Goal: Task Accomplishment & Management: Complete application form

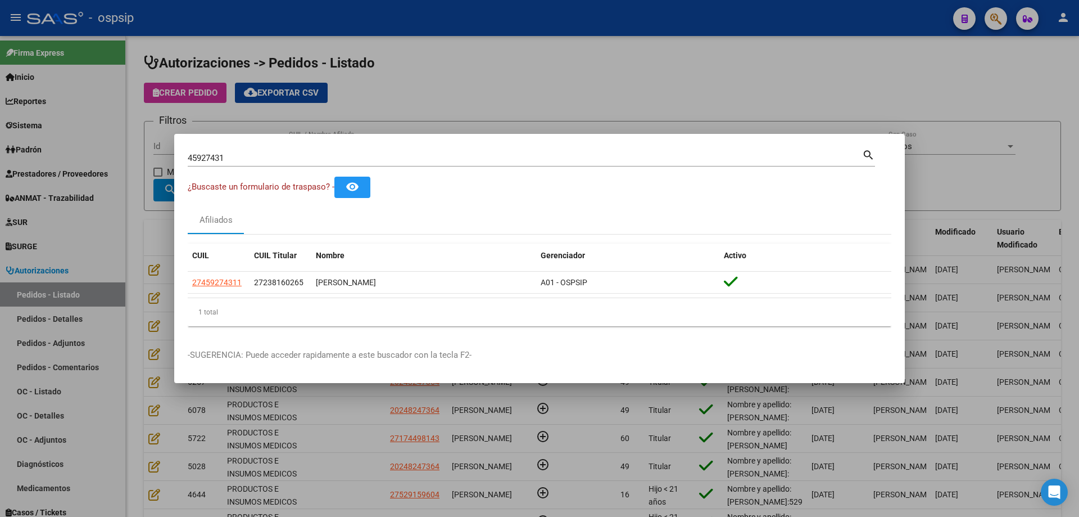
click at [139, 144] on div at bounding box center [539, 258] width 1079 height 517
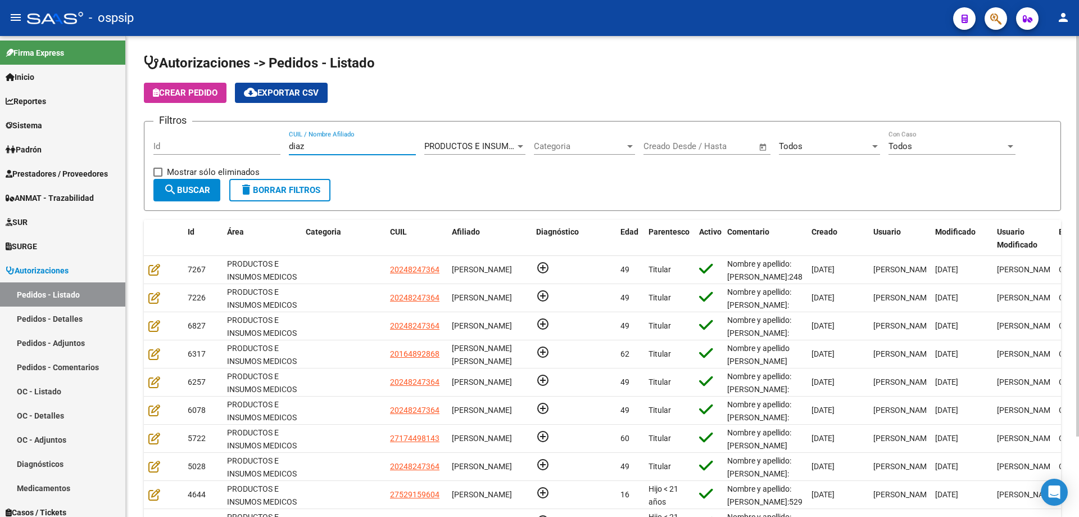
click at [355, 148] on input "diaz" at bounding box center [352, 146] width 127 height 10
type input "d"
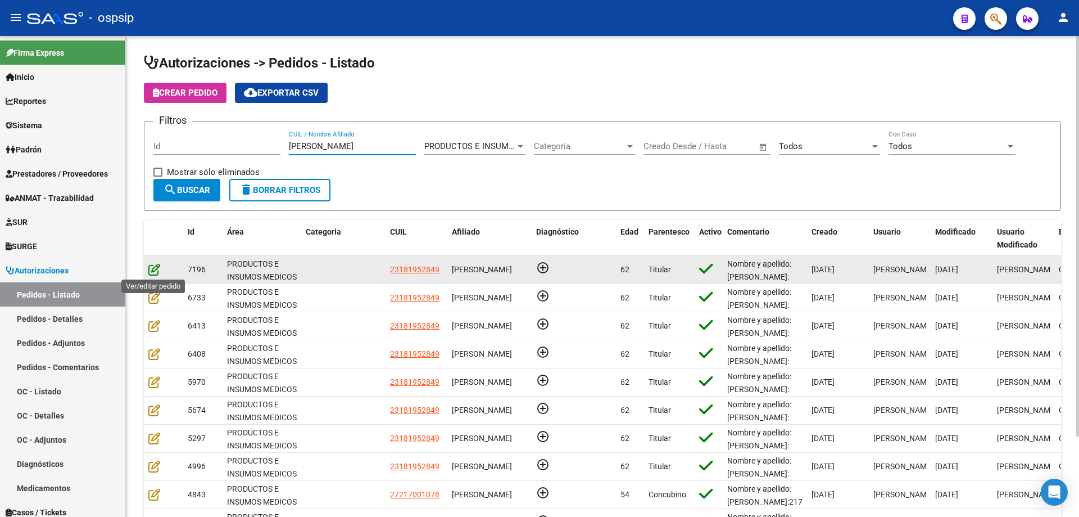
type input "[PERSON_NAME]"
click at [156, 270] on icon at bounding box center [154, 269] width 12 height 12
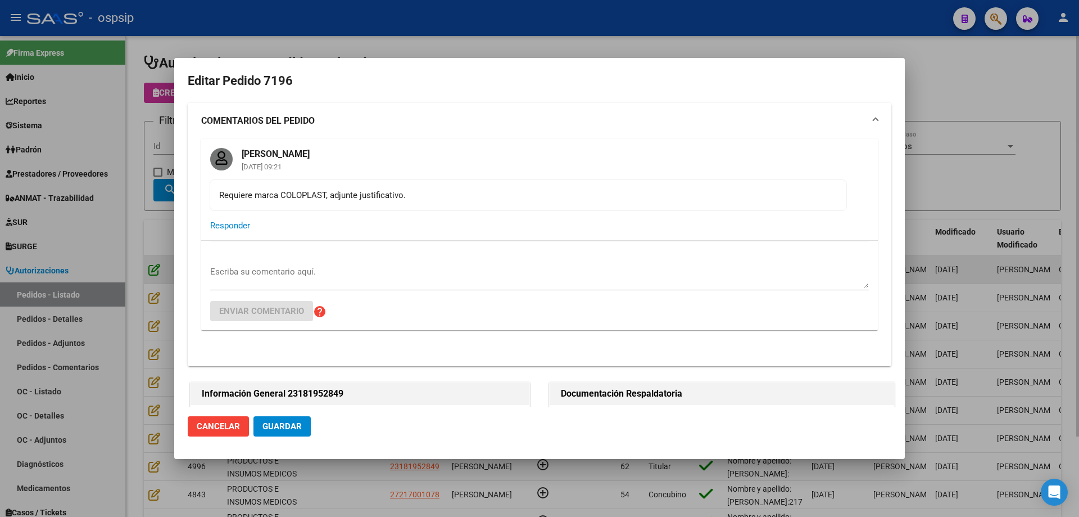
type input "[GEOGRAPHIC_DATA], [PERSON_NAME], 177 Y LOS ANDES 0"
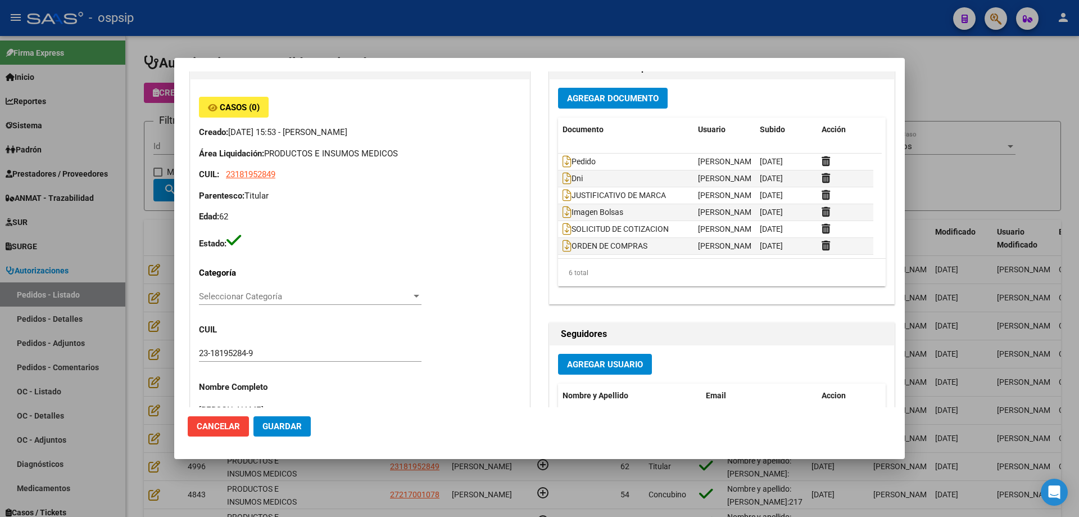
scroll to position [225, 0]
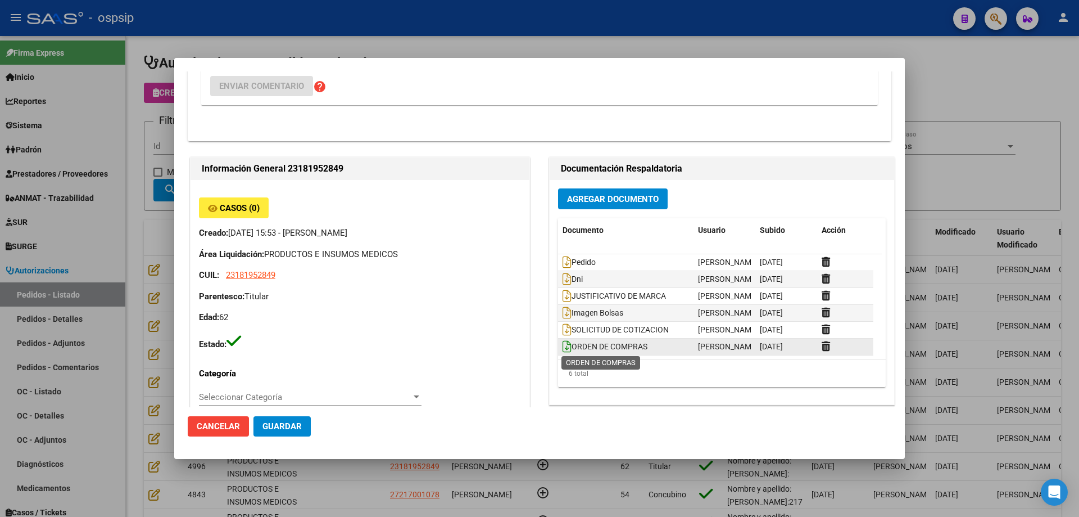
click at [564, 349] on icon at bounding box center [567, 346] width 9 height 12
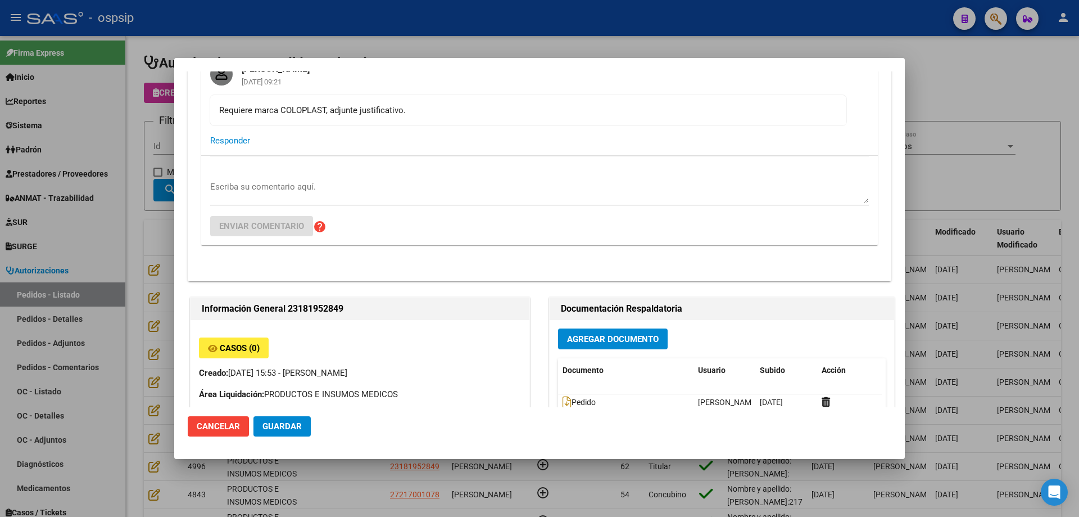
scroll to position [0, 0]
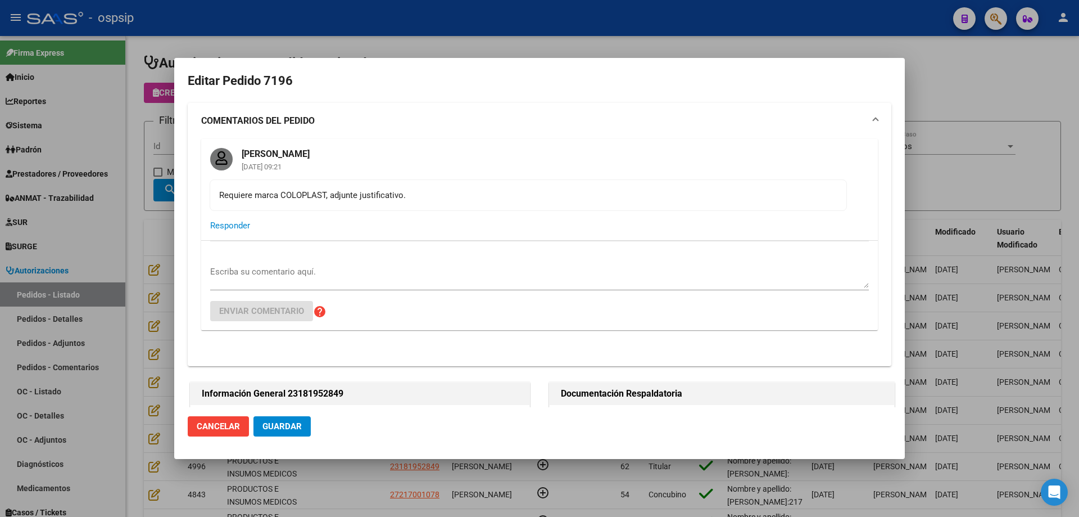
click at [166, 175] on div at bounding box center [539, 258] width 1079 height 517
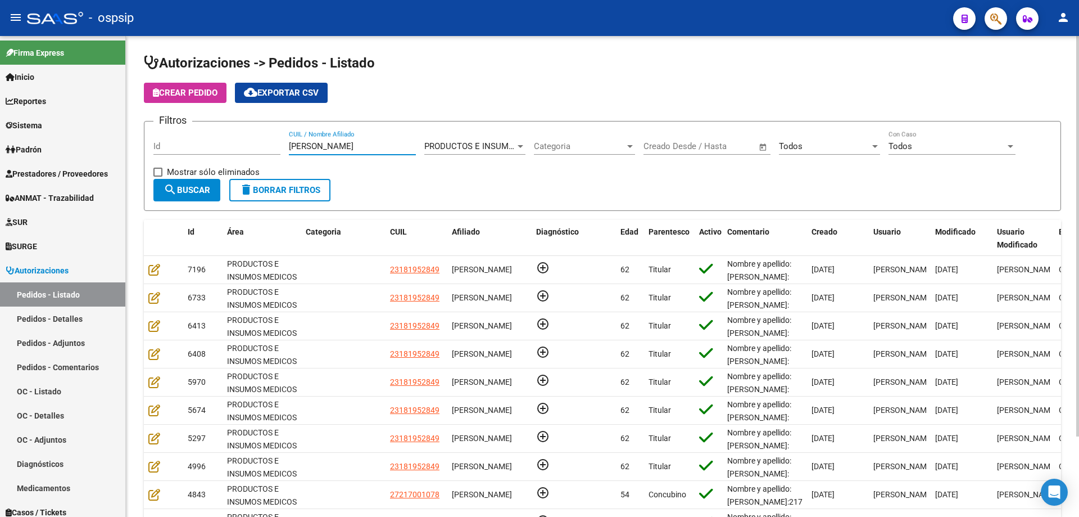
drag, startPoint x: 332, startPoint y: 148, endPoint x: 183, endPoint y: 127, distance: 151.1
click at [183, 130] on div "Filtros Id [PERSON_NAME] CUIL / Nombre Afiliado PRODUCTOS E INSUMOS MEDICOS Sel…" at bounding box center [602, 154] width 898 height 48
type input "r"
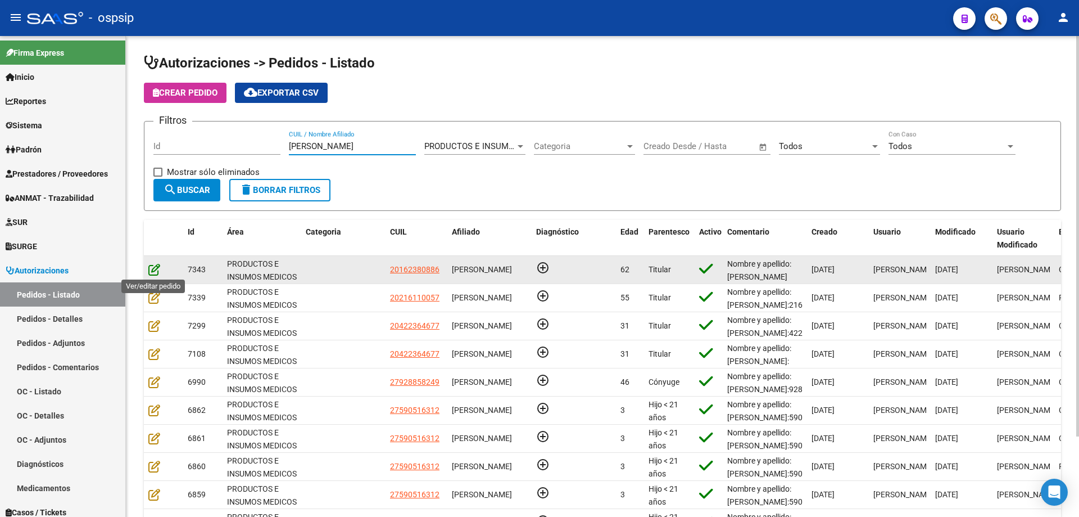
type input "[PERSON_NAME]"
click at [157, 269] on icon at bounding box center [154, 269] width 12 height 12
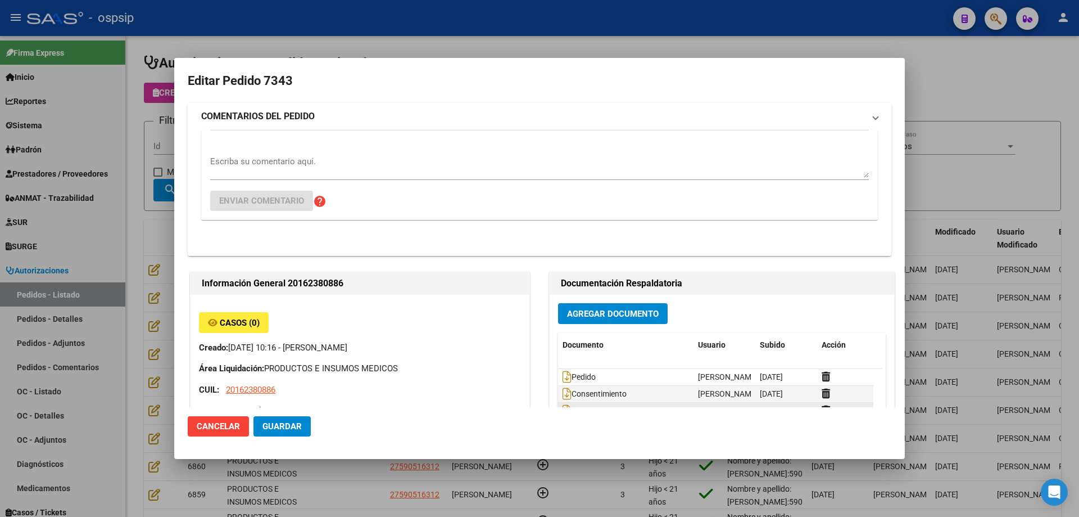
type input "[GEOGRAPHIC_DATA], INGENIERO [PERSON_NAME], ESTOMBA 1207"
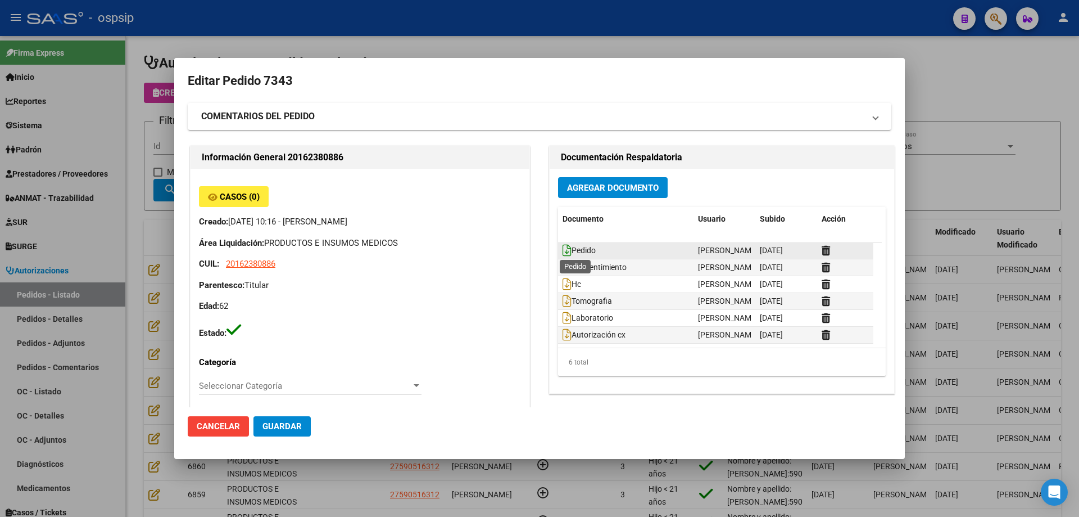
click at [563, 253] on icon at bounding box center [567, 250] width 9 height 12
click at [171, 185] on div at bounding box center [539, 258] width 1079 height 517
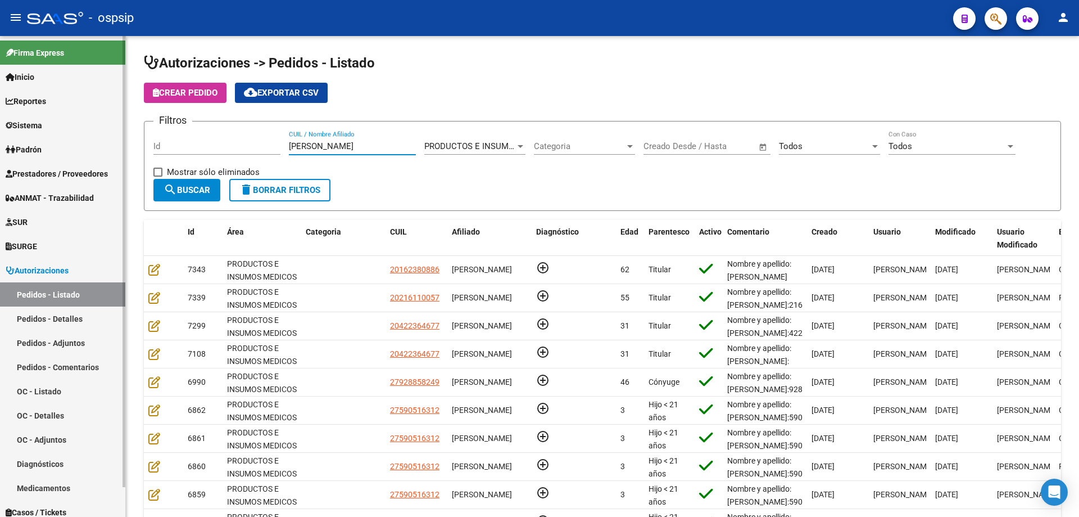
drag, startPoint x: 335, startPoint y: 147, endPoint x: 0, endPoint y: 138, distance: 334.6
click at [0, 138] on mat-sidenav-container "Firma Express Inicio Calendario SSS Instructivos Contacto OS Reportes Egresos D…" at bounding box center [539, 276] width 1079 height 481
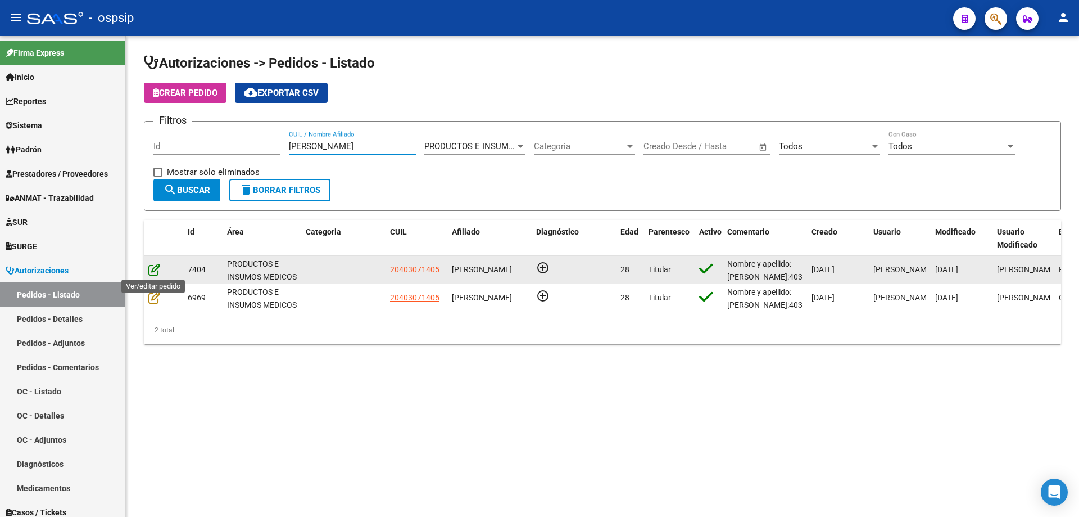
type input "[PERSON_NAME]"
click at [158, 271] on icon at bounding box center [154, 269] width 12 height 12
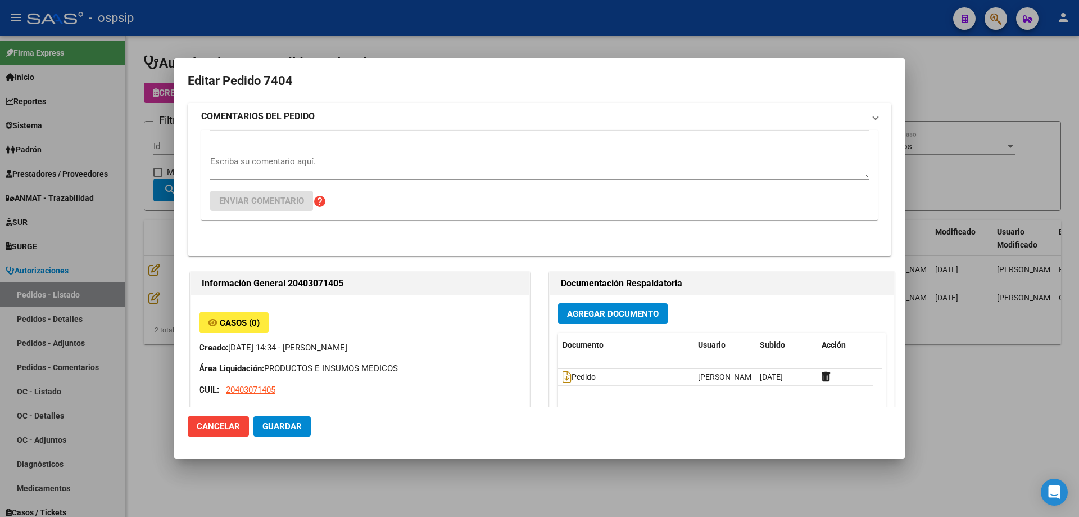
type input "[PERSON_NAME]"
type input "[GEOGRAPHIC_DATA], [PERSON_NAME], BELGRANO 5225"
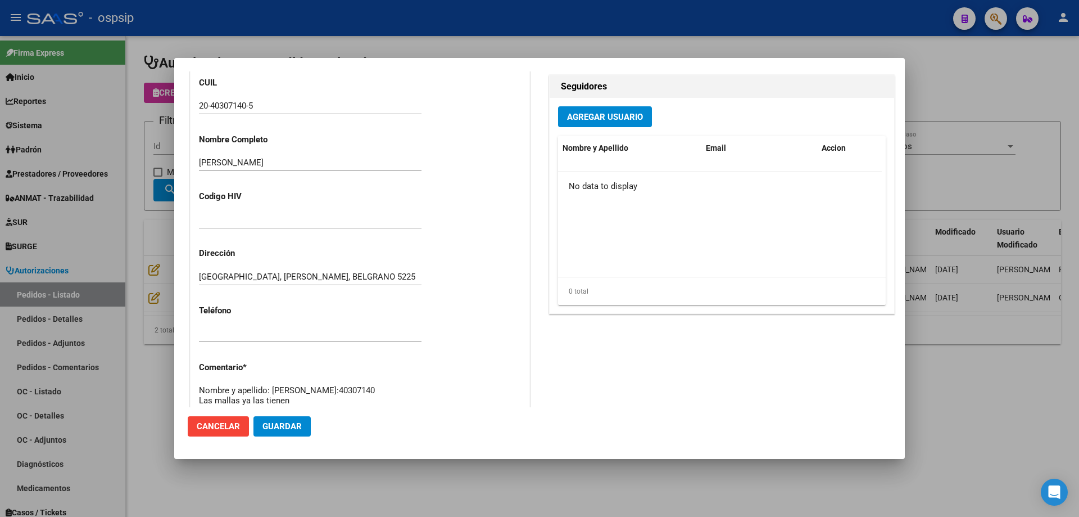
scroll to position [449, 0]
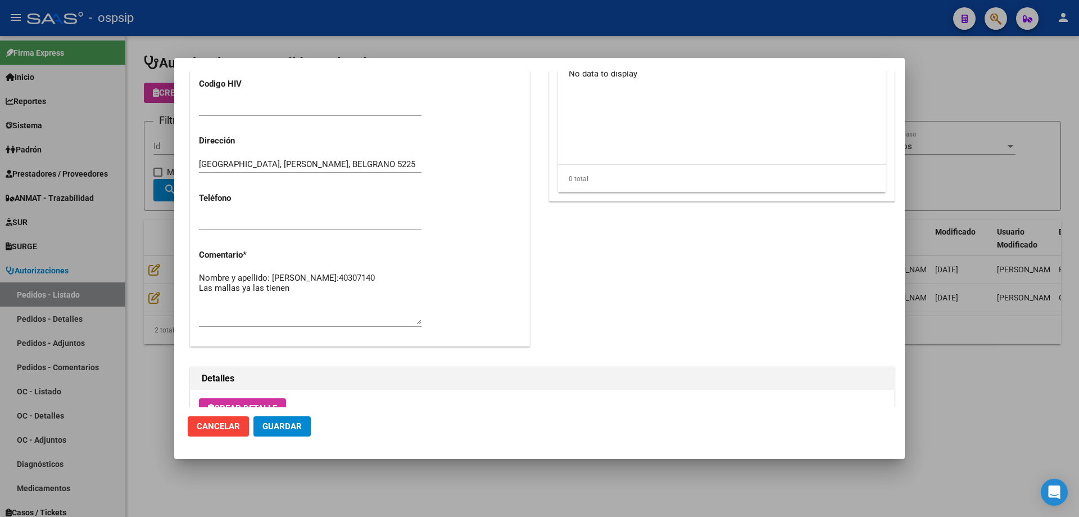
click at [98, 270] on div at bounding box center [539, 258] width 1079 height 517
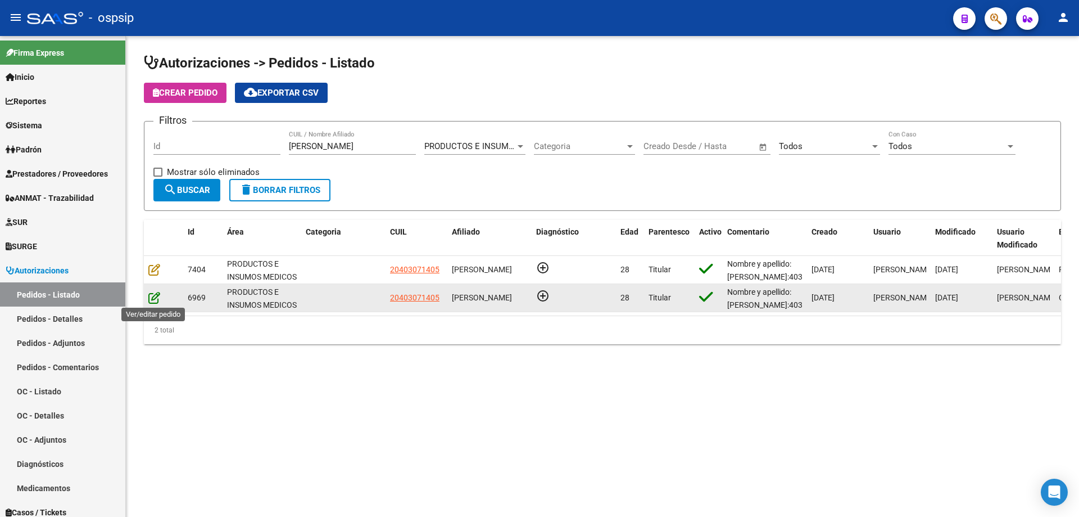
click at [151, 294] on icon at bounding box center [154, 297] width 12 height 12
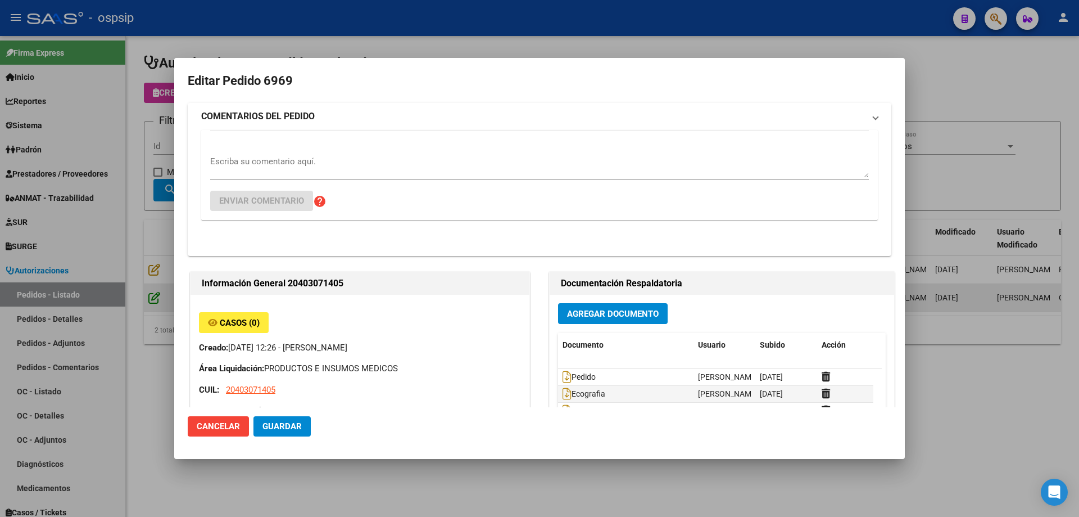
type input "[PERSON_NAME]"
type input "[GEOGRAPHIC_DATA], [PERSON_NAME], BELGRANO 5225"
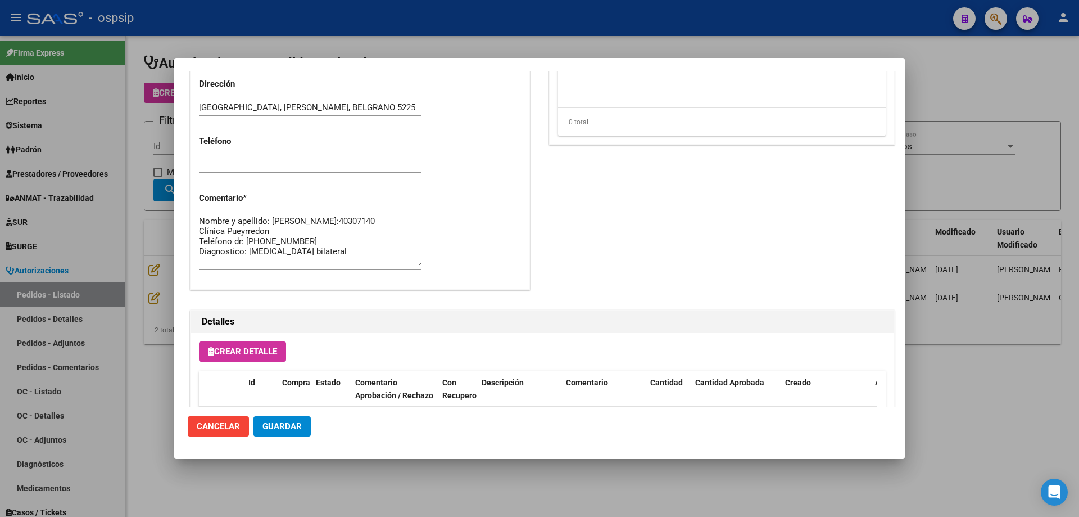
scroll to position [674, 0]
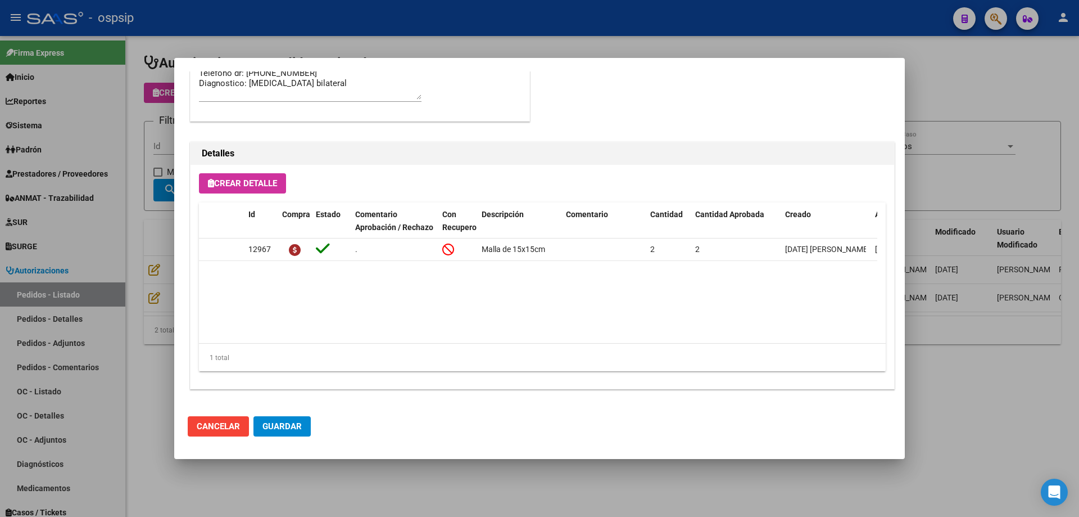
click at [158, 257] on div at bounding box center [539, 258] width 1079 height 517
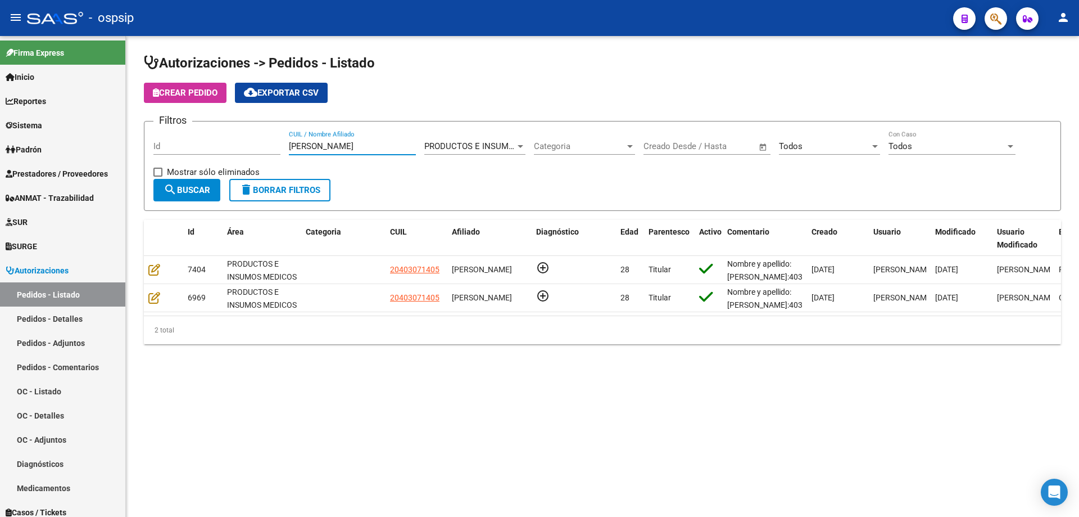
drag, startPoint x: 335, startPoint y: 146, endPoint x: 236, endPoint y: 139, distance: 99.1
click at [236, 139] on div "Filtros Id [PERSON_NAME] CUIL / Nombre Afiliado PRODUCTOS E INSUMOS MEDICOS Sel…" at bounding box center [602, 154] width 898 height 48
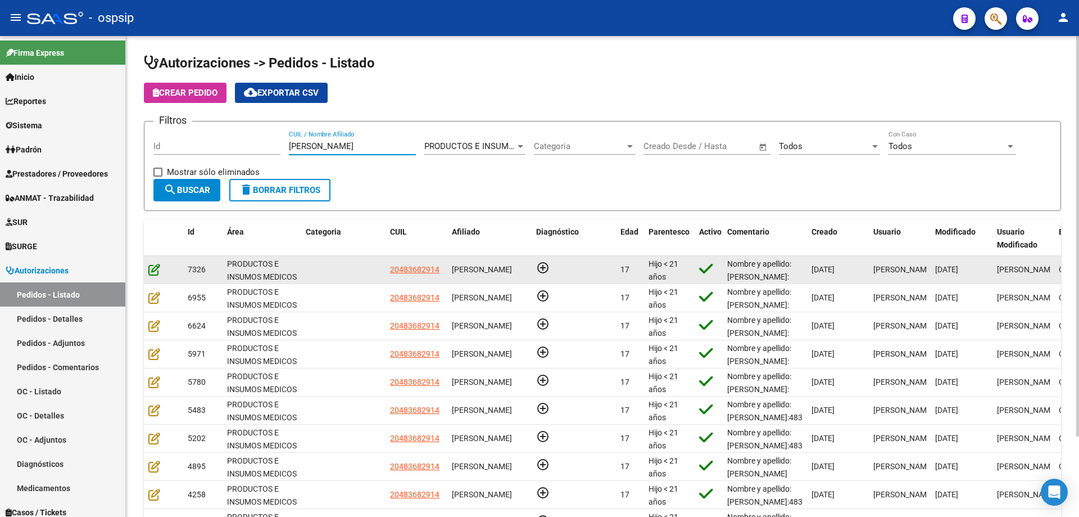
type input "[PERSON_NAME]"
click at [153, 269] on icon at bounding box center [154, 269] width 12 height 12
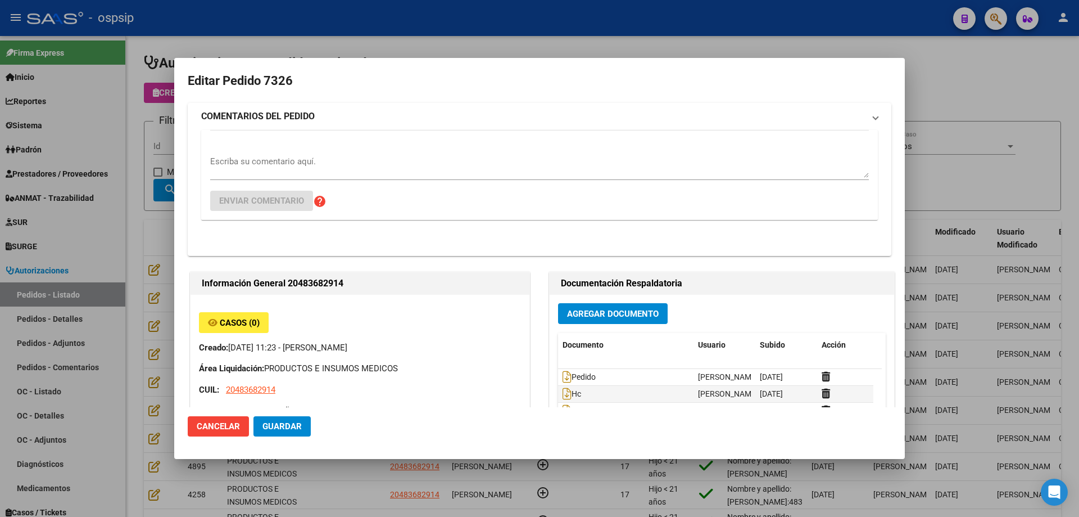
type input "[GEOGRAPHIC_DATA], [GEOGRAPHIC_DATA], ZAPALLA 55"
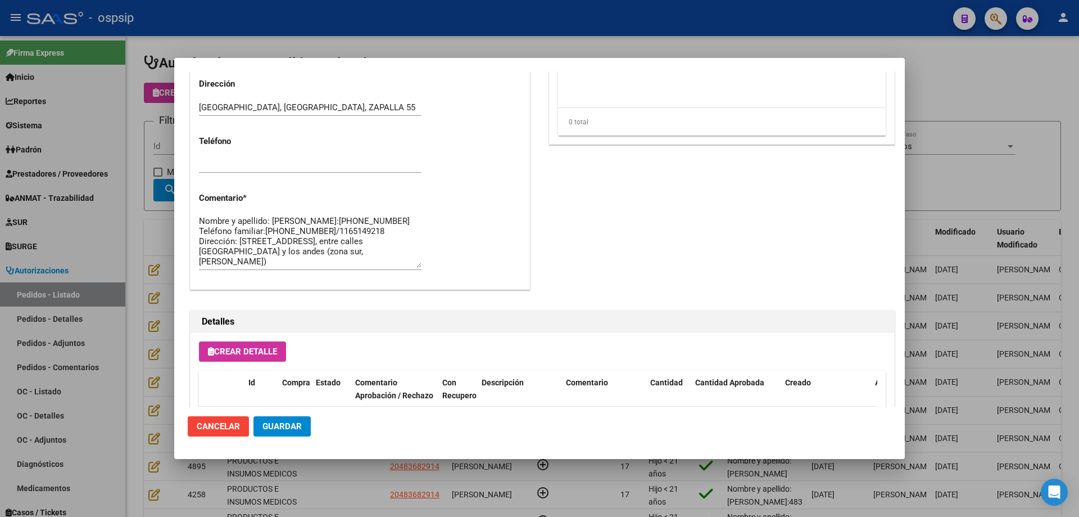
scroll to position [10, 0]
drag, startPoint x: 329, startPoint y: 246, endPoint x: 272, endPoint y: 261, distance: 59.9
click at [272, 261] on textarea "Nombre y apellido: [PERSON_NAME]:[PHONE_NUMBER] Teléfono familiar:[PHONE_NUMBER…" at bounding box center [310, 241] width 223 height 53
click at [261, 247] on textarea "Nombre y apellido: [PERSON_NAME]:[PHONE_NUMBER] Teléfono familiar:[PHONE_NUMBER…" at bounding box center [310, 241] width 223 height 53
drag, startPoint x: 238, startPoint y: 239, endPoint x: 322, endPoint y: 252, distance: 84.2
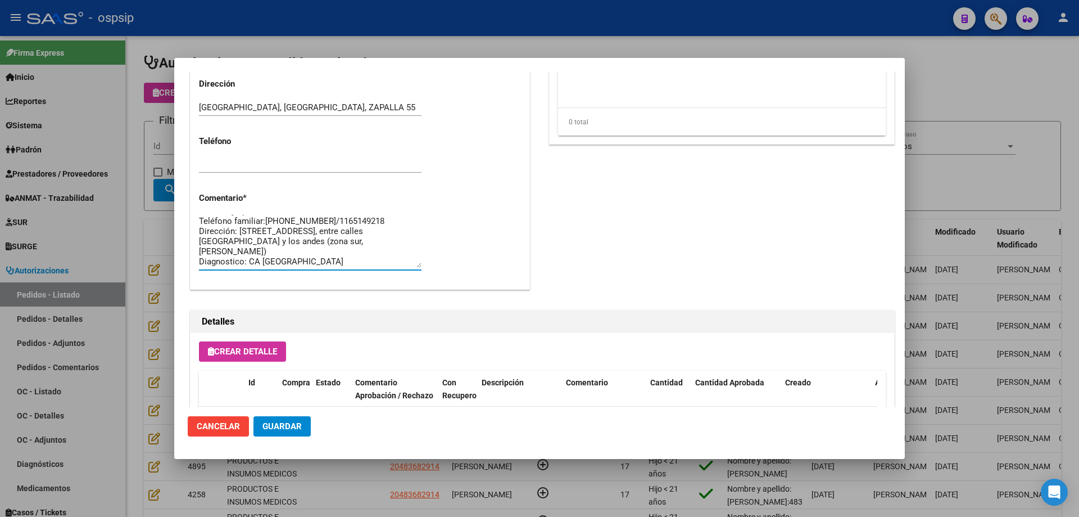
click at [322, 252] on textarea "Nombre y apellido: [PERSON_NAME]:[PHONE_NUMBER] Teléfono familiar:[PHONE_NUMBER…" at bounding box center [310, 241] width 223 height 53
paste textarea "[STREET_ADDRESS]"
type textarea "Nombre y apellido: [PERSON_NAME]:[PHONE_NUMBER] Teléfono familiar:[PHONE_NUMBER…"
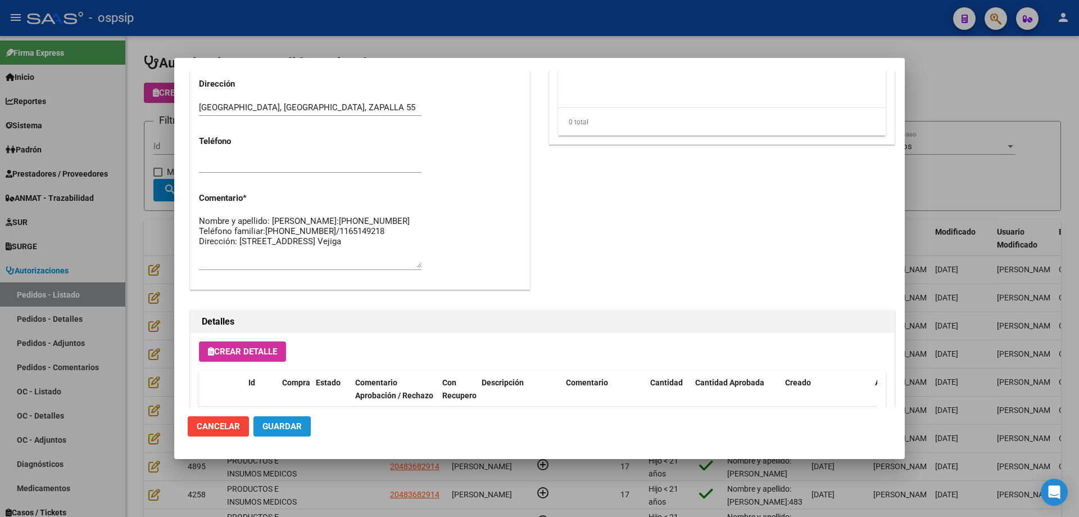
click at [290, 432] on button "Guardar" at bounding box center [282, 426] width 57 height 20
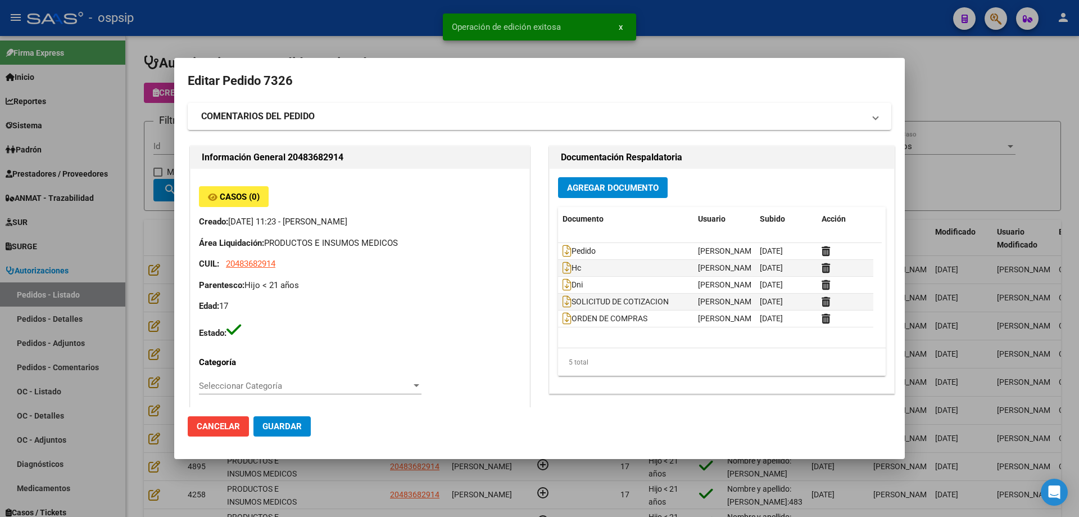
click at [149, 183] on div at bounding box center [539, 258] width 1079 height 517
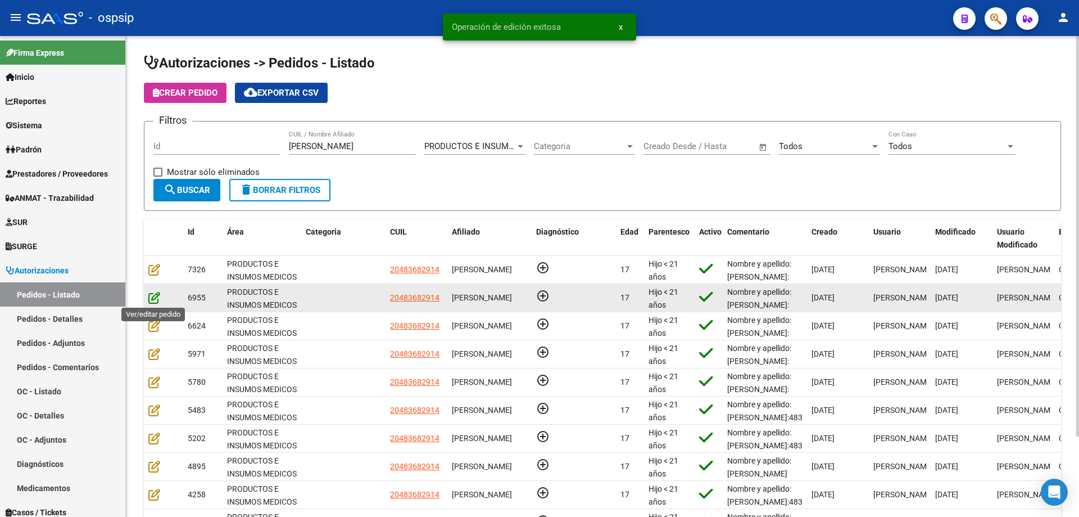
click at [157, 296] on icon at bounding box center [154, 297] width 12 height 12
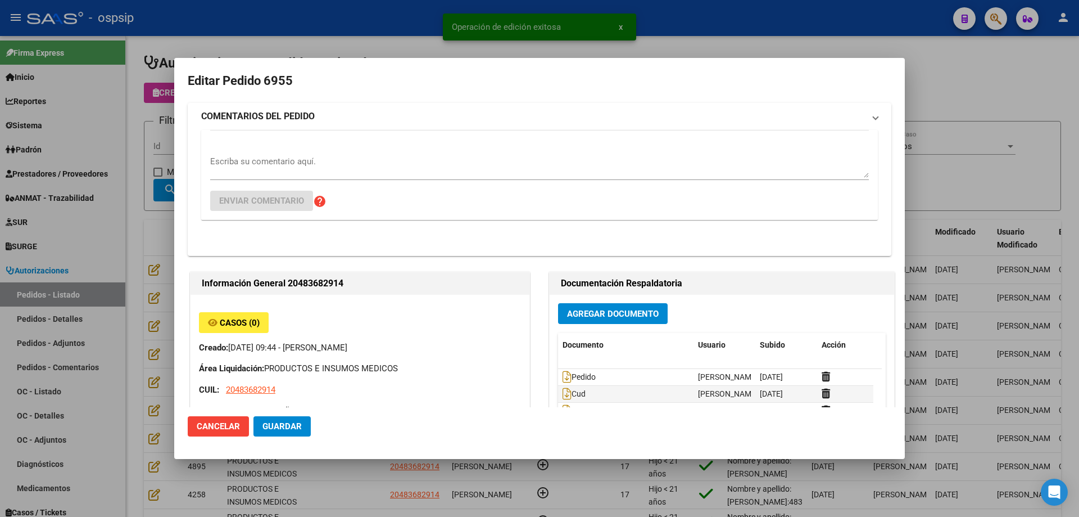
type input "[GEOGRAPHIC_DATA], [GEOGRAPHIC_DATA], ZAPALLA 55"
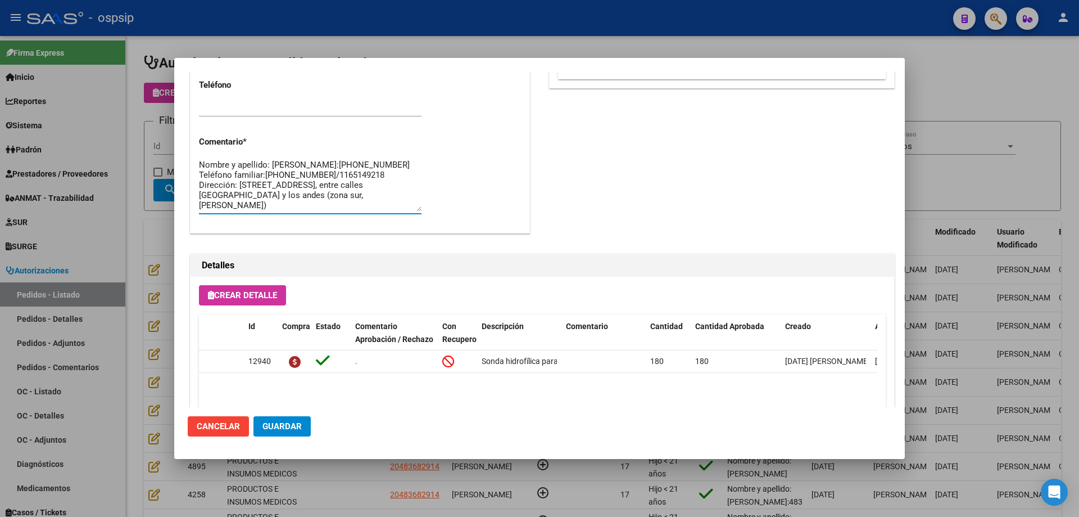
scroll to position [10, 0]
drag, startPoint x: 332, startPoint y: 202, endPoint x: 311, endPoint y: 187, distance: 25.4
click at [311, 187] on textarea "Nombre y apellido: [PERSON_NAME]:[PHONE_NUMBER] Teléfono familiar:[PHONE_NUMBER…" at bounding box center [310, 185] width 223 height 53
drag, startPoint x: 237, startPoint y: 184, endPoint x: 312, endPoint y: 197, distance: 76.4
click at [312, 197] on textarea "Nombre y apellido: [PERSON_NAME]:[PHONE_NUMBER] Teléfono familiar:[PHONE_NUMBER…" at bounding box center [310, 185] width 223 height 53
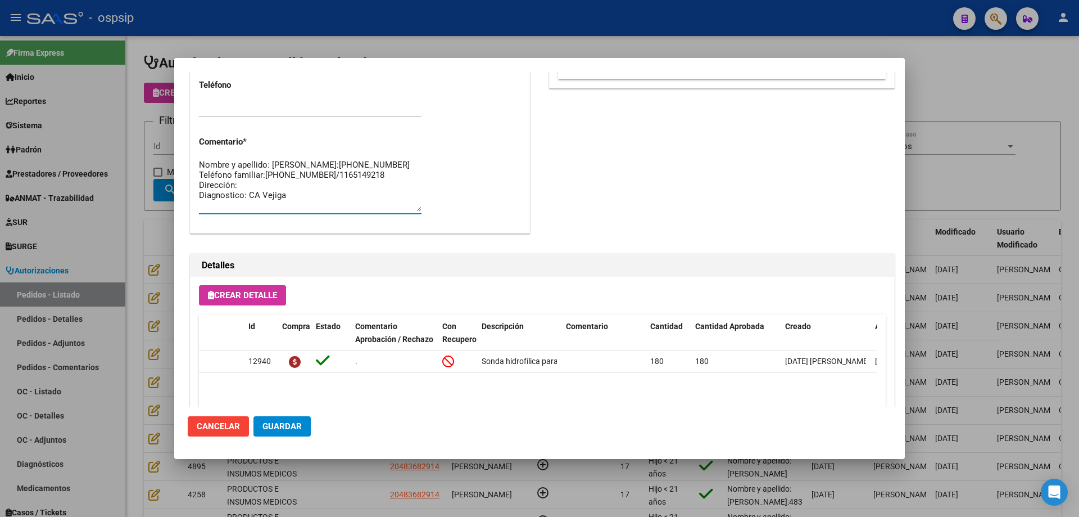
scroll to position [0, 0]
paste textarea "[STREET_ADDRESS]"
click at [284, 422] on span "Guardar" at bounding box center [282, 426] width 39 height 10
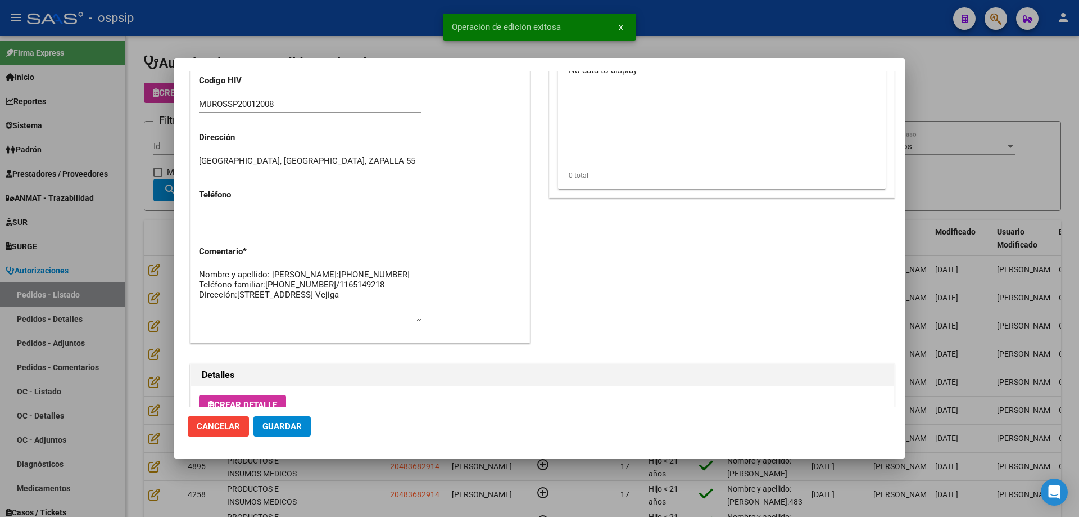
scroll to position [450, 0]
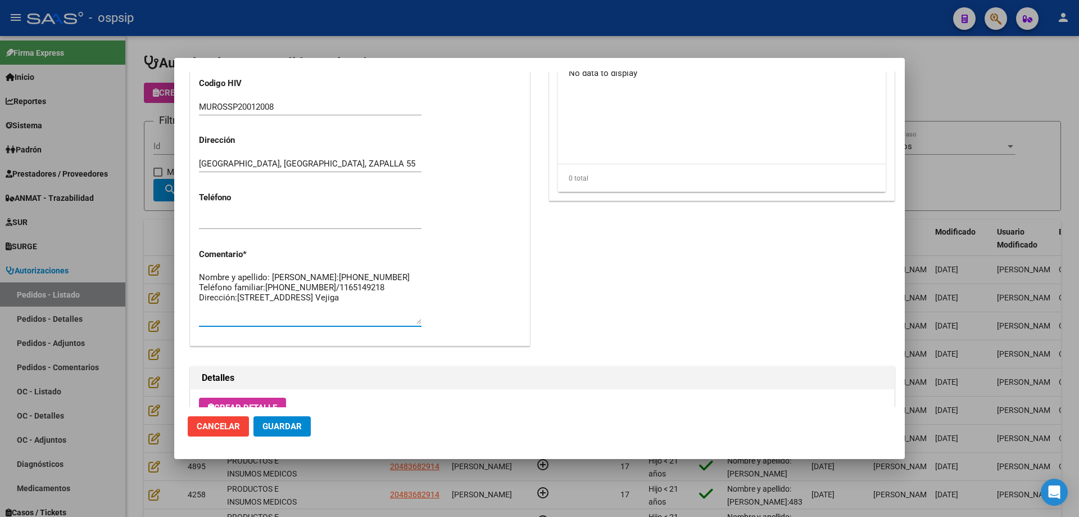
drag, startPoint x: 378, startPoint y: 292, endPoint x: 317, endPoint y: 309, distance: 63.0
click at [317, 309] on textarea "Nombre y apellido: [PERSON_NAME]:[PHONE_NUMBER] Teléfono familiar:[PHONE_NUMBER…" at bounding box center [310, 297] width 223 height 53
click at [315, 293] on textarea "Nombre y apellido: [PERSON_NAME]:[PHONE_NUMBER] Teléfono familiar:[PHONE_NUMBER…" at bounding box center [310, 297] width 223 height 53
drag, startPoint x: 265, startPoint y: 296, endPoint x: 374, endPoint y: 304, distance: 109.4
click at [374, 304] on textarea "Nombre y apellido: [PERSON_NAME]:[PHONE_NUMBER] Teléfono familiar:[PHONE_NUMBER…" at bounding box center [310, 297] width 223 height 53
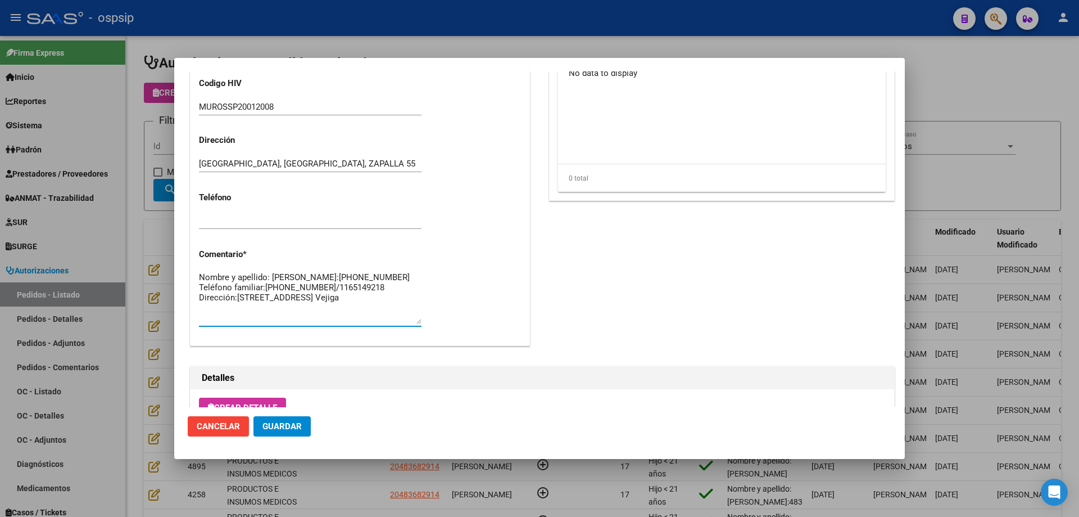
click at [375, 295] on textarea "Nombre y apellido: [PERSON_NAME]:[PHONE_NUMBER] Teléfono familiar:[PHONE_NUMBER…" at bounding box center [310, 297] width 223 height 53
drag, startPoint x: 368, startPoint y: 296, endPoint x: 265, endPoint y: 295, distance: 102.9
click at [265, 295] on textarea "Nombre y apellido: [PERSON_NAME]:[PHONE_NUMBER] Teléfono familiar:[PHONE_NUMBER…" at bounding box center [310, 297] width 223 height 53
paste textarea "1168620002/1160241817"
type textarea "Nombre y apellido: [PERSON_NAME]:[PHONE_NUMBER] Teléfono familiar:[PHONE_NUMBER…"
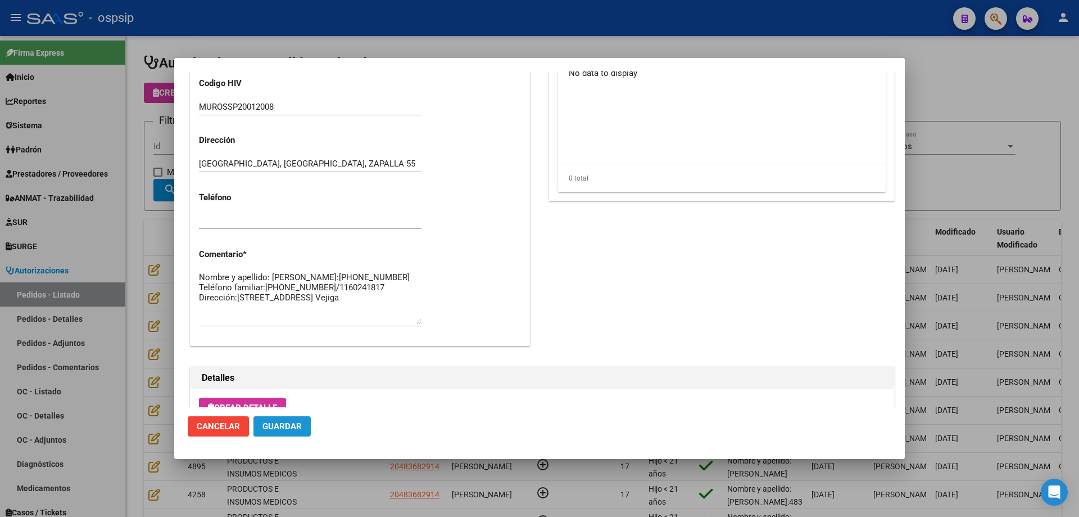
click at [290, 421] on span "Guardar" at bounding box center [282, 426] width 39 height 10
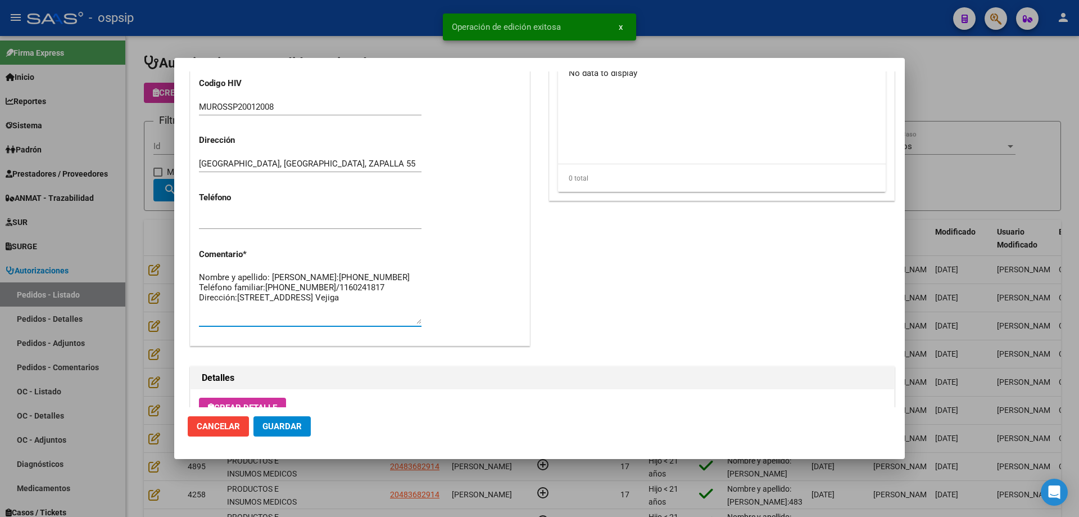
drag, startPoint x: 200, startPoint y: 296, endPoint x: 304, endPoint y: 326, distance: 108.2
click at [304, 326] on div "Nombre y apellido: [PERSON_NAME]:[PHONE_NUMBER] Teléfono familiar:[PHONE_NUMBER…" at bounding box center [310, 297] width 223 height 57
click at [296, 319] on textarea "Nombre y apellido: [PERSON_NAME]:[PHONE_NUMBER] Teléfono familiar:[PHONE_NUMBER…" at bounding box center [310, 297] width 223 height 53
drag, startPoint x: 313, startPoint y: 319, endPoint x: 152, endPoint y: 302, distance: 161.7
click at [152, 302] on div "Editar Pedido 6955 COMENTARIOS DEL PEDIDO Escriba su comentario aquí. Enviar co…" at bounding box center [539, 258] width 1079 height 517
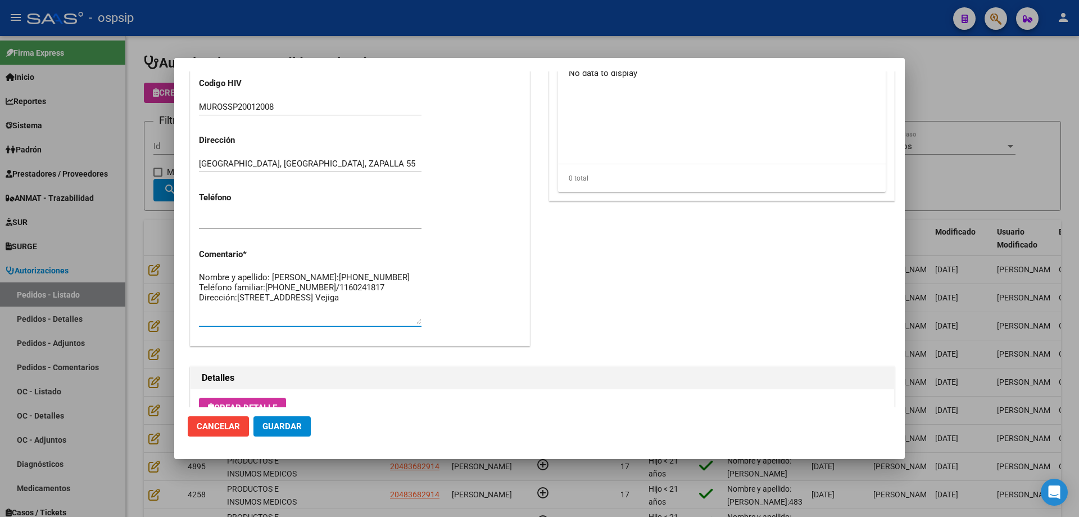
click at [277, 323] on textarea "Nombre y apellido: [PERSON_NAME]:[PHONE_NUMBER] Teléfono familiar:[PHONE_NUMBER…" at bounding box center [310, 297] width 223 height 53
drag, startPoint x: 295, startPoint y: 320, endPoint x: 166, endPoint y: 310, distance: 129.1
click at [166, 310] on div "Editar Pedido 6955 COMENTARIOS DEL PEDIDO Escriba su comentario aquí. Enviar co…" at bounding box center [539, 258] width 1079 height 517
click at [170, 310] on div at bounding box center [539, 258] width 1079 height 517
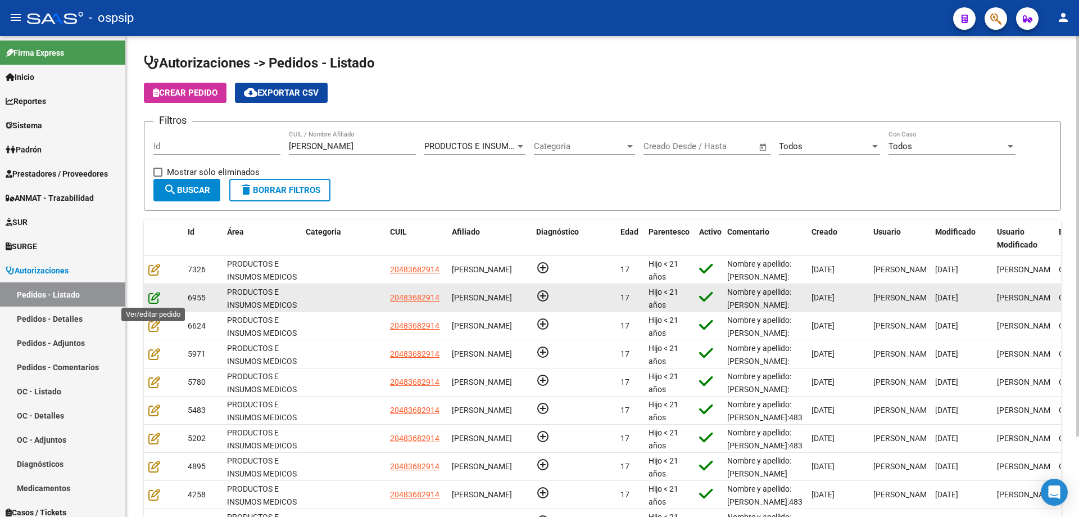
click at [155, 295] on icon at bounding box center [154, 297] width 12 height 12
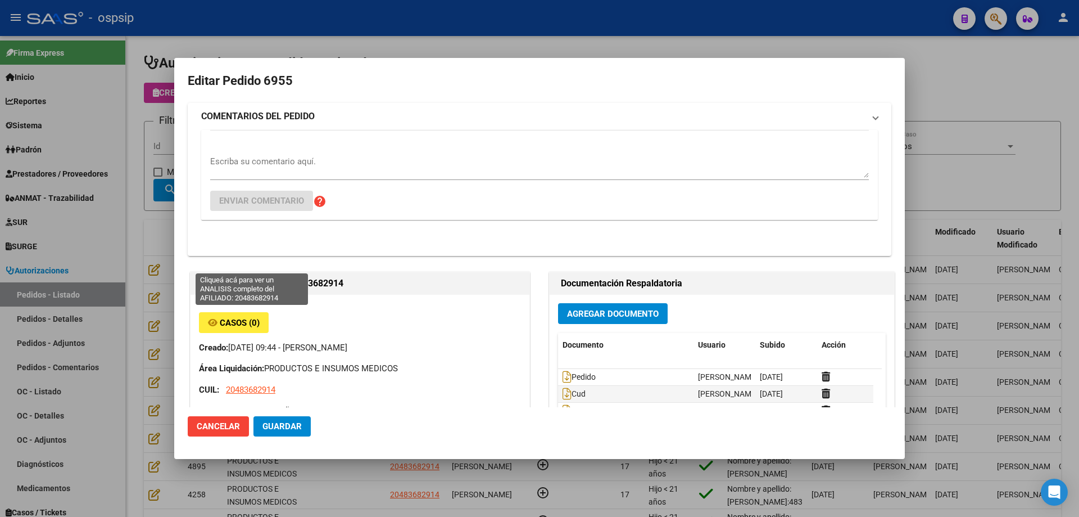
type input "[GEOGRAPHIC_DATA], [GEOGRAPHIC_DATA], ZAPALLA 55"
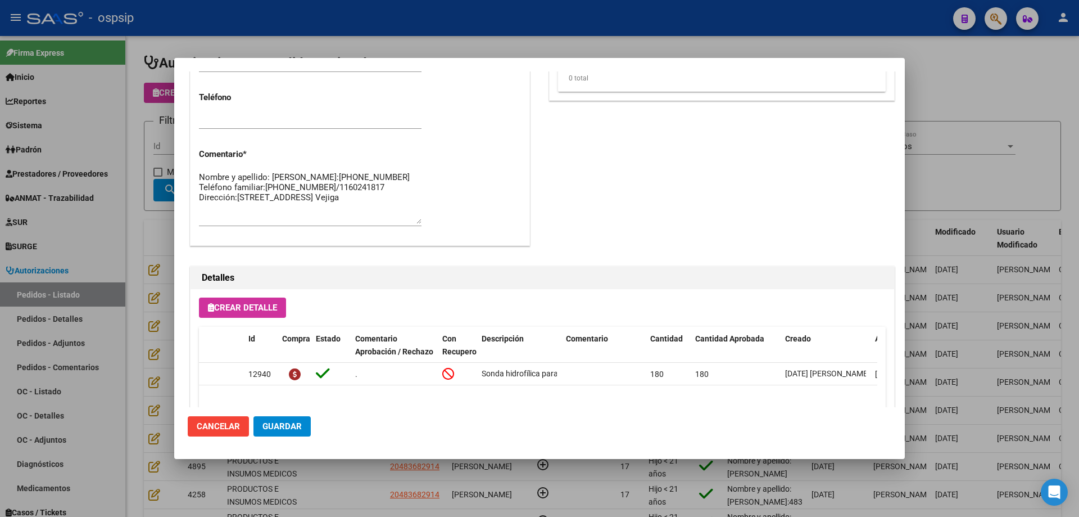
scroll to position [562, 0]
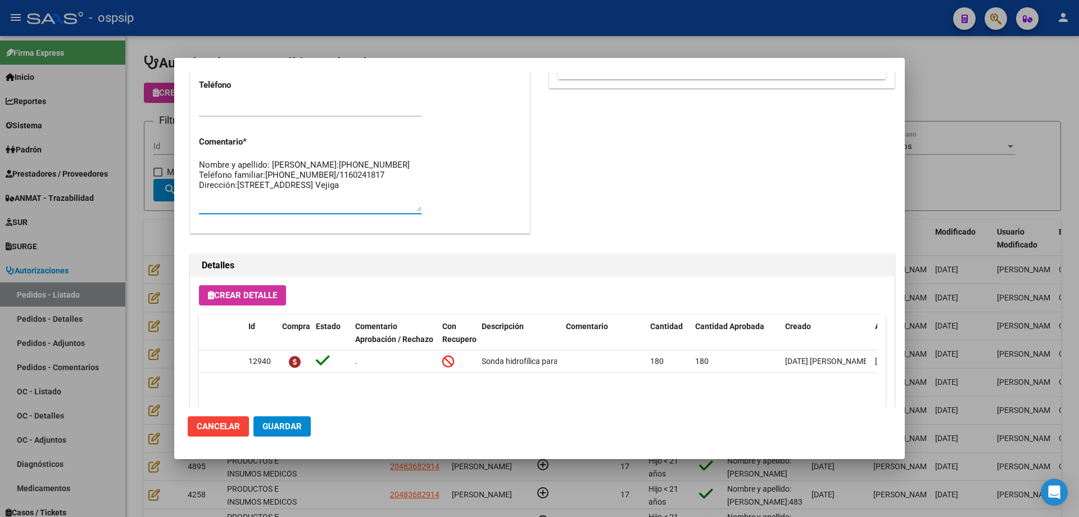
drag, startPoint x: 308, startPoint y: 211, endPoint x: 184, endPoint y: 213, distance: 123.1
click at [184, 213] on mat-dialog-content "Editar Pedido 6955 COMENTARIOS DEL PEDIDO Escriba su comentario aquí. Enviar co…" at bounding box center [539, 239] width 731 height 336
type textarea "Nombre y apellido: [PERSON_NAME]:[PHONE_NUMBER] Teléfono familiar:[PHONE_NUMBER…"
click at [281, 423] on span "Guardar" at bounding box center [282, 426] width 39 height 10
drag, startPoint x: 355, startPoint y: 193, endPoint x: 198, endPoint y: 188, distance: 156.9
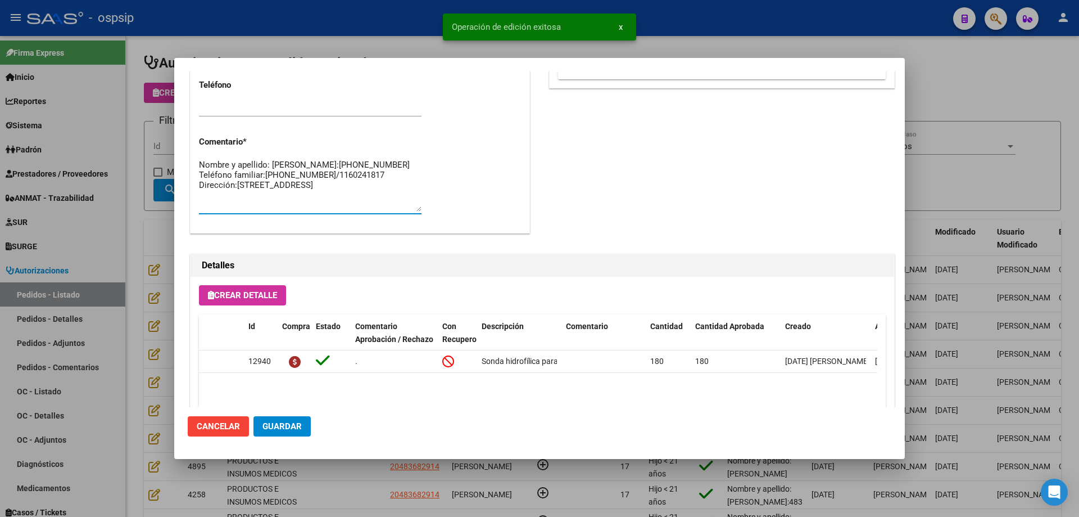
drag, startPoint x: 198, startPoint y: 188, endPoint x: 209, endPoint y: 188, distance: 11.3
click at [210, 188] on textarea "Nombre y apellido: [PERSON_NAME]:[PHONE_NUMBER] Teléfono familiar:[PHONE_NUMBER…" at bounding box center [310, 185] width 223 height 53
drag, startPoint x: 200, startPoint y: 184, endPoint x: 341, endPoint y: 203, distance: 142.4
click at [341, 203] on textarea "Nombre y apellido: [PERSON_NAME]:[PHONE_NUMBER] Teléfono familiar:[PHONE_NUMBER…" at bounding box center [310, 185] width 223 height 53
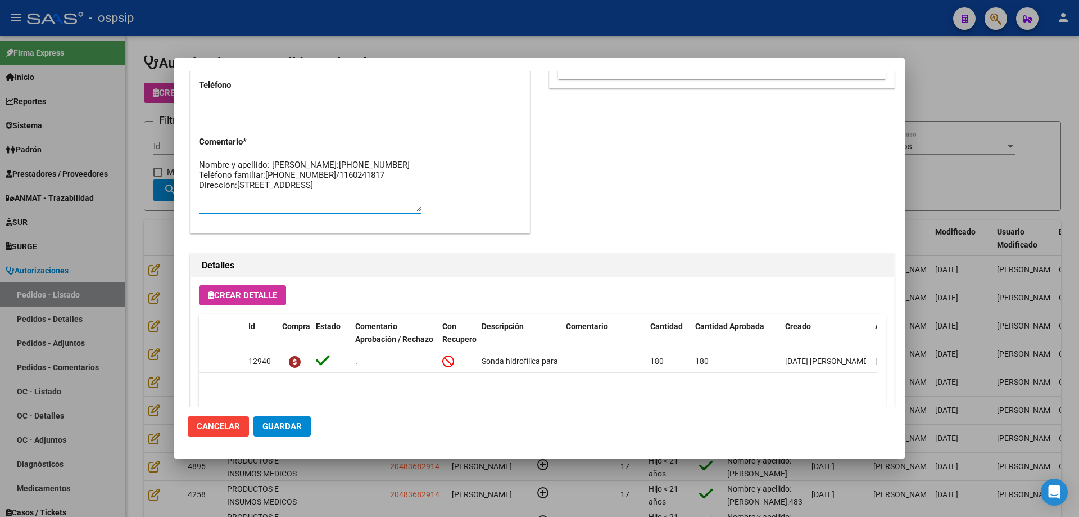
click at [124, 243] on div at bounding box center [539, 258] width 1079 height 517
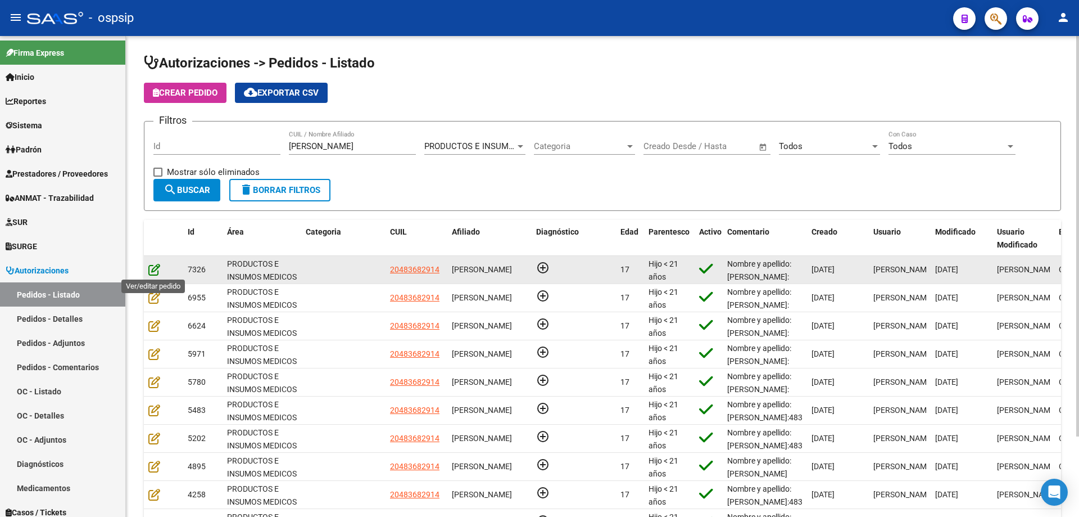
click at [157, 266] on icon at bounding box center [154, 269] width 12 height 12
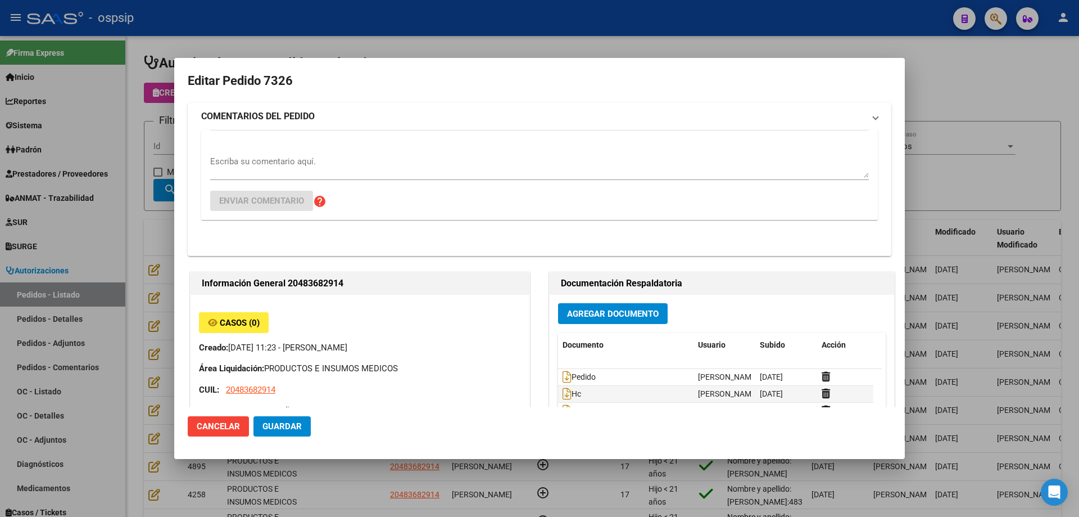
type input "[GEOGRAPHIC_DATA], [GEOGRAPHIC_DATA], ZAPALLA 55"
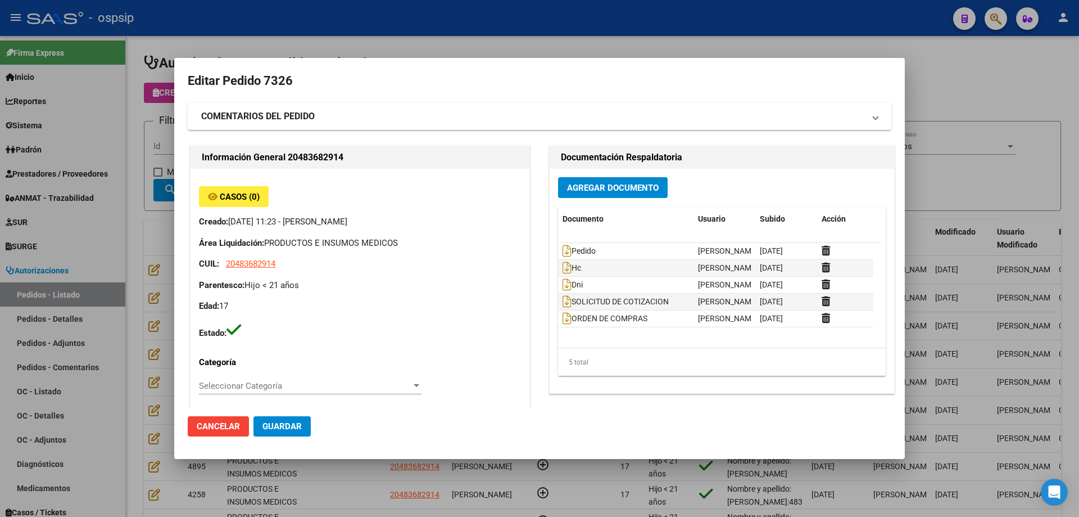
scroll to position [450, 0]
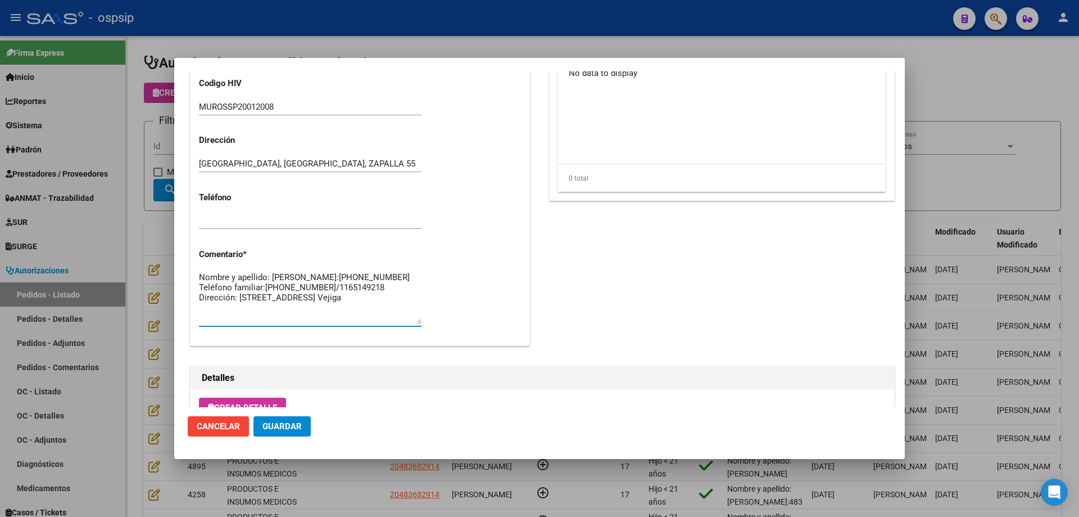
drag, startPoint x: 315, startPoint y: 321, endPoint x: 197, endPoint y: 295, distance: 120.9
click at [197, 295] on div "Casos (0) Creado: [DATE] 11:23 - [PERSON_NAME] Área Liquidación: PRODUCTOS E IN…" at bounding box center [360, 32] width 339 height 626
paste textarea "Teléfono familiar:[PHONE_NUMBER]/1160241817 Dirección:[STREET_ADDRESS]"
click at [278, 315] on textarea "Nombre y apellido: [PERSON_NAME]:[PHONE_NUMBER] Teléfono familiar:[PHONE_NUMBER…" at bounding box center [310, 297] width 223 height 53
type textarea "Nombre y apellido: [PERSON_NAME]:[PHONE_NUMBER] Teléfono familiar:[PHONE_NUMBER…"
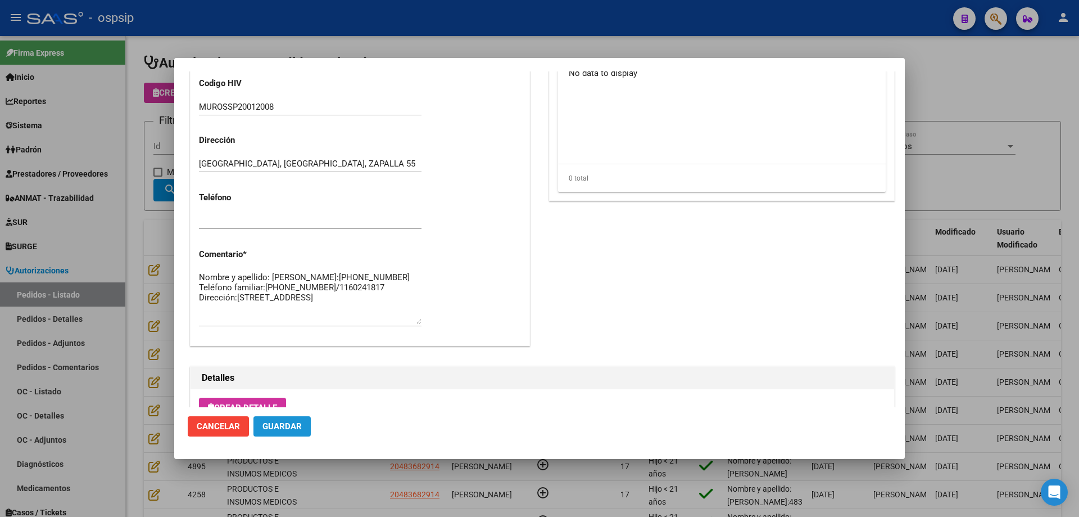
click at [300, 423] on span "Guardar" at bounding box center [282, 426] width 39 height 10
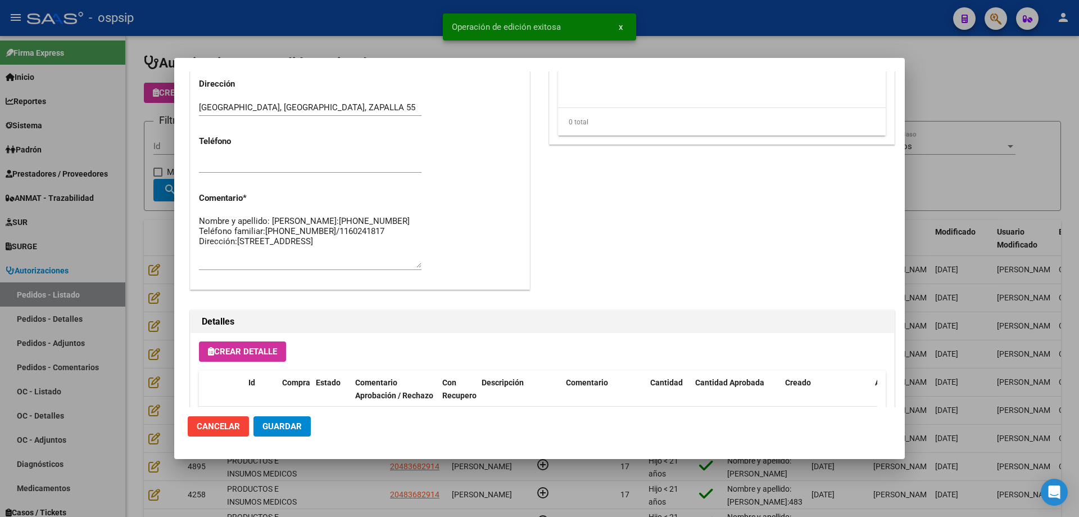
scroll to position [505, 0]
click at [284, 427] on span "Guardar" at bounding box center [282, 426] width 39 height 10
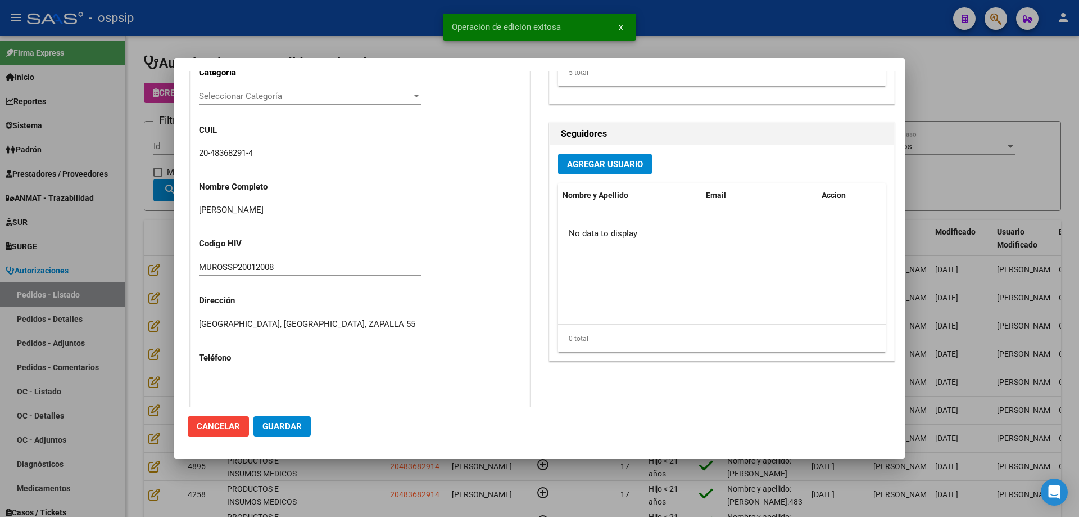
scroll to position [281, 0]
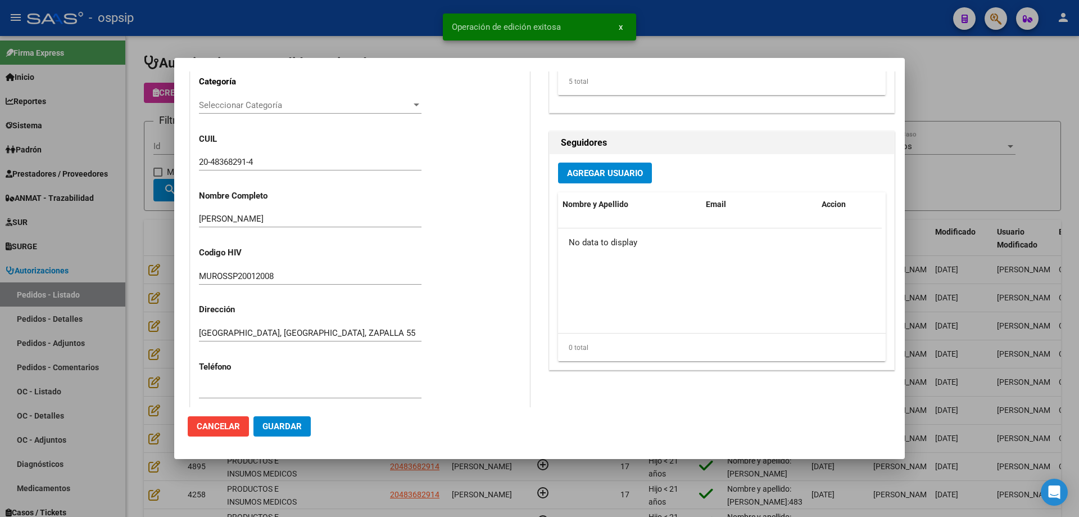
click at [123, 273] on div at bounding box center [539, 258] width 1079 height 517
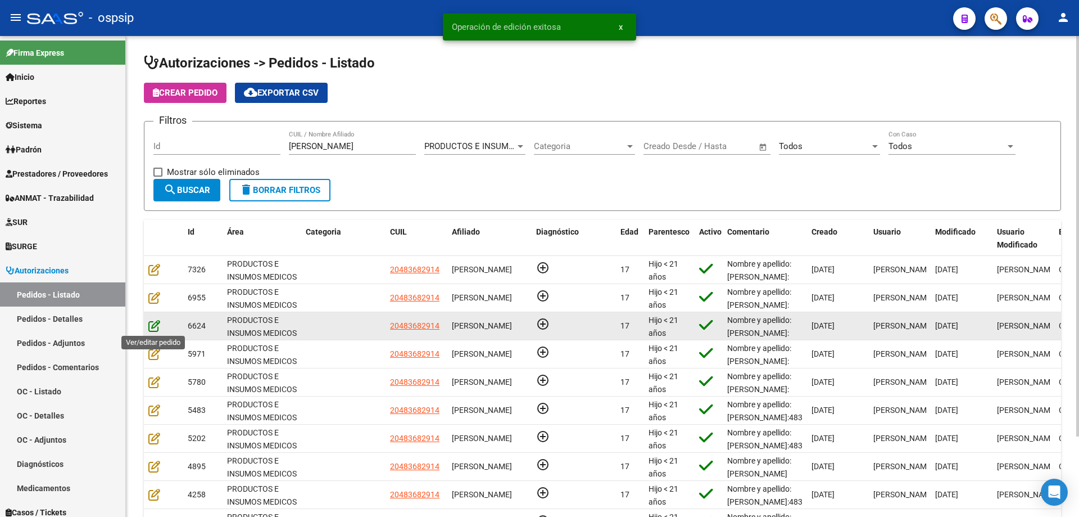
click at [152, 323] on icon at bounding box center [154, 325] width 12 height 12
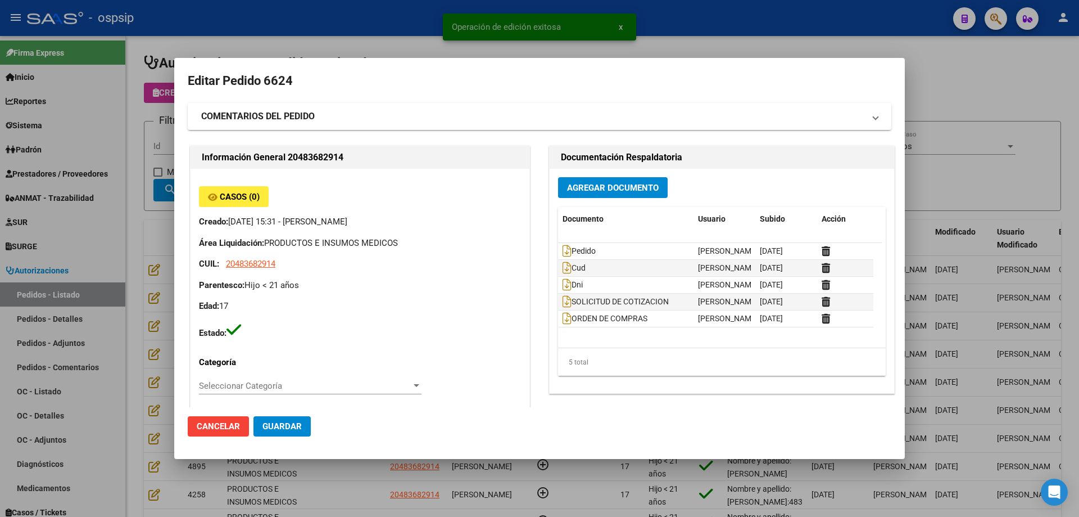
type input "[GEOGRAPHIC_DATA], [GEOGRAPHIC_DATA], ZAPALLA 55"
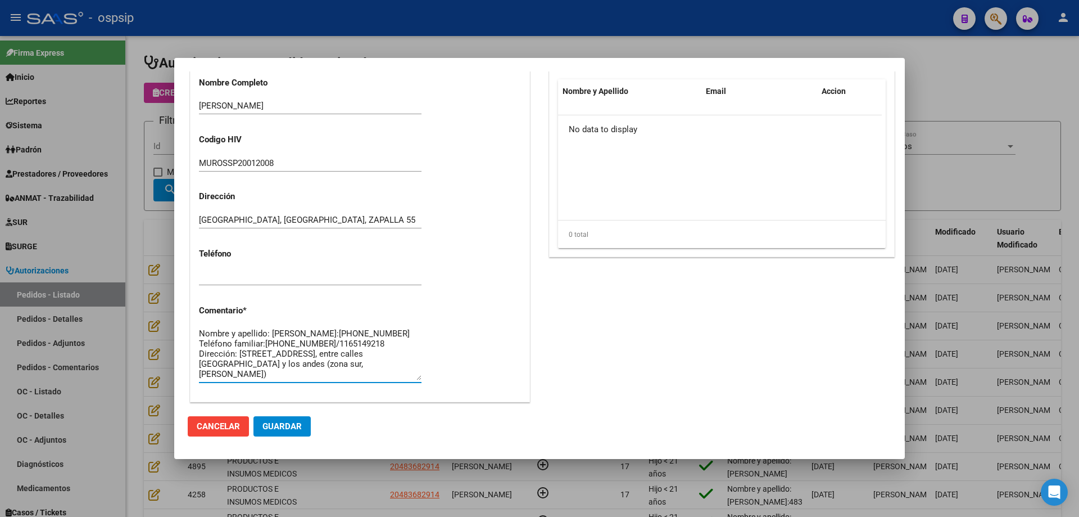
scroll to position [10, 0]
drag, startPoint x: 324, startPoint y: 374, endPoint x: 189, endPoint y: 343, distance: 137.9
click at [189, 343] on div "Información General 20483682914 Casos (0) Creado: [DATE] 15:31 - [PERSON_NAME] …" at bounding box center [360, 85] width 345 height 670
click at [202, 342] on textarea "Nombre y apellido: [PERSON_NAME]:[PHONE_NUMBER] Teléfono familiar:[PHONE_NUMBER…" at bounding box center [310, 353] width 223 height 53
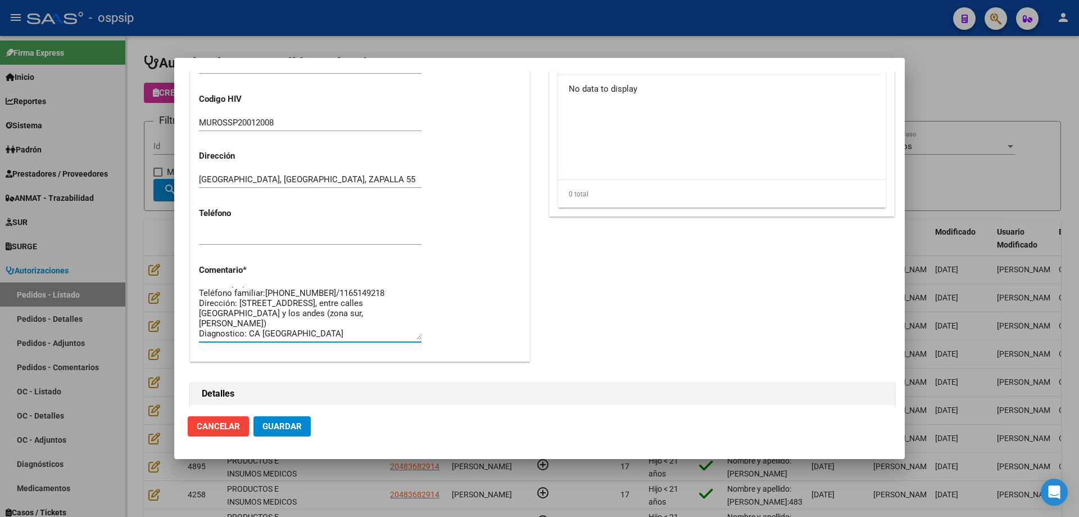
drag, startPoint x: 200, startPoint y: 342, endPoint x: 351, endPoint y: 409, distance: 165.9
click at [351, 411] on mat-dialog-container "Editar Pedido 6624 COMENTARIOS DEL PEDIDO Escriba su comentario aquí. Enviar co…" at bounding box center [539, 258] width 731 height 401
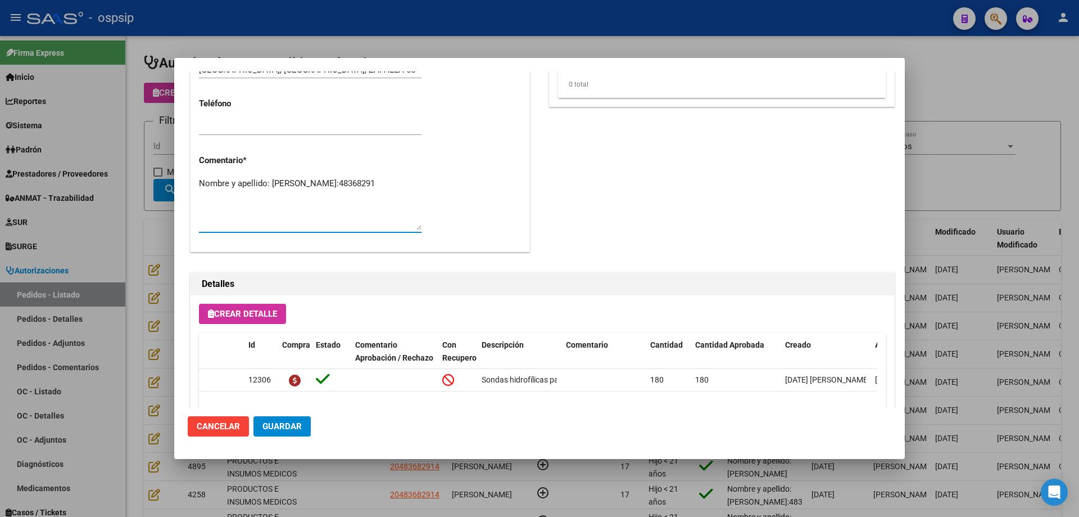
scroll to position [0, 0]
click at [228, 202] on textarea "Nombre y apellido: [PERSON_NAME]:48368291" at bounding box center [310, 203] width 223 height 53
paste textarea "Teléfono familiar:[PHONE_NUMBER]/1160241817 Dirección:[STREET_ADDRESS]"
type textarea "Nombre y apellido: [PERSON_NAME]:[PHONE_NUMBER] Teléfono familiar:[PHONE_NUMBER…"
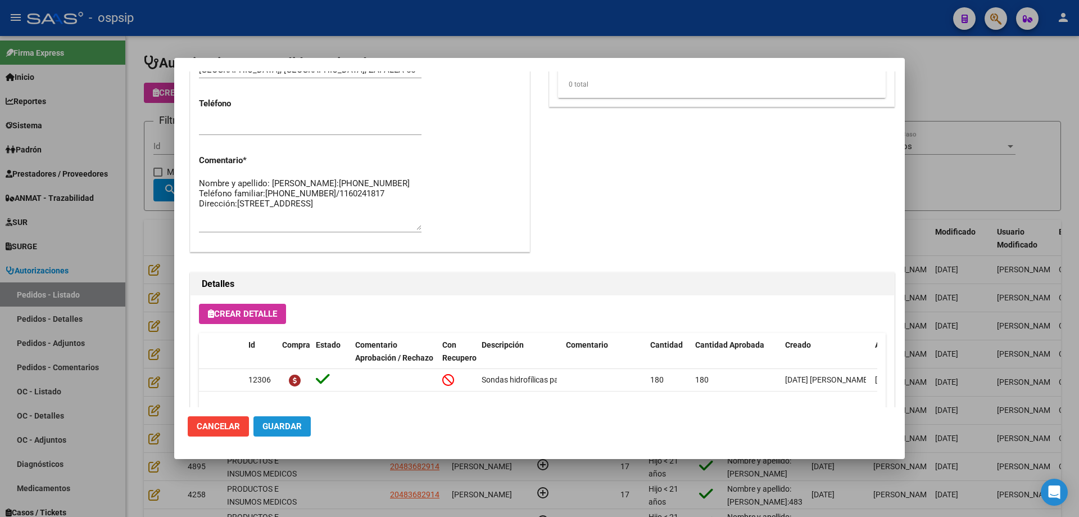
click at [281, 422] on span "Guardar" at bounding box center [282, 426] width 39 height 10
click at [124, 332] on div at bounding box center [539, 258] width 1079 height 517
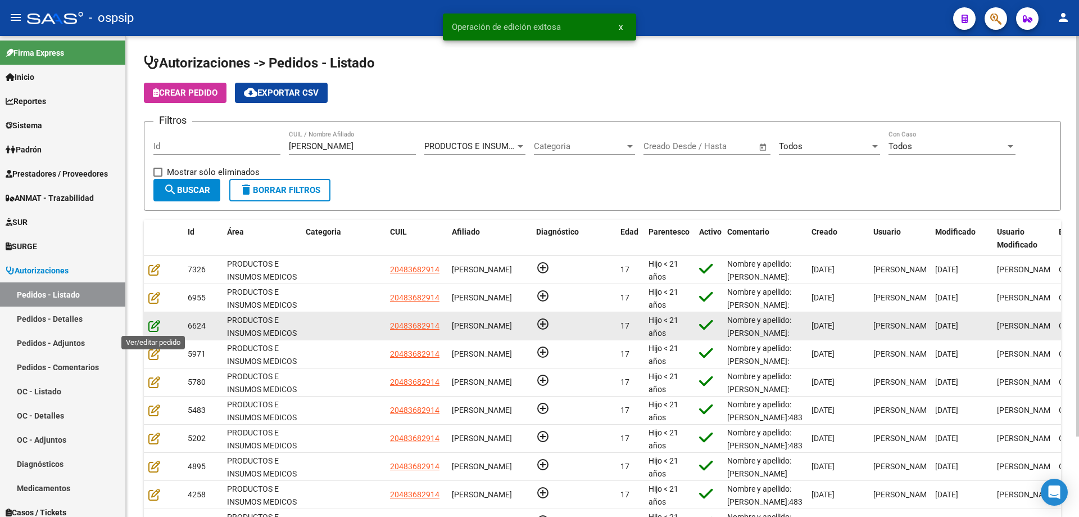
click at [157, 319] on icon at bounding box center [154, 325] width 12 height 12
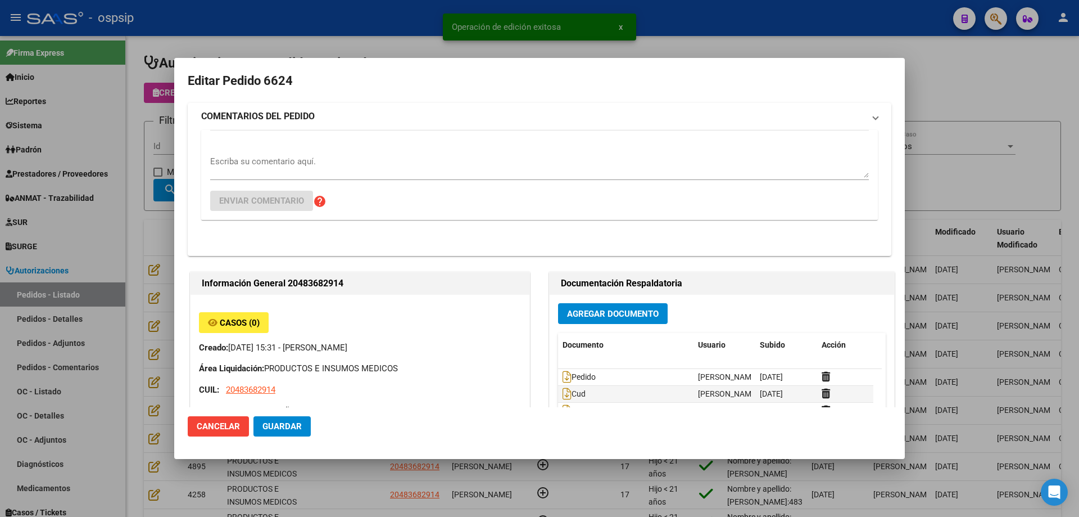
type input "[GEOGRAPHIC_DATA], [GEOGRAPHIC_DATA], ZAPALLA 55"
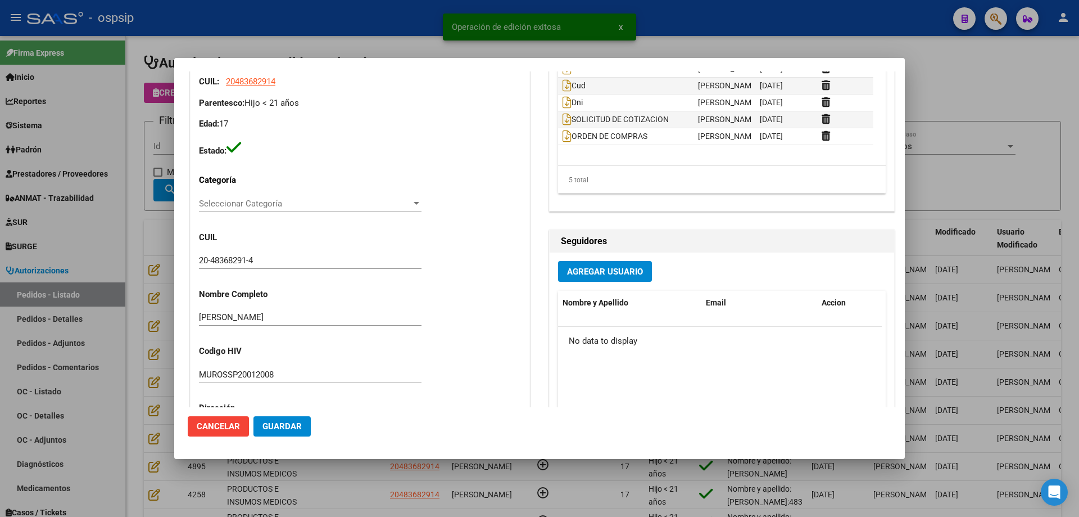
scroll to position [394, 0]
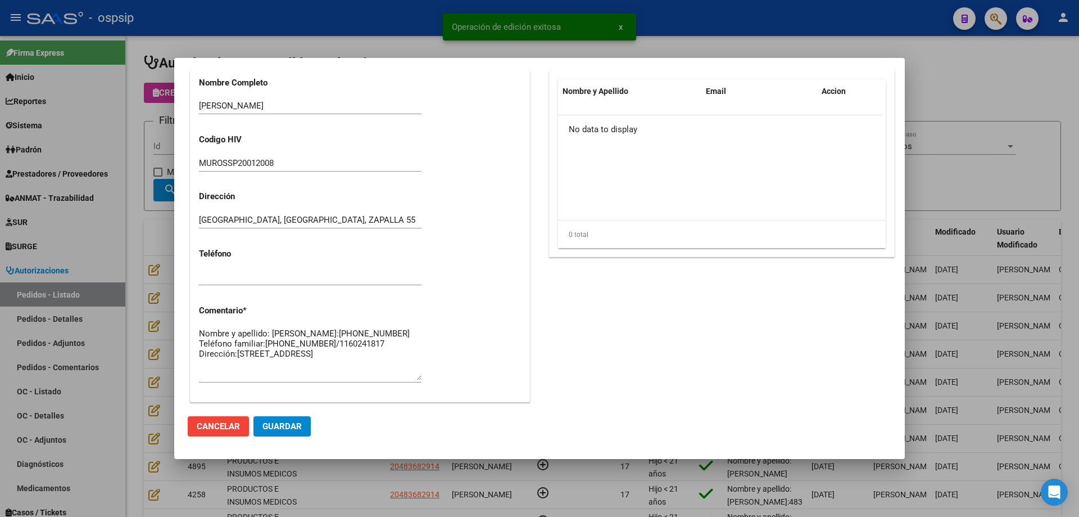
click at [136, 323] on div at bounding box center [539, 258] width 1079 height 517
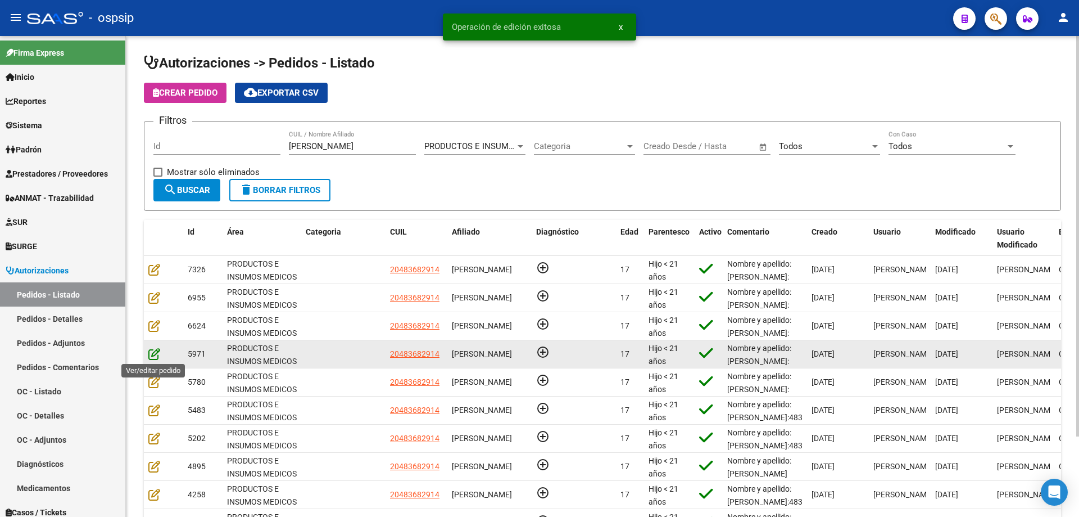
click at [154, 354] on icon at bounding box center [154, 353] width 12 height 12
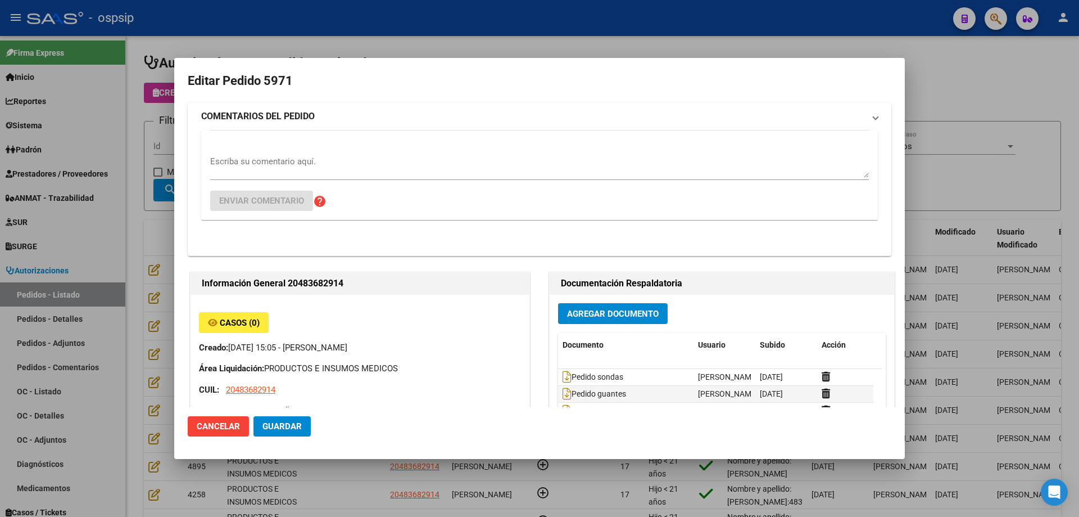
type input "[GEOGRAPHIC_DATA], [GEOGRAPHIC_DATA], ZAPALLA 55"
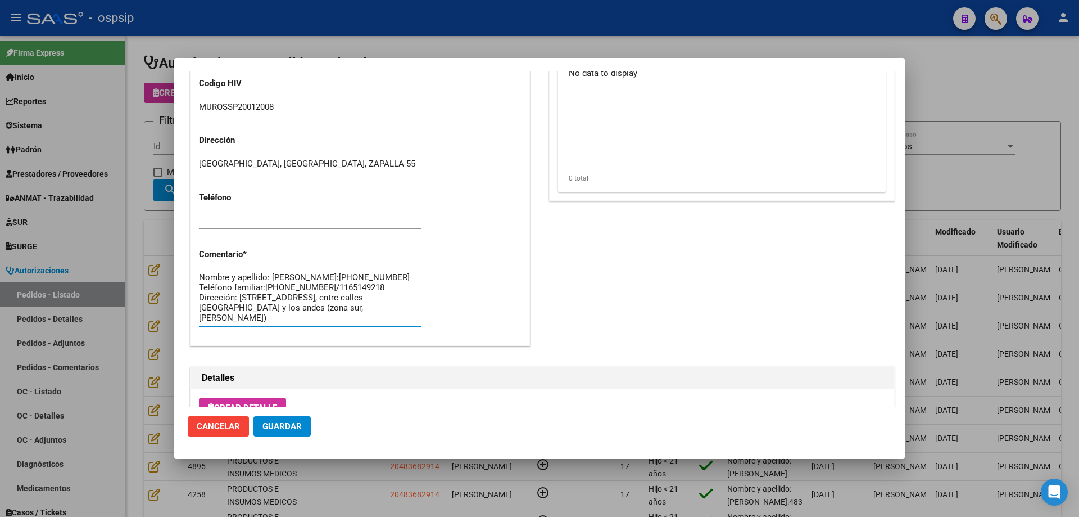
scroll to position [10, 0]
drag, startPoint x: 324, startPoint y: 317, endPoint x: 314, endPoint y: 317, distance: 10.1
click at [237, 302] on textarea "Nombre y apellido: [PERSON_NAME]:[PHONE_NUMBER] Teléfono familiar:[PHONE_NUMBER…" at bounding box center [310, 297] width 223 height 53
drag, startPoint x: 199, startPoint y: 288, endPoint x: 318, endPoint y: 344, distance: 131.5
click at [318, 344] on div "Casos (0) Creado: [DATE] 15:05 - [PERSON_NAME] Área Liquidación: PRODUCTOS E IN…" at bounding box center [360, 32] width 339 height 626
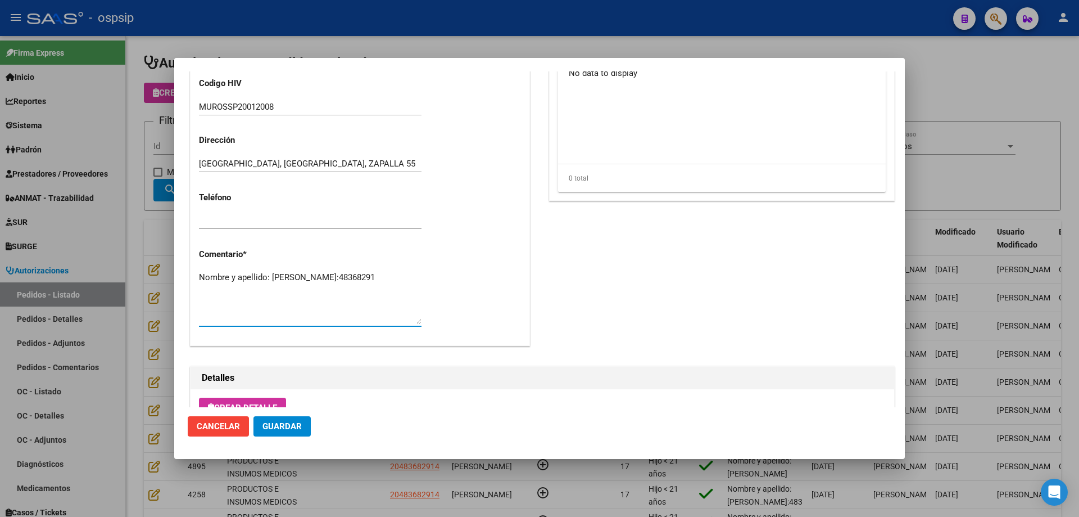
scroll to position [0, 0]
paste textarea "Teléfono familiar:[PHONE_NUMBER]/1160241817 Dirección:[STREET_ADDRESS]"
type textarea "Nombre y apellido: [PERSON_NAME]:[PHONE_NUMBER] Teléfono familiar:[PHONE_NUMBER…"
click at [294, 419] on button "Guardar" at bounding box center [282, 426] width 57 height 20
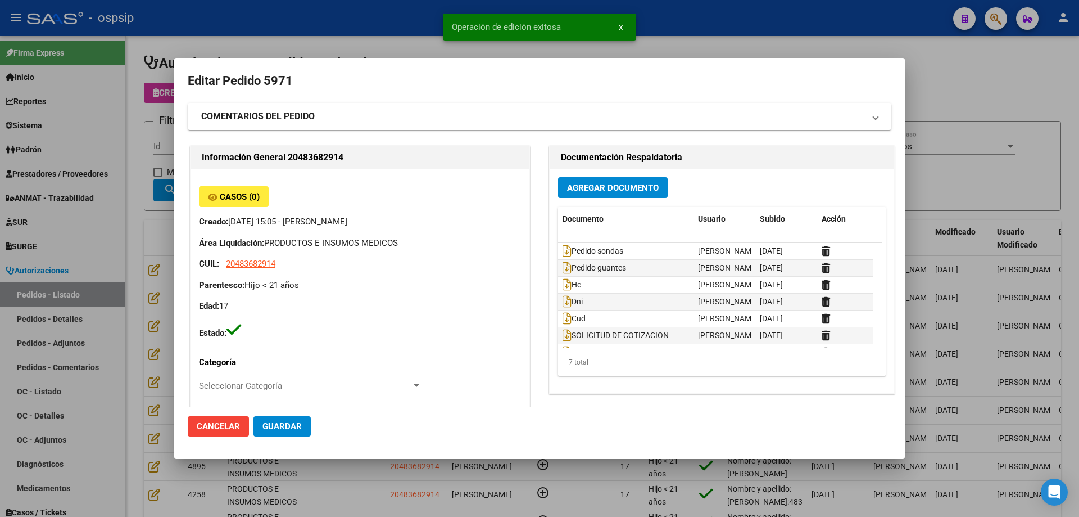
click at [148, 304] on div at bounding box center [539, 258] width 1079 height 517
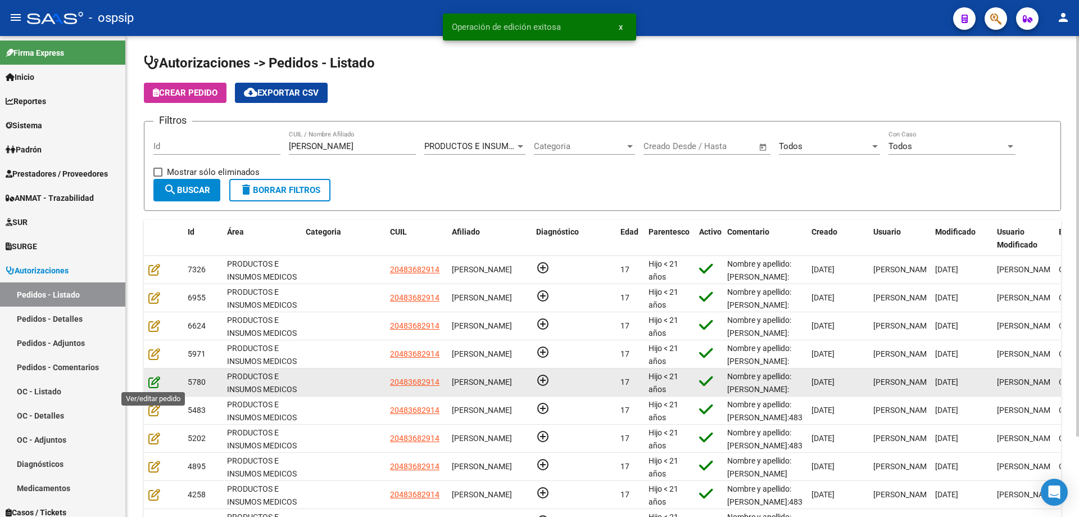
click at [151, 378] on icon at bounding box center [154, 382] width 12 height 12
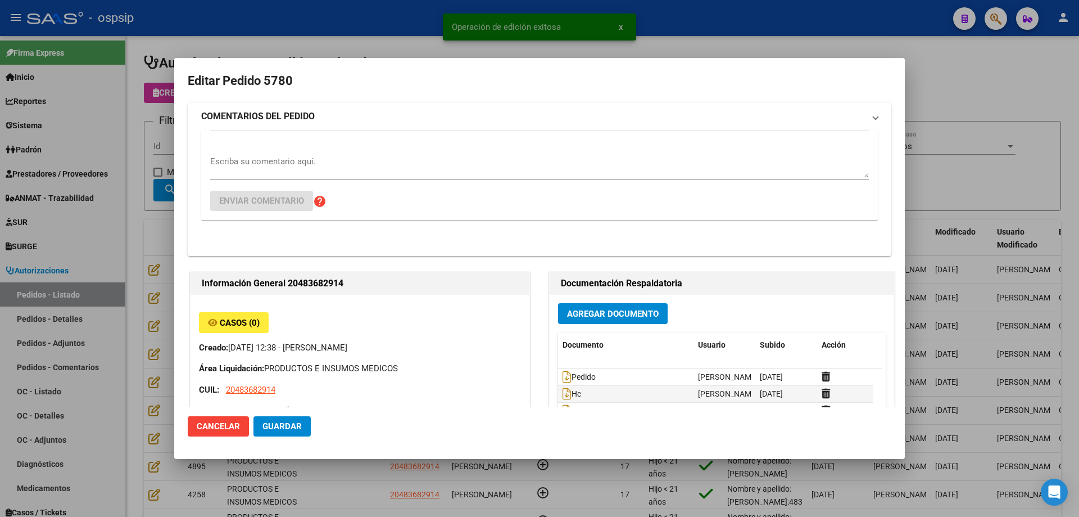
type input "[GEOGRAPHIC_DATA], [GEOGRAPHIC_DATA], ZAPALLA 55"
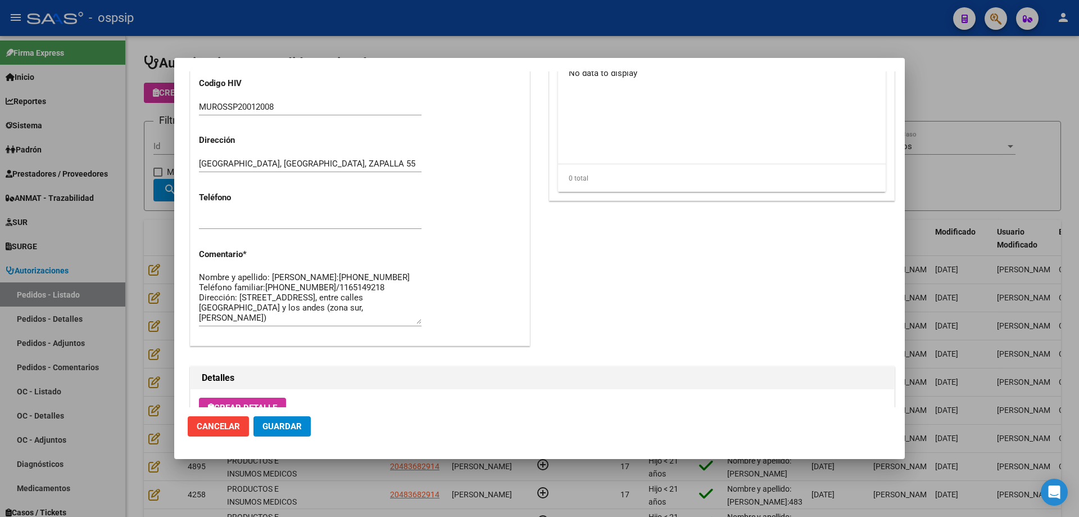
scroll to position [10, 0]
drag, startPoint x: 199, startPoint y: 284, endPoint x: 304, endPoint y: 329, distance: 113.6
click at [304, 329] on div "Nombre y apellido: [PERSON_NAME]:[PHONE_NUMBER] Teléfono familiar:[PHONE_NUMBER…" at bounding box center [310, 303] width 223 height 68
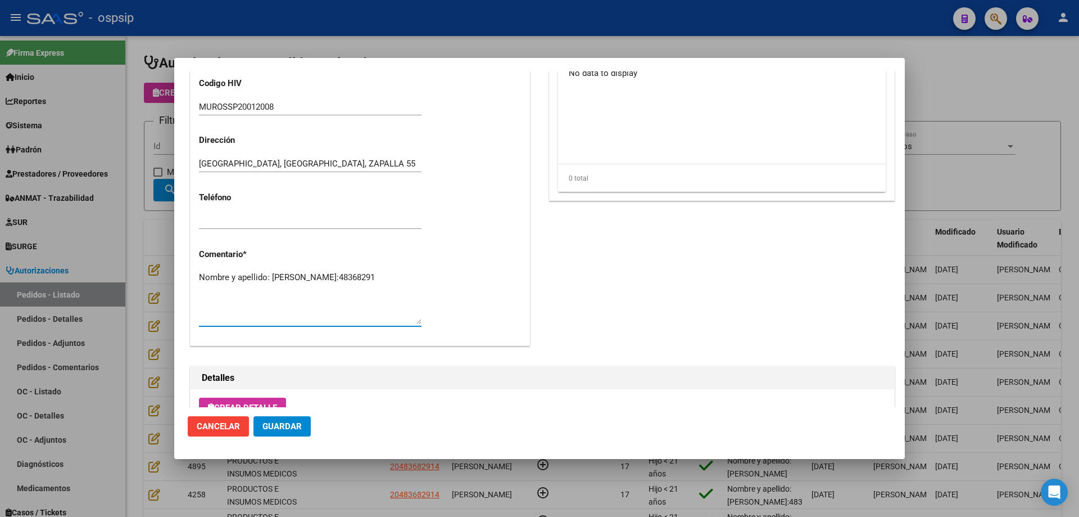
scroll to position [0, 0]
paste textarea "Teléfono familiar:[PHONE_NUMBER]/1160241817 Dirección:[STREET_ADDRESS]"
type textarea "Nombre y apellido: [PERSON_NAME]:[PHONE_NUMBER] Teléfono familiar:[PHONE_NUMBER…"
click at [283, 431] on span "Guardar" at bounding box center [282, 426] width 39 height 10
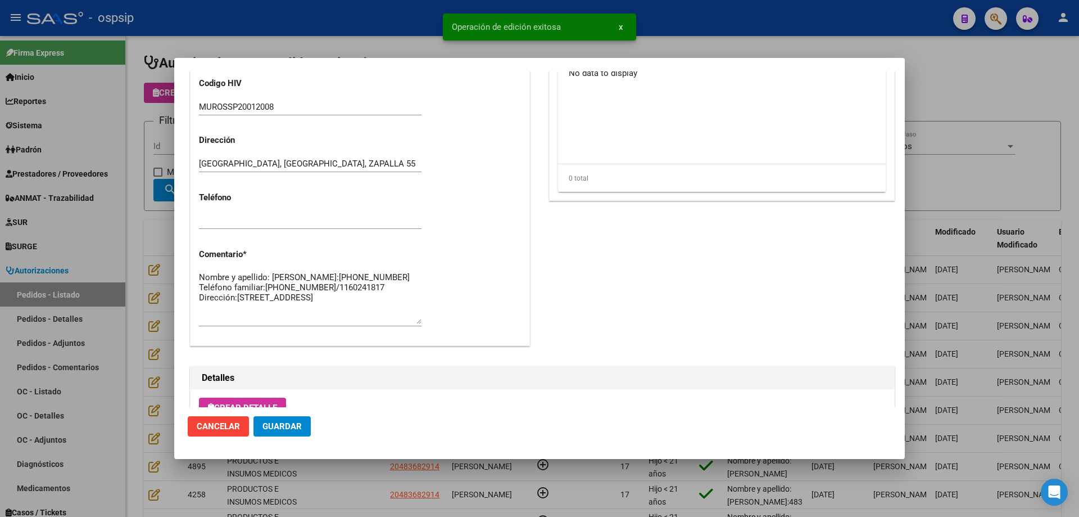
click at [143, 332] on div at bounding box center [539, 258] width 1079 height 517
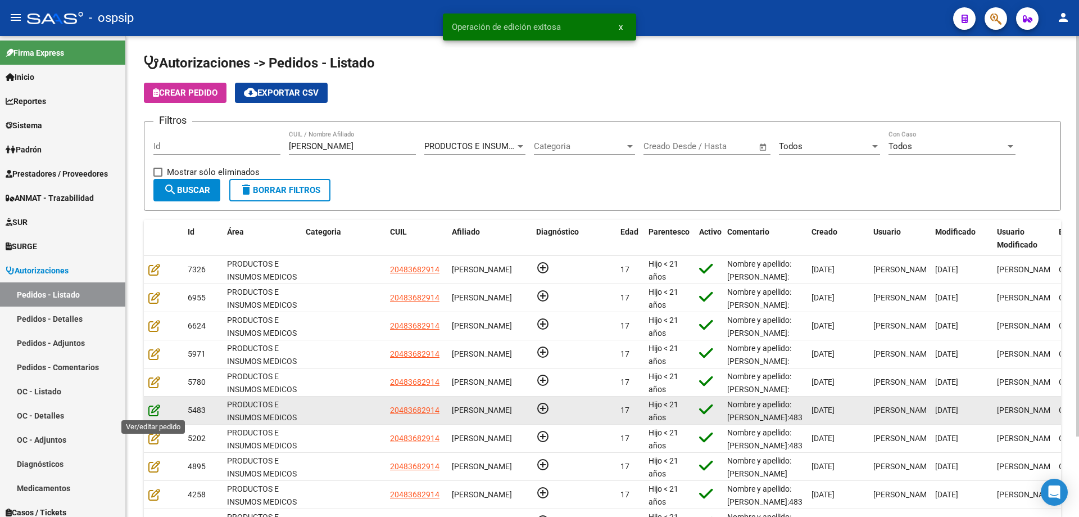
click at [152, 411] on icon at bounding box center [154, 410] width 12 height 12
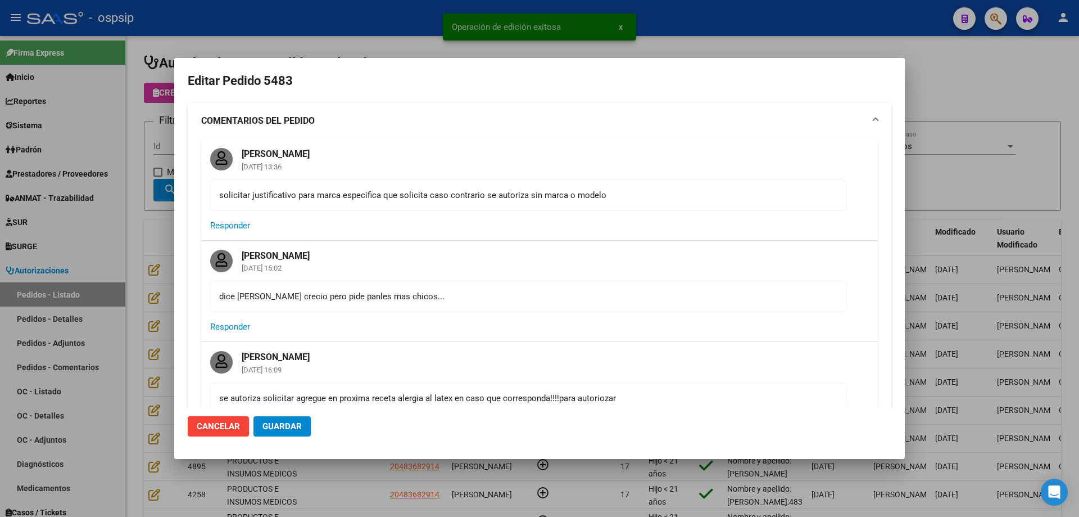
type input "[GEOGRAPHIC_DATA], [GEOGRAPHIC_DATA], ZAPALLA 55"
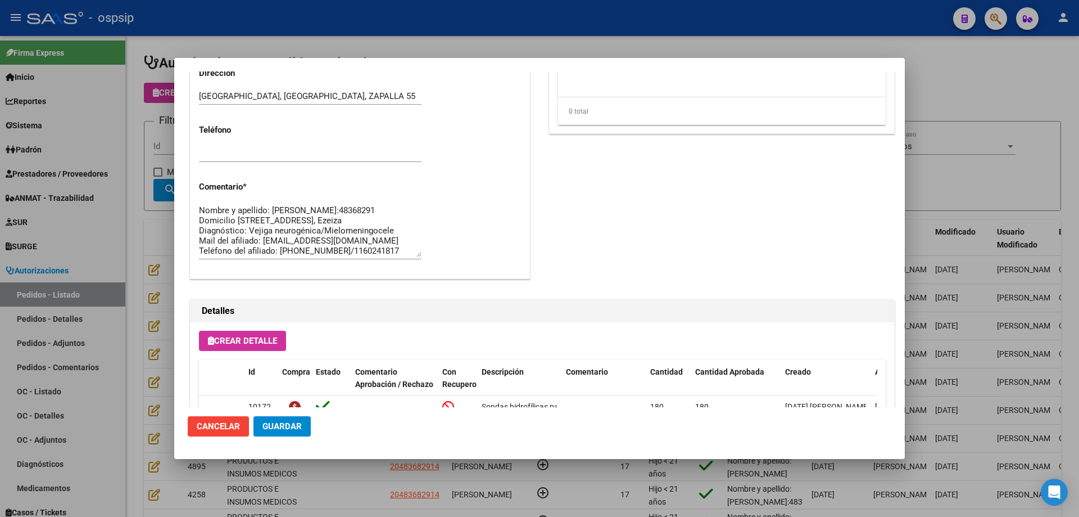
scroll to position [10, 0]
click at [275, 422] on span "Guardar" at bounding box center [282, 426] width 39 height 10
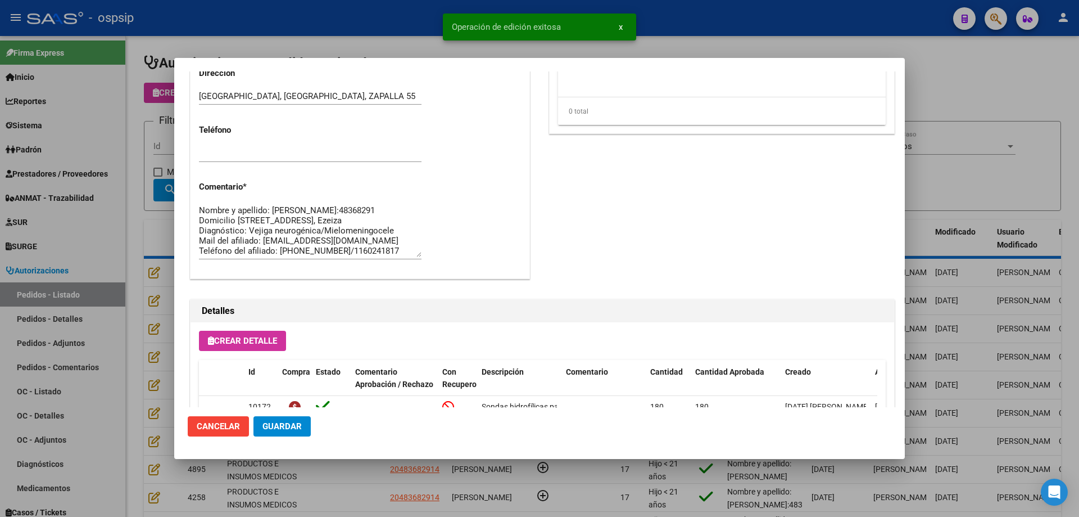
click at [134, 322] on div at bounding box center [539, 258] width 1079 height 517
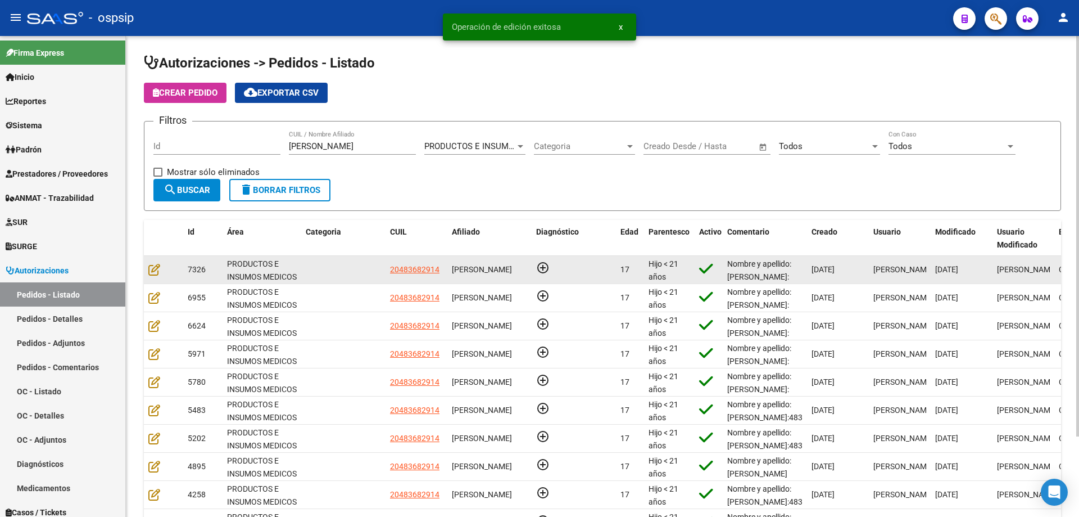
click at [148, 262] on datatable-body-cell at bounding box center [163, 270] width 39 height 28
click at [151, 264] on icon at bounding box center [154, 269] width 12 height 12
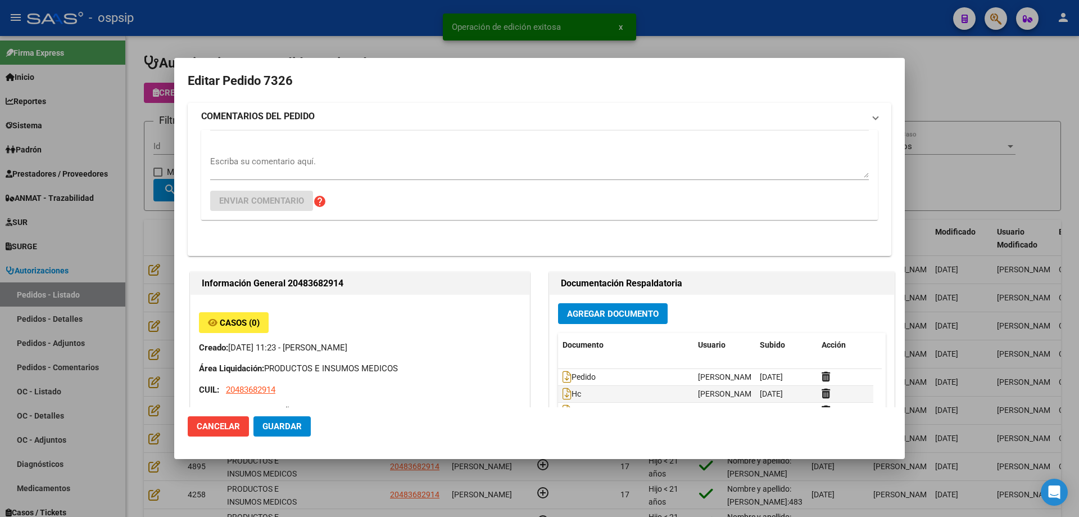
type input "[GEOGRAPHIC_DATA], [GEOGRAPHIC_DATA], ZAPALLA 55"
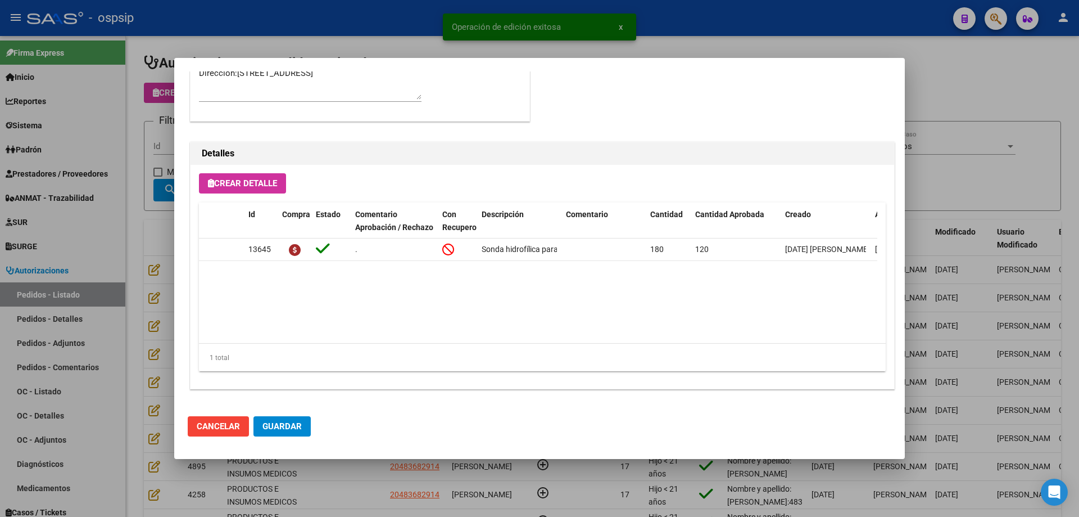
scroll to position [505, 0]
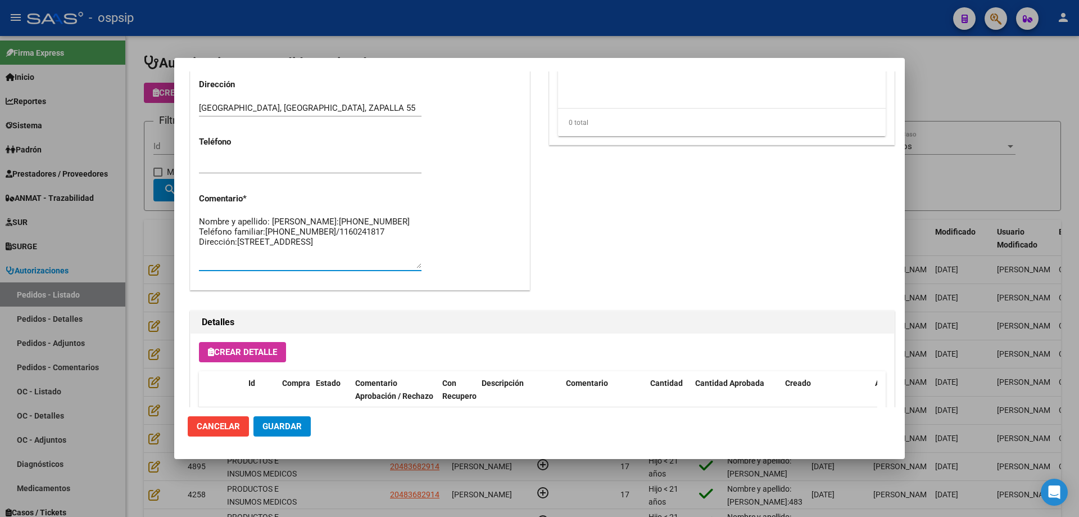
drag, startPoint x: 335, startPoint y: 251, endPoint x: 196, endPoint y: 245, distance: 139.0
click at [290, 430] on span "Guardar" at bounding box center [282, 426] width 39 height 10
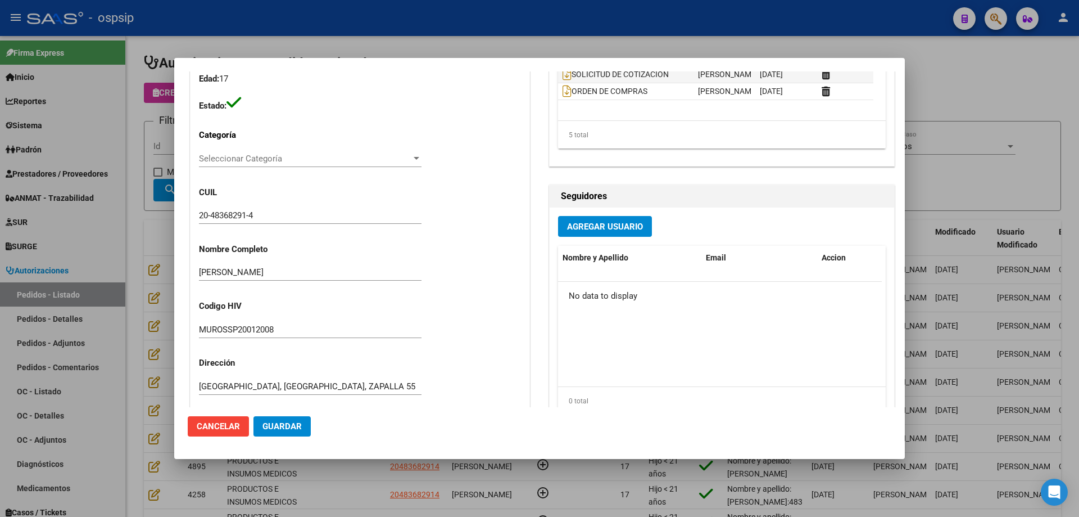
scroll to position [224, 0]
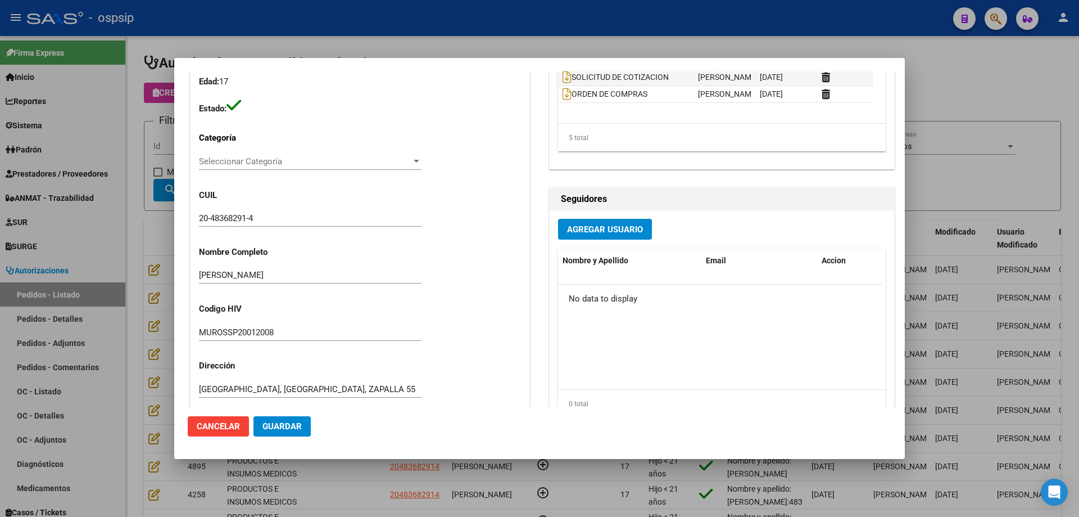
click at [299, 432] on button "Guardar" at bounding box center [282, 426] width 57 height 20
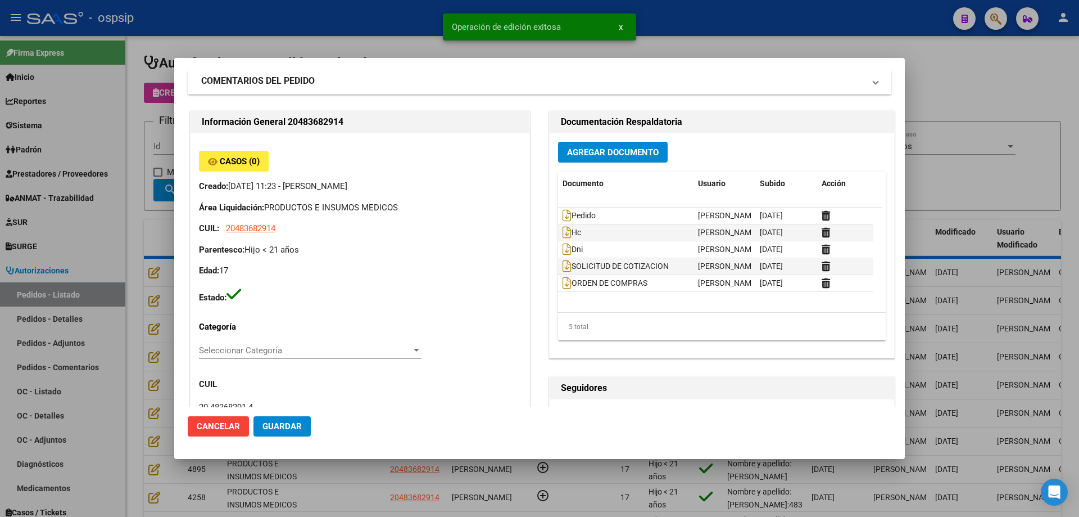
scroll to position [0, 0]
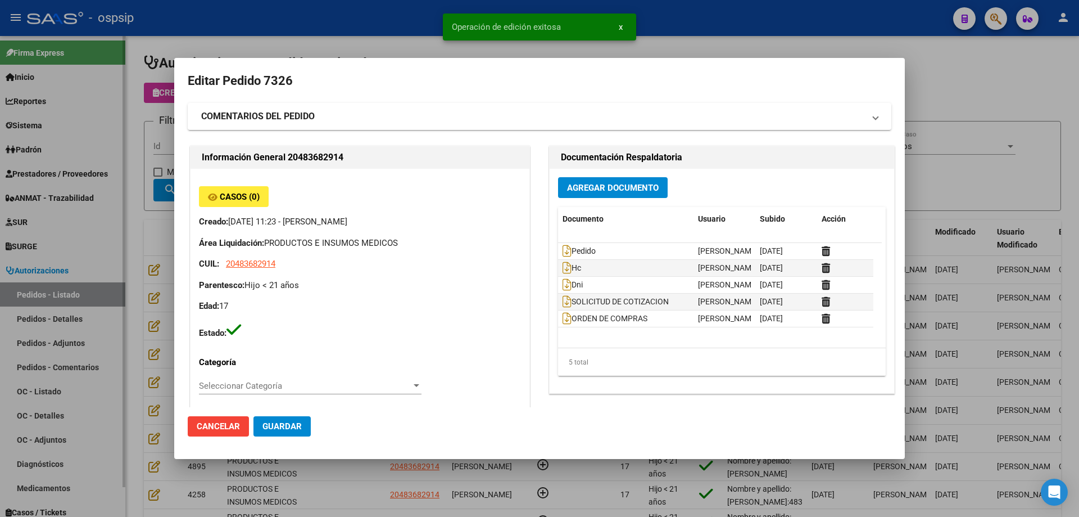
drag, startPoint x: 80, startPoint y: 210, endPoint x: 89, endPoint y: 214, distance: 9.3
click at [82, 213] on div at bounding box center [539, 258] width 1079 height 517
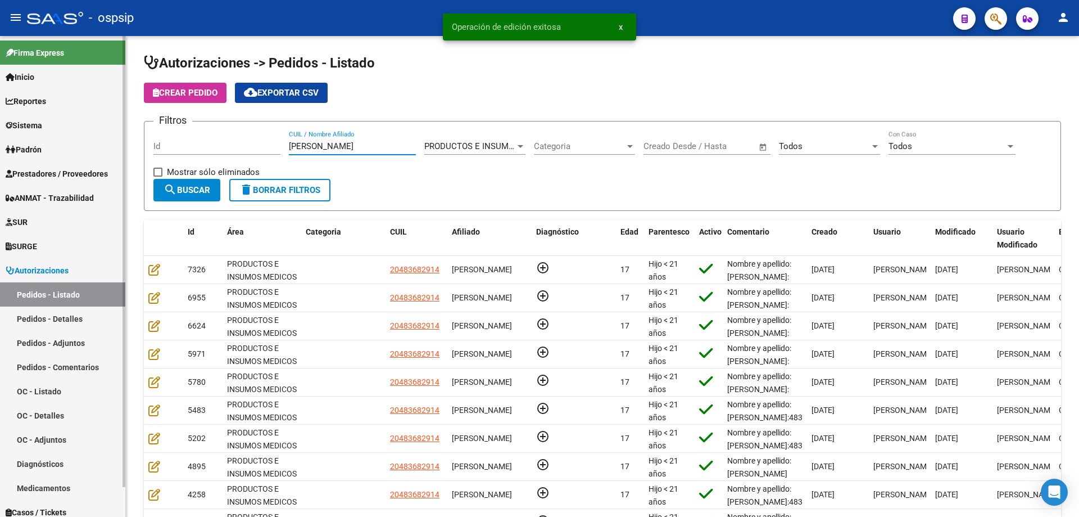
drag, startPoint x: 337, startPoint y: 141, endPoint x: 0, endPoint y: 135, distance: 336.8
click at [0, 135] on mat-sidenav-container "Firma Express Inicio Calendario SSS Instructivos Contacto OS Reportes Egresos D…" at bounding box center [539, 276] width 1079 height 481
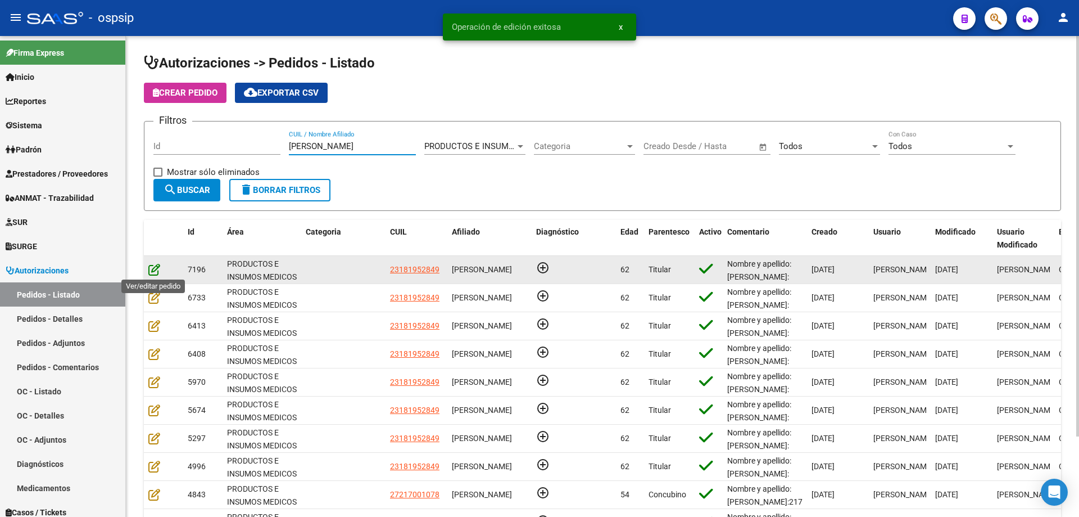
type input "[PERSON_NAME]"
click at [157, 272] on icon at bounding box center [154, 269] width 12 height 12
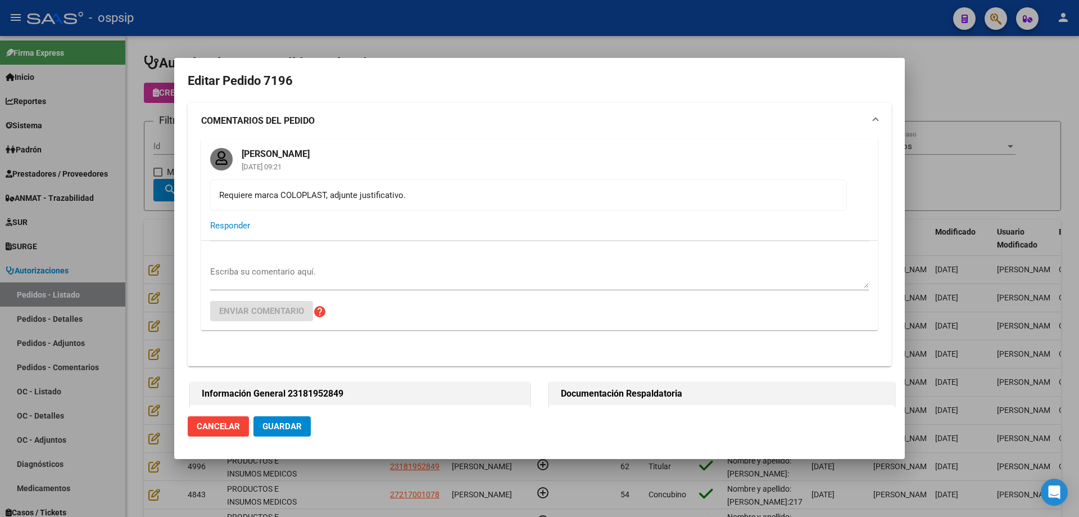
type input "[GEOGRAPHIC_DATA], [PERSON_NAME], 177 Y LOS ANDES 0"
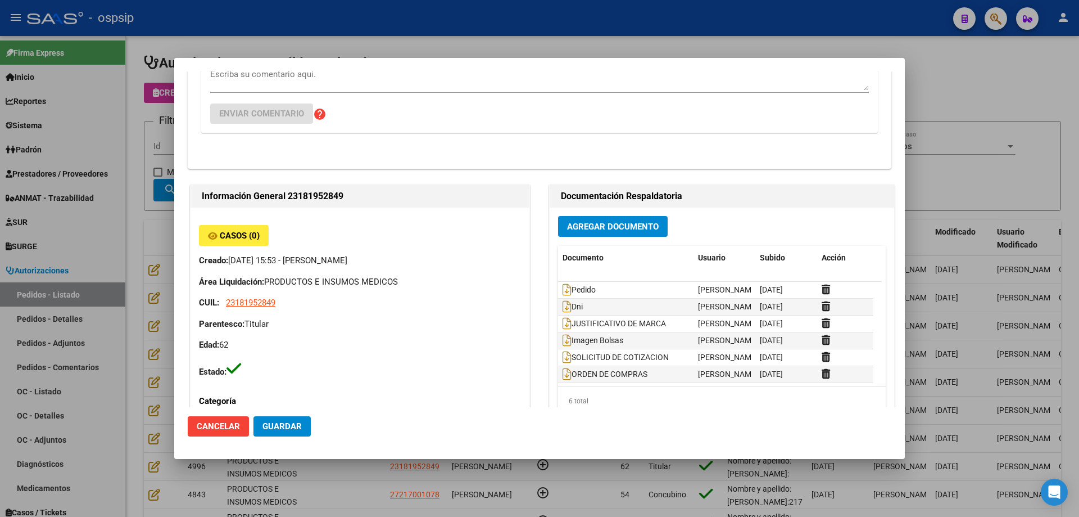
scroll to position [123, 0]
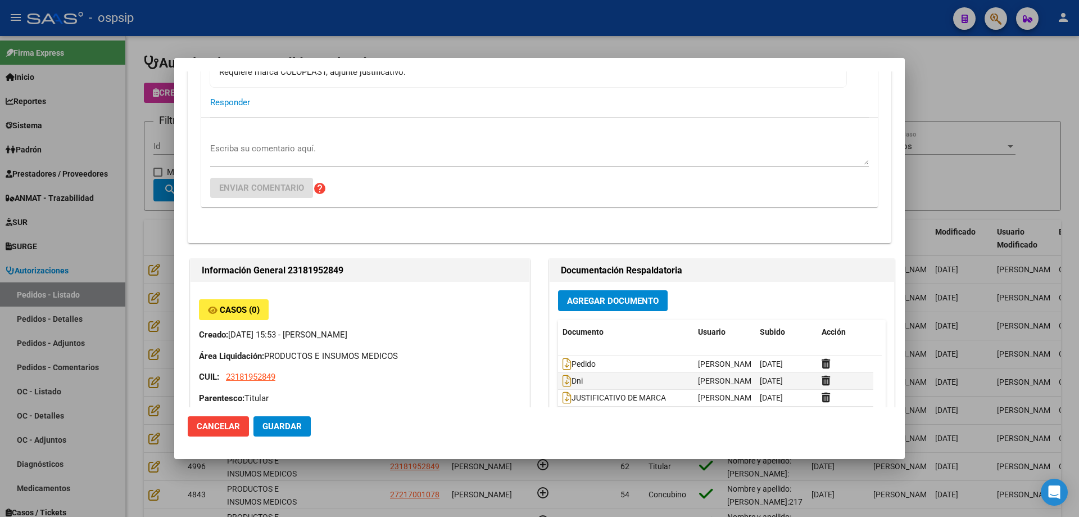
click at [135, 215] on div at bounding box center [539, 258] width 1079 height 517
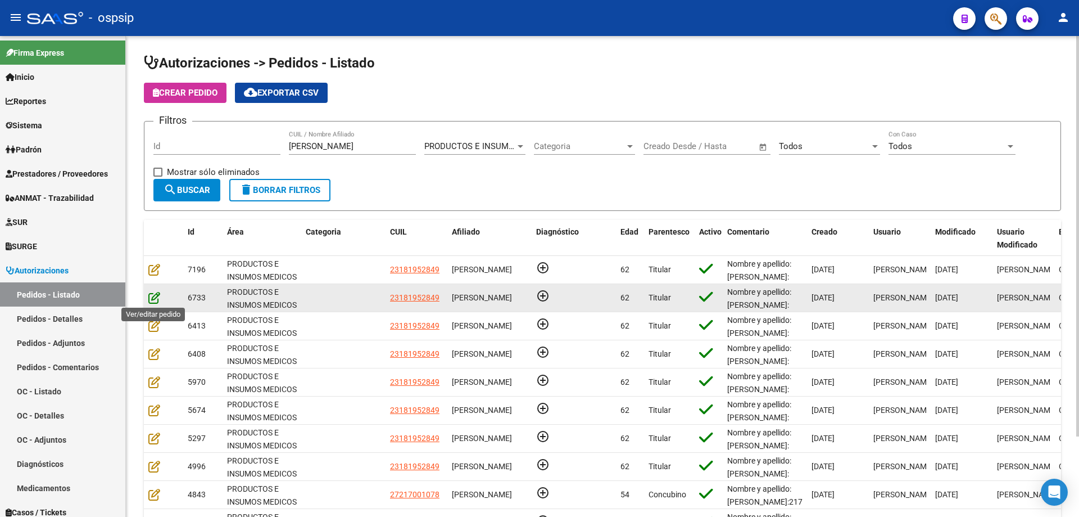
click at [156, 295] on icon at bounding box center [154, 297] width 12 height 12
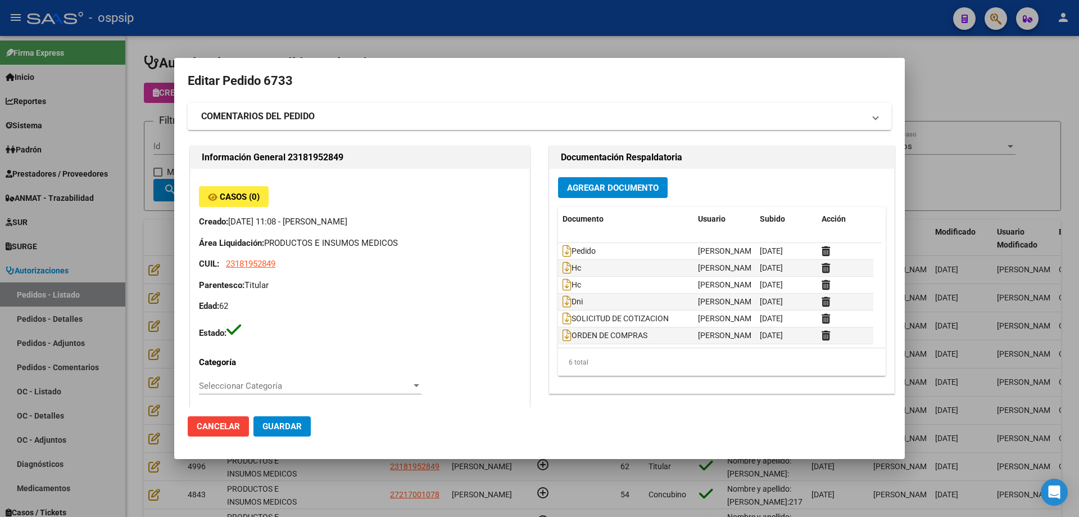
type input "[GEOGRAPHIC_DATA], [PERSON_NAME], 177 Y LOS ANDES 0"
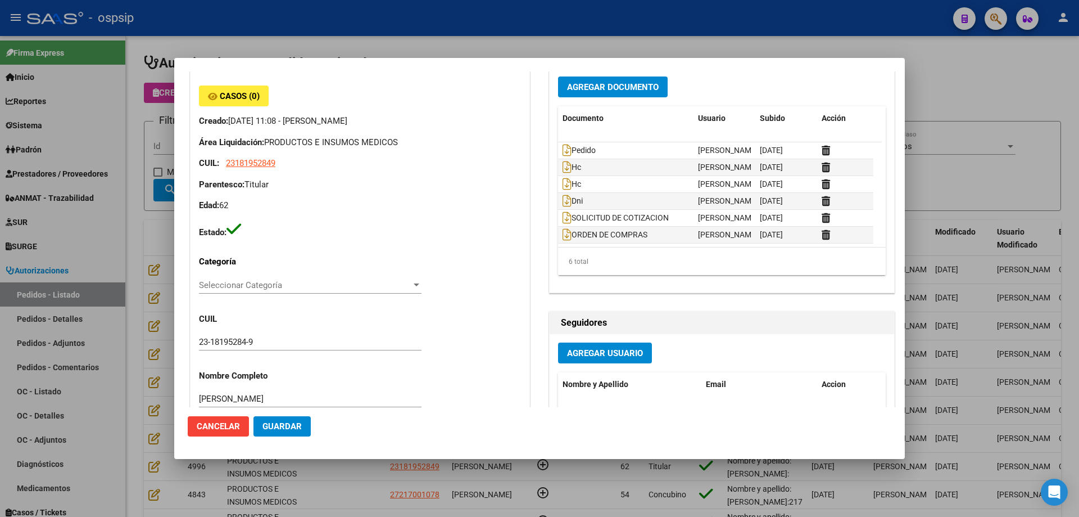
scroll to position [0, 0]
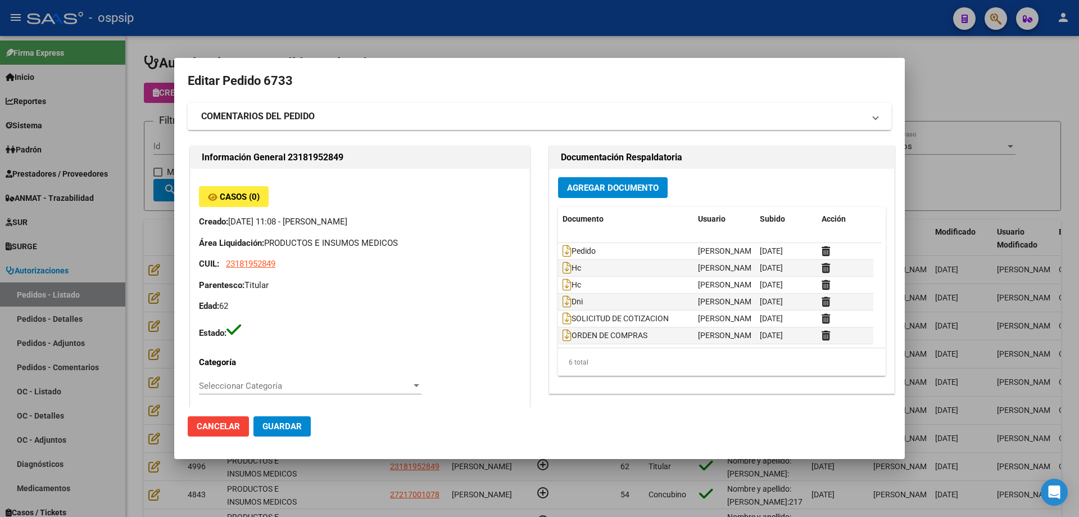
click at [143, 292] on div at bounding box center [539, 258] width 1079 height 517
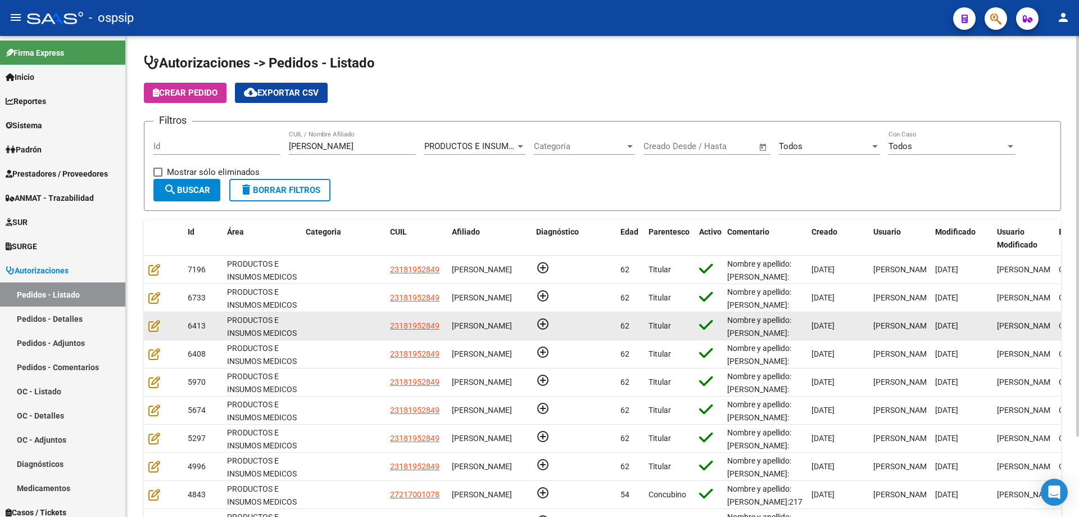
click at [164, 326] on div at bounding box center [163, 325] width 30 height 13
click at [155, 323] on icon at bounding box center [154, 325] width 12 height 12
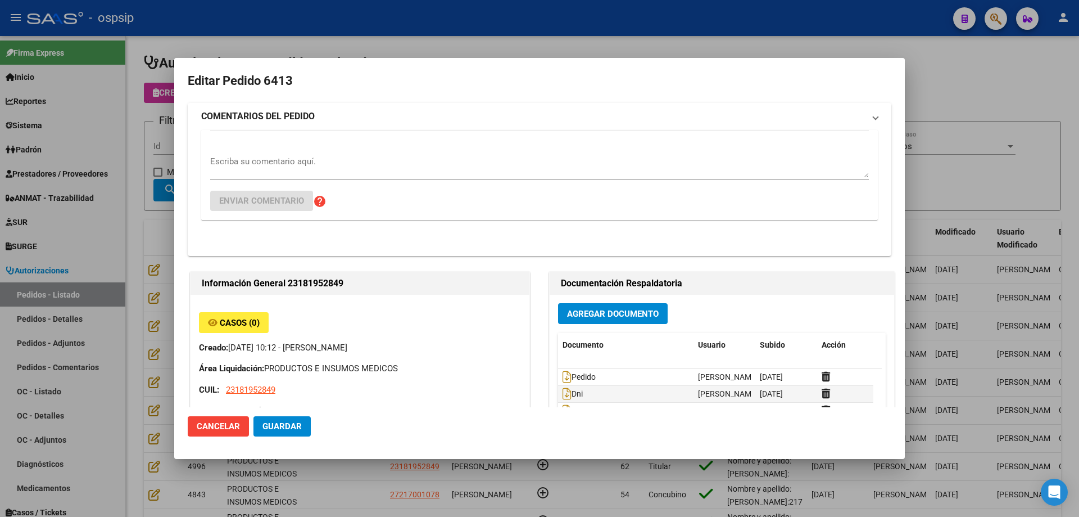
type input "[GEOGRAPHIC_DATA], [PERSON_NAME], 177 Y LOS ANDES 0"
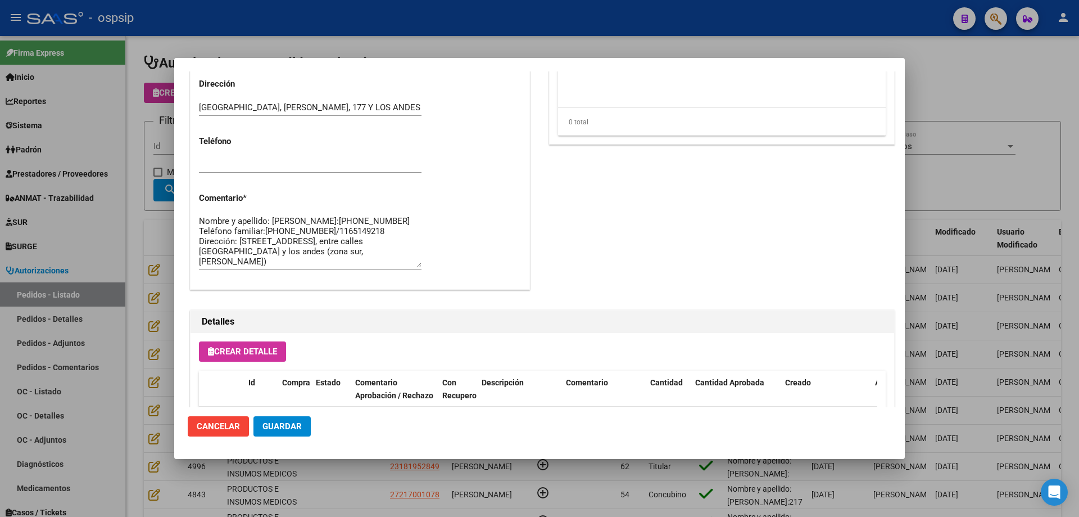
scroll to position [20, 0]
click at [134, 254] on div at bounding box center [539, 258] width 1079 height 517
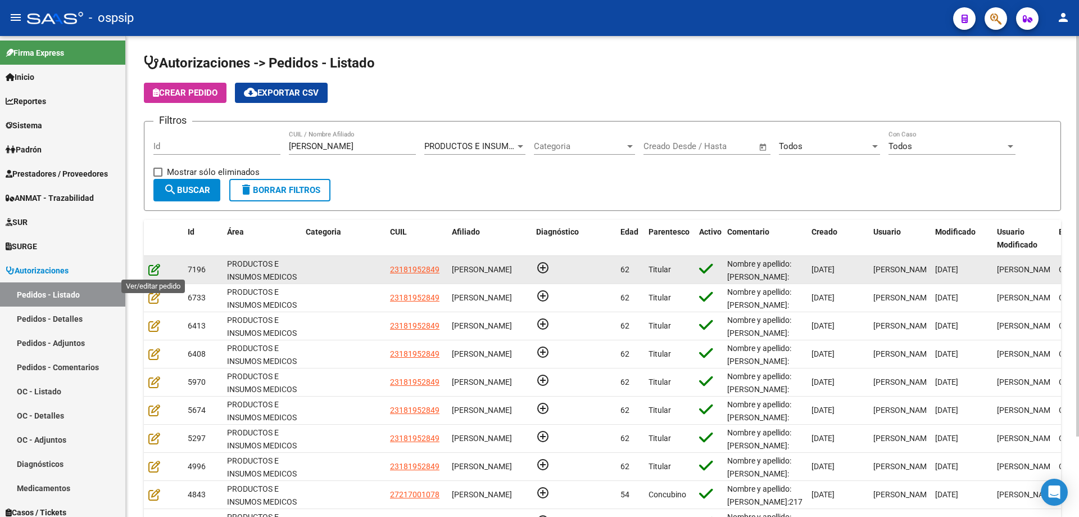
click at [153, 268] on icon at bounding box center [154, 269] width 12 height 12
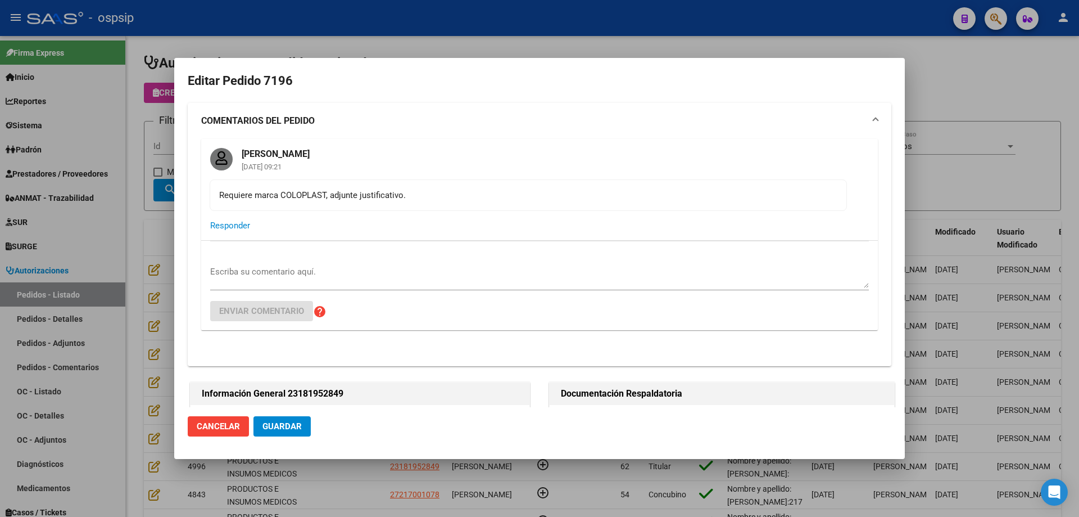
type input "[GEOGRAPHIC_DATA], [PERSON_NAME], 177 Y LOS ANDES 0"
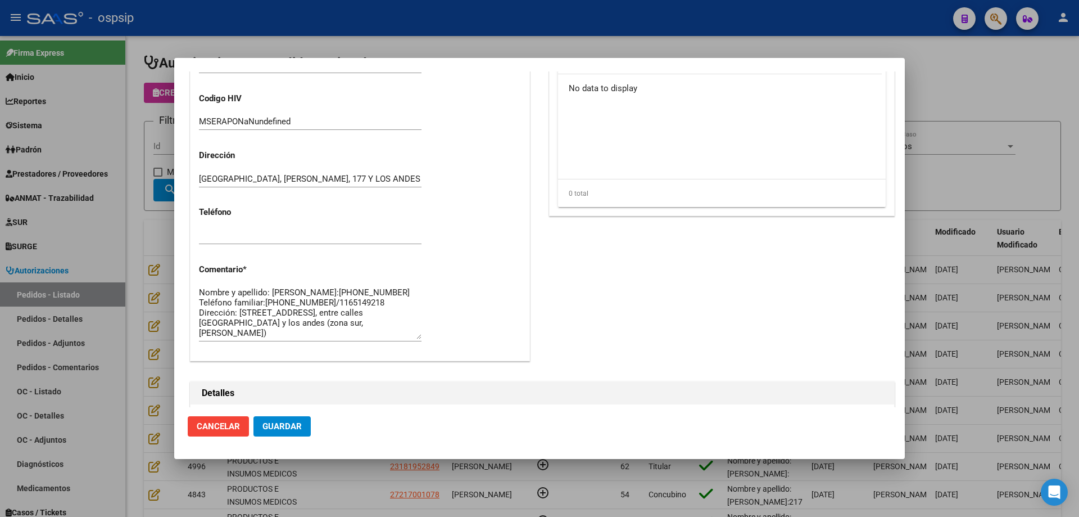
scroll to position [675, 0]
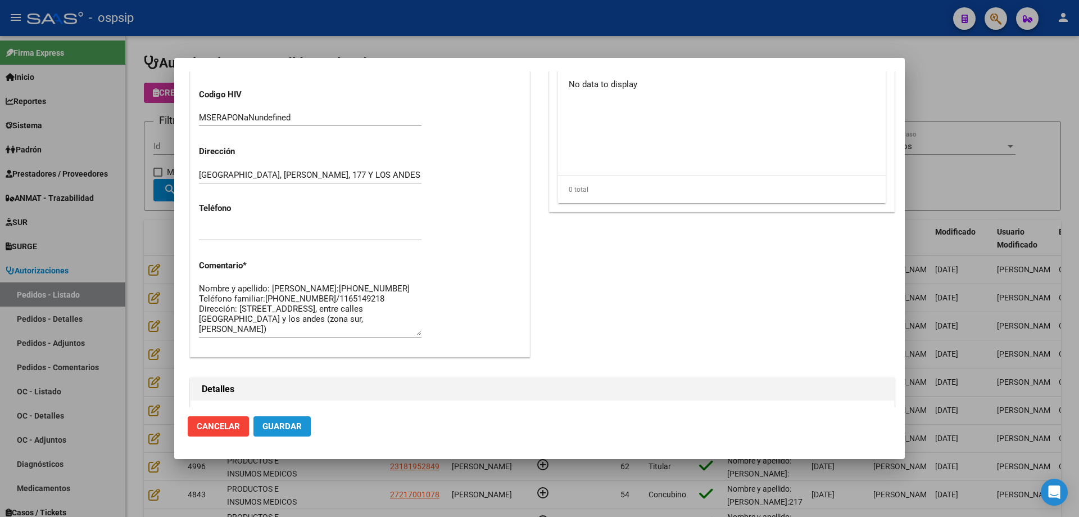
click at [279, 421] on span "Guardar" at bounding box center [282, 426] width 39 height 10
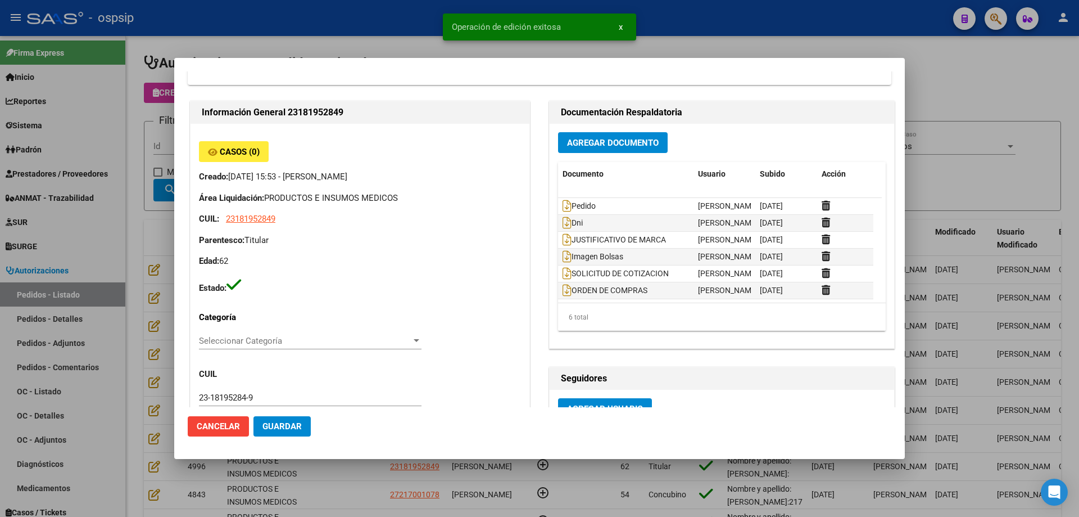
scroll to position [0, 0]
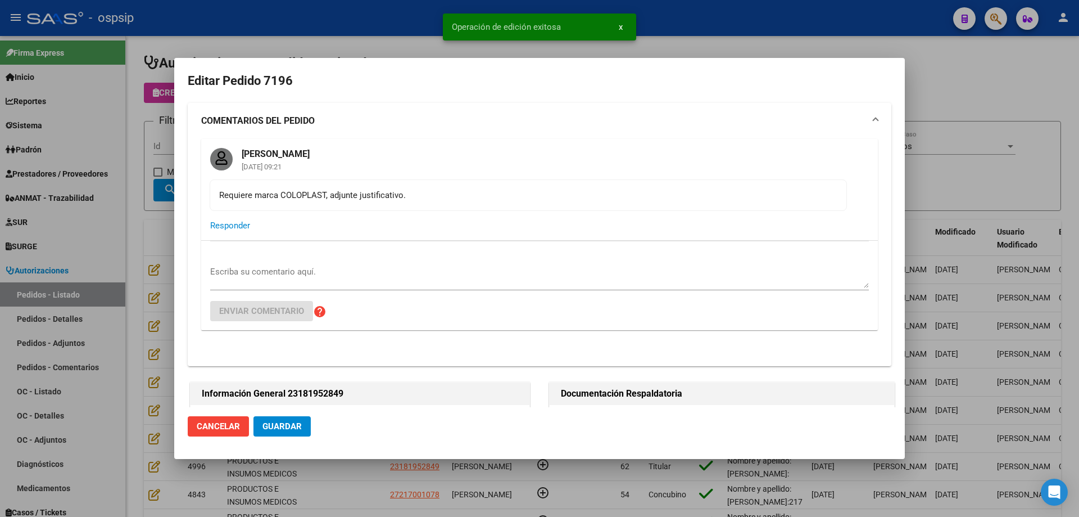
click at [138, 205] on div at bounding box center [539, 258] width 1079 height 517
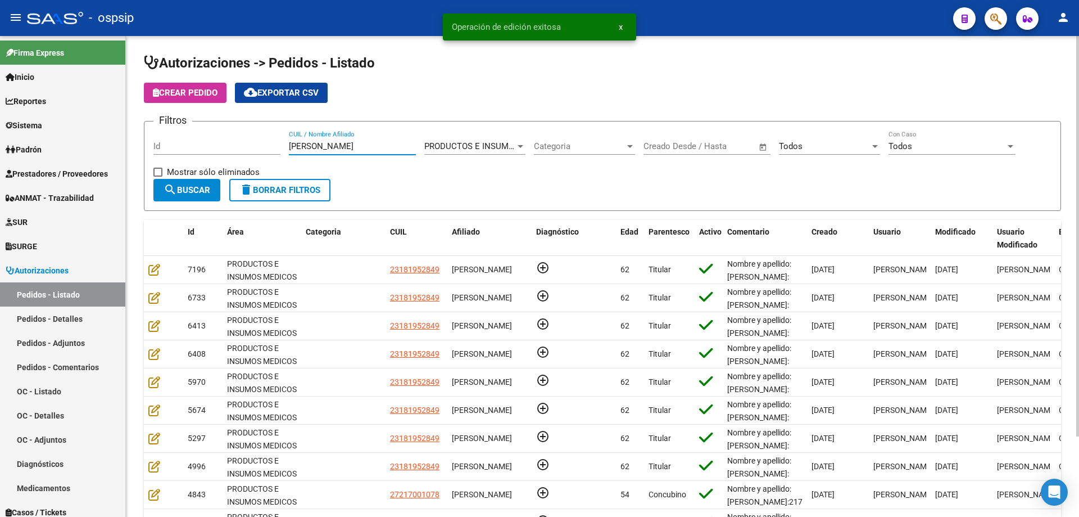
drag, startPoint x: 358, startPoint y: 151, endPoint x: 158, endPoint y: 141, distance: 199.8
click at [158, 141] on div "Filtros Id [PERSON_NAME] CUIL / Nombre Afiliado PRODUCTOS E INSUMOS MEDICOS Sel…" at bounding box center [602, 154] width 898 height 48
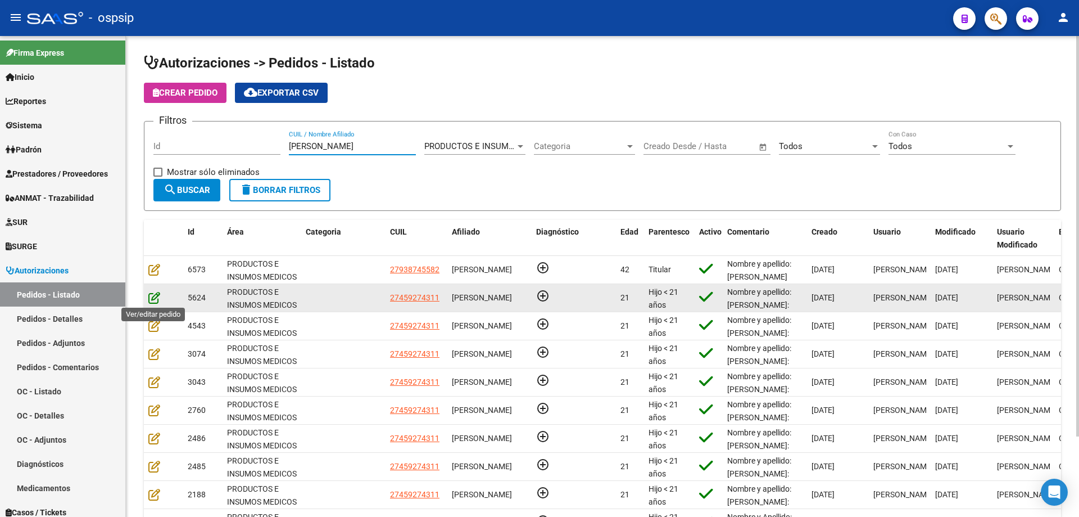
type input "[PERSON_NAME]"
click at [150, 299] on icon at bounding box center [154, 297] width 12 height 12
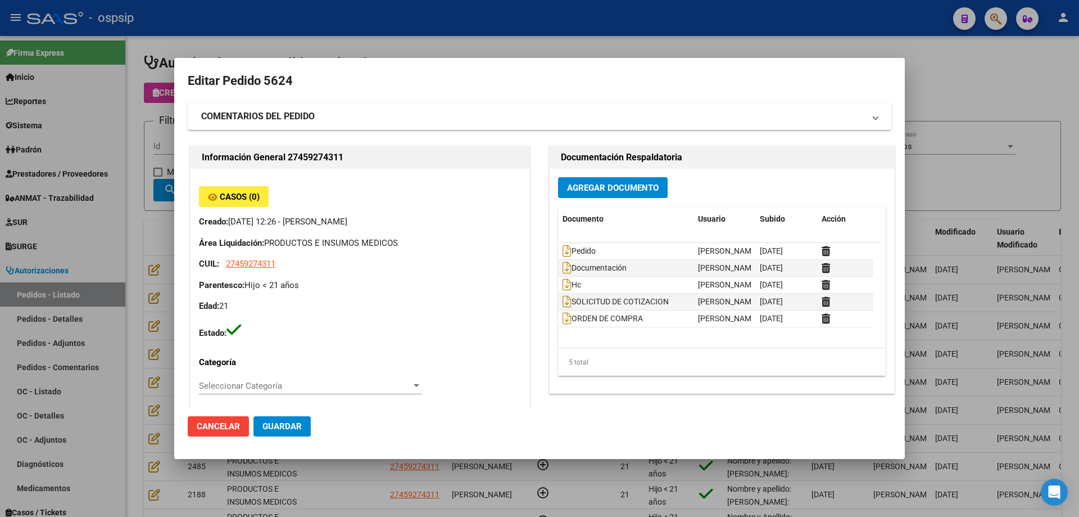
type input "[GEOGRAPHIC_DATA], [PERSON_NAME], [PERSON_NAME] 1534"
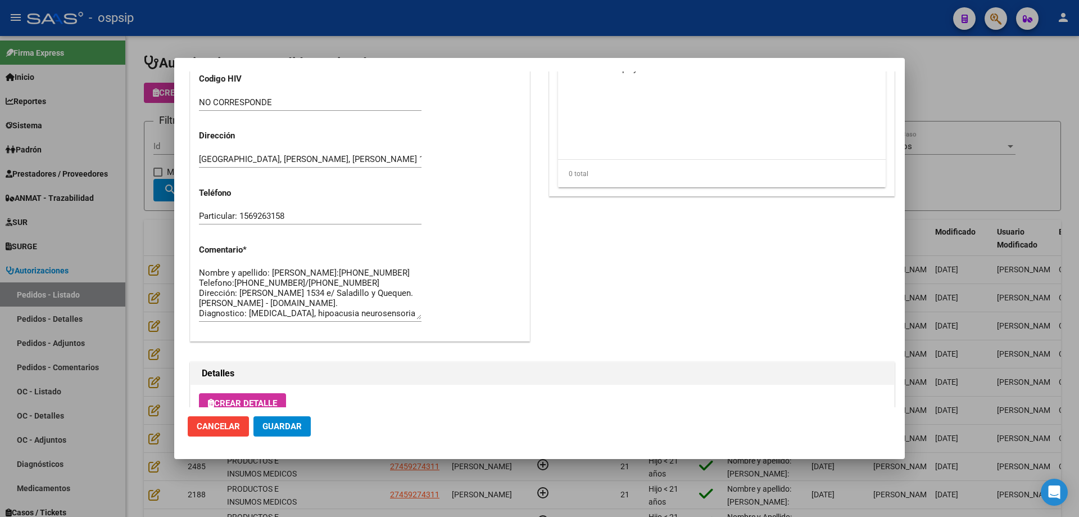
scroll to position [562, 0]
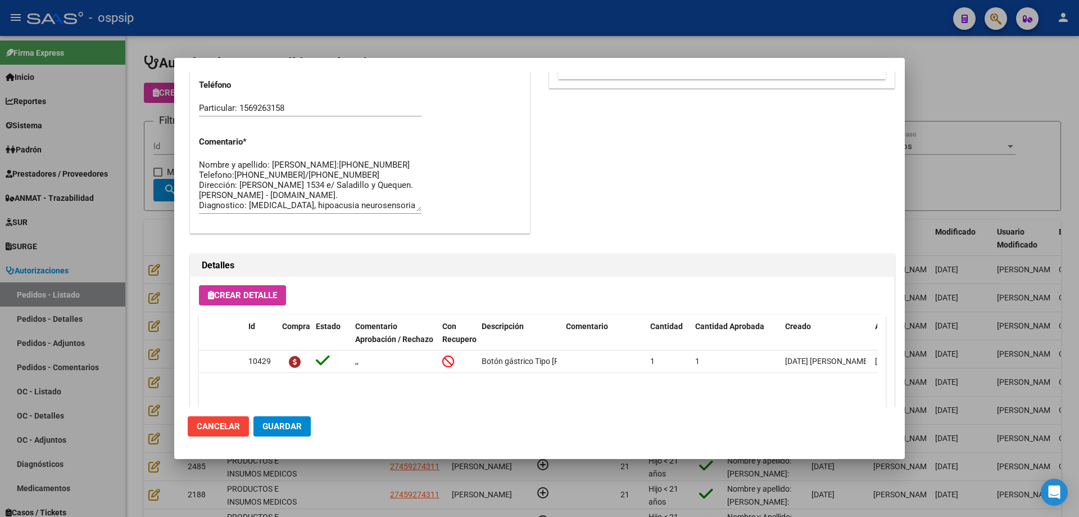
click at [240, 169] on textarea "Nombre y apellido: [PERSON_NAME]:[PHONE_NUMBER] Telefono:[PHONE_NUMBER]/[PHONE_…" at bounding box center [310, 185] width 223 height 53
click at [237, 170] on textarea "Nombre y apellido: [PERSON_NAME]:[PHONE_NUMBER] Telefono:[PHONE_NUMBER]/[PHONE_…" at bounding box center [310, 185] width 223 height 53
click at [139, 195] on div at bounding box center [539, 258] width 1079 height 517
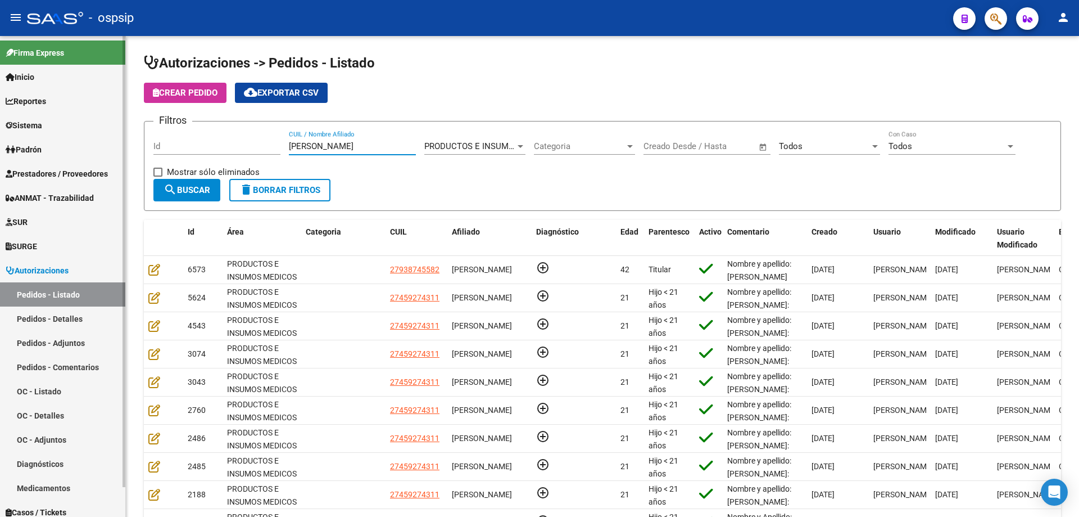
drag, startPoint x: 337, startPoint y: 143, endPoint x: 84, endPoint y: 113, distance: 254.3
click at [84, 113] on mat-sidenav-container "Firma Express Inicio Calendario SSS Instructivos Contacto OS Reportes Egresos D…" at bounding box center [539, 276] width 1079 height 481
paste input "45927431"
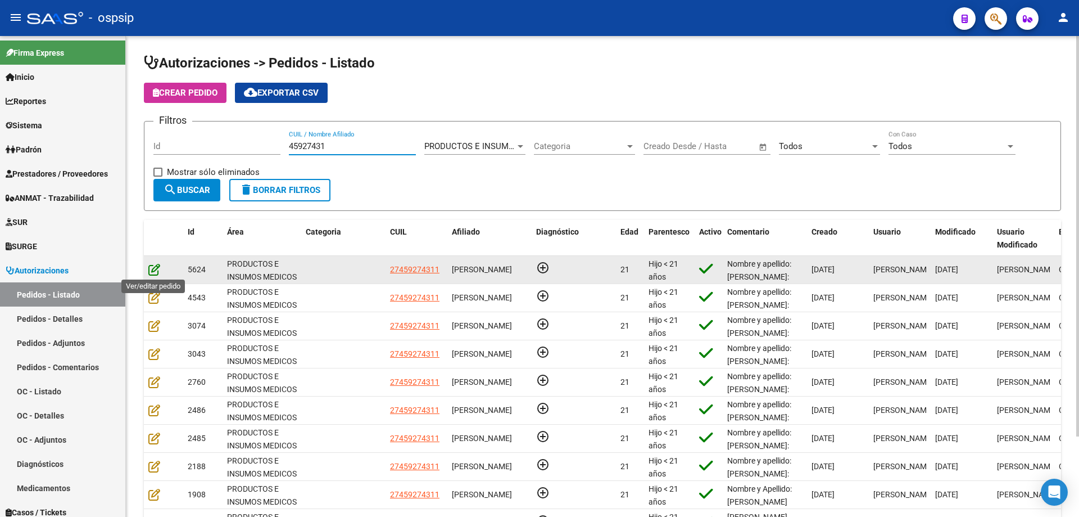
type input "45927431"
click at [156, 273] on icon at bounding box center [154, 269] width 12 height 12
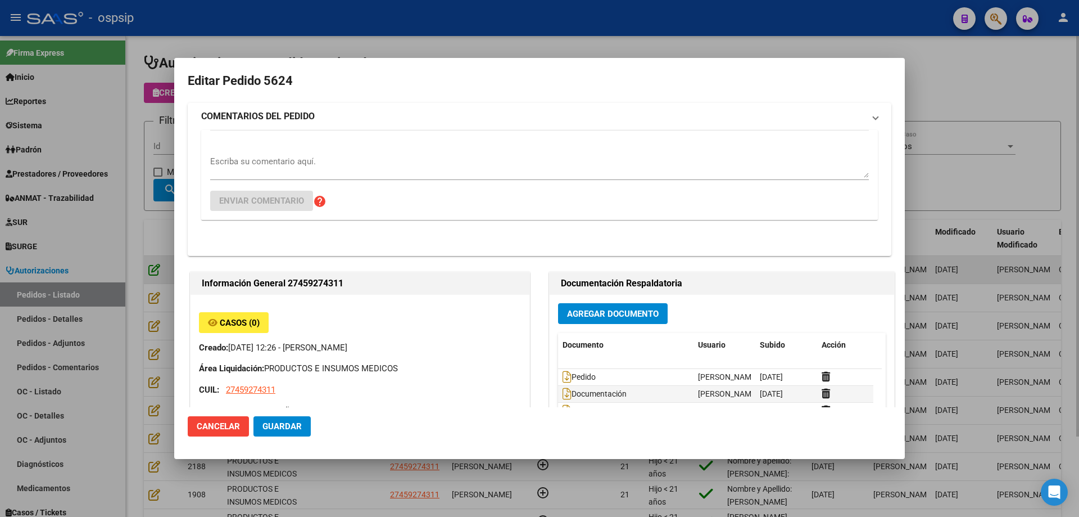
type input "[GEOGRAPHIC_DATA], [PERSON_NAME], [PERSON_NAME] 1534"
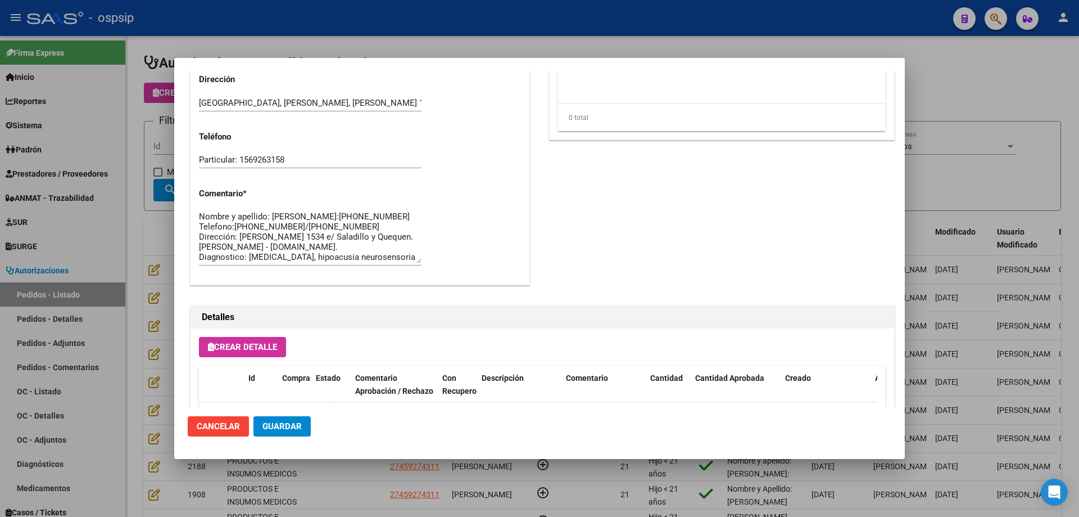
scroll to position [674, 0]
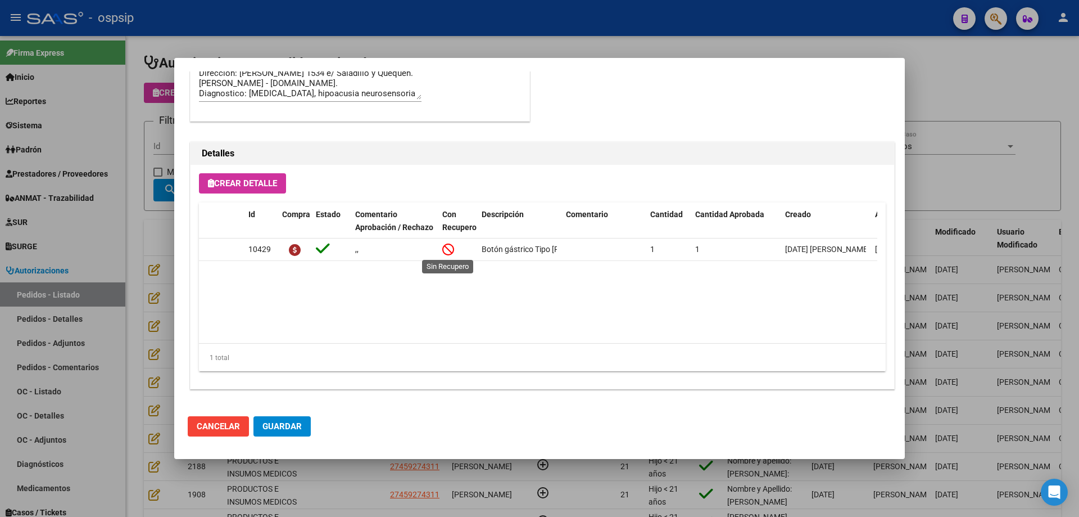
drag, startPoint x: 445, startPoint y: 254, endPoint x: 457, endPoint y: 110, distance: 143.9
drag, startPoint x: 457, startPoint y: 110, endPoint x: 139, endPoint y: 109, distance: 317.7
click at [123, 91] on div at bounding box center [539, 258] width 1079 height 517
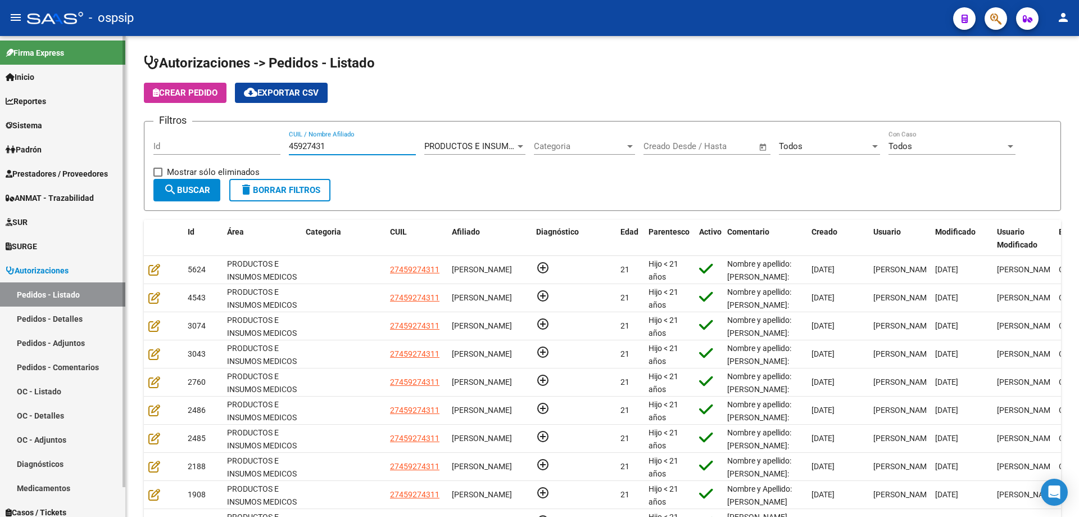
drag, startPoint x: 363, startPoint y: 144, endPoint x: 100, endPoint y: 146, distance: 263.1
click at [100, 146] on mat-sidenav-container "Firma Express Inicio Calendario SSS Instructivos Contacto OS Reportes Egresos D…" at bounding box center [539, 276] width 1079 height 481
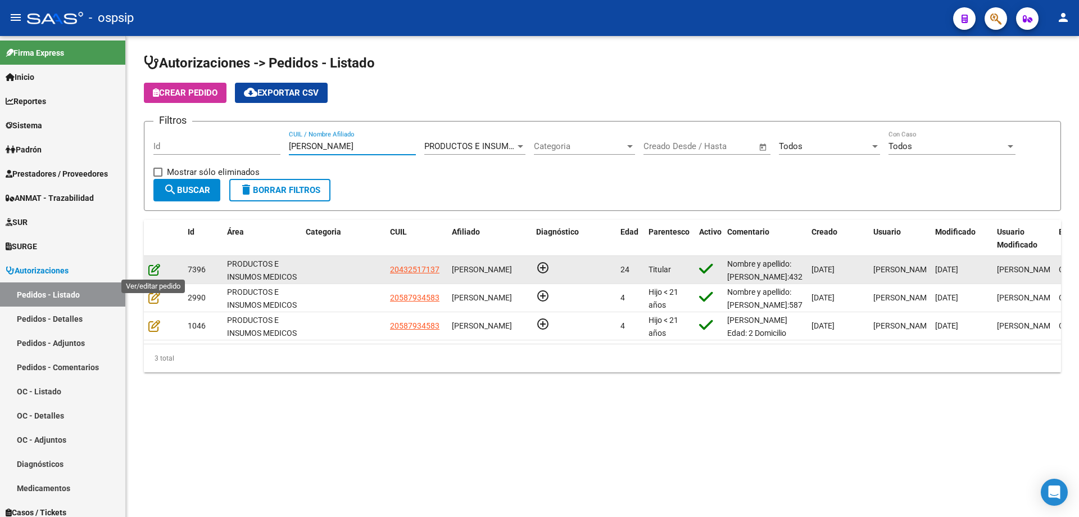
type input "[PERSON_NAME]"
click at [151, 272] on icon at bounding box center [154, 269] width 12 height 12
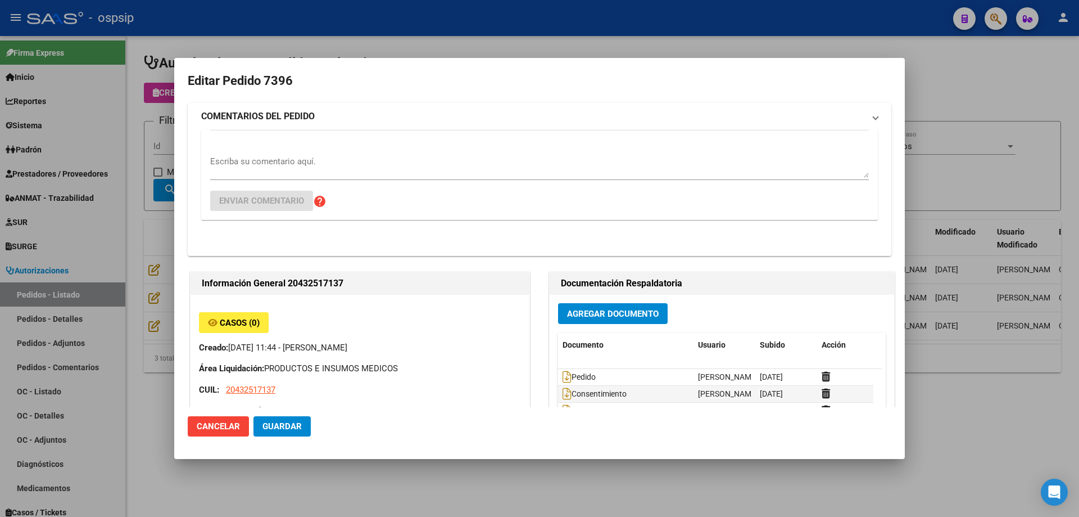
type input "[GEOGRAPHIC_DATA], PLATANOS, 37 3722, Piso: 0"
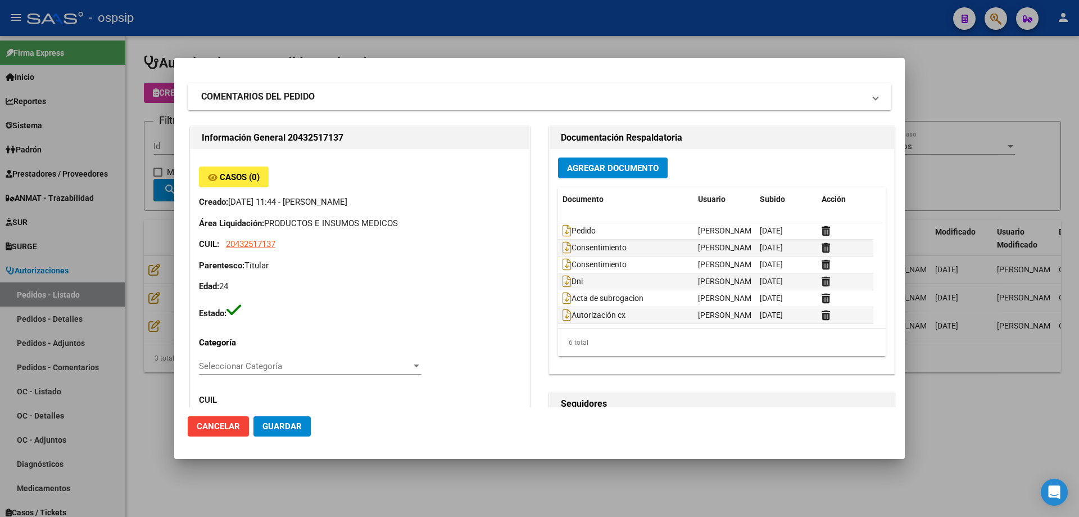
scroll to position [0, 0]
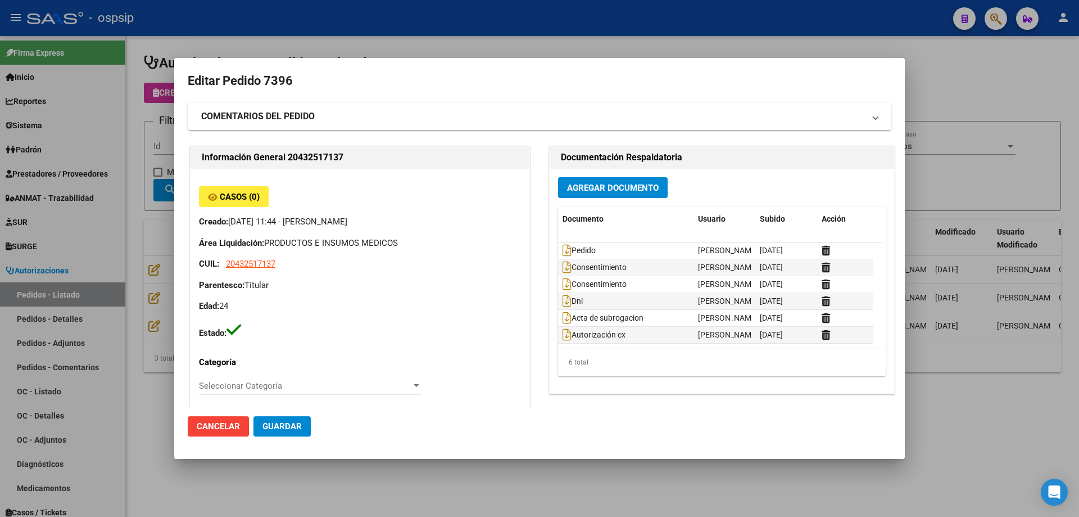
click at [128, 127] on div at bounding box center [539, 258] width 1079 height 517
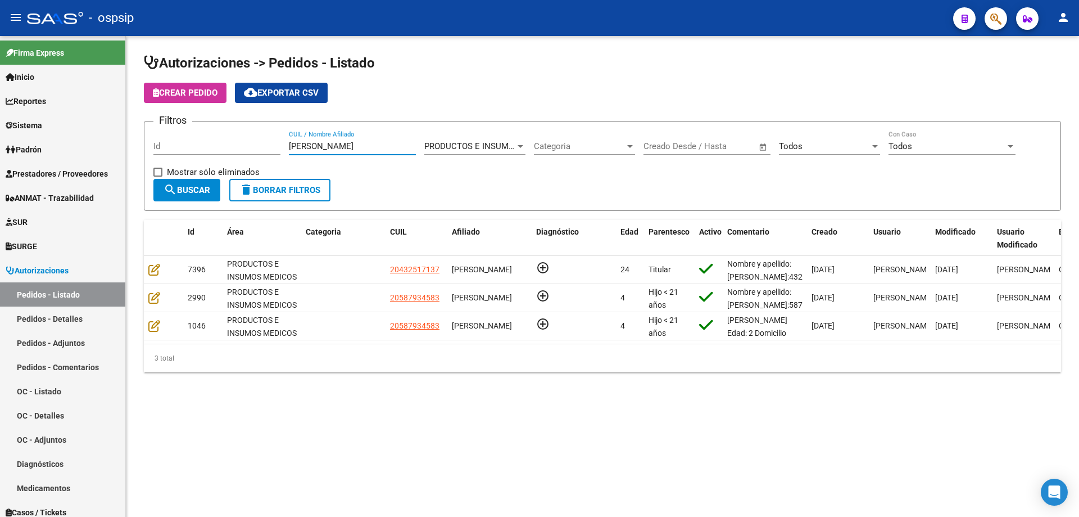
drag, startPoint x: 311, startPoint y: 146, endPoint x: 287, endPoint y: 145, distance: 24.8
click at [287, 145] on div "Filtros Id [PERSON_NAME] CUIL / Nombre Afiliado PRODUCTOS E INSUMOS MEDICOS Sel…" at bounding box center [602, 154] width 898 height 48
click at [277, 142] on input "Id" at bounding box center [216, 146] width 127 height 10
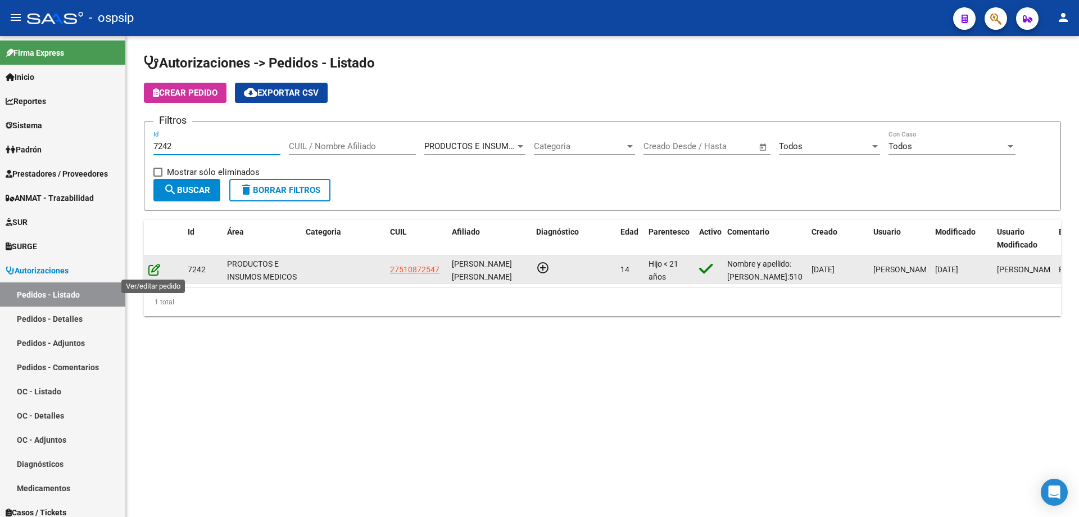
type input "7242"
click at [155, 269] on icon at bounding box center [154, 269] width 12 height 12
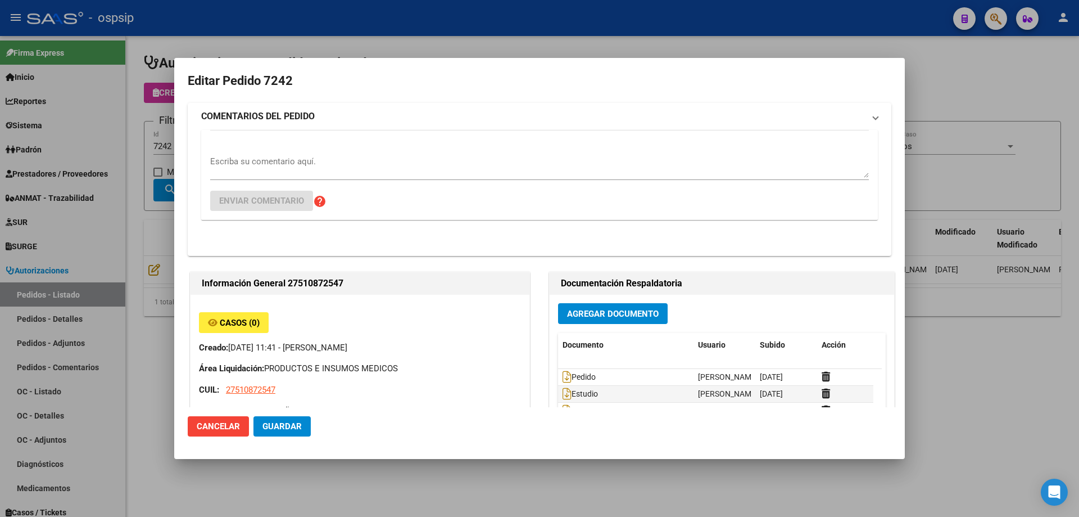
type input "[PERSON_NAME]"
type input "[GEOGRAPHIC_DATA], [GEOGRAPHIC_DATA], MZA 29 LOTE 3 BÊ SIG 0"
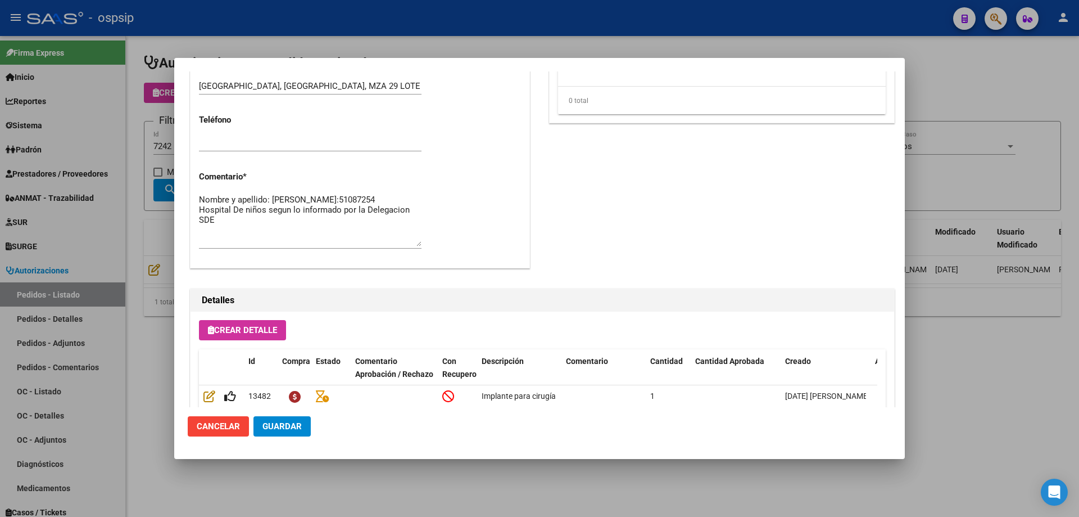
scroll to position [337, 0]
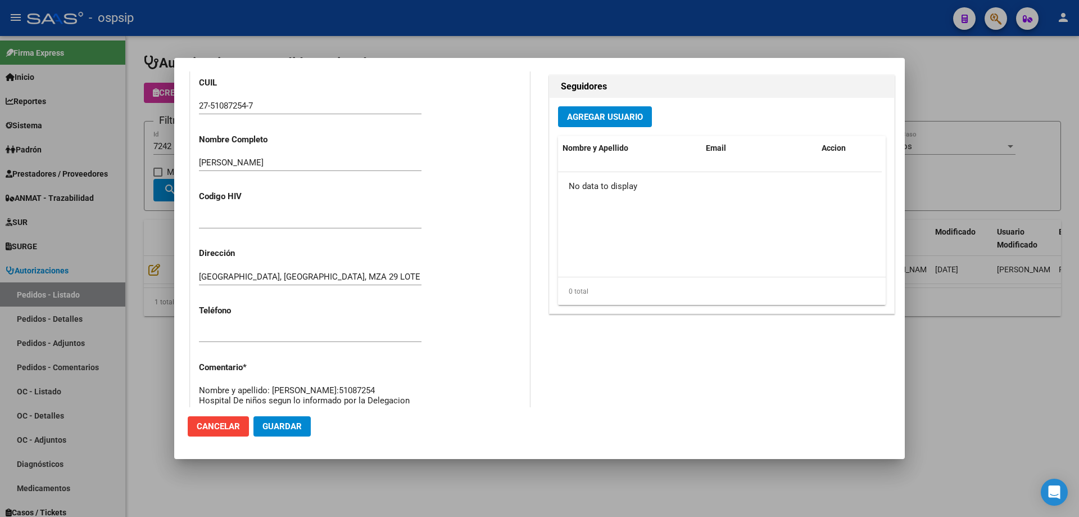
drag, startPoint x: 156, startPoint y: 189, endPoint x: 171, endPoint y: 166, distance: 27.6
click at [159, 183] on div at bounding box center [539, 258] width 1079 height 517
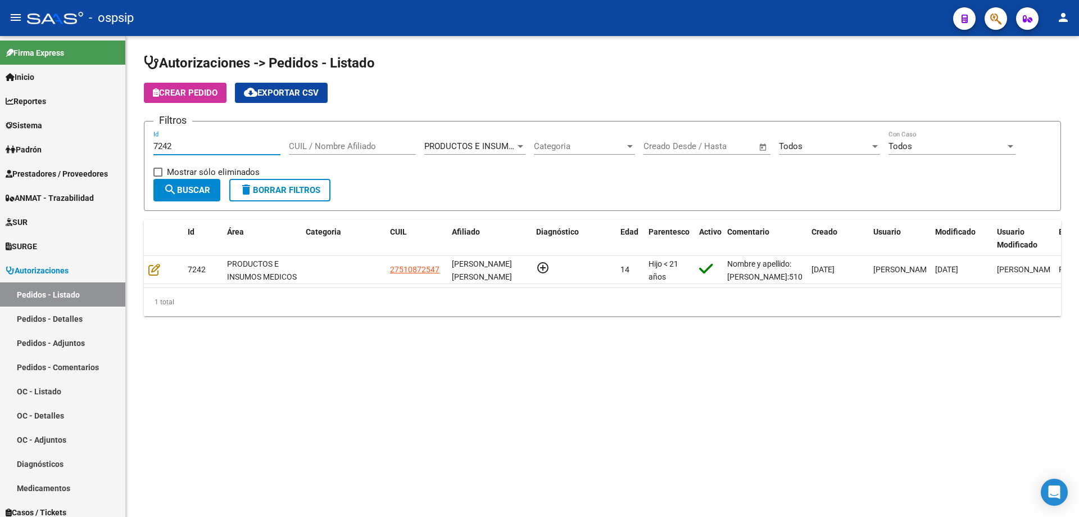
click at [189, 145] on input "7242" at bounding box center [216, 146] width 127 height 10
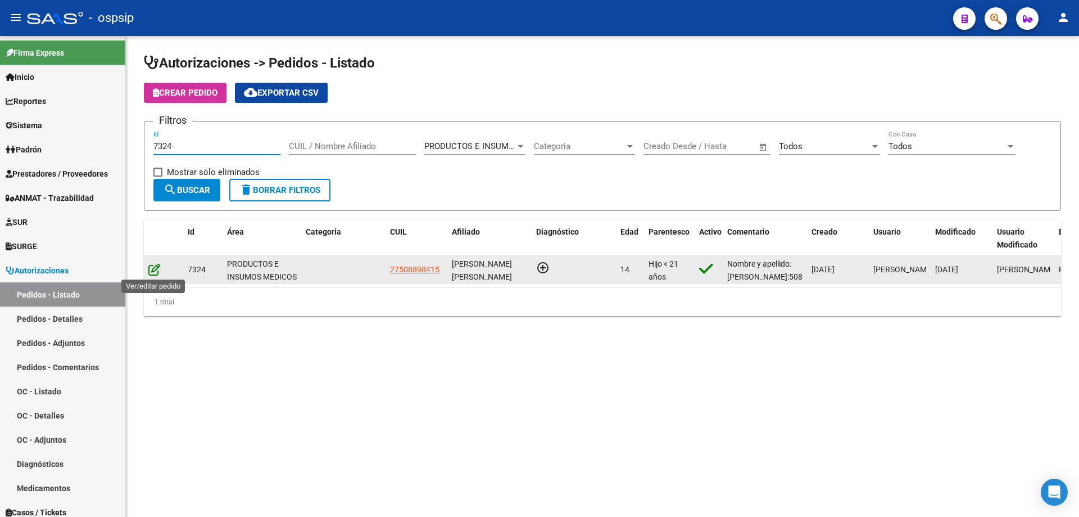
type input "7324"
click at [157, 270] on icon at bounding box center [154, 269] width 12 height 12
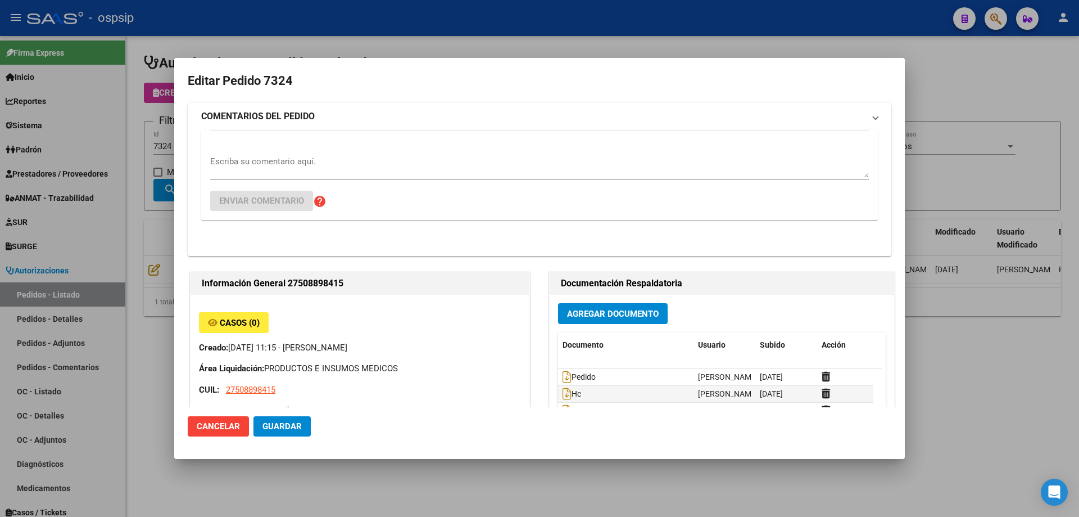
type input "[PERSON_NAME] [PERSON_NAME]"
type input "[GEOGRAPHIC_DATA], [GEOGRAPHIC_DATA], [GEOGRAPHIC_DATA] 3455"
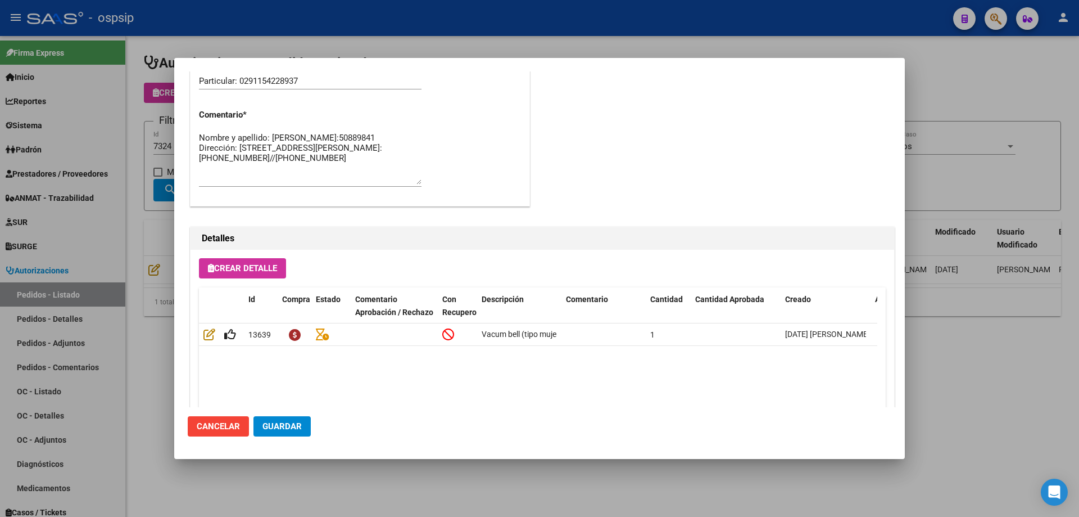
scroll to position [674, 0]
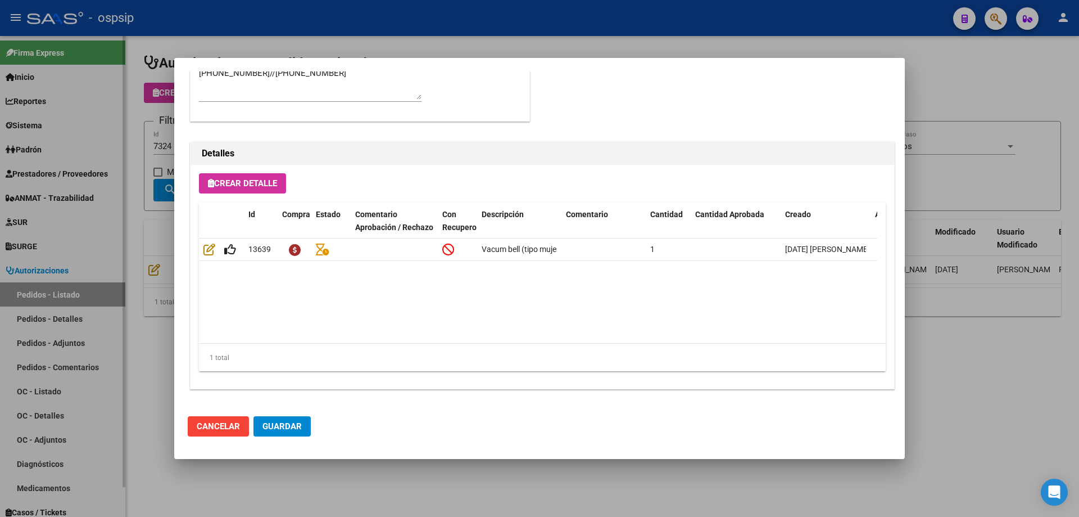
click at [85, 211] on div at bounding box center [539, 258] width 1079 height 517
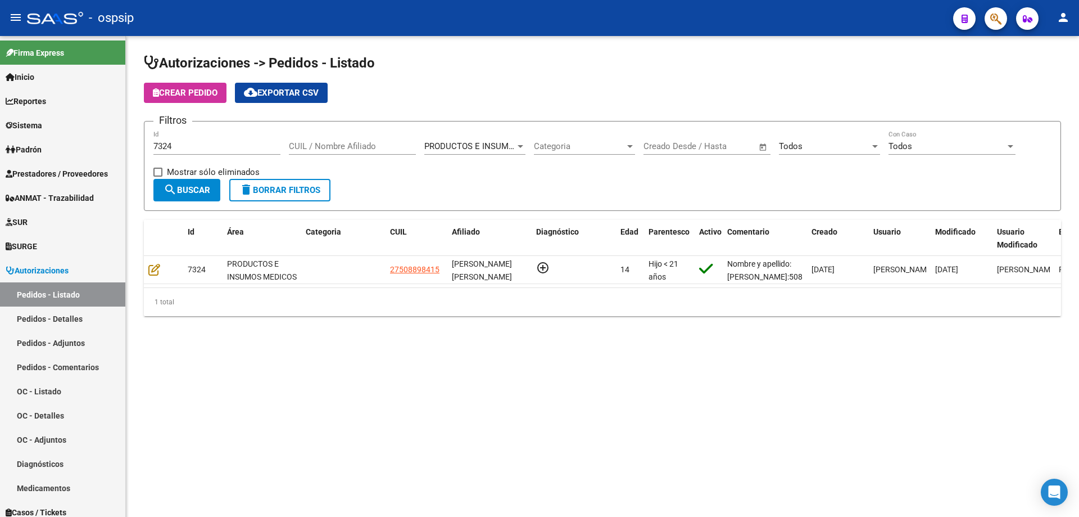
click at [180, 147] on input "7324" at bounding box center [216, 146] width 127 height 10
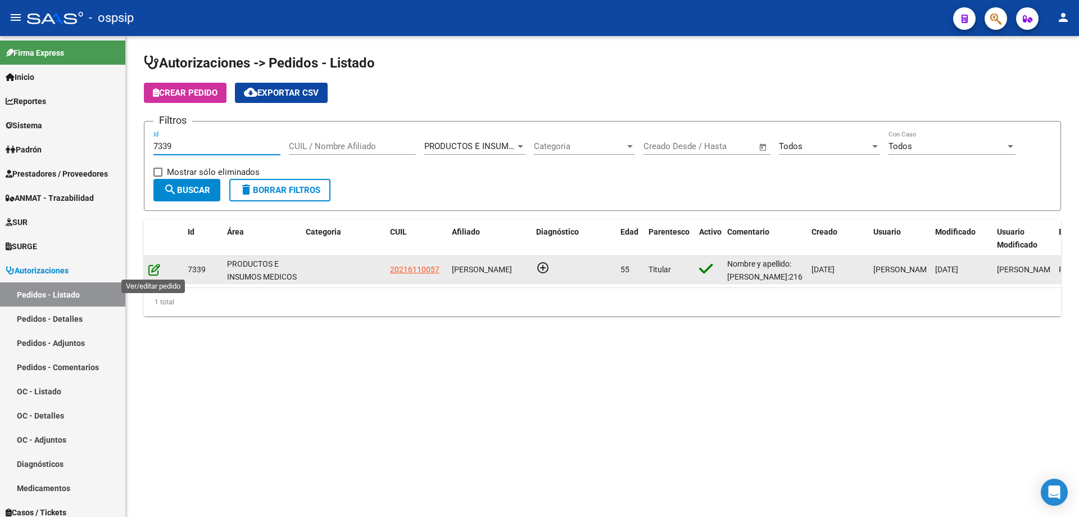
type input "7339"
click at [153, 275] on icon at bounding box center [154, 269] width 12 height 12
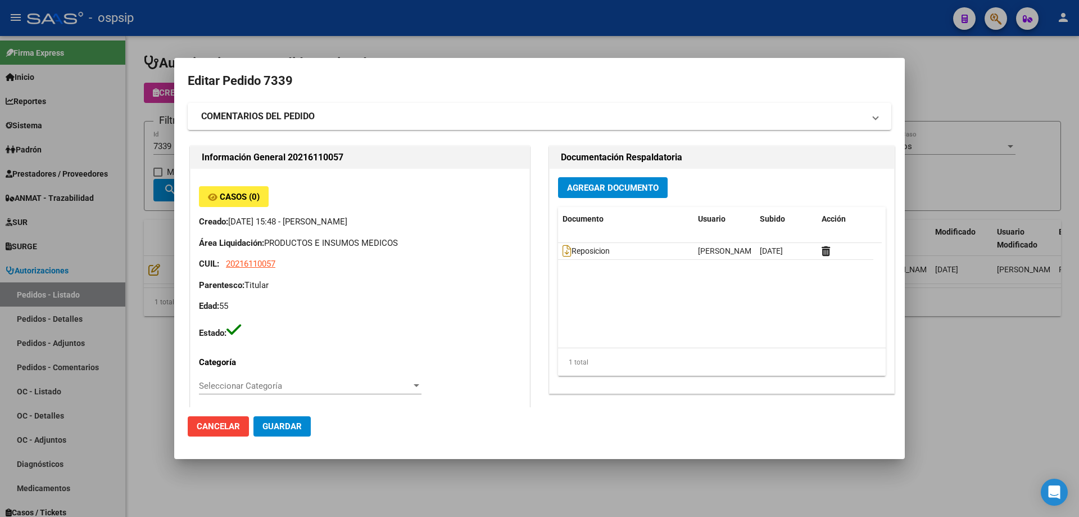
type input "Neuquen, NEUQUEN, MZA 7 CASA 12"
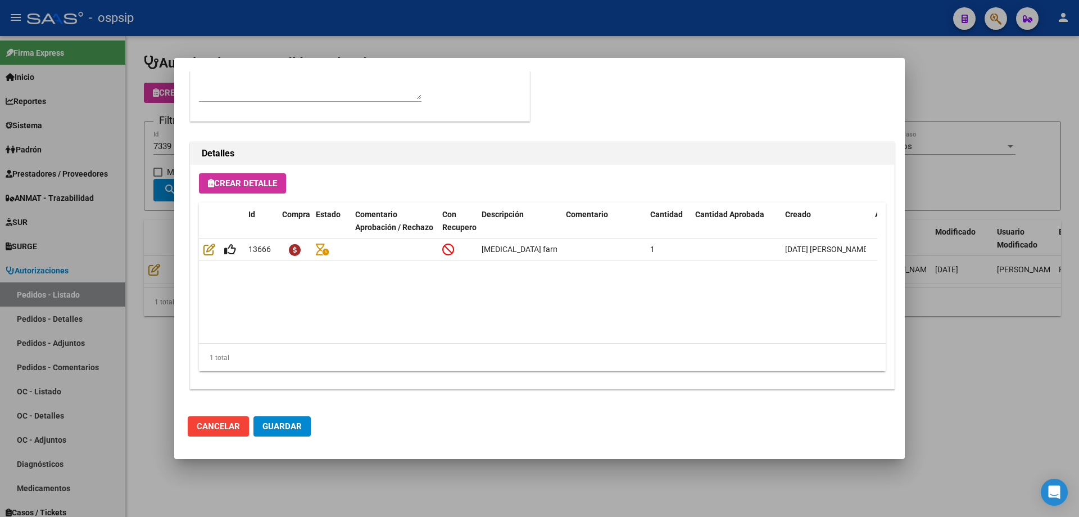
drag, startPoint x: 61, startPoint y: 201, endPoint x: 88, endPoint y: 178, distance: 35.1
click at [61, 200] on div at bounding box center [539, 258] width 1079 height 517
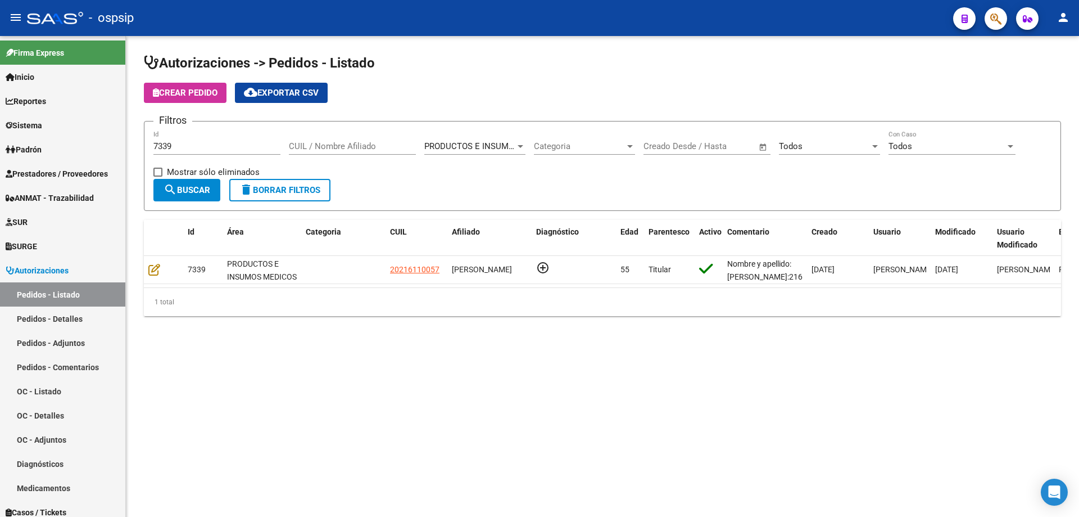
click at [177, 147] on input "7339" at bounding box center [216, 146] width 127 height 10
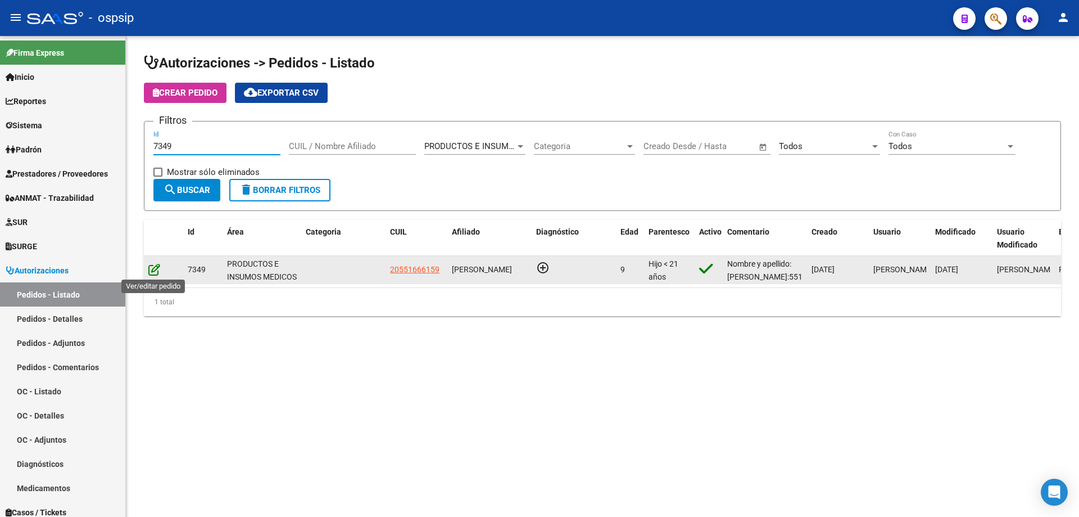
type input "7349"
click at [158, 269] on icon at bounding box center [154, 269] width 12 height 12
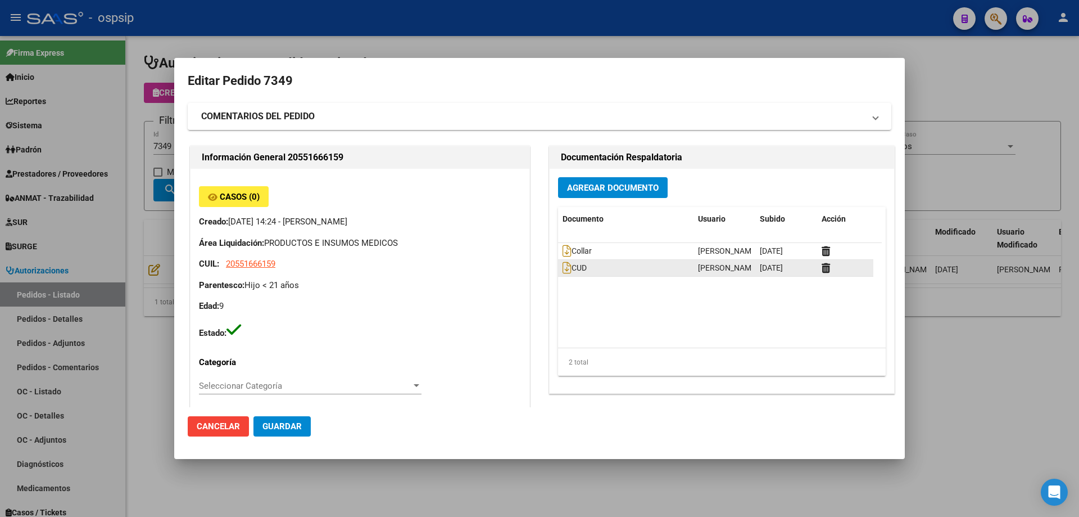
type input "Capital Federal, CABA, AV [PERSON_NAME] DE LA C 5100, Piso: 2, Departamento: 502"
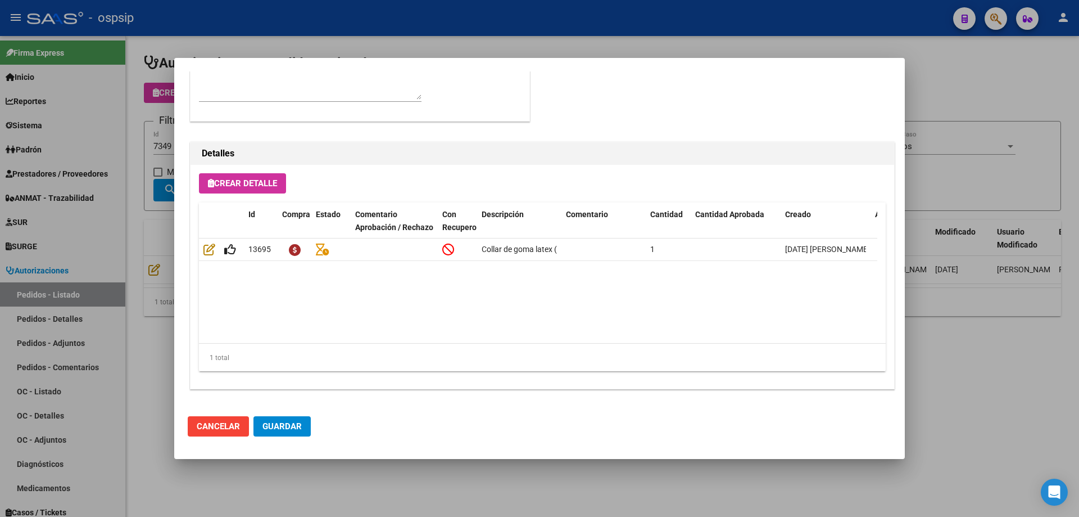
drag, startPoint x: 50, startPoint y: 209, endPoint x: 222, endPoint y: 175, distance: 174.8
click at [54, 208] on div at bounding box center [539, 258] width 1079 height 517
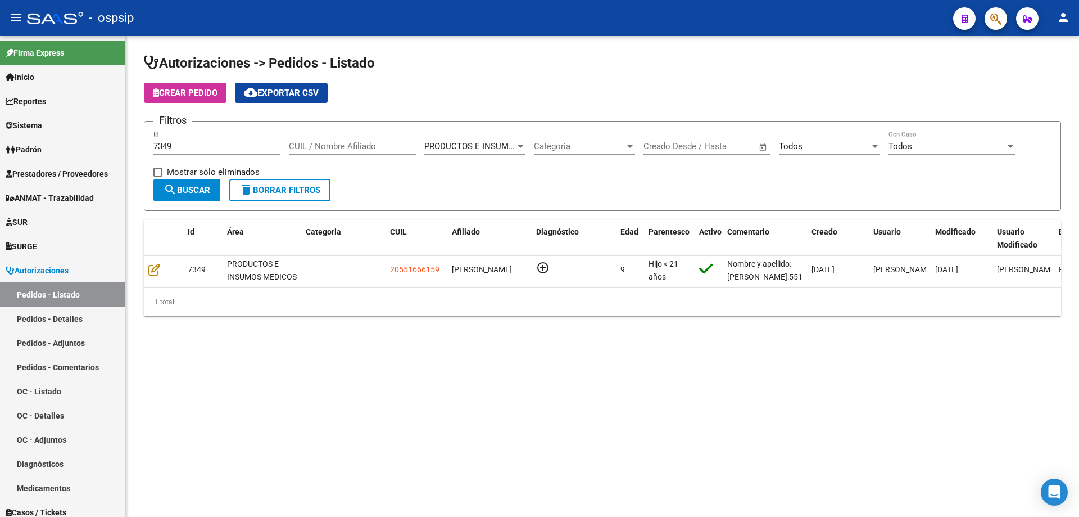
click at [216, 146] on input "7349" at bounding box center [216, 146] width 127 height 10
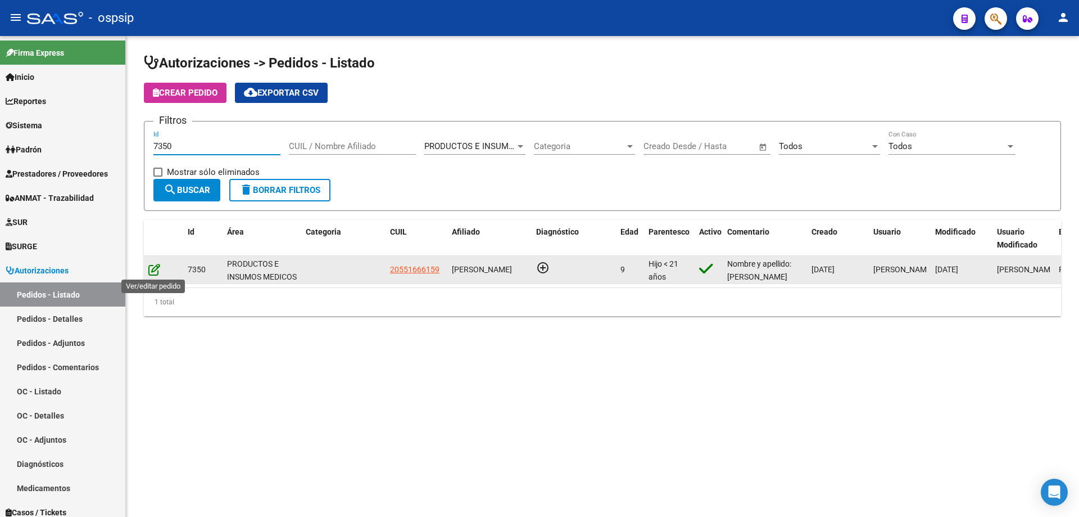
type input "7350"
click at [158, 268] on icon at bounding box center [154, 269] width 12 height 12
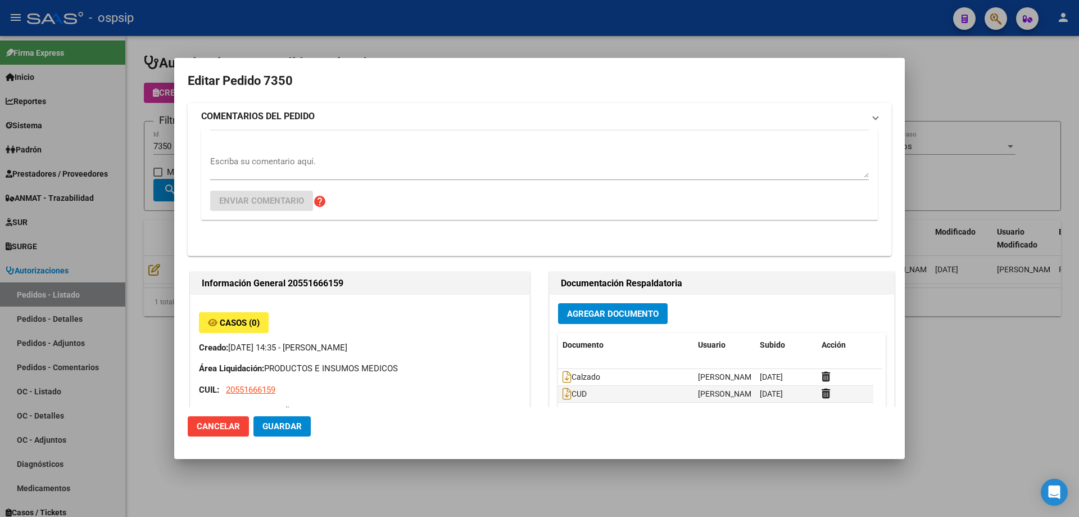
type input "Capital Federal, CABA, AV [PERSON_NAME] DE LA C 5100, Piso: 2, Departamento: 502"
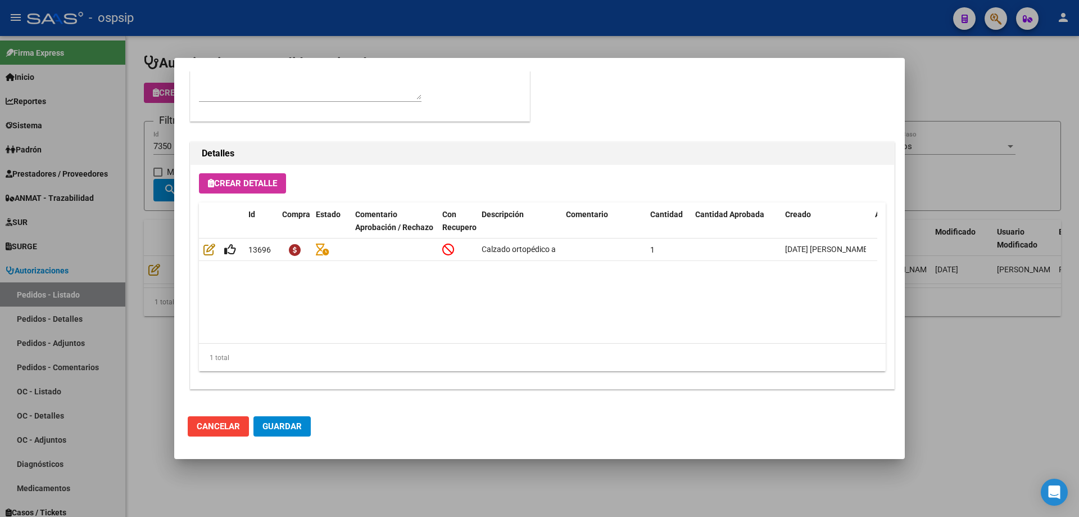
click at [164, 214] on div at bounding box center [539, 258] width 1079 height 517
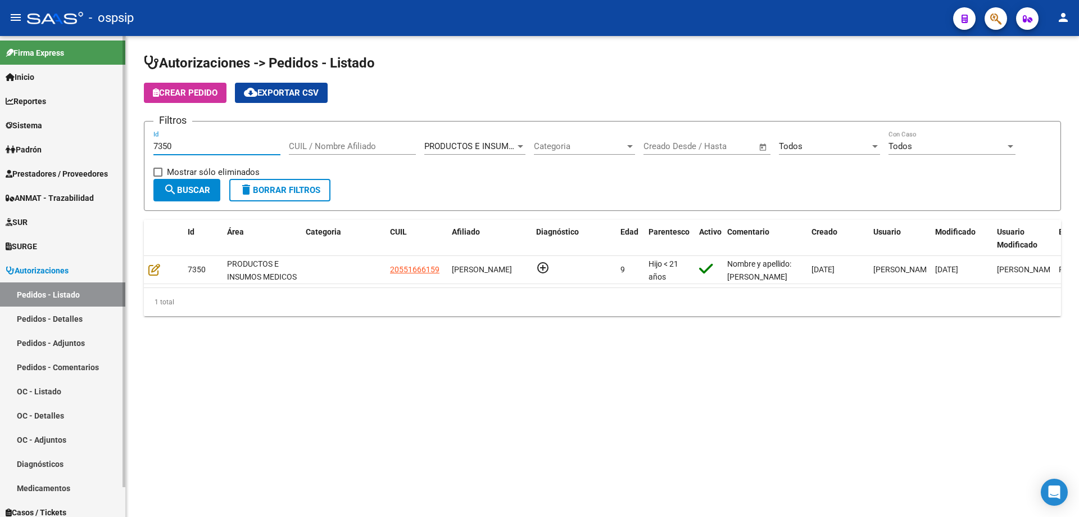
drag, startPoint x: 204, startPoint y: 149, endPoint x: 57, endPoint y: 129, distance: 148.1
click at [57, 129] on mat-sidenav-container "Firma Express Inicio Calendario SSS Instructivos Contacto OS Reportes Egresos D…" at bounding box center [539, 276] width 1079 height 481
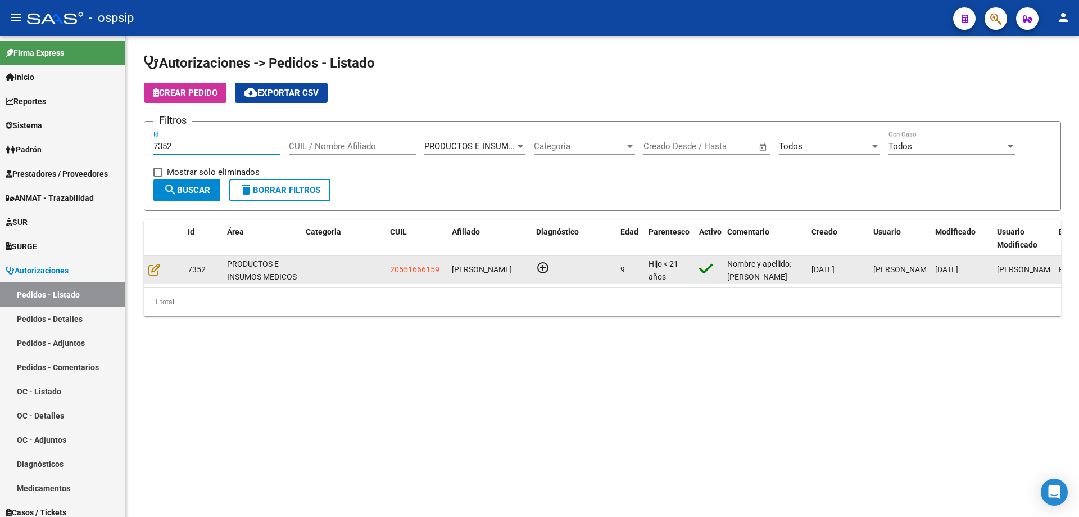
type input "7352"
click at [157, 277] on datatable-body-cell at bounding box center [163, 270] width 39 height 28
click at [156, 272] on icon at bounding box center [154, 269] width 12 height 12
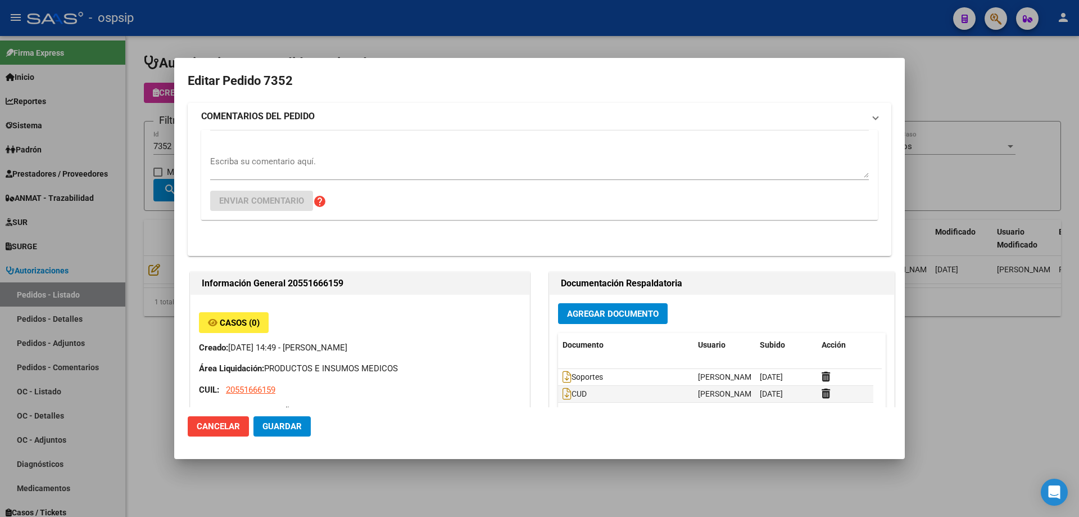
type input "Capital Federal, CABA, AV [PERSON_NAME] DE LA C 5100, Piso: 2, Departamento: 502"
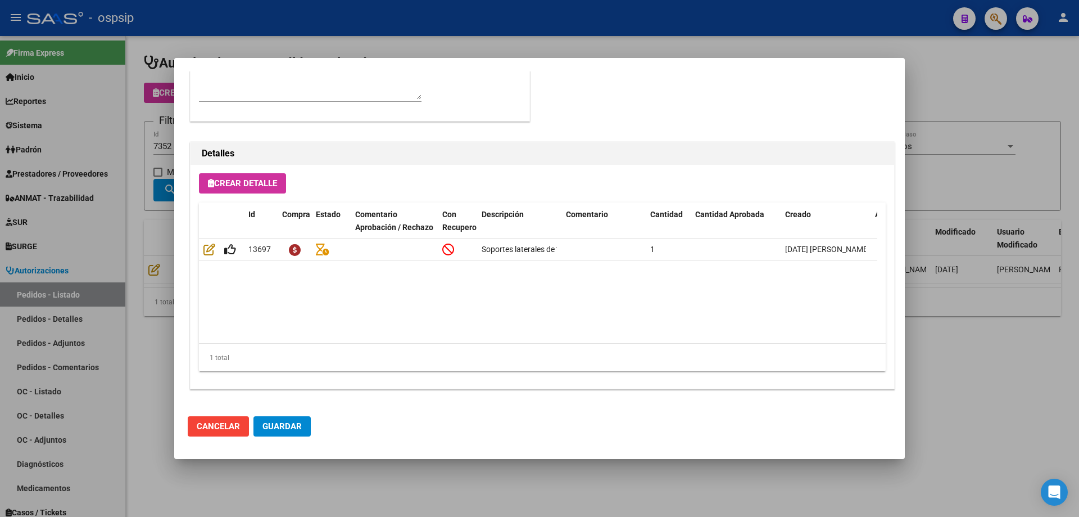
click at [93, 285] on div at bounding box center [539, 258] width 1079 height 517
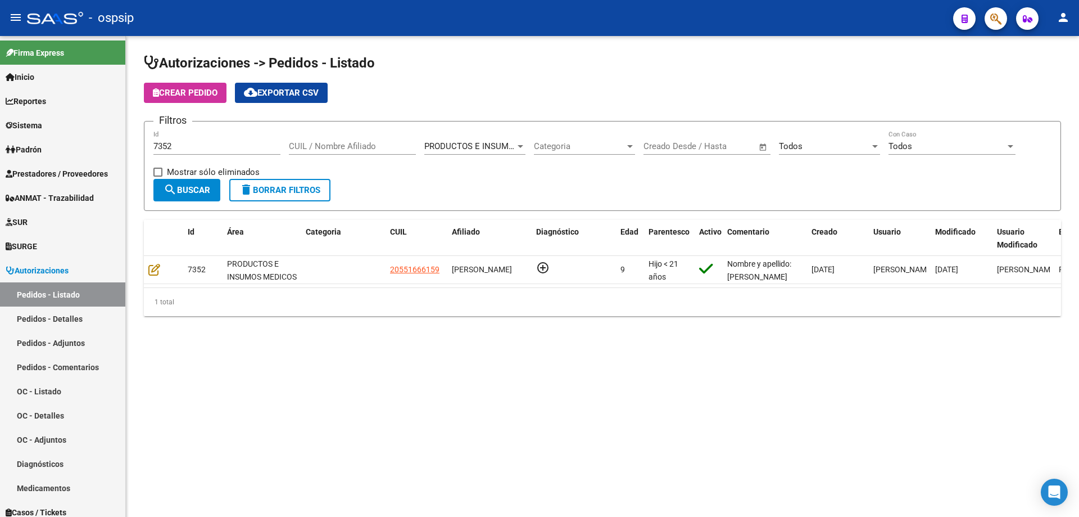
click at [178, 144] on input "7352" at bounding box center [216, 146] width 127 height 10
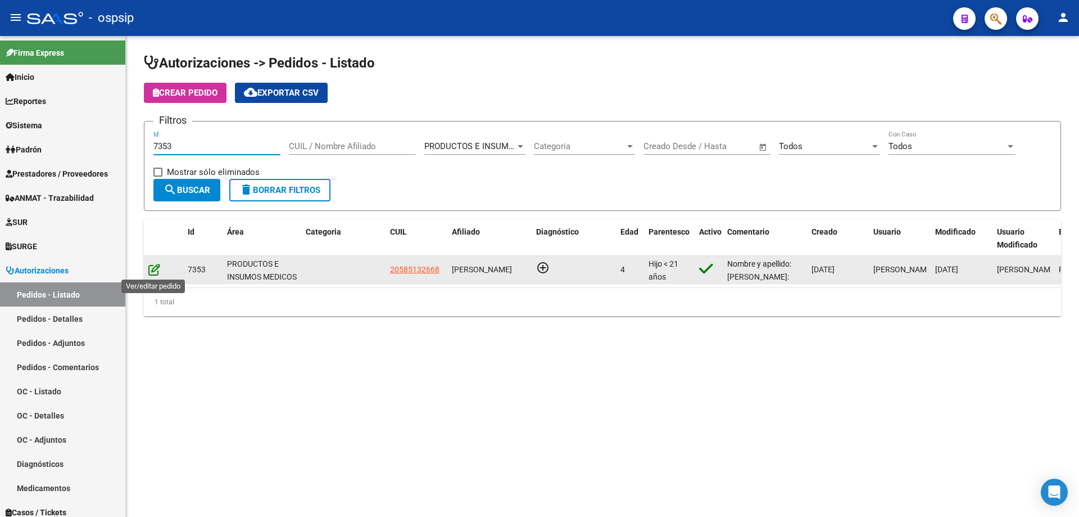
type input "7353"
click at [151, 269] on icon at bounding box center [154, 269] width 12 height 12
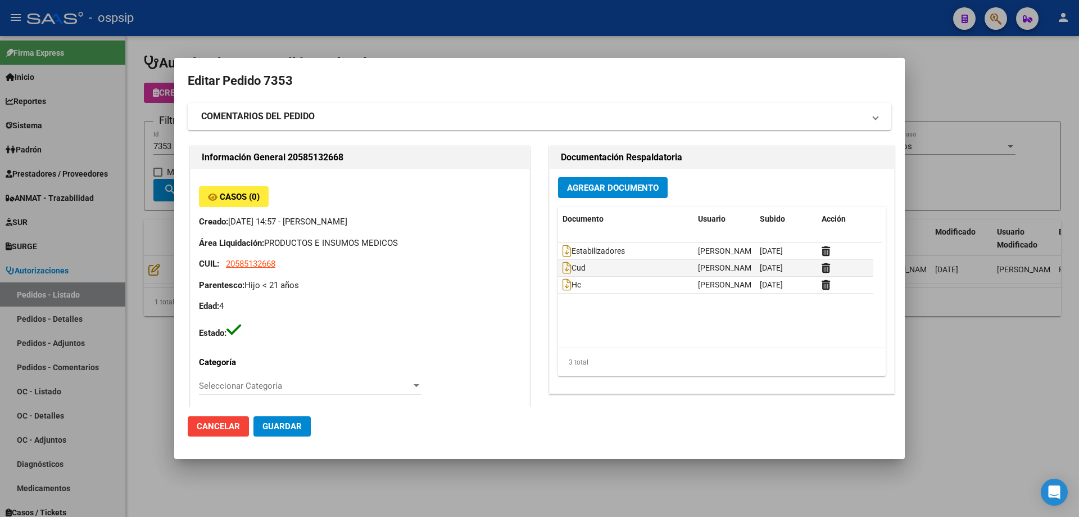
type input "Buenos Aires, [PERSON_NAME], [PERSON_NAME][STREET_ADDRESS]"
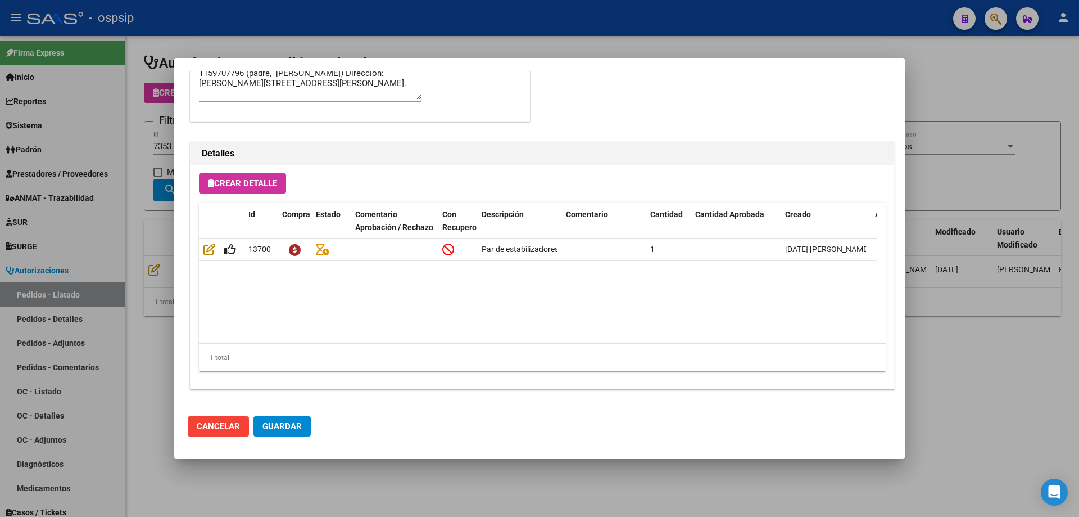
click at [111, 262] on div at bounding box center [539, 258] width 1079 height 517
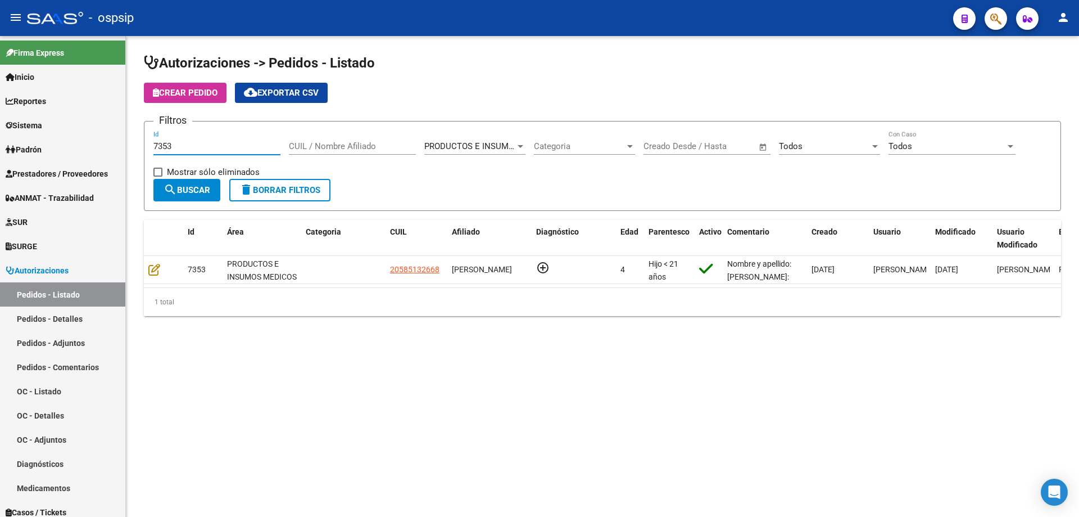
click at [188, 145] on input "7353" at bounding box center [216, 146] width 127 height 10
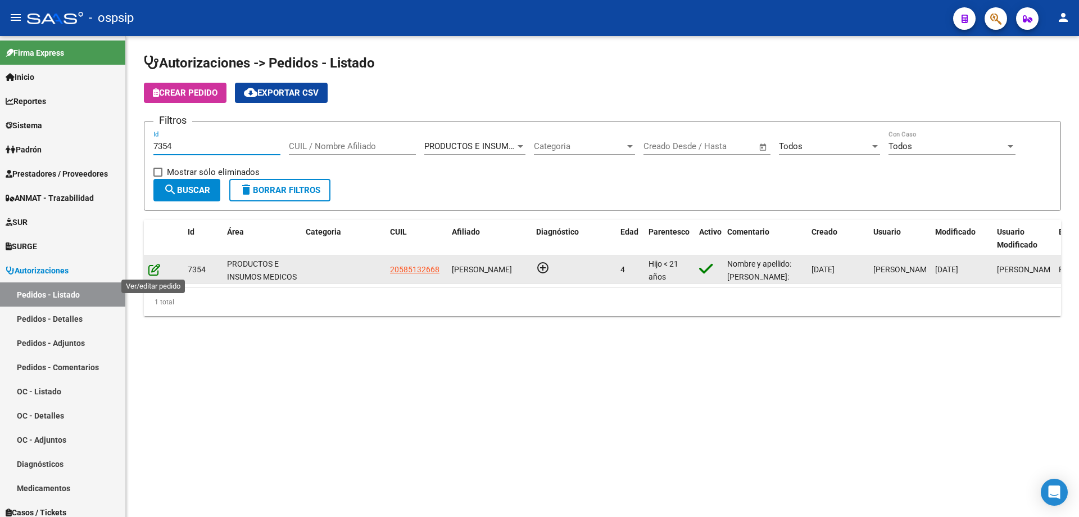
type input "7354"
click at [152, 268] on icon at bounding box center [154, 269] width 12 height 12
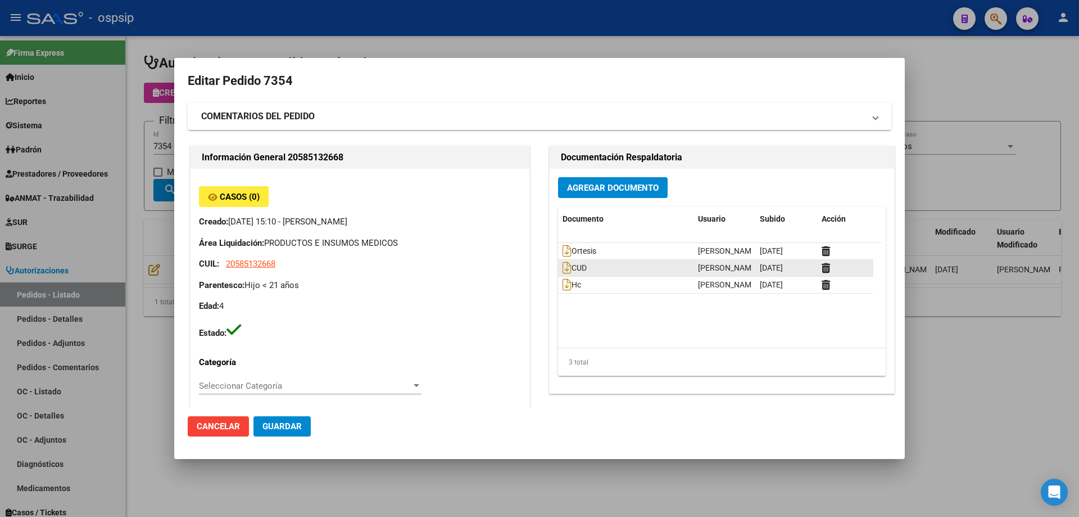
type input "Buenos Aires, [PERSON_NAME], [PERSON_NAME][STREET_ADDRESS]"
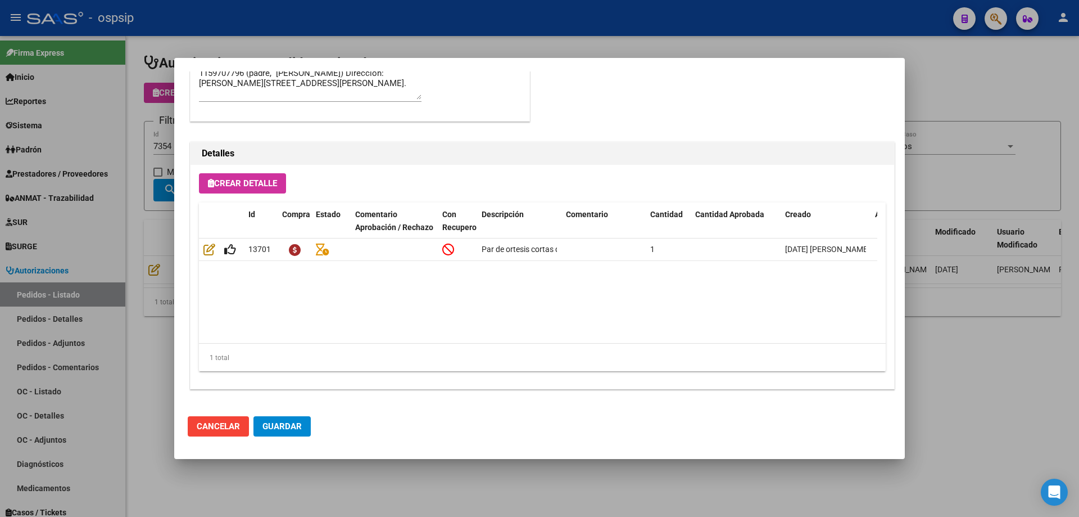
click at [88, 206] on div at bounding box center [539, 258] width 1079 height 517
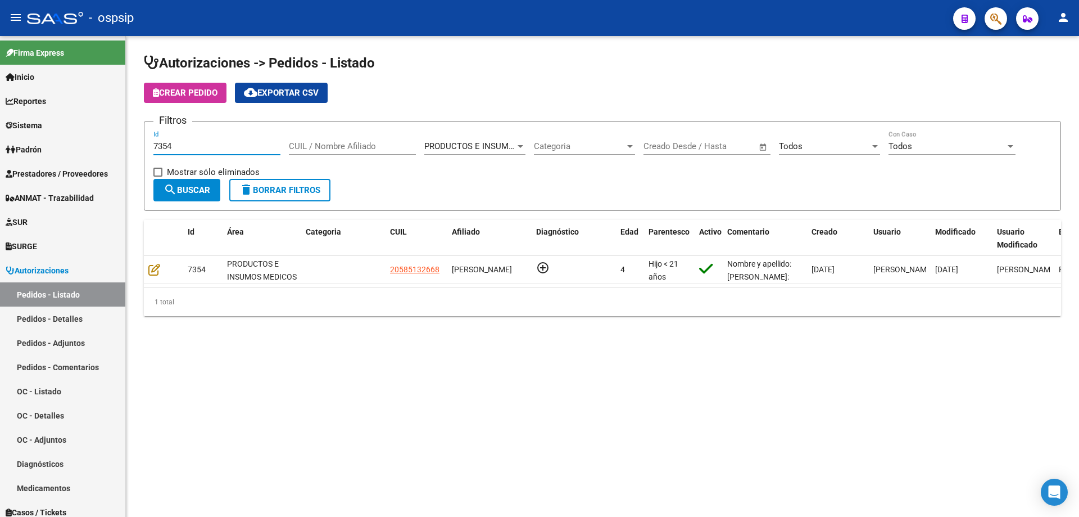
click at [195, 148] on input "7354" at bounding box center [216, 146] width 127 height 10
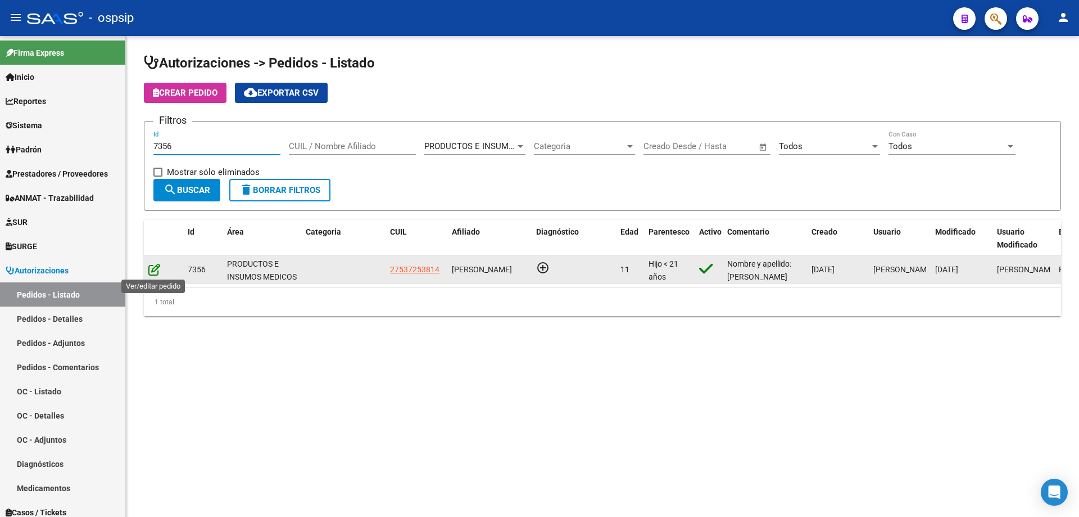
type input "7356"
click at [151, 273] on icon at bounding box center [154, 269] width 12 height 12
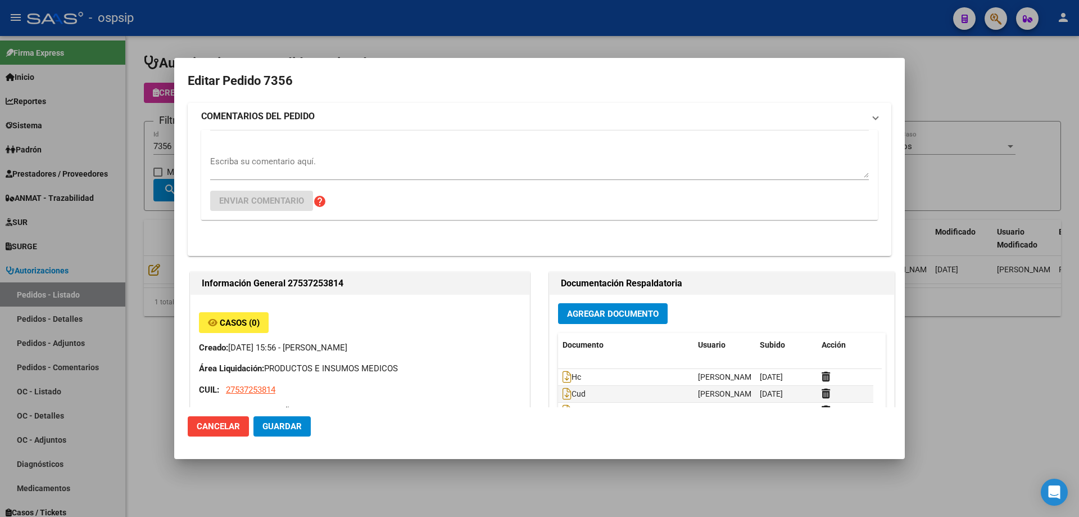
type input "[GEOGRAPHIC_DATA], [PERSON_NAME], [GEOGRAPHIC_DATA] 8180"
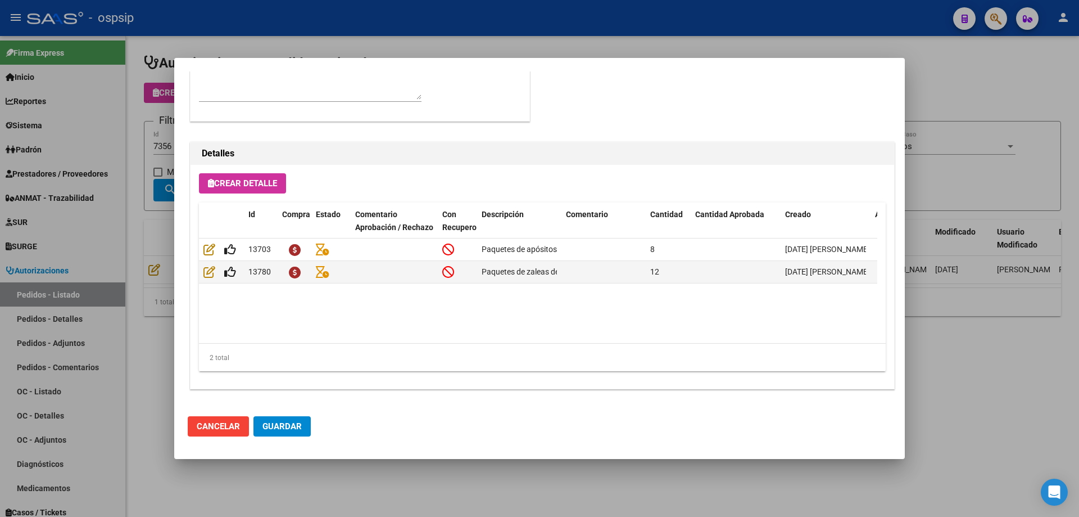
click at [160, 221] on div at bounding box center [539, 258] width 1079 height 517
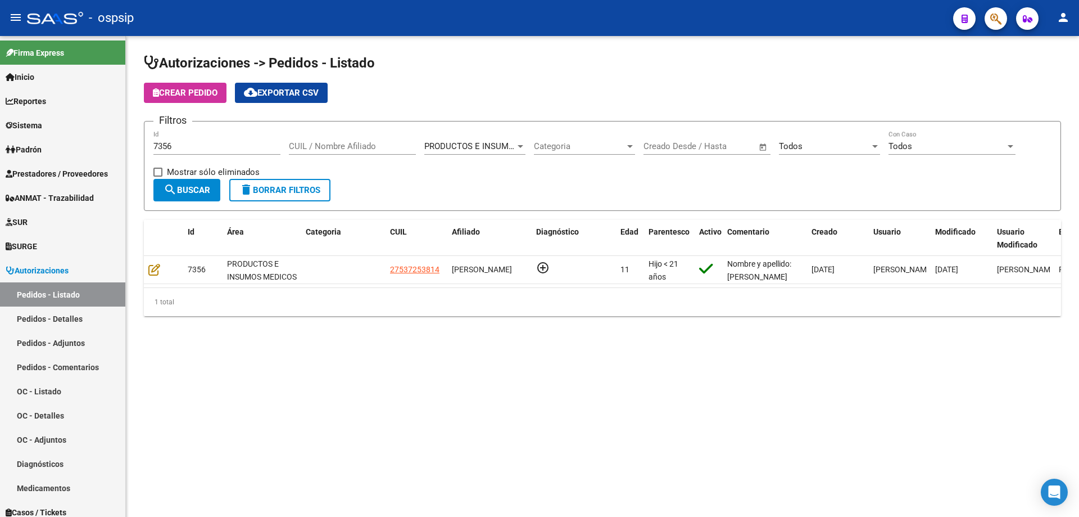
click at [187, 146] on input "7356" at bounding box center [216, 146] width 127 height 10
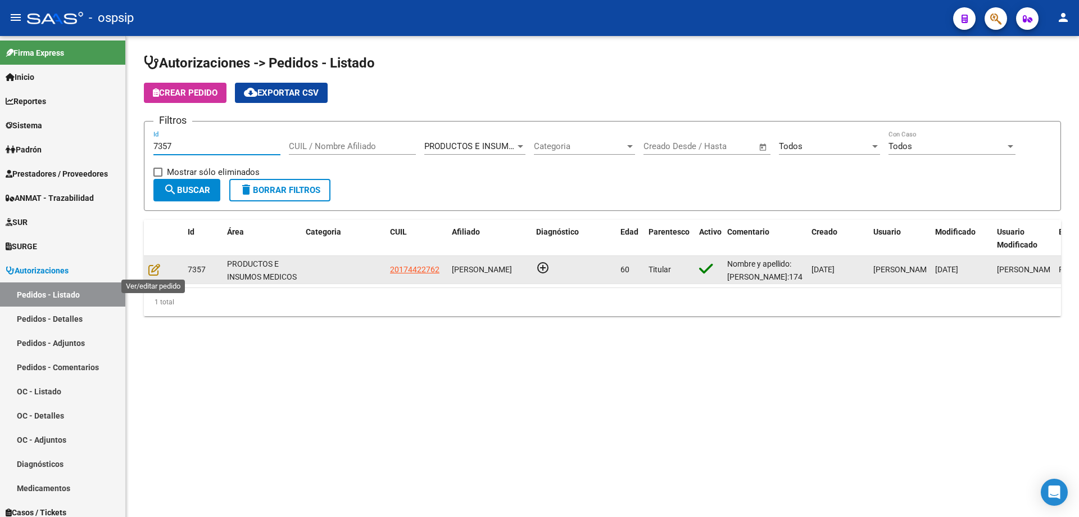
type input "7357"
click at [146, 270] on datatable-body-cell at bounding box center [163, 270] width 39 height 28
click at [150, 269] on icon at bounding box center [154, 269] width 12 height 12
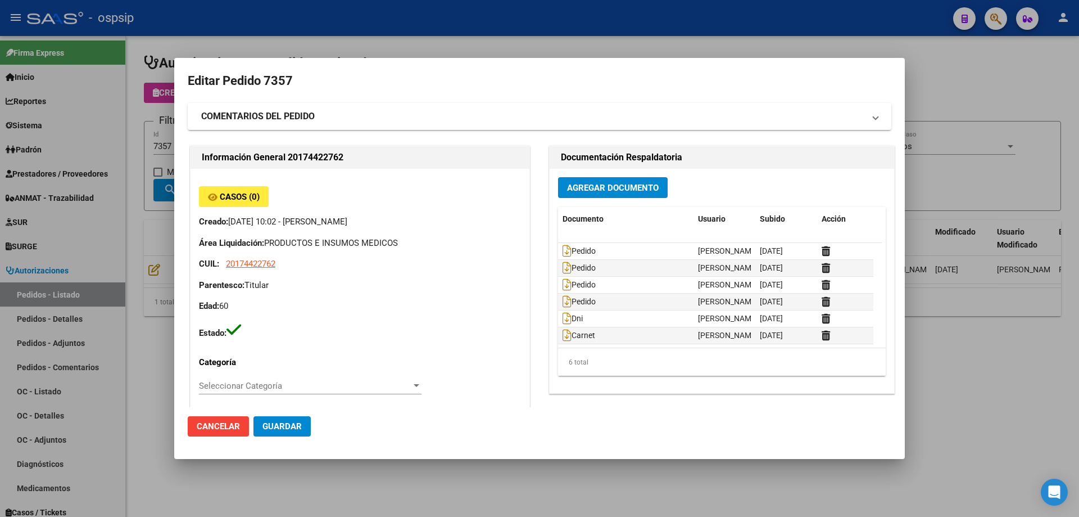
type input "Santa Fe, [GEOGRAPHIC_DATA], MALVINAS 841, Piso: 5TO, Departamento: A"
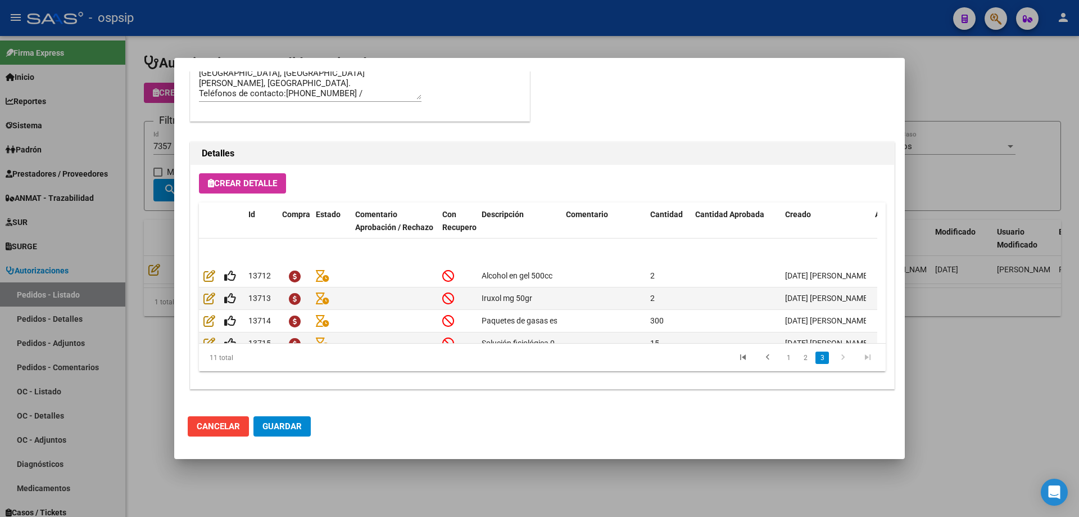
scroll to position [155, 0]
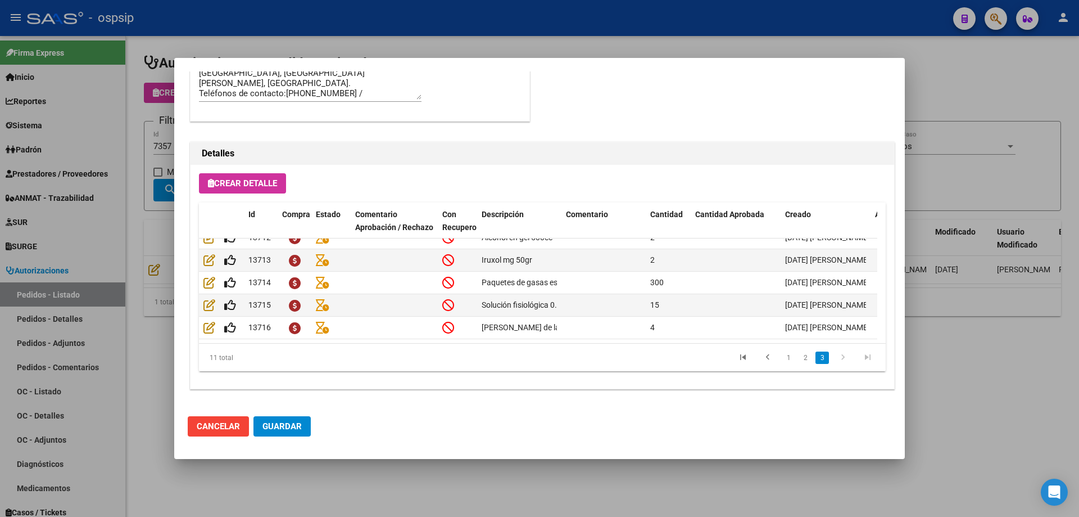
click at [168, 242] on div at bounding box center [539, 258] width 1079 height 517
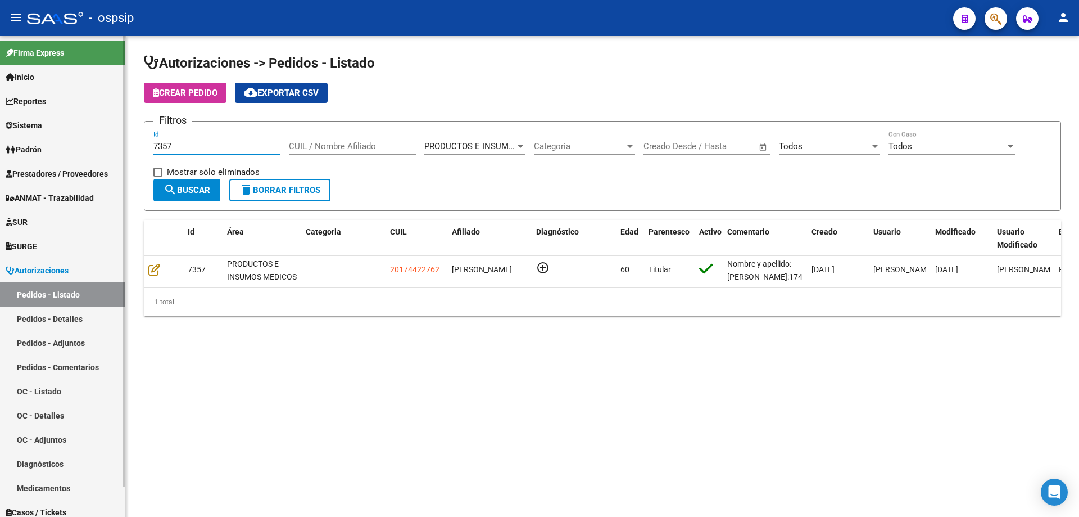
drag, startPoint x: 187, startPoint y: 146, endPoint x: 19, endPoint y: 137, distance: 168.3
click at [19, 137] on mat-sidenav-container "Firma Express Inicio Calendario SSS Instructivos Contacto OS Reportes Egresos D…" at bounding box center [539, 276] width 1079 height 481
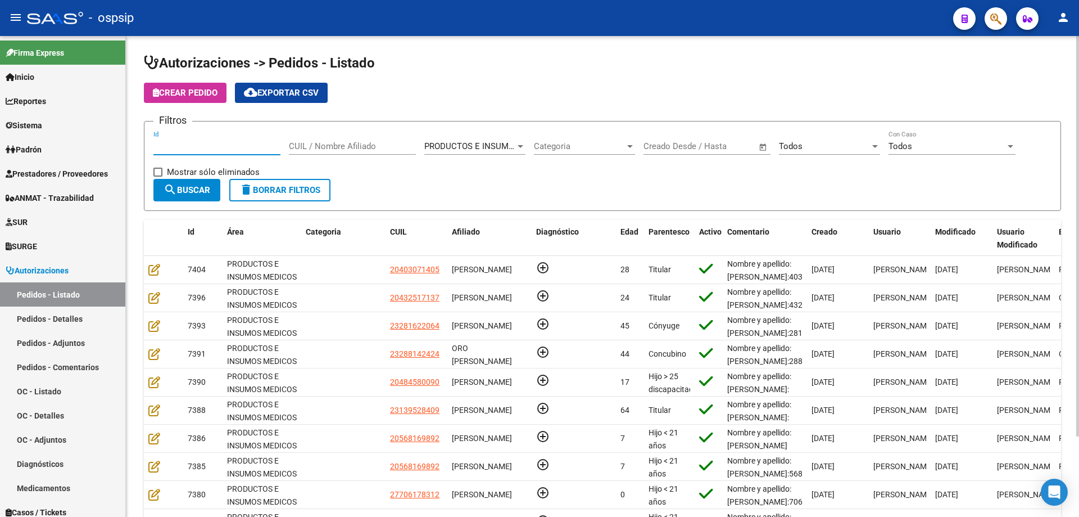
click at [806, 147] on div "Todos" at bounding box center [824, 146] width 91 height 10
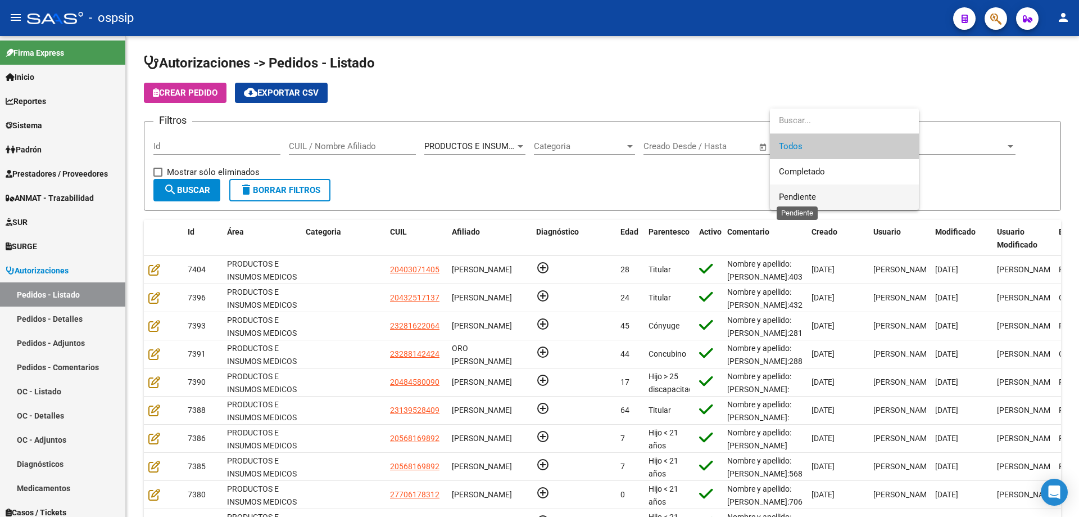
click at [793, 192] on span "Pendiente" at bounding box center [797, 197] width 37 height 10
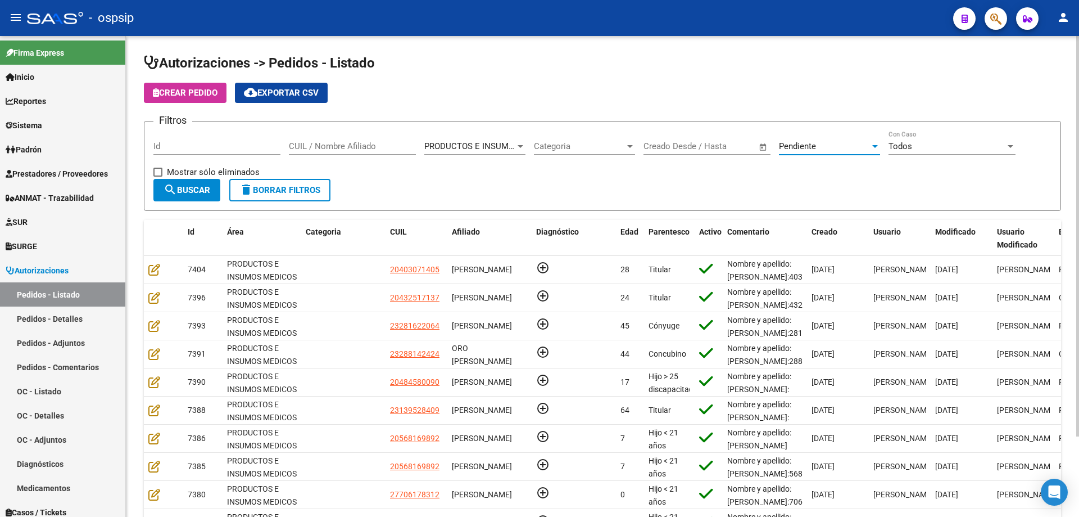
click at [213, 193] on button "search Buscar" at bounding box center [186, 190] width 67 height 22
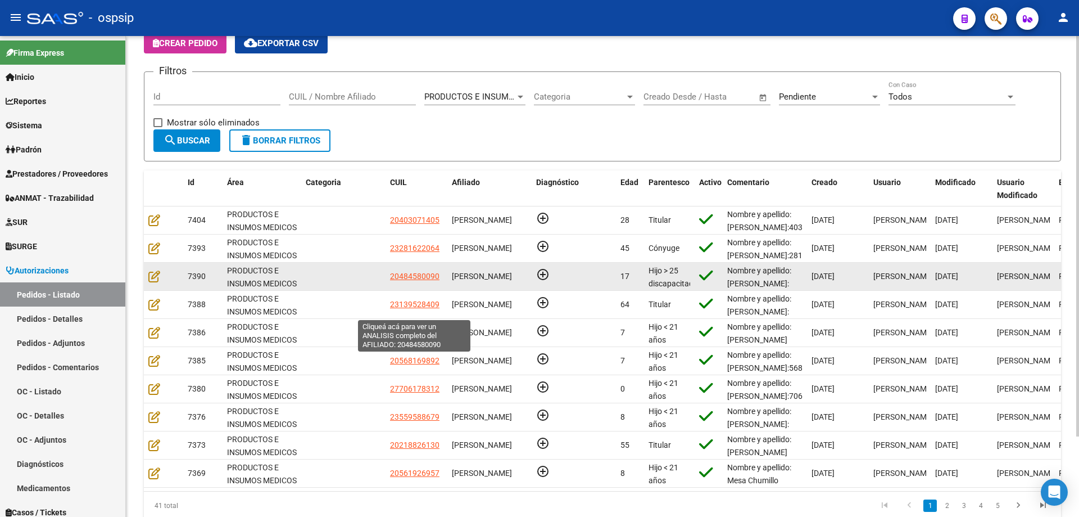
scroll to position [97, 0]
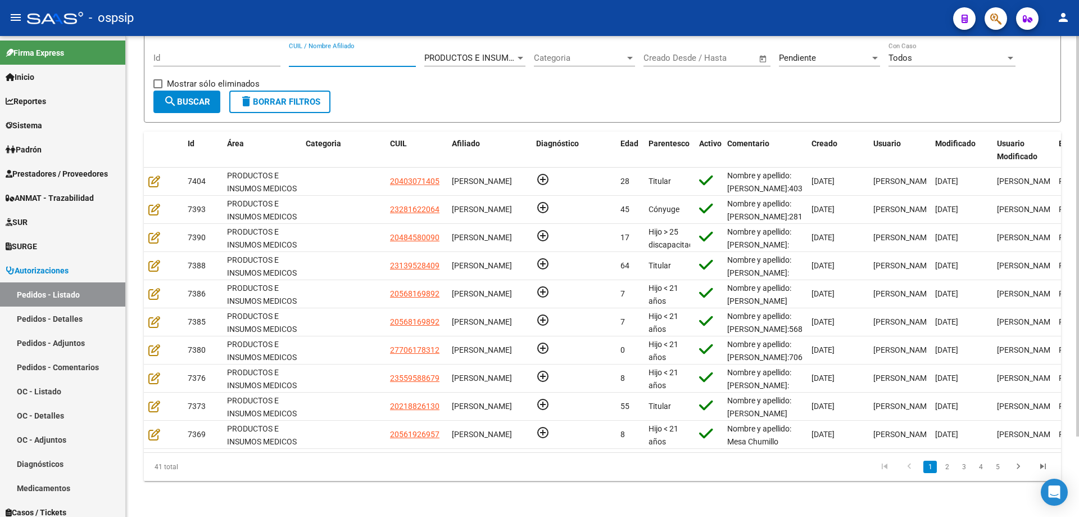
click at [337, 53] on input "CUIL / Nombre Afiliado" at bounding box center [352, 58] width 127 height 10
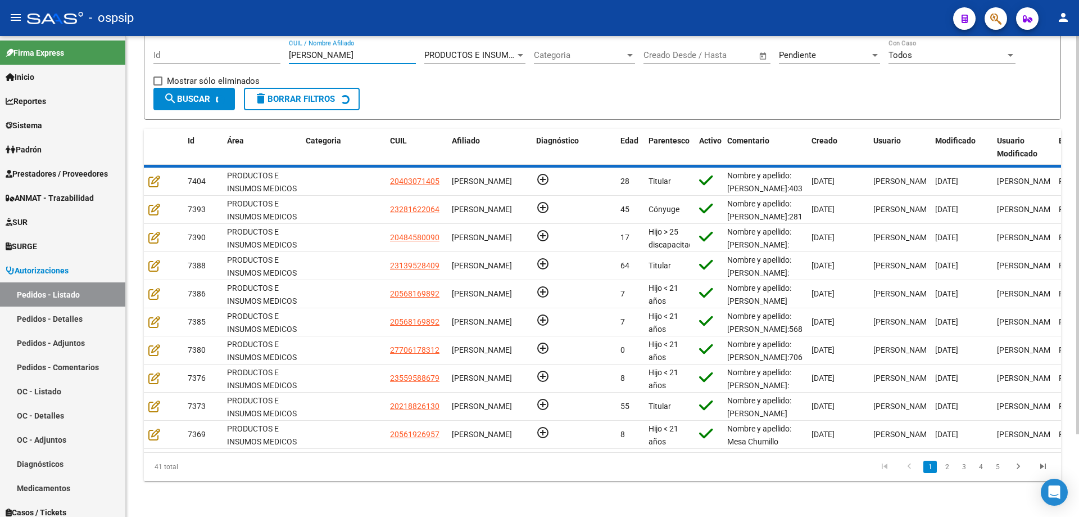
scroll to position [0, 0]
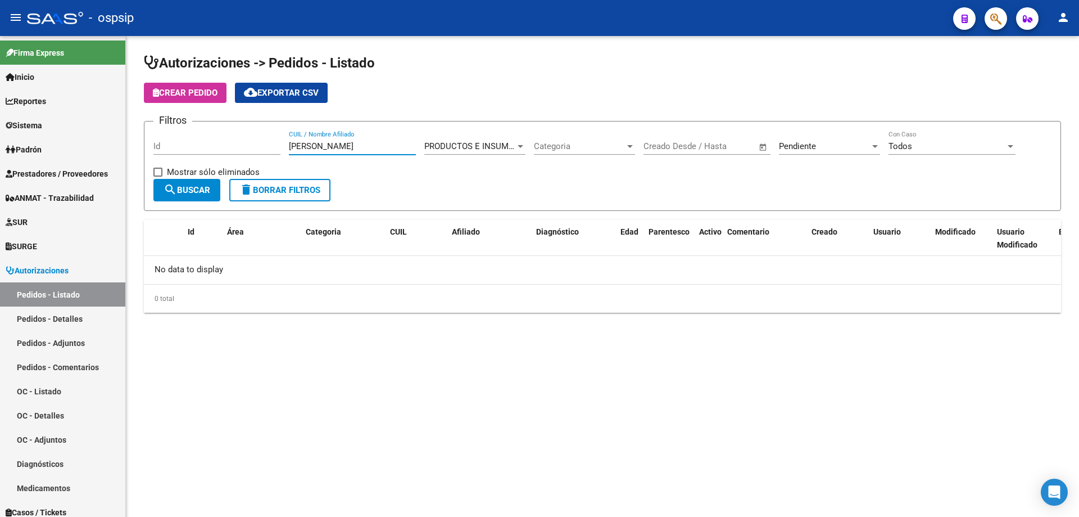
type input "[PERSON_NAME]"
click at [839, 141] on div "Pendiente Seleccionar Estado" at bounding box center [829, 142] width 101 height 24
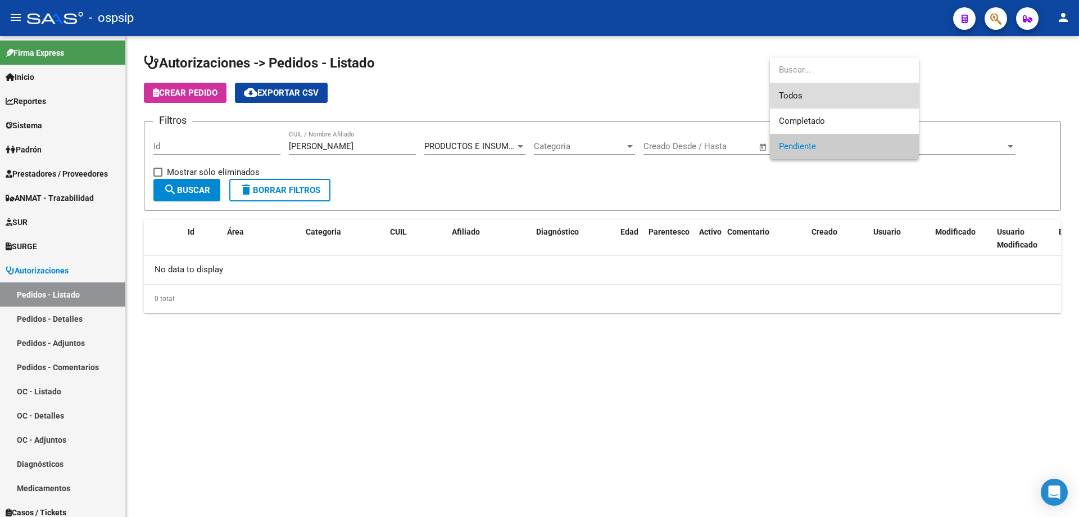
click at [819, 89] on span "Todos" at bounding box center [844, 95] width 131 height 25
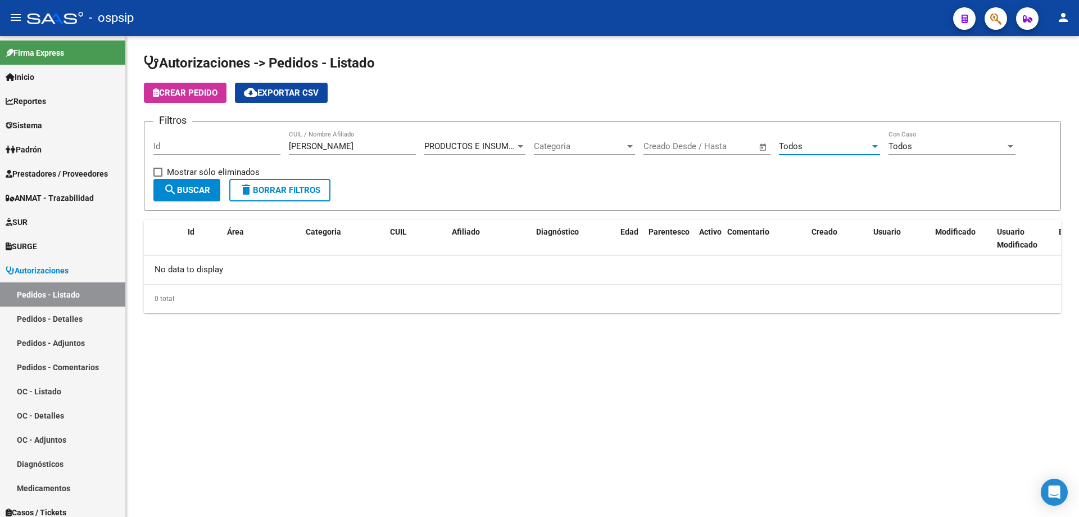
click at [191, 193] on span "search Buscar" at bounding box center [187, 190] width 47 height 10
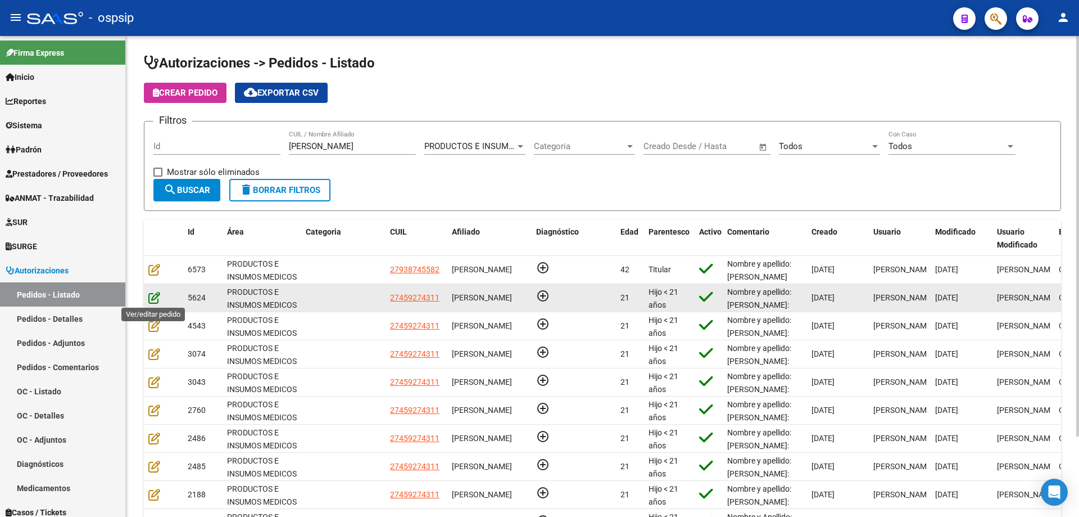
click at [156, 300] on icon at bounding box center [154, 297] width 12 height 12
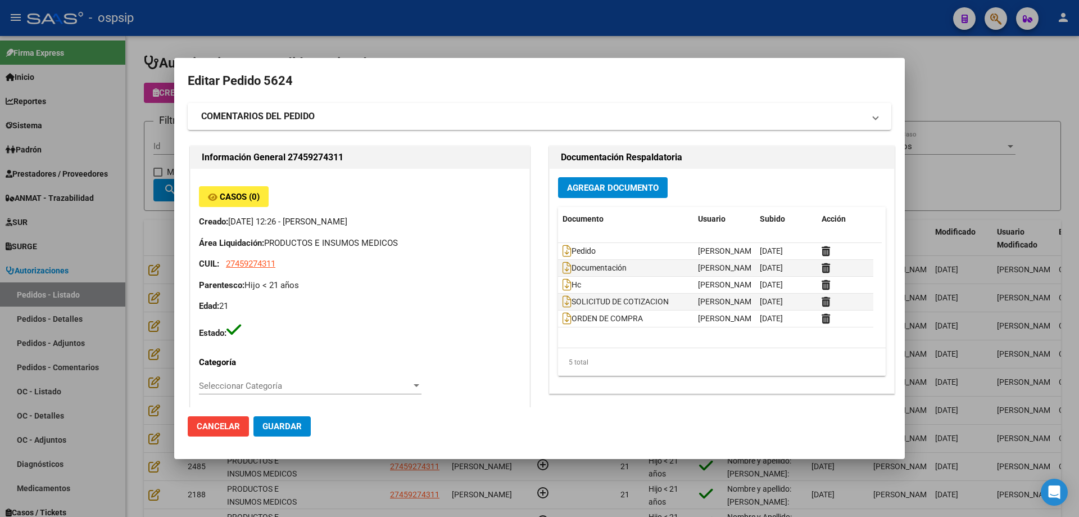
type input "[GEOGRAPHIC_DATA], [PERSON_NAME], [PERSON_NAME] 1534"
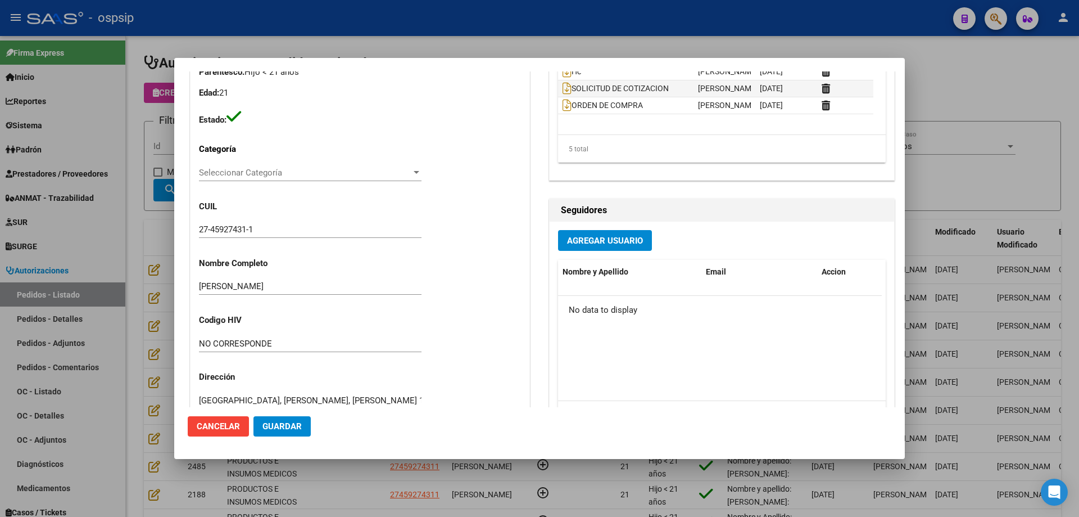
scroll to position [168, 0]
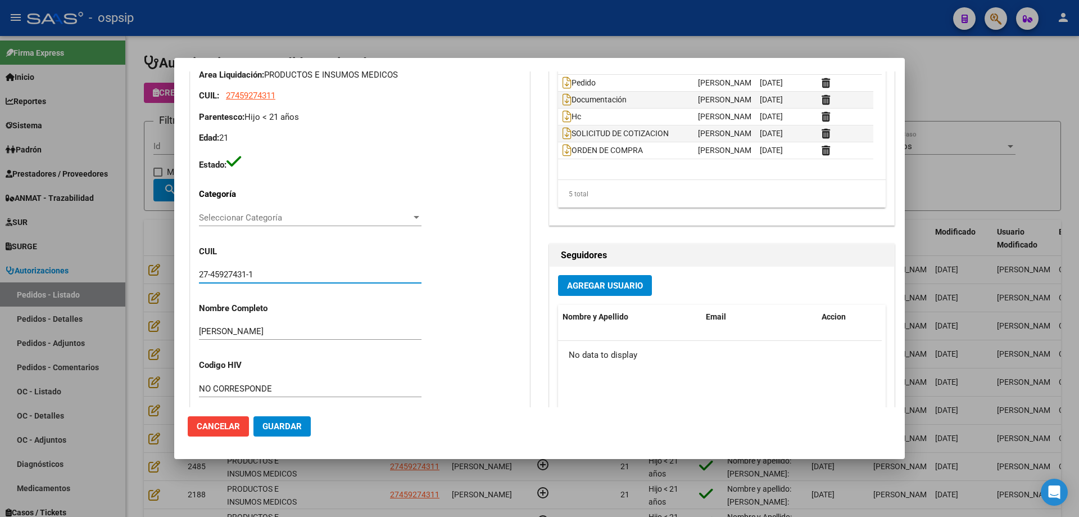
drag, startPoint x: 265, startPoint y: 272, endPoint x: 184, endPoint y: 269, distance: 81.0
click at [184, 269] on mat-dialog-content "Editar Pedido 5624 COMENTARIOS DEL PEDIDO Escriba su comentario aquí. Enviar co…" at bounding box center [539, 239] width 731 height 336
click at [155, 64] on div at bounding box center [539, 258] width 1079 height 517
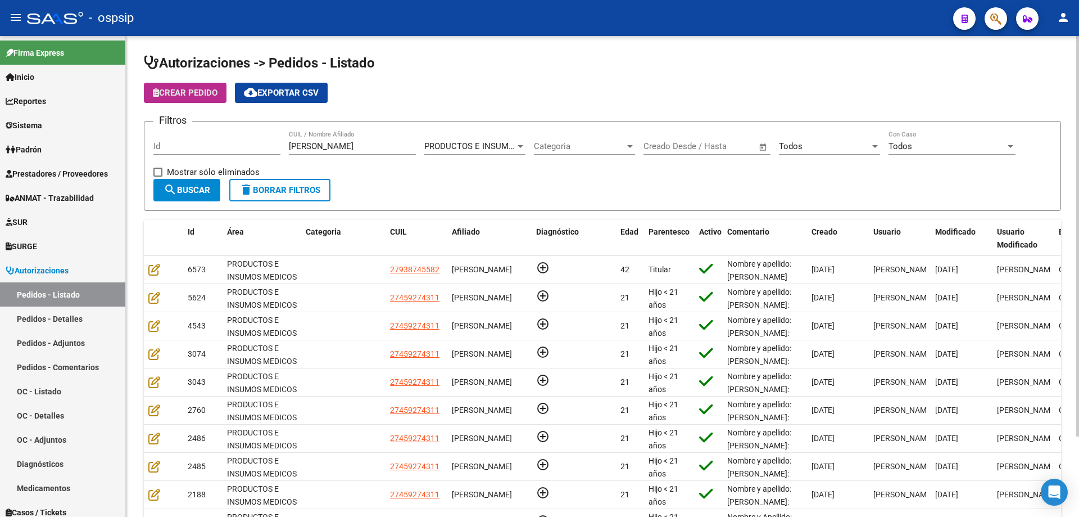
click at [180, 89] on span "Crear Pedido" at bounding box center [185, 93] width 65 height 10
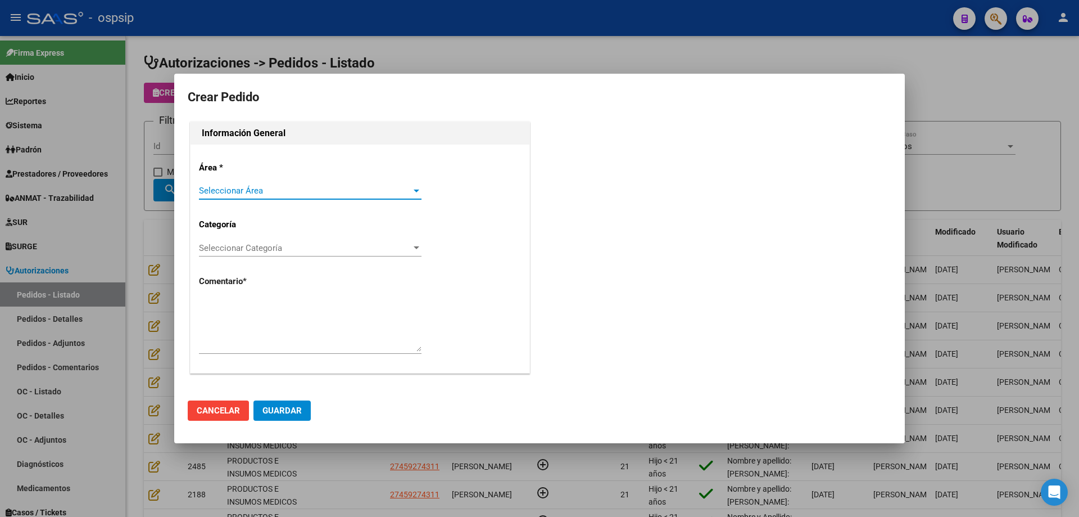
click at [272, 197] on div "Seleccionar Área Seleccionar Área" at bounding box center [310, 196] width 223 height 28
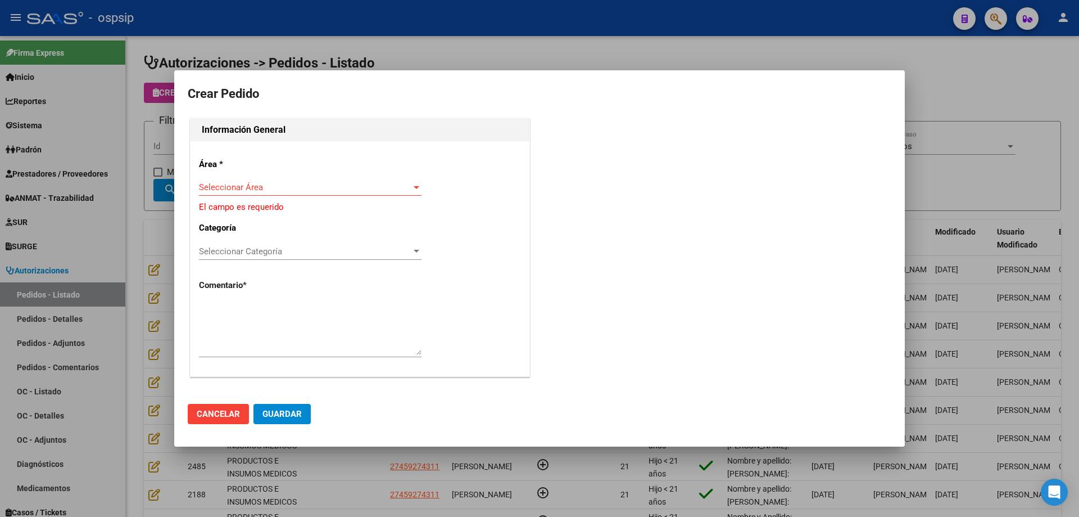
click at [264, 192] on span "Seleccionar Área" at bounding box center [305, 187] width 213 height 10
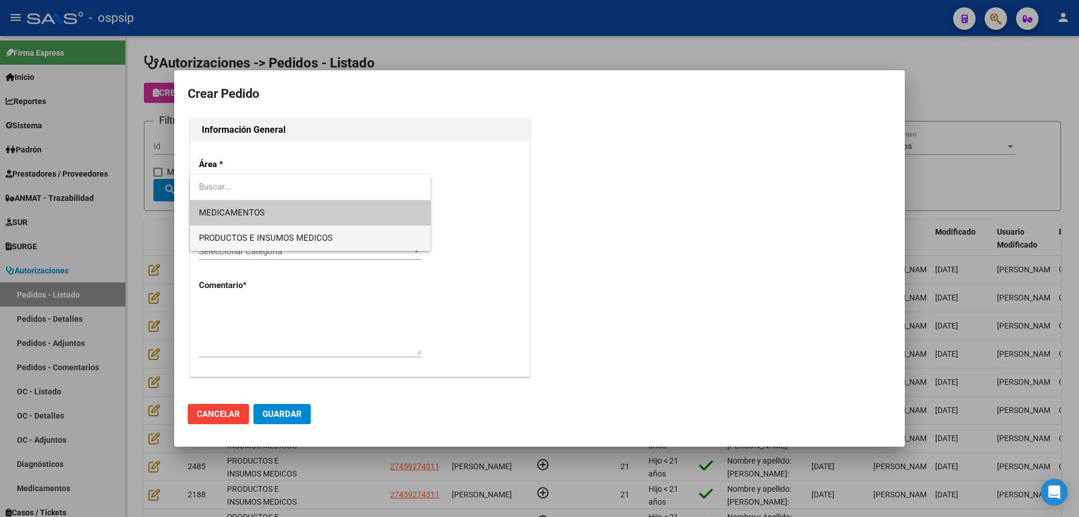
click at [260, 245] on span "PRODUCTOS E INSUMOS MEDICOS" at bounding box center [310, 237] width 223 height 25
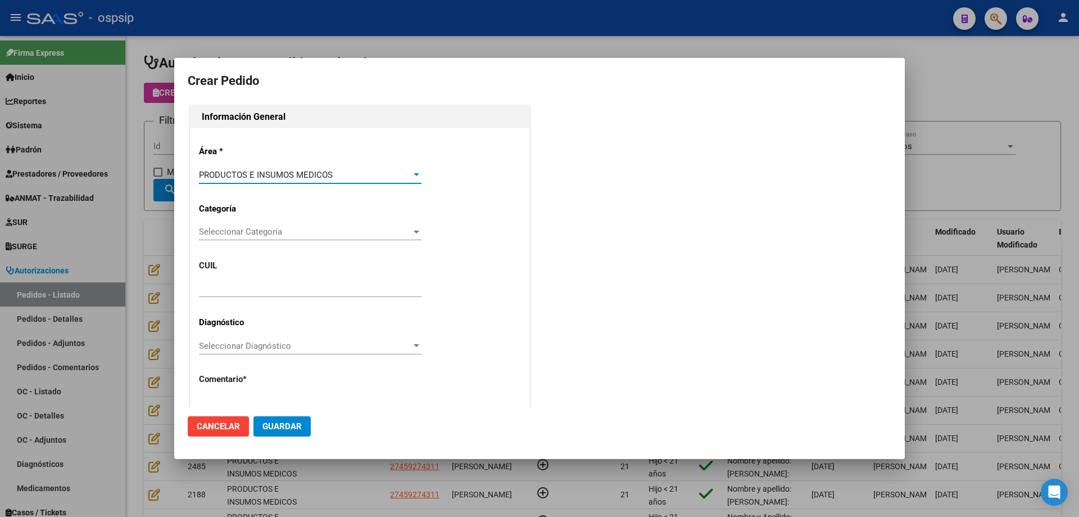
click at [263, 236] on span "Seleccionar Categoría" at bounding box center [305, 232] width 213 height 10
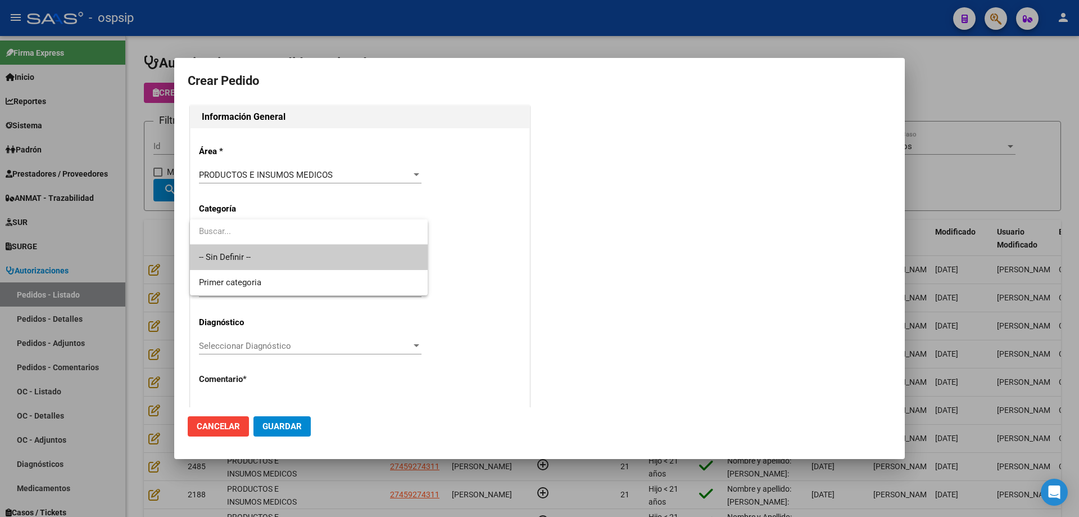
click at [259, 253] on span "-- Sin Definir --" at bounding box center [309, 257] width 220 height 25
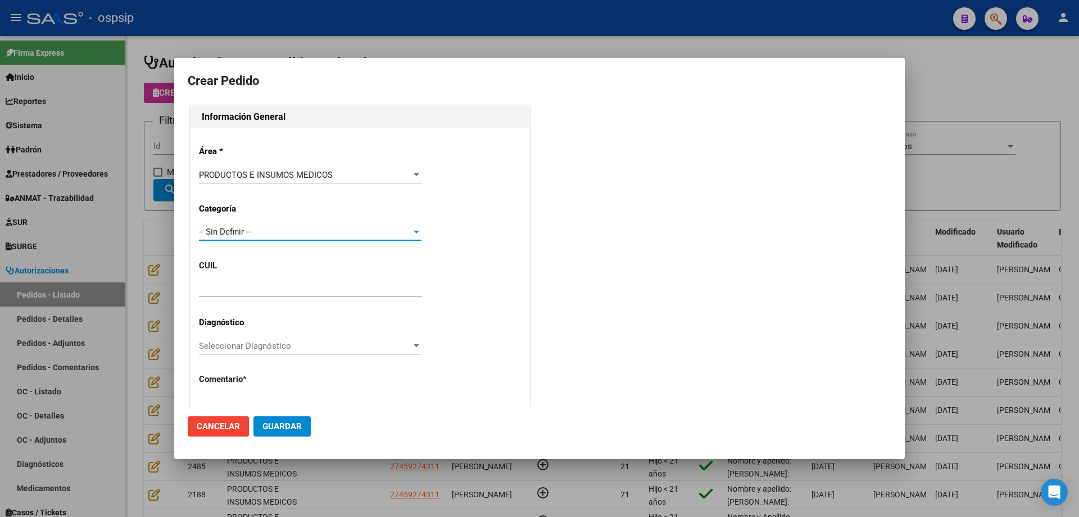
click at [252, 286] on input "text" at bounding box center [310, 288] width 223 height 10
paste input "27-45927431-1"
type input "27-45927431-1"
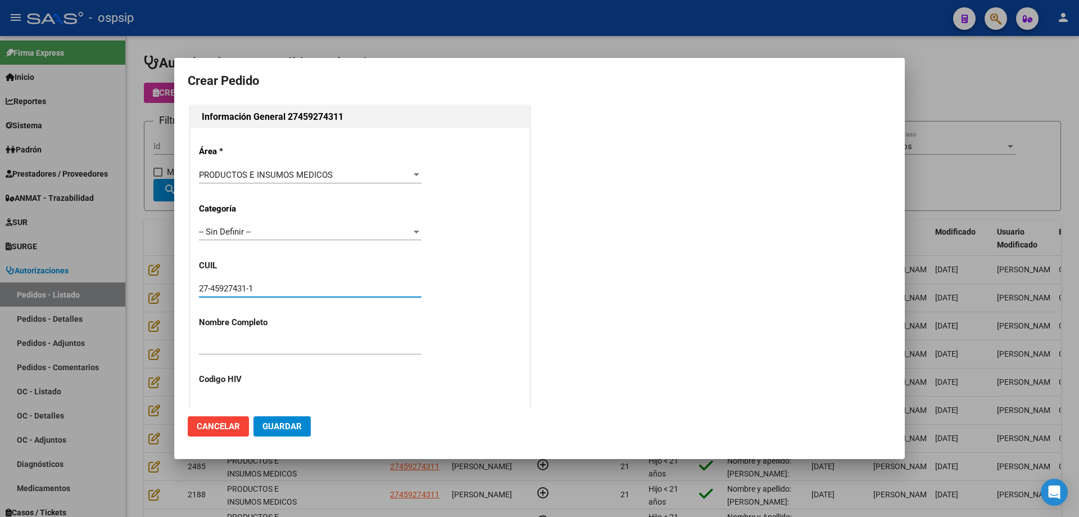
type input "[PERSON_NAME]"
type input "NO CORRESPONDE"
type input "[GEOGRAPHIC_DATA], [PERSON_NAME], [PERSON_NAME] 1534"
type input "Particular: 1569263158"
type input "[GEOGRAPHIC_DATA], [PERSON_NAME], [PERSON_NAME] 1534"
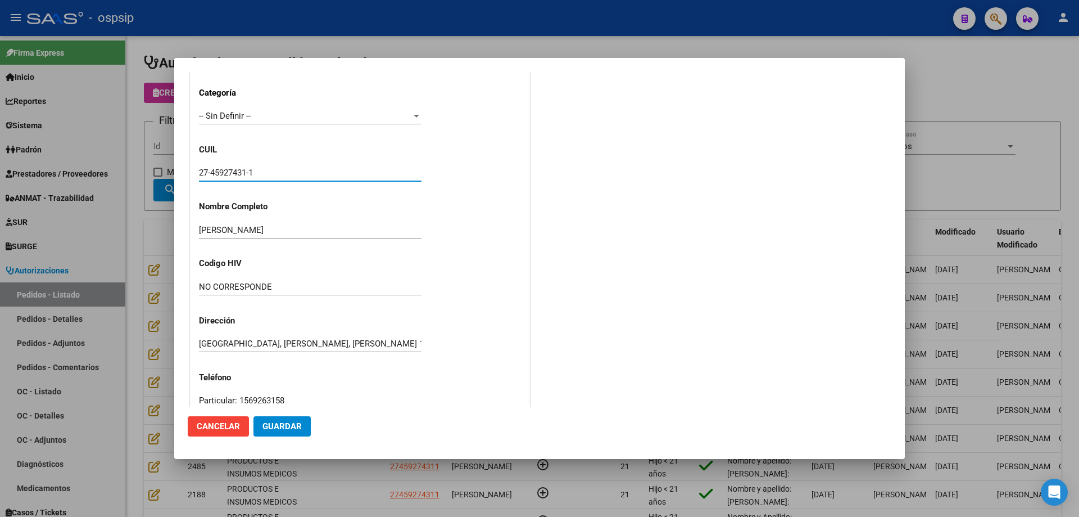
scroll to position [310, 0]
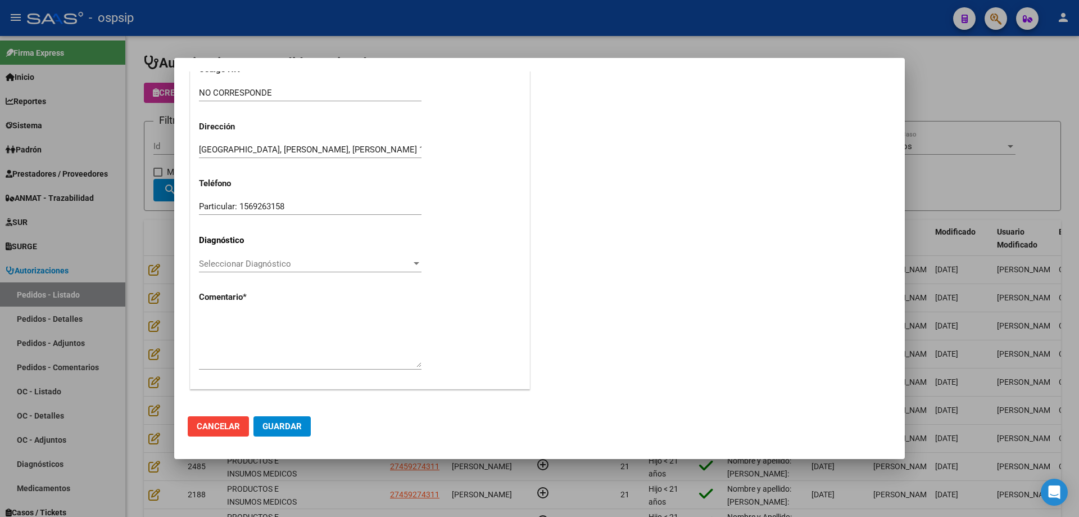
type input "27-45927431-1"
click at [240, 322] on textarea at bounding box center [310, 340] width 223 height 53
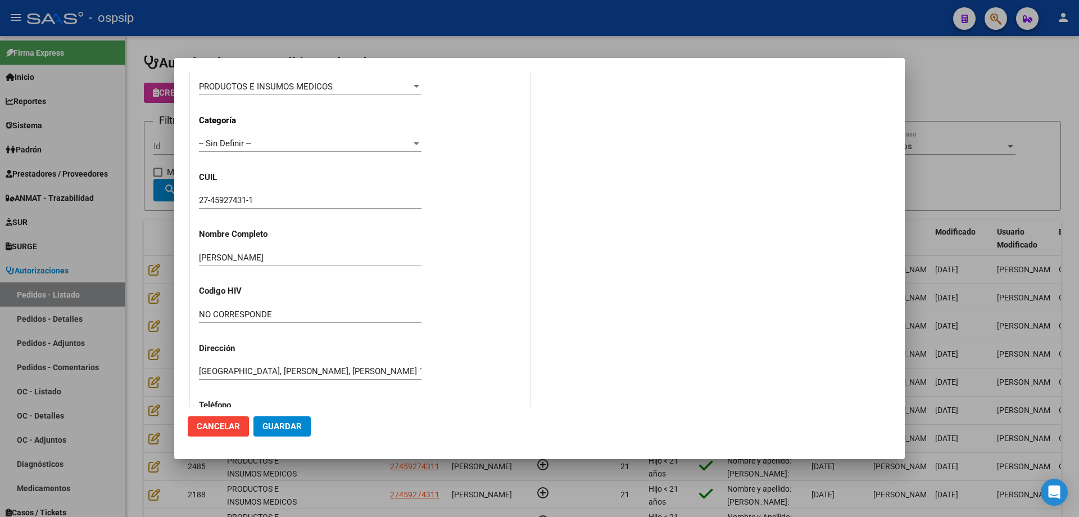
scroll to position [85, 0]
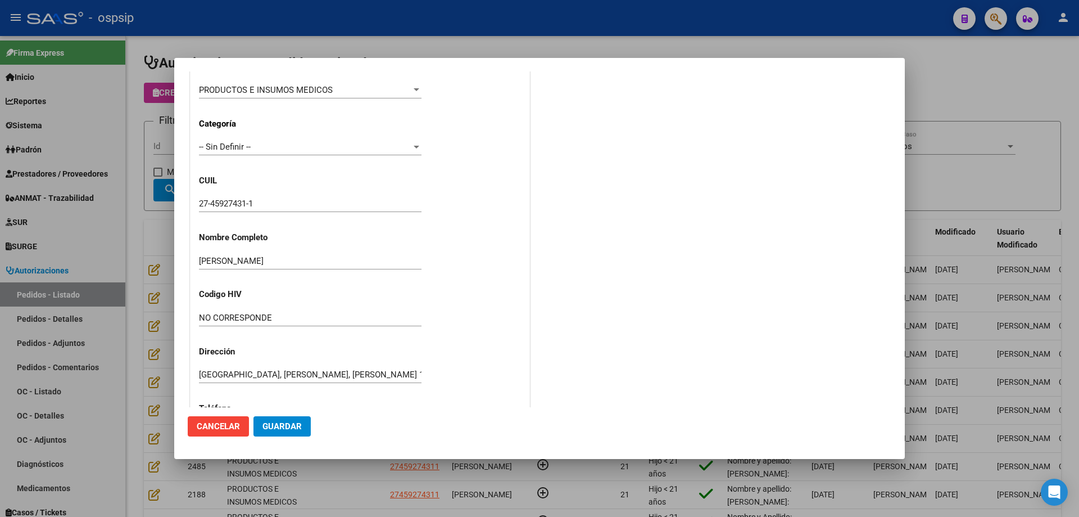
click at [222, 202] on input "27-45927431-1" at bounding box center [310, 203] width 223 height 10
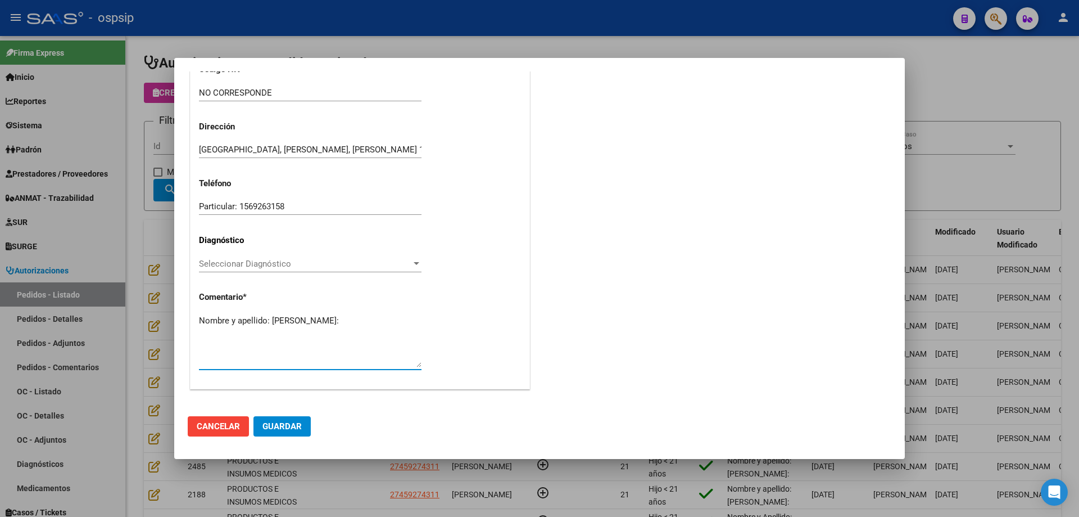
click at [220, 332] on textarea "Nombre y apellido: [PERSON_NAME]:" at bounding box center [310, 340] width 223 height 53
paste textarea "45927431"
type textarea "Nombre y apellido: [PERSON_NAME]:45927431"
click at [305, 423] on button "Guardar" at bounding box center [282, 426] width 57 height 20
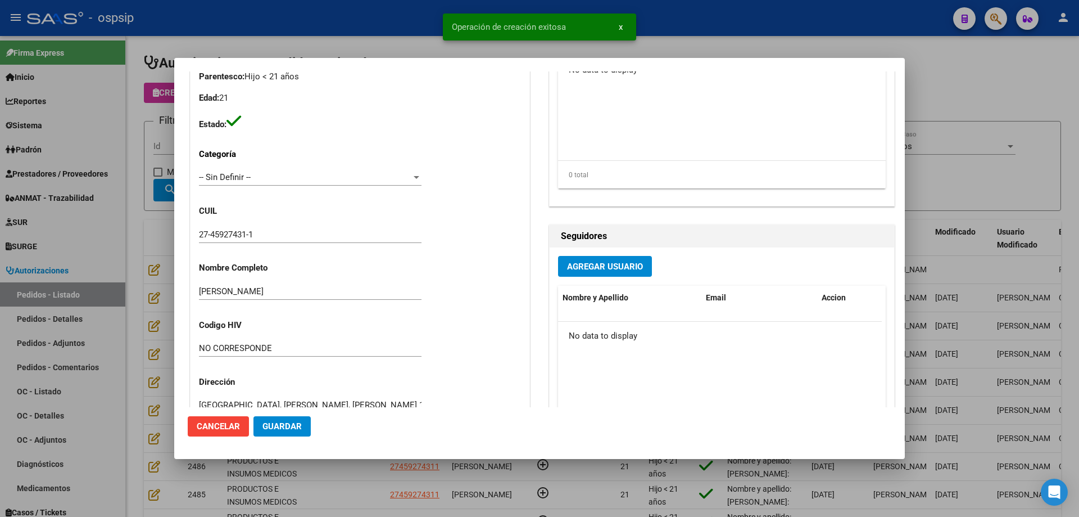
scroll to position [0, 0]
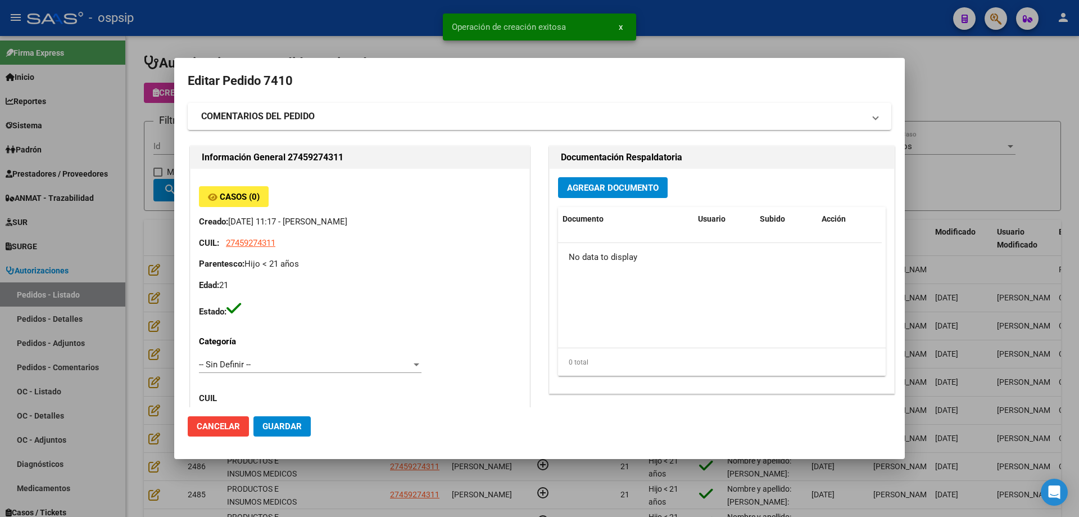
click at [570, 195] on button "Agregar Documento" at bounding box center [613, 187] width 110 height 21
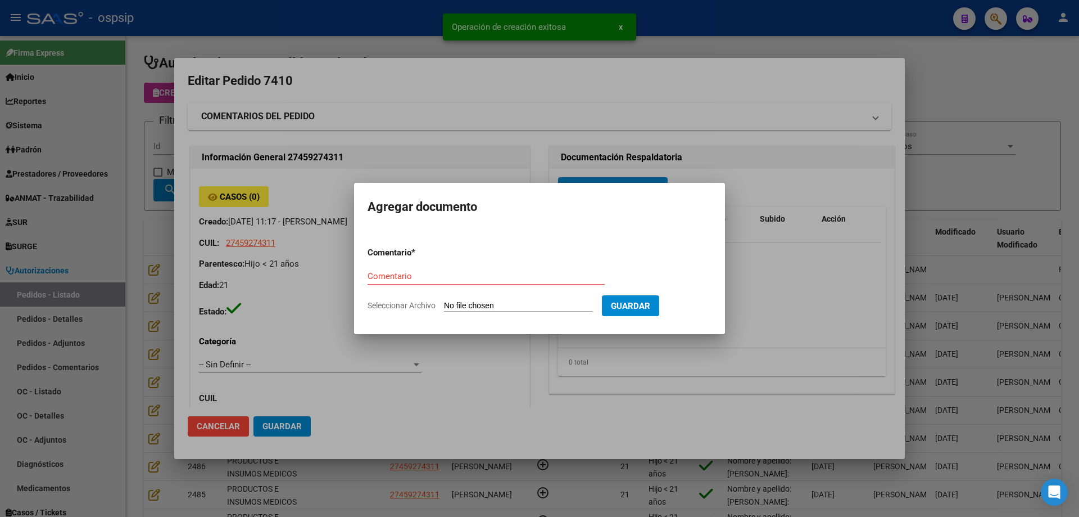
click at [490, 304] on input "Seleccionar Archivo" at bounding box center [518, 306] width 149 height 11
type input "C:\fakepath\PEDIDO [PERSON_NAME].jpg"
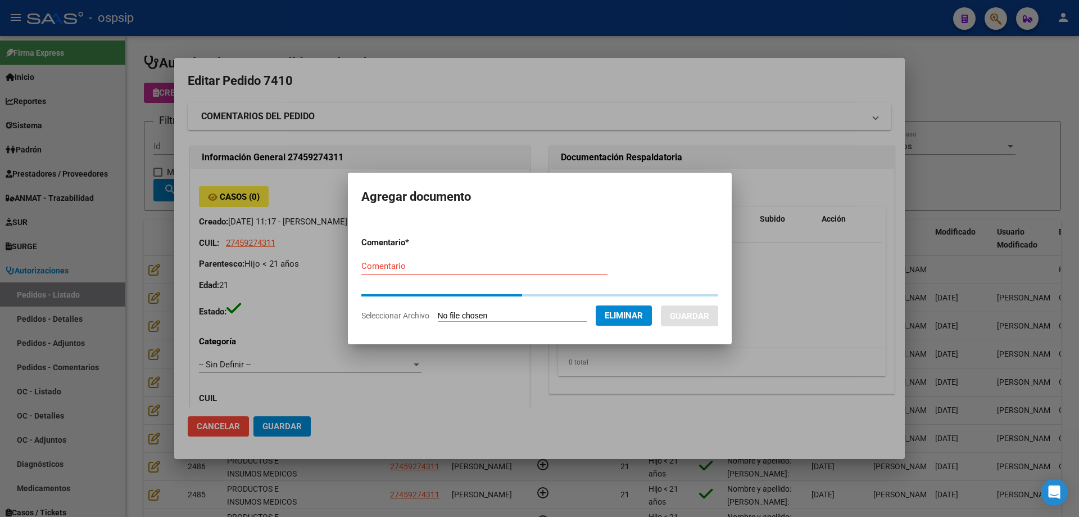
click at [378, 270] on input "Comentario" at bounding box center [485, 266] width 246 height 10
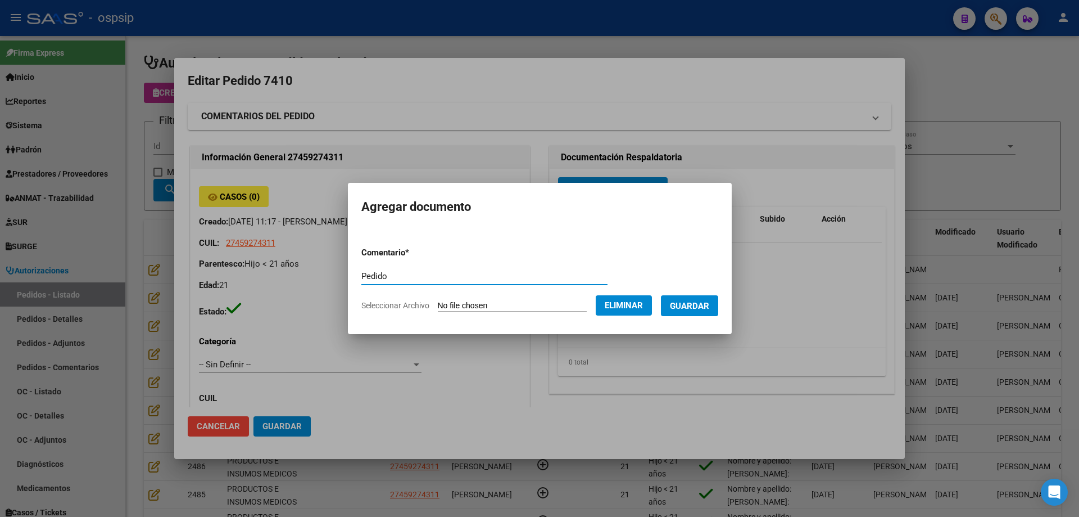
type input "Pedido"
click at [695, 309] on span "Guardar" at bounding box center [689, 306] width 39 height 10
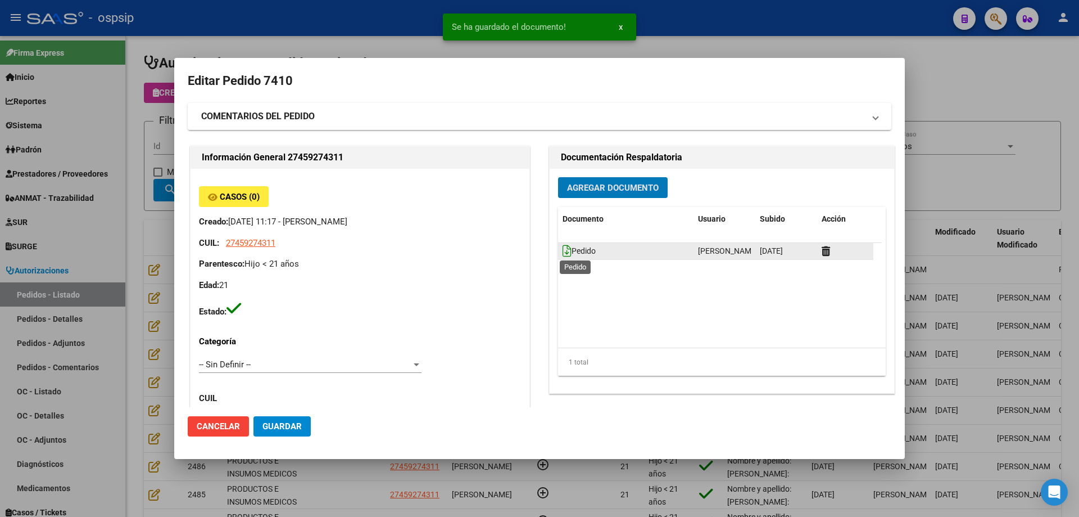
click at [563, 250] on icon at bounding box center [567, 251] width 9 height 12
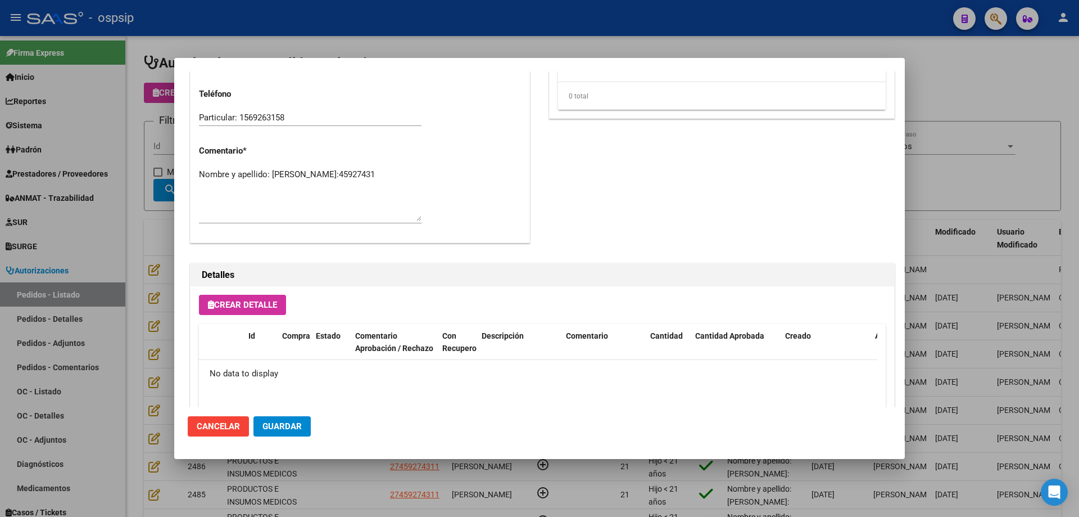
scroll to position [653, 0]
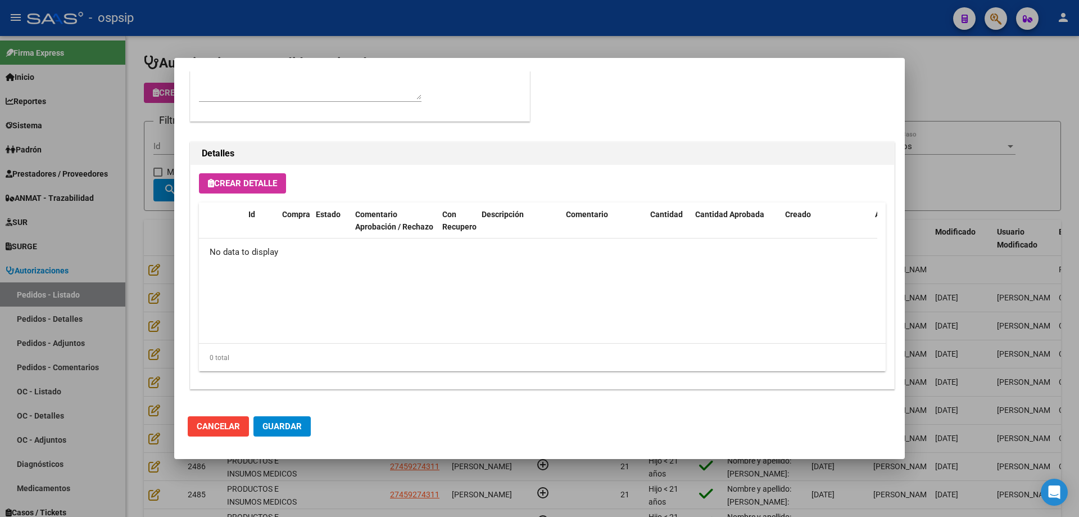
click at [258, 186] on span "Crear Detalle" at bounding box center [242, 183] width 69 height 10
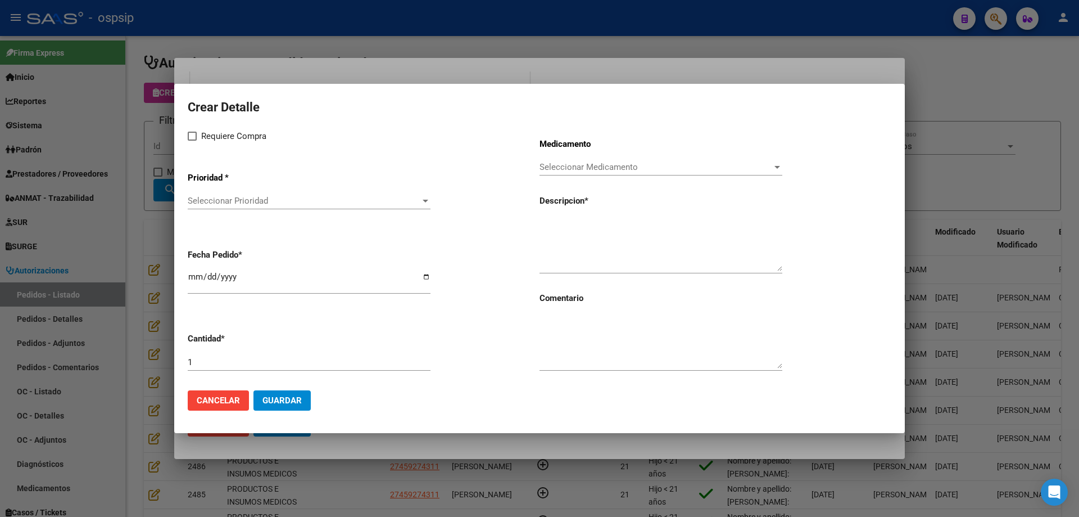
click at [250, 202] on span "Seleccionar Prioridad" at bounding box center [304, 201] width 233 height 10
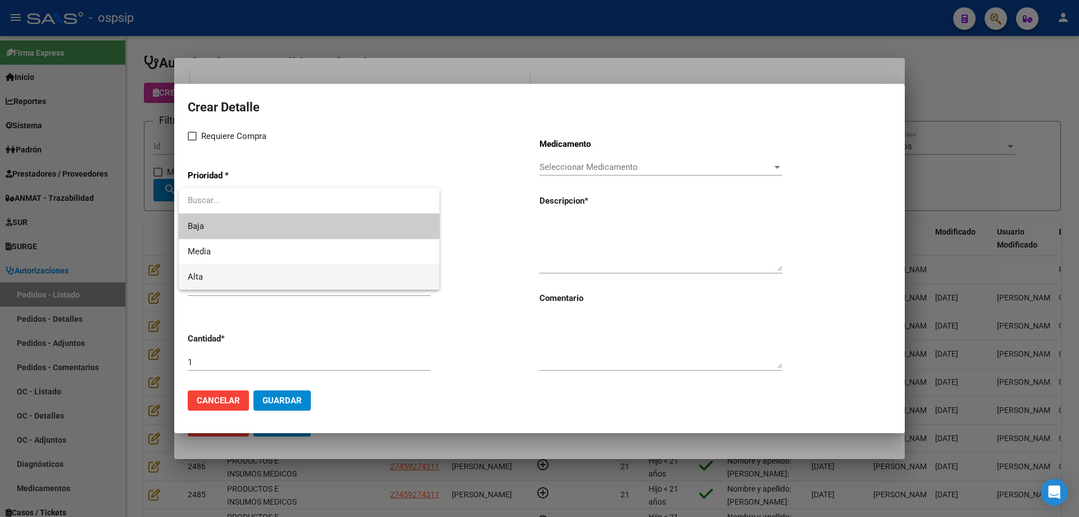
click at [221, 276] on span "Alta" at bounding box center [309, 276] width 243 height 25
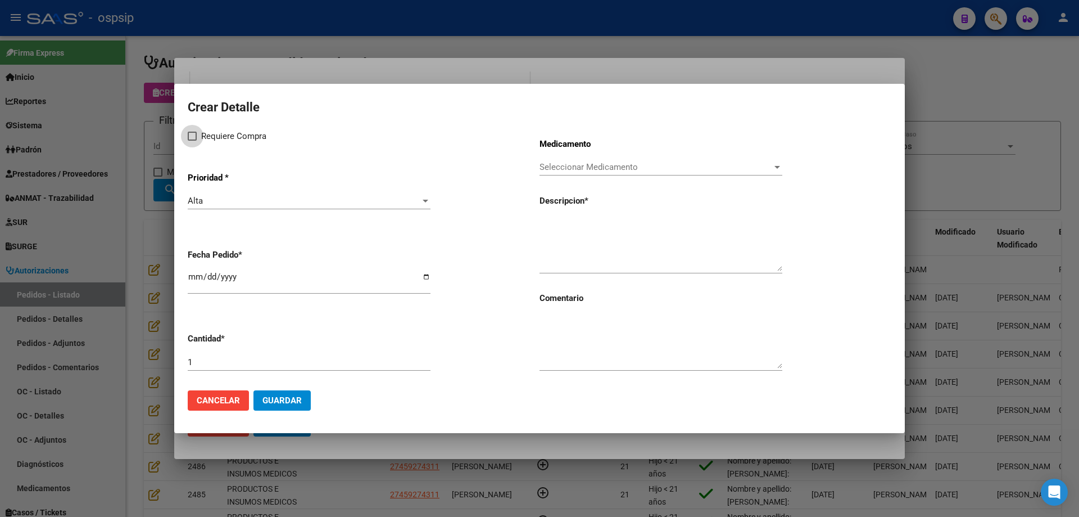
click at [226, 140] on span "Requiere Compra" at bounding box center [233, 135] width 65 height 13
click at [192, 141] on input "Requiere Compra" at bounding box center [192, 141] width 1 height 1
checkbox input "true"
click at [541, 159] on div "Seleccionar Medicamento Seleccionar Medicamento" at bounding box center [661, 167] width 243 height 17
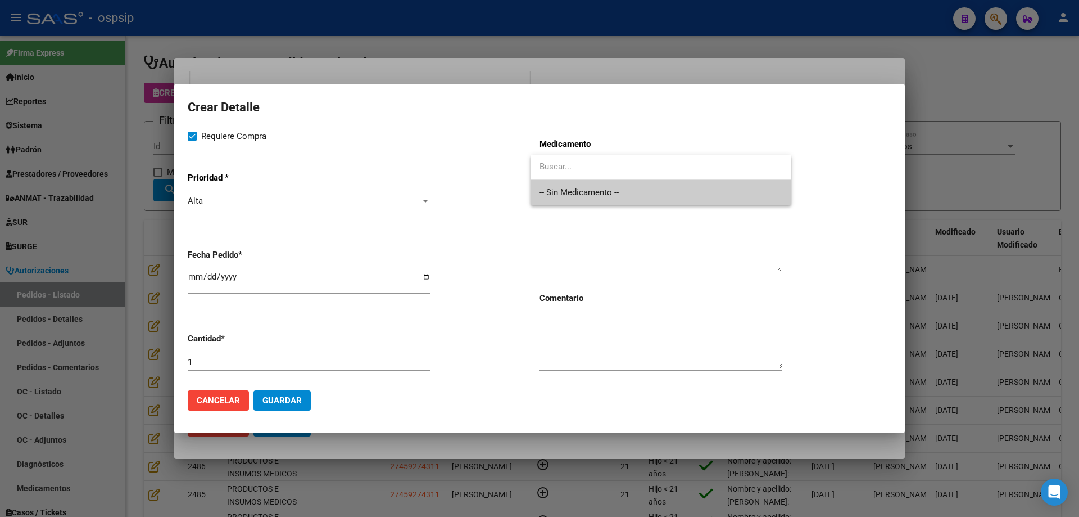
click at [551, 190] on span "-- Sin Medicamento --" at bounding box center [661, 192] width 243 height 25
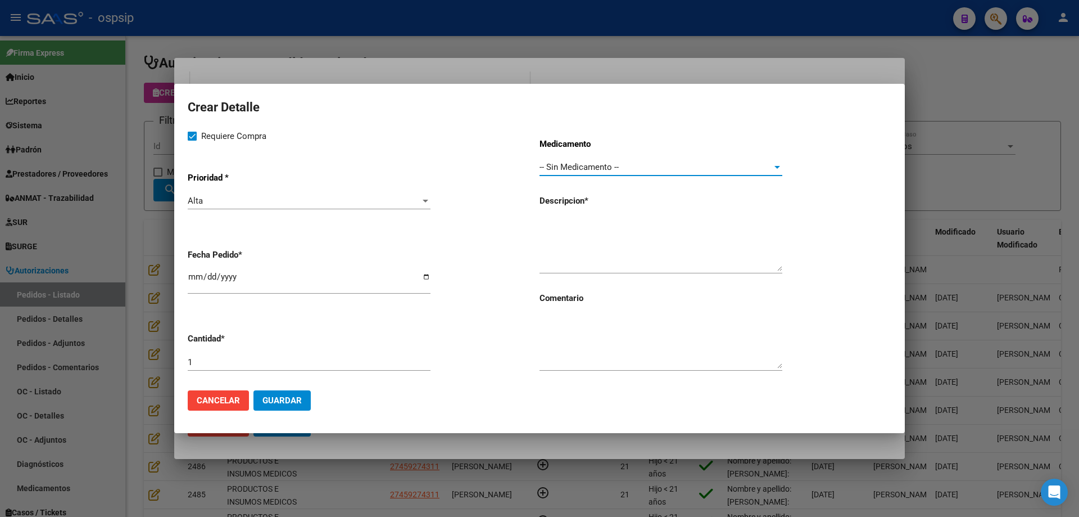
click at [199, 280] on input "[DATE]" at bounding box center [309, 281] width 243 height 18
type input "[DATE]"
click at [577, 227] on textarea at bounding box center [661, 244] width 243 height 53
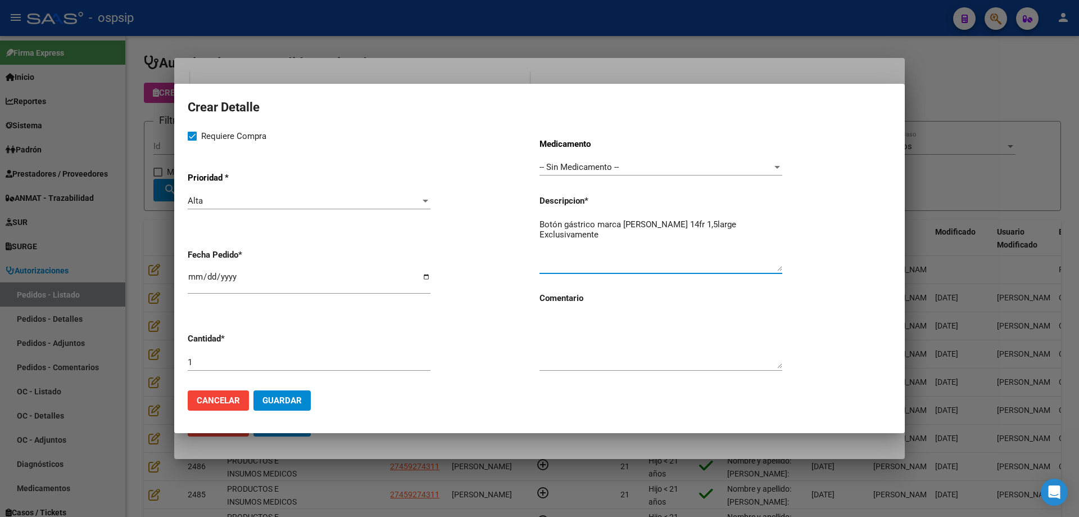
click at [643, 241] on textarea "Botón gástrico marca [PERSON_NAME] 14fr 1,5large Exclusivamente" at bounding box center [661, 244] width 243 height 53
click at [680, 224] on textarea "Botón gástrico marca [PERSON_NAME] 14fr 1,5large Exclusivamente" at bounding box center [661, 244] width 243 height 53
click at [713, 222] on textarea "Botón gástrico marca [PERSON_NAME] 14fr 1,5 large Exclusivamente" at bounding box center [661, 244] width 243 height 53
click at [657, 239] on textarea "Botón gástrico marca [PERSON_NAME] 14fr 1,5 large Exclusivamente" at bounding box center [661, 244] width 243 height 53
type textarea "Botón gástrico marca [PERSON_NAME] 14fr 1,5 large Exclusivamente"
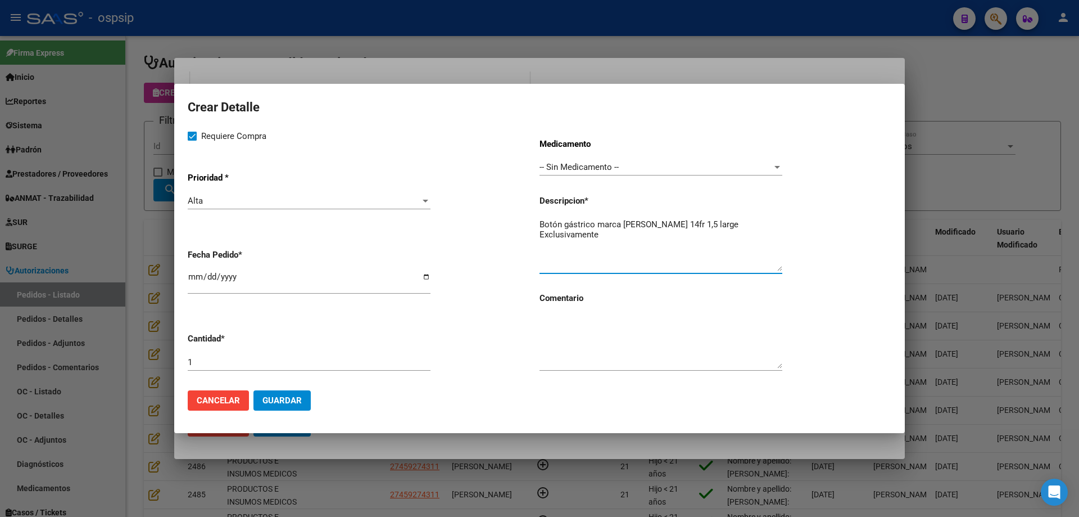
click at [293, 401] on span "Guardar" at bounding box center [282, 400] width 39 height 10
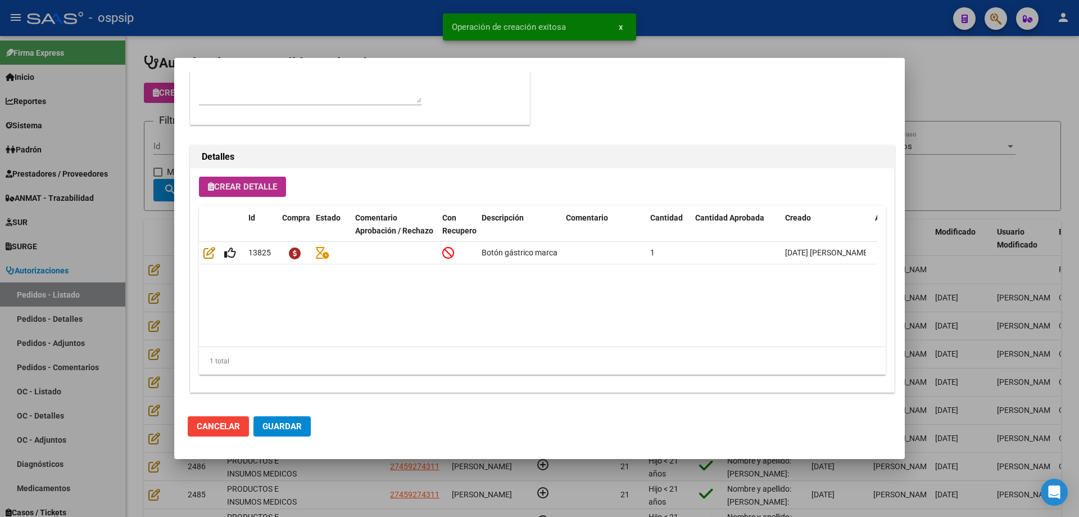
scroll to position [674, 0]
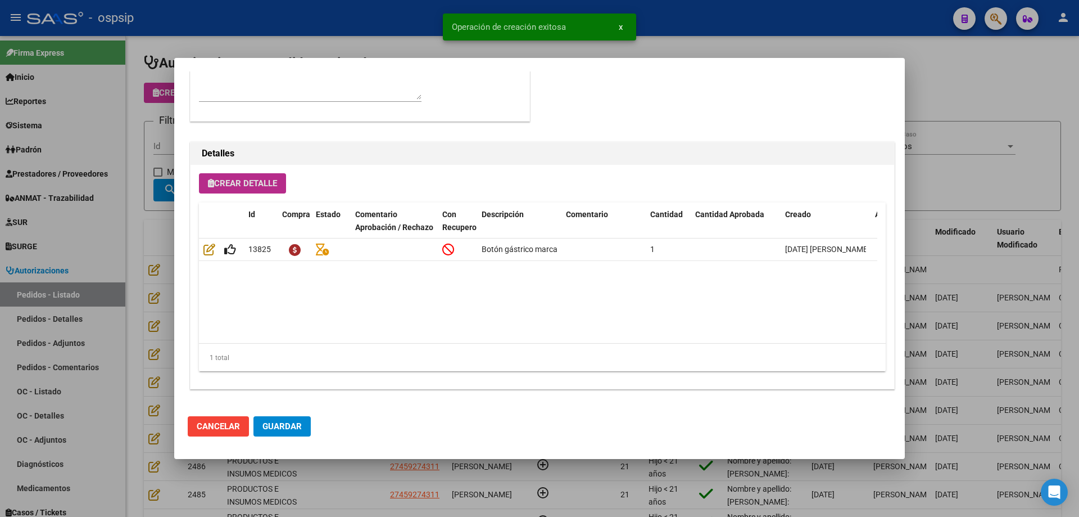
click at [289, 431] on span "Guardar" at bounding box center [282, 426] width 39 height 10
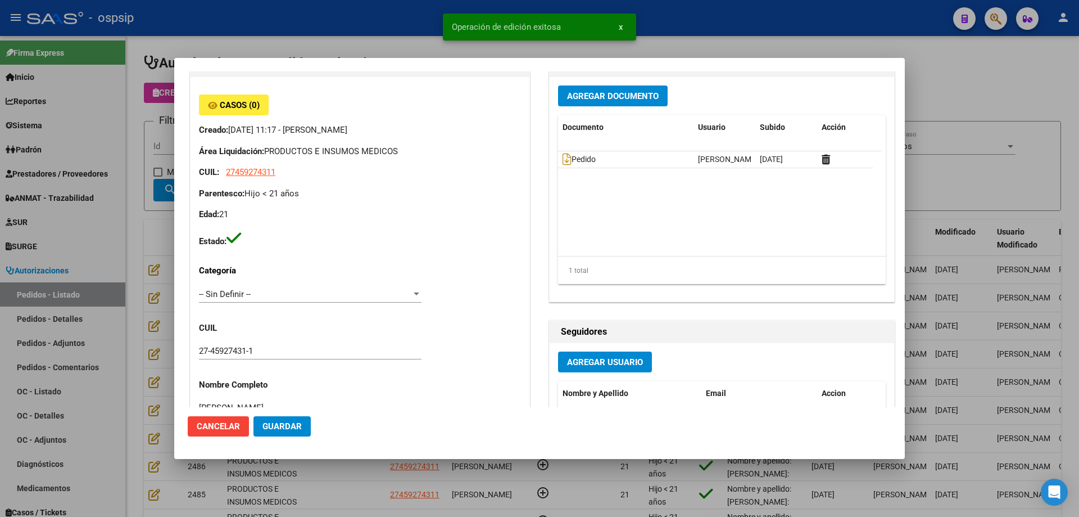
scroll to position [0, 0]
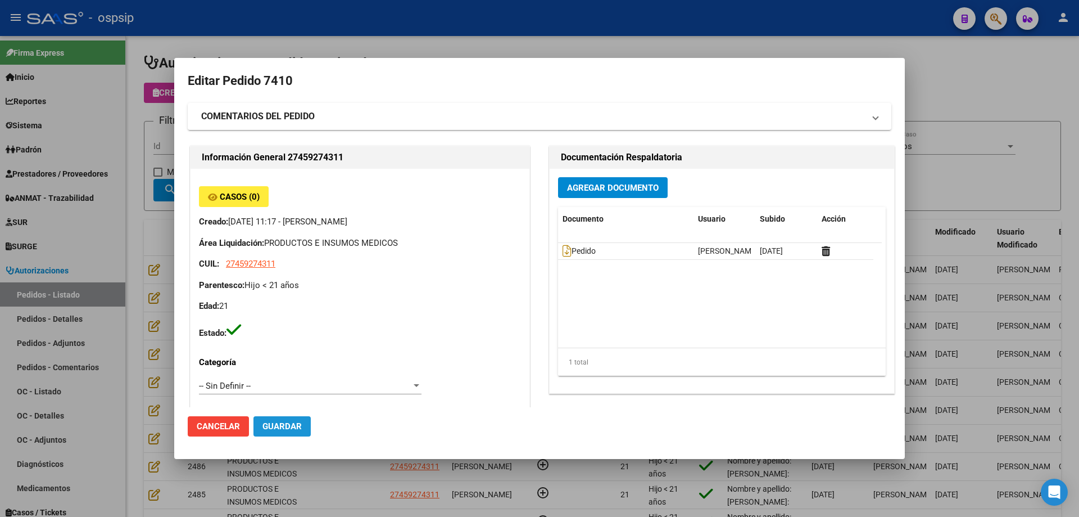
click at [275, 433] on button "Guardar" at bounding box center [282, 426] width 57 height 20
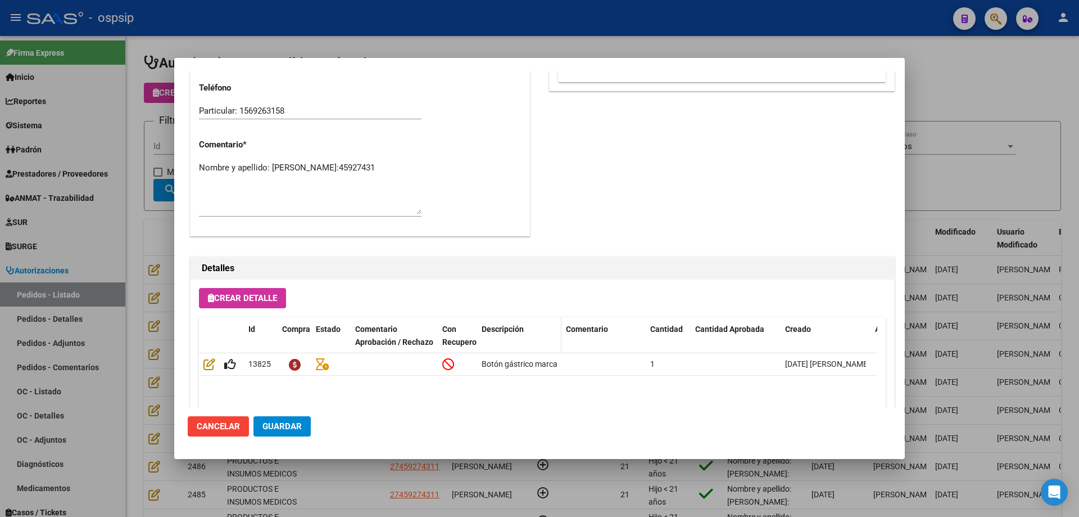
scroll to position [618, 0]
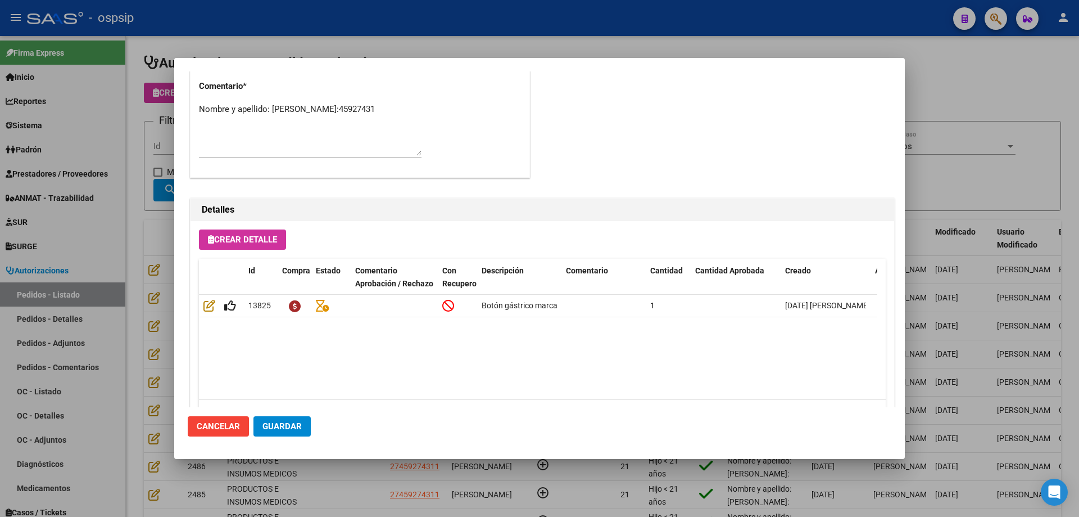
click at [286, 433] on button "Guardar" at bounding box center [282, 426] width 57 height 20
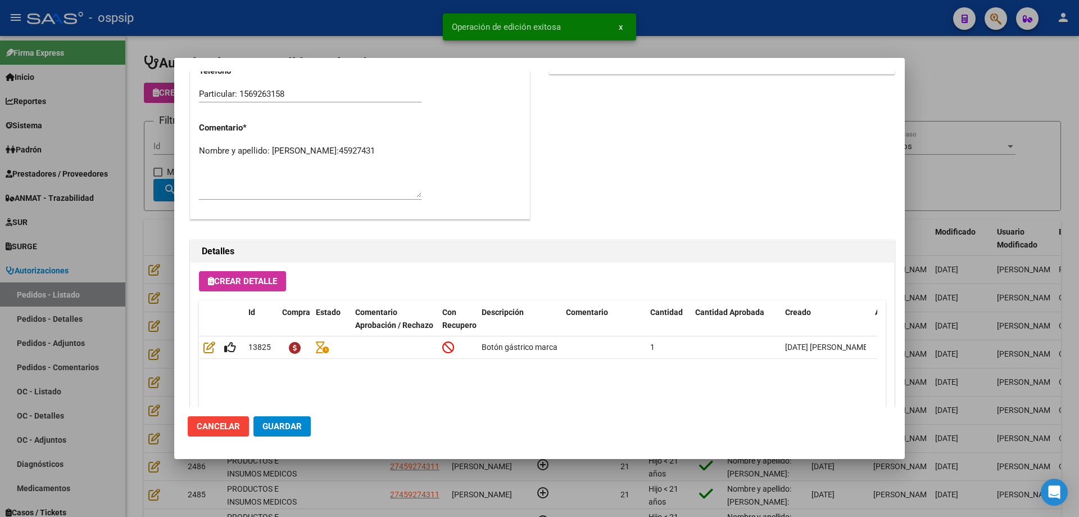
scroll to position [393, 0]
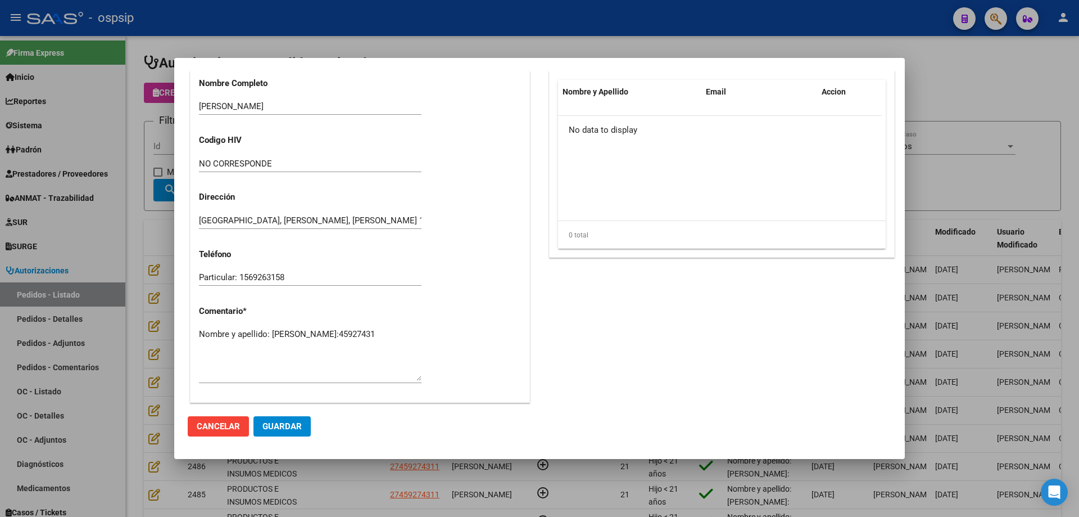
click at [159, 165] on div at bounding box center [539, 258] width 1079 height 517
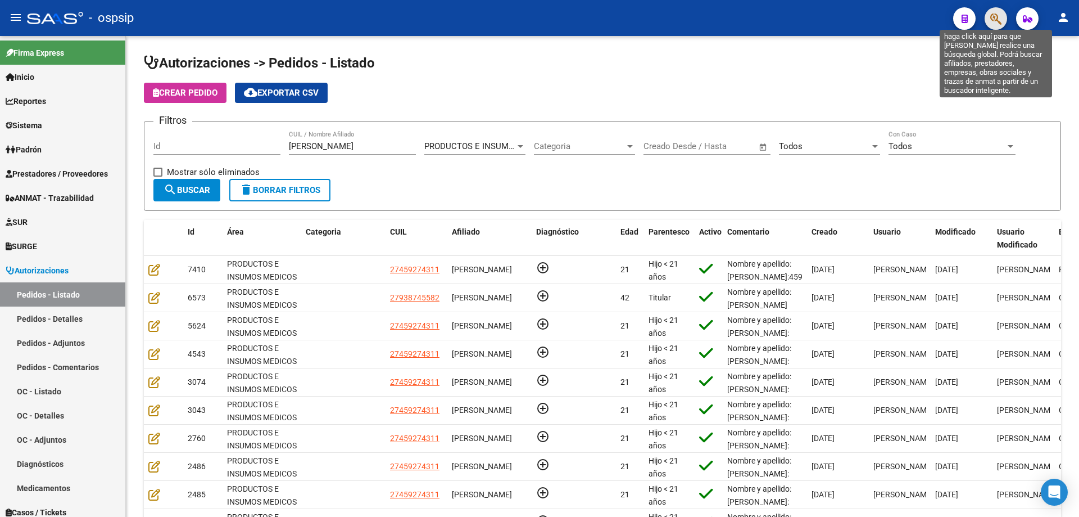
click at [996, 19] on icon "button" at bounding box center [996, 18] width 11 height 13
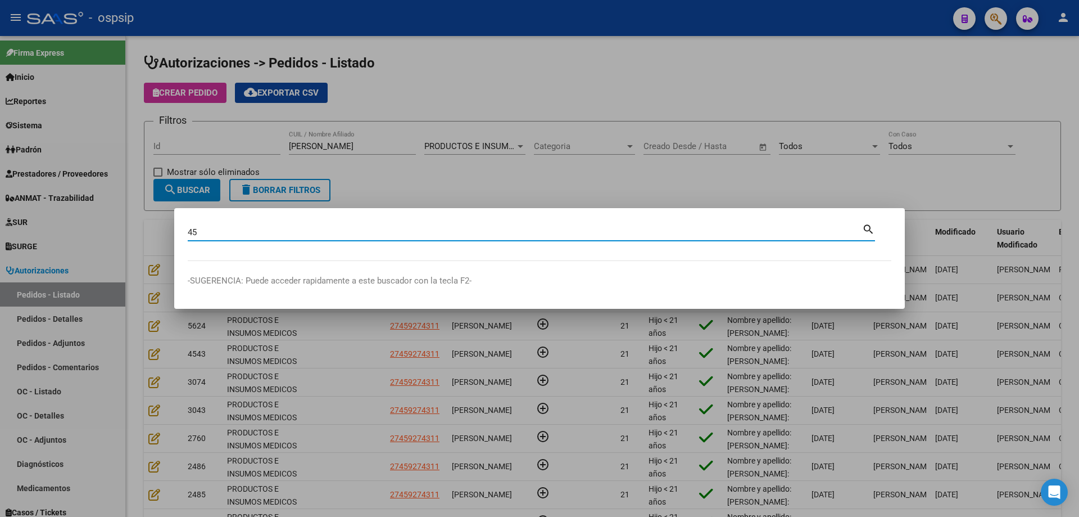
type input "4"
type input "45138778"
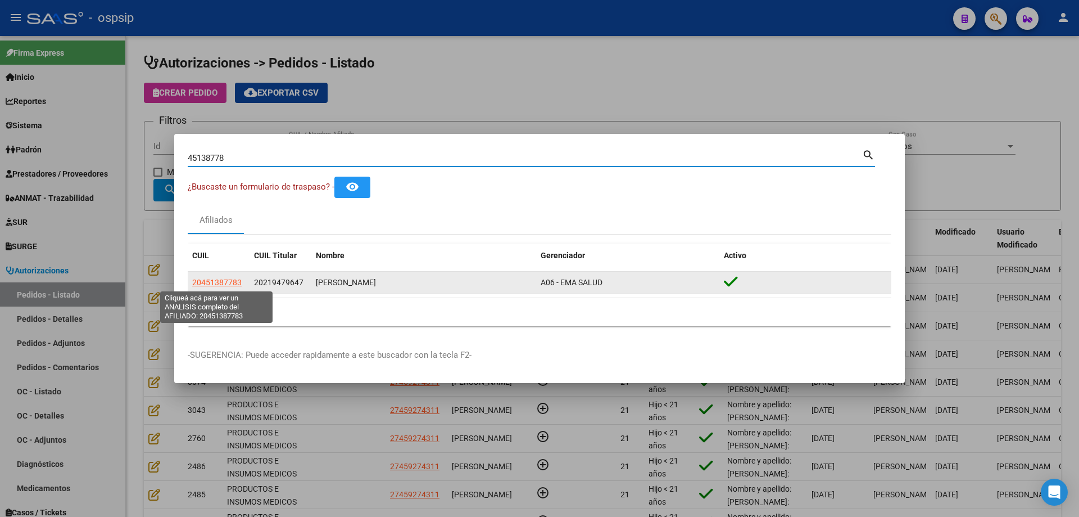
click at [222, 280] on span "20451387783" at bounding box center [216, 282] width 49 height 9
type textarea "20451387783"
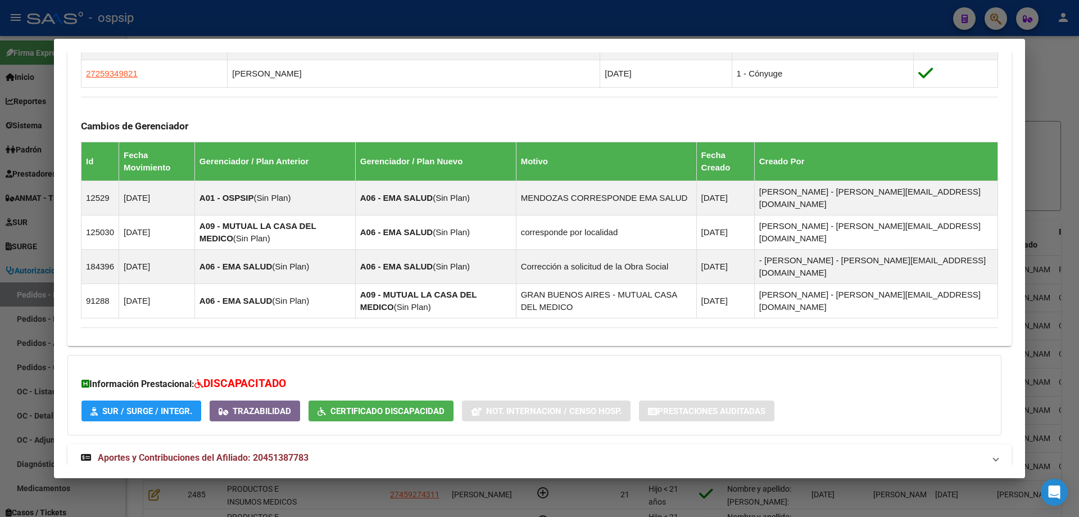
scroll to position [765, 0]
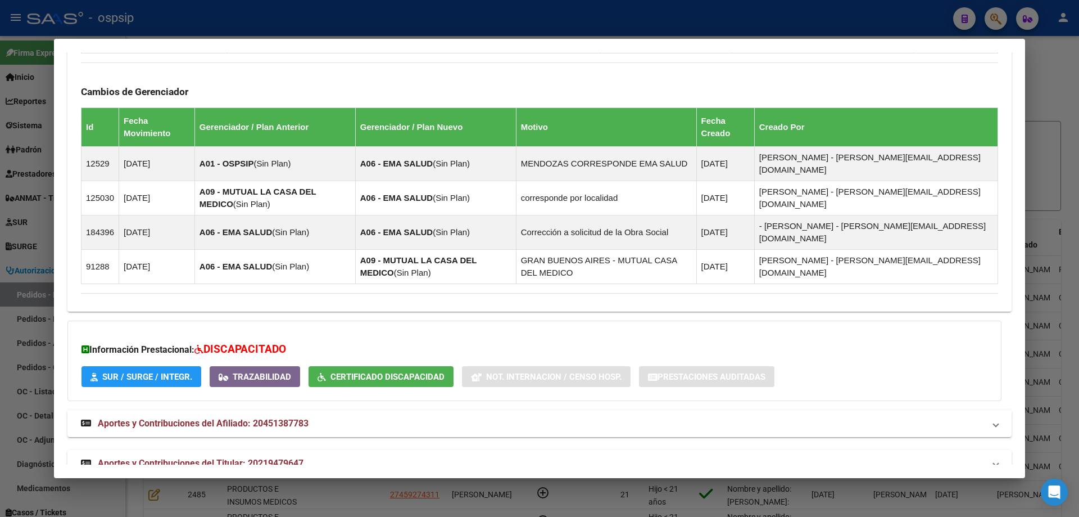
click at [223, 458] on span "Aportes y Contribuciones del Titular: 20219479647" at bounding box center [201, 463] width 206 height 11
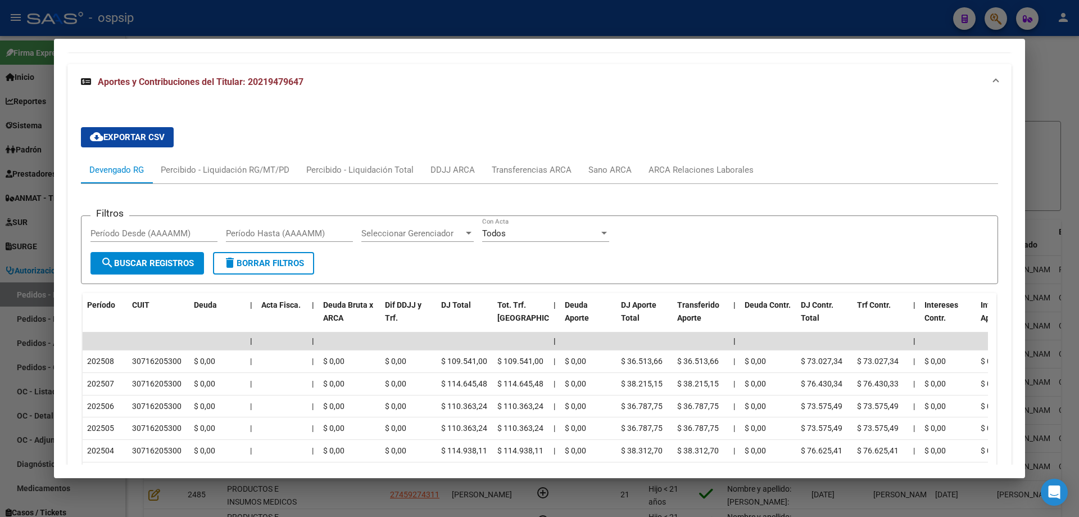
scroll to position [1321, 0]
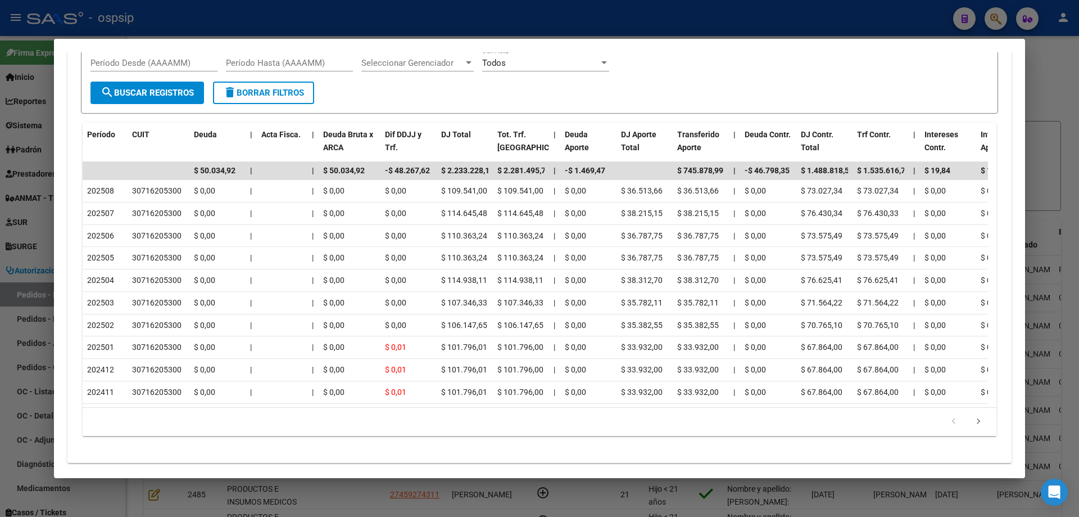
click at [48, 227] on div at bounding box center [539, 258] width 1079 height 517
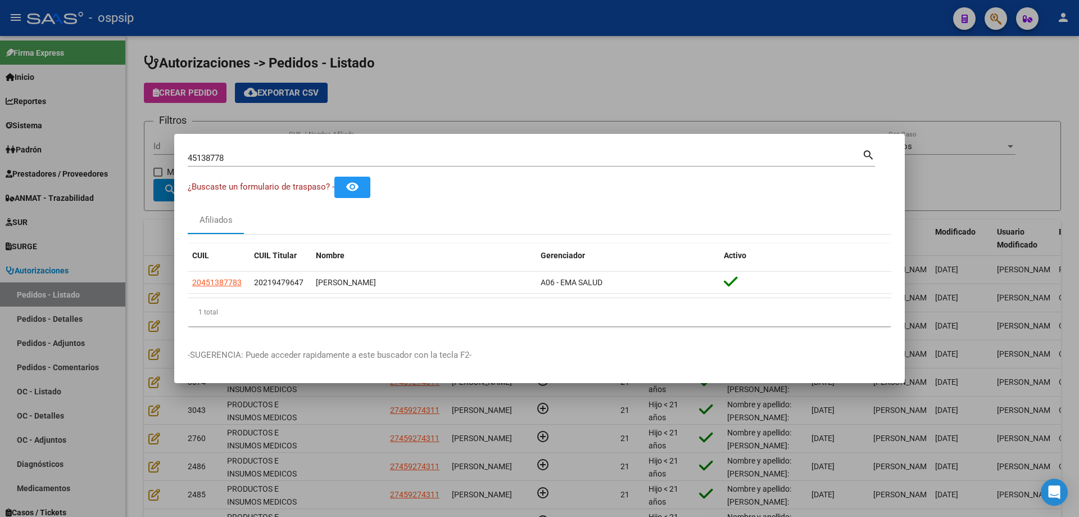
click at [211, 159] on input "45138778" at bounding box center [525, 158] width 675 height 10
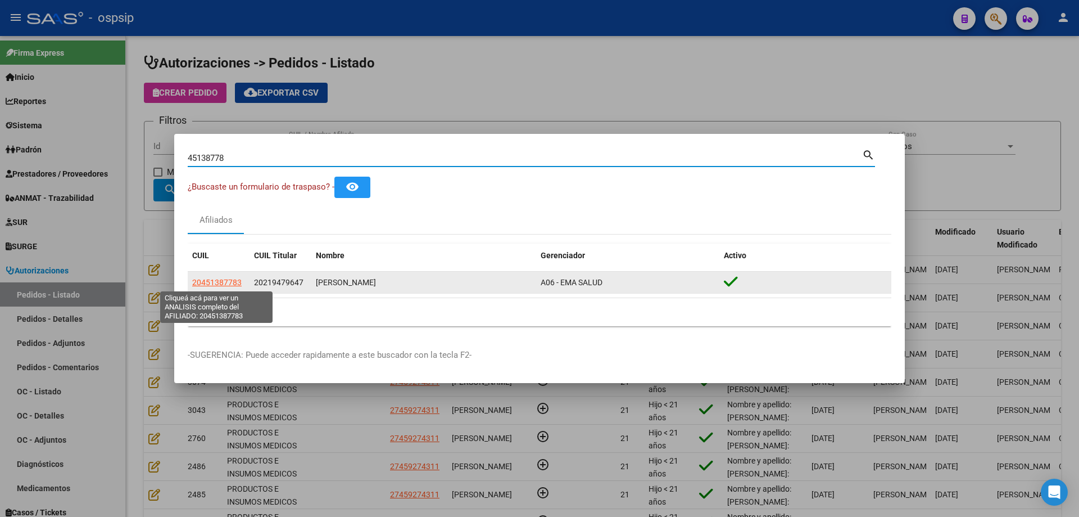
click at [222, 283] on span "20451387783" at bounding box center [216, 282] width 49 height 9
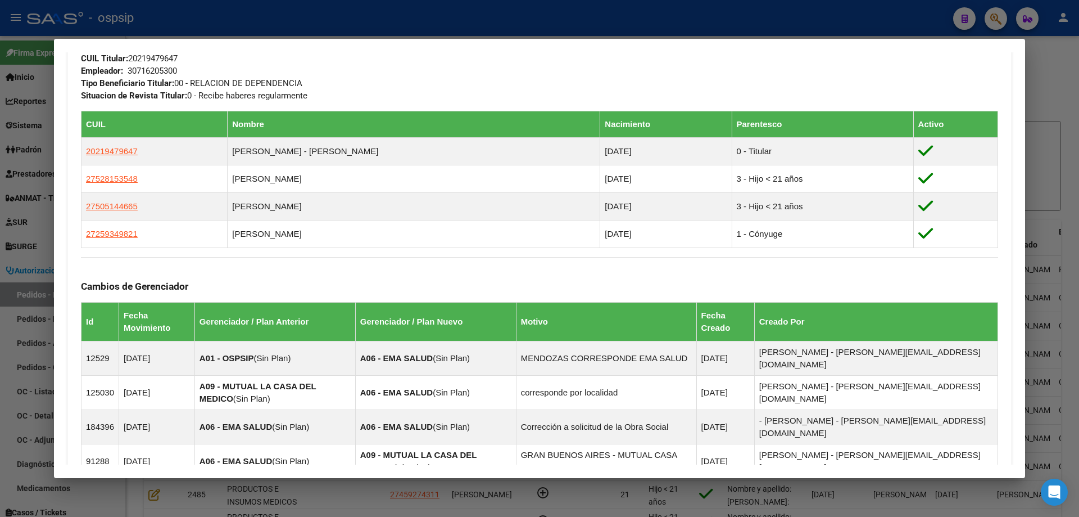
scroll to position [765, 0]
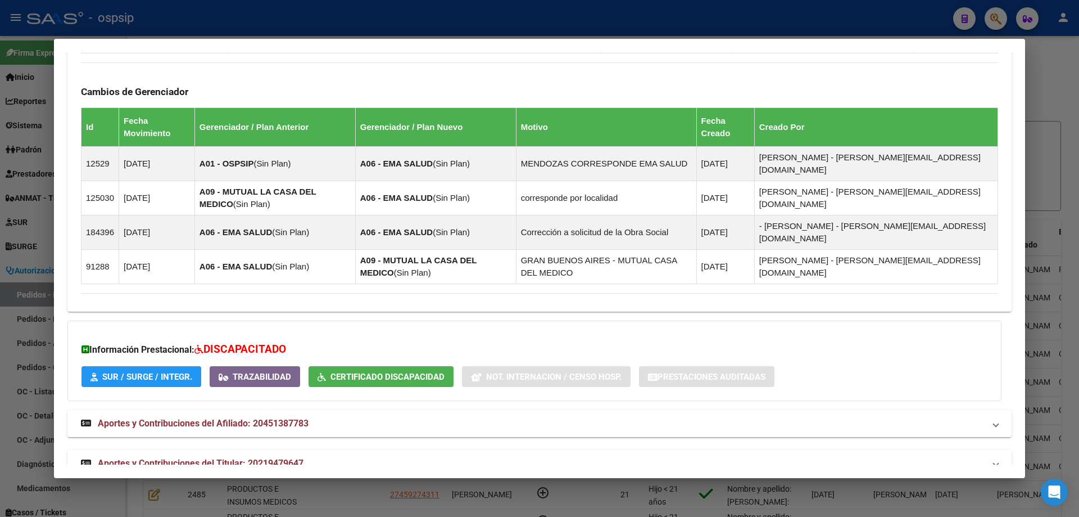
click at [187, 458] on span "Aportes y Contribuciones del Titular: 20219479647" at bounding box center [201, 463] width 206 height 11
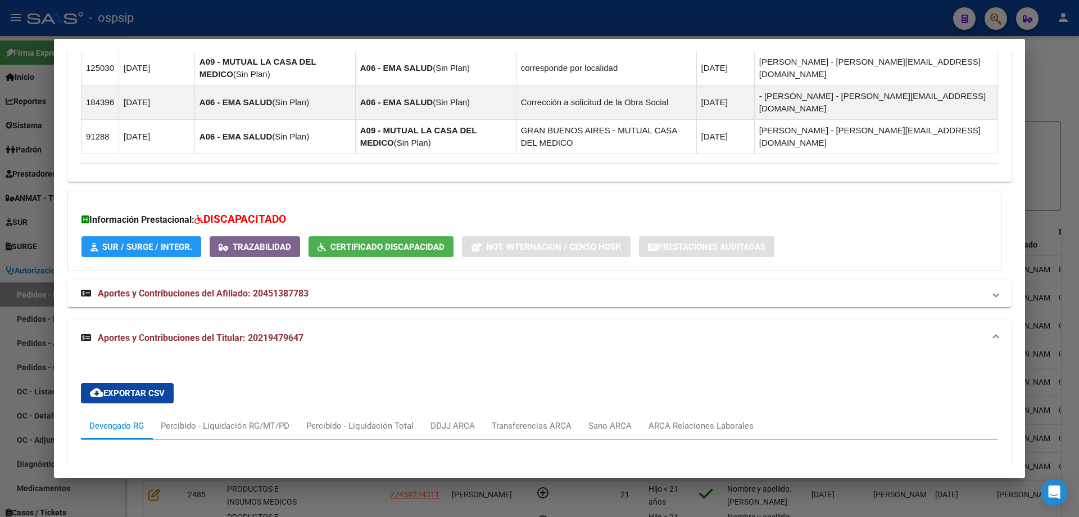
scroll to position [1047, 0]
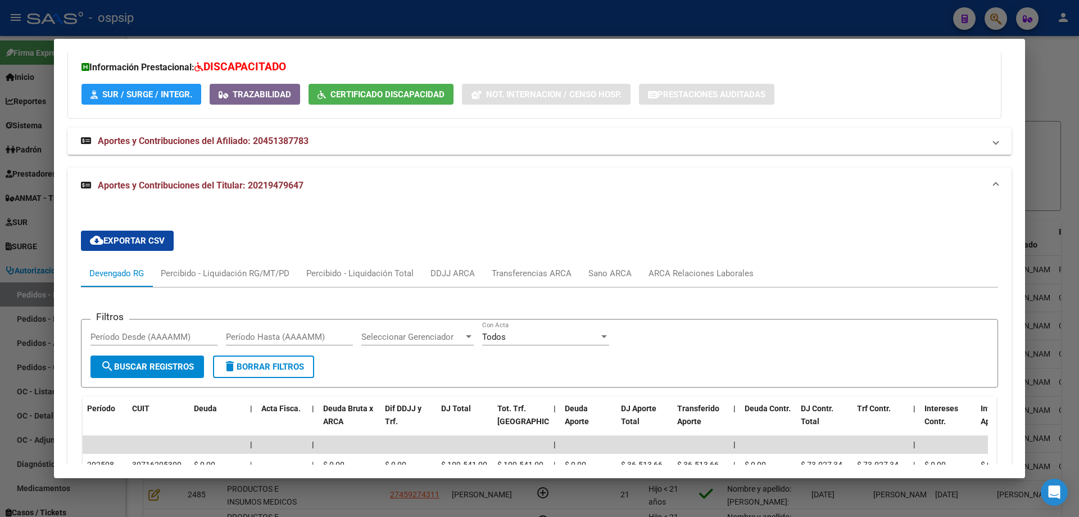
click at [25, 225] on div at bounding box center [539, 258] width 1079 height 517
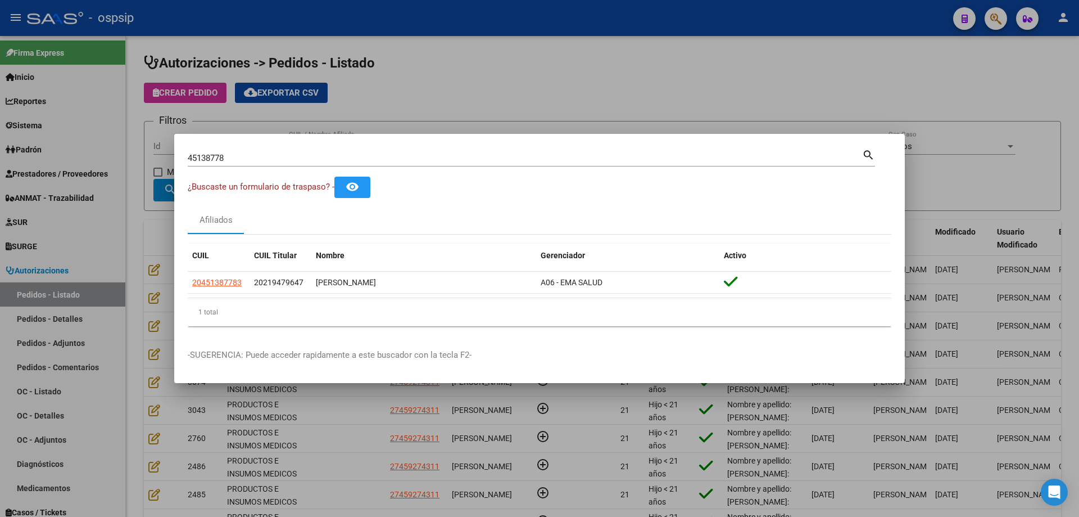
click at [67, 244] on div at bounding box center [539, 258] width 1079 height 517
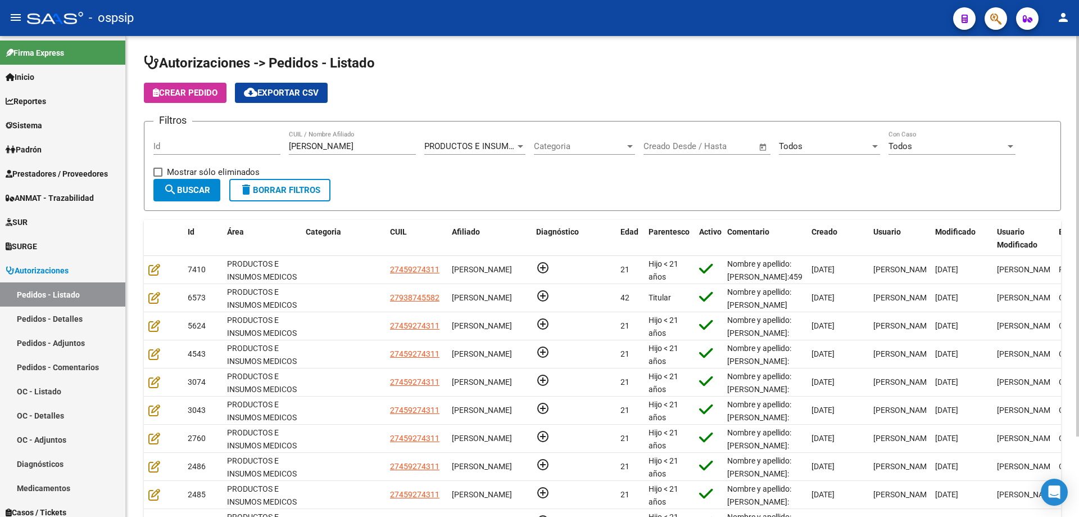
drag, startPoint x: 341, startPoint y: 141, endPoint x: 195, endPoint y: 134, distance: 146.3
click at [178, 138] on div "Filtros Id [PERSON_NAME] CUIL / Nombre Afiliado PRODUCTOS E INSUMOS MEDICOS Sel…" at bounding box center [602, 154] width 898 height 48
click at [255, 127] on form "Filtros Id [PERSON_NAME] CUIL / Nombre Afiliado PRODUCTOS E INSUMOS MEDICOS Sel…" at bounding box center [603, 166] width 918 height 90
drag, startPoint x: 333, startPoint y: 142, endPoint x: 198, endPoint y: 134, distance: 135.1
click at [198, 134] on div "Filtros Id [PERSON_NAME] CUIL / Nombre Afiliado PRODUCTOS E INSUMOS MEDICOS Sel…" at bounding box center [602, 154] width 898 height 48
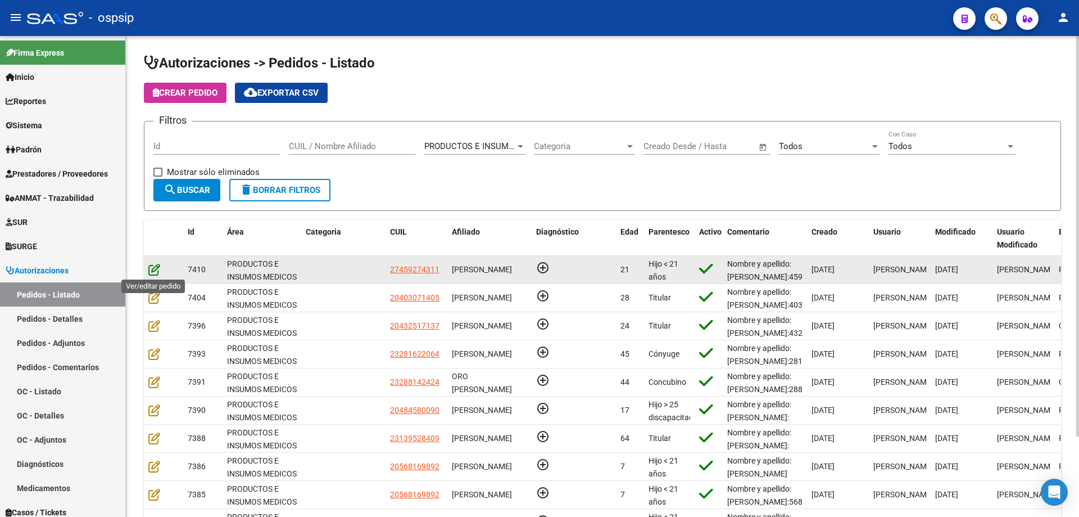
click at [155, 267] on icon at bounding box center [154, 269] width 12 height 12
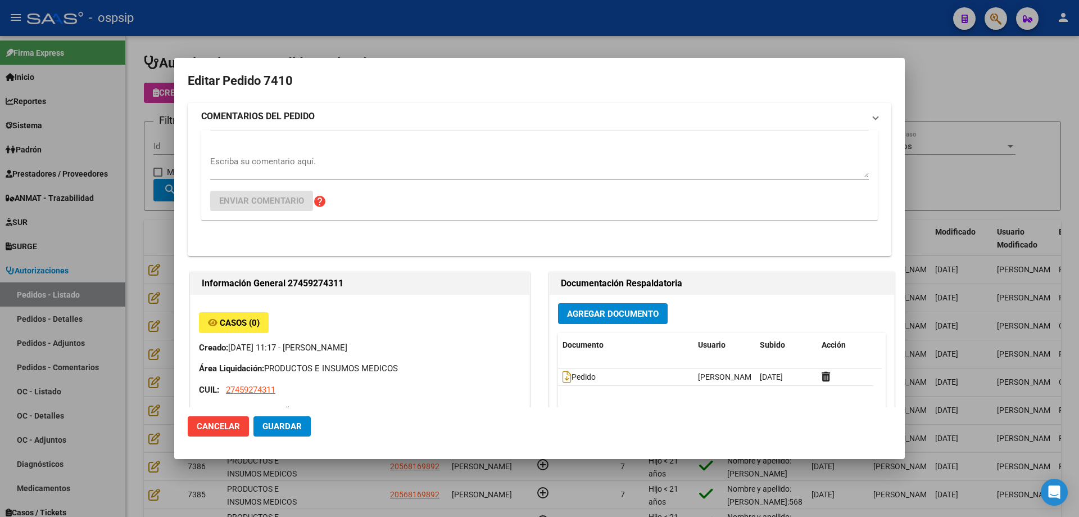
type input "[GEOGRAPHIC_DATA], [PERSON_NAME], [PERSON_NAME] 1534"
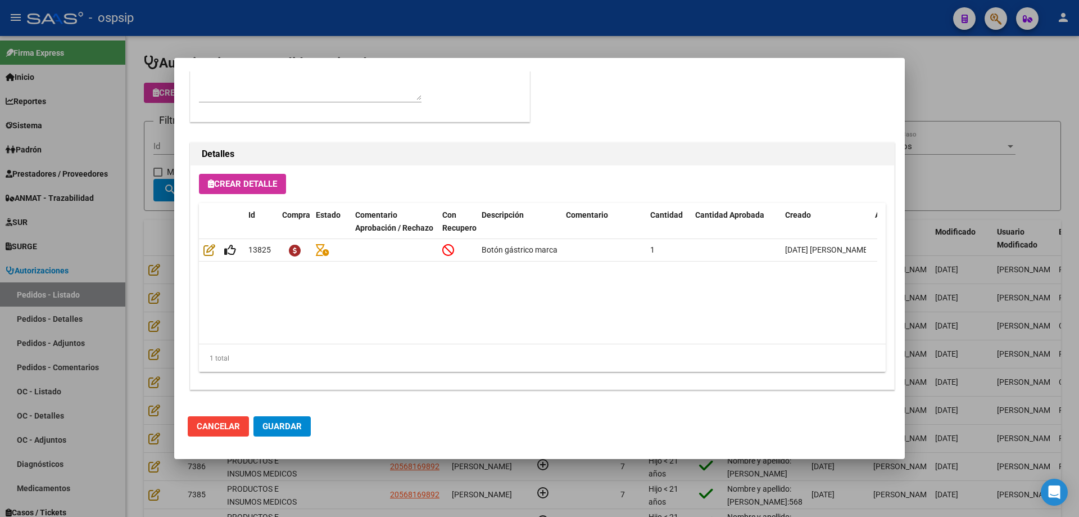
scroll to position [674, 0]
click at [265, 424] on span "Guardar" at bounding box center [282, 426] width 39 height 10
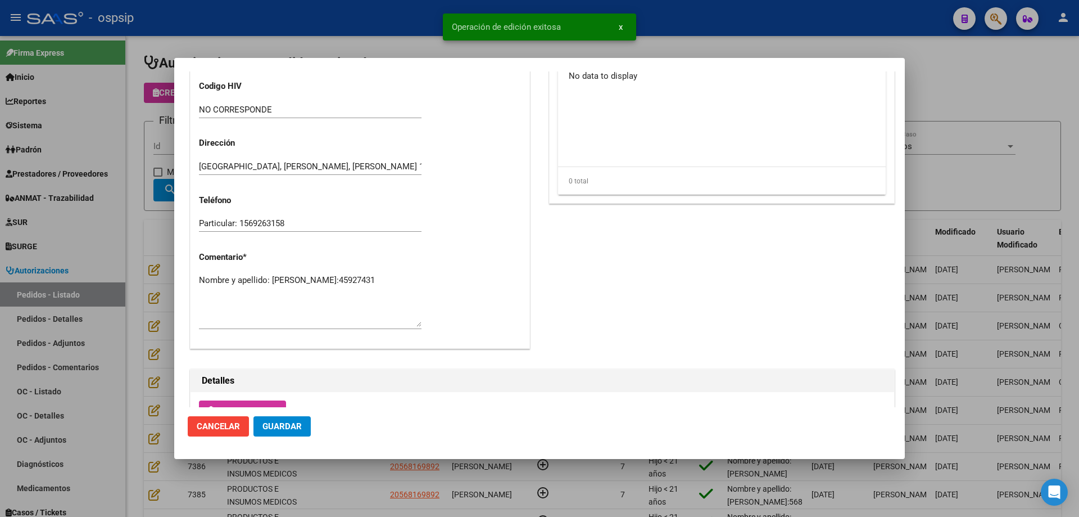
scroll to position [393, 0]
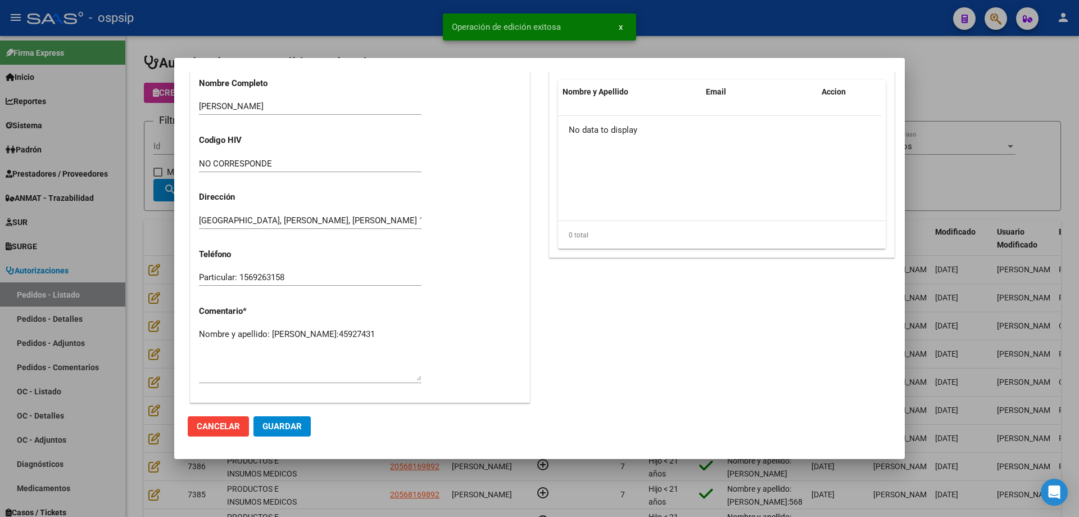
click at [221, 341] on textarea "Nombre y apellido: [PERSON_NAME]:45927431" at bounding box center [310, 354] width 223 height 53
click at [147, 120] on div at bounding box center [539, 258] width 1079 height 517
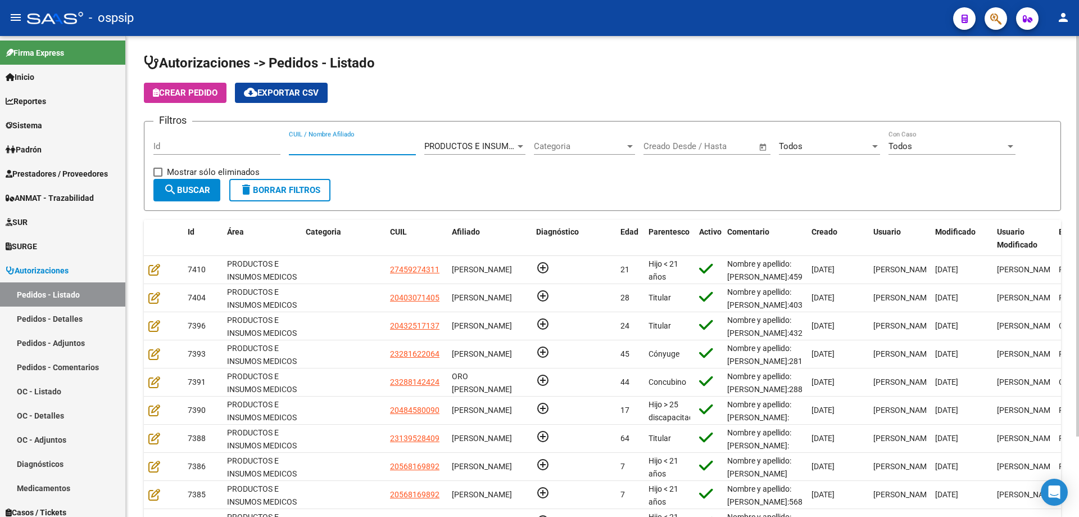
paste input "45927431"
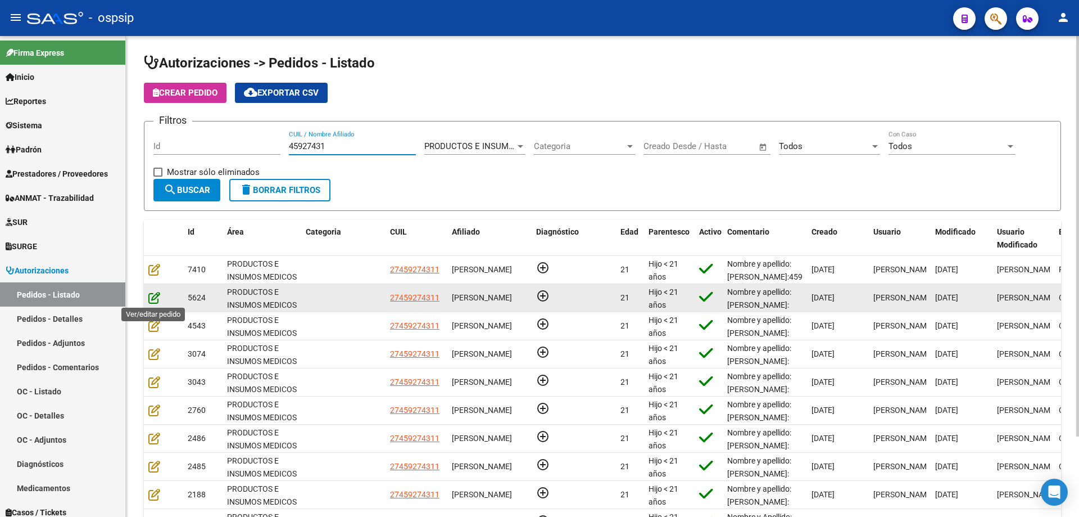
type input "45927431"
click at [157, 296] on icon at bounding box center [154, 297] width 12 height 12
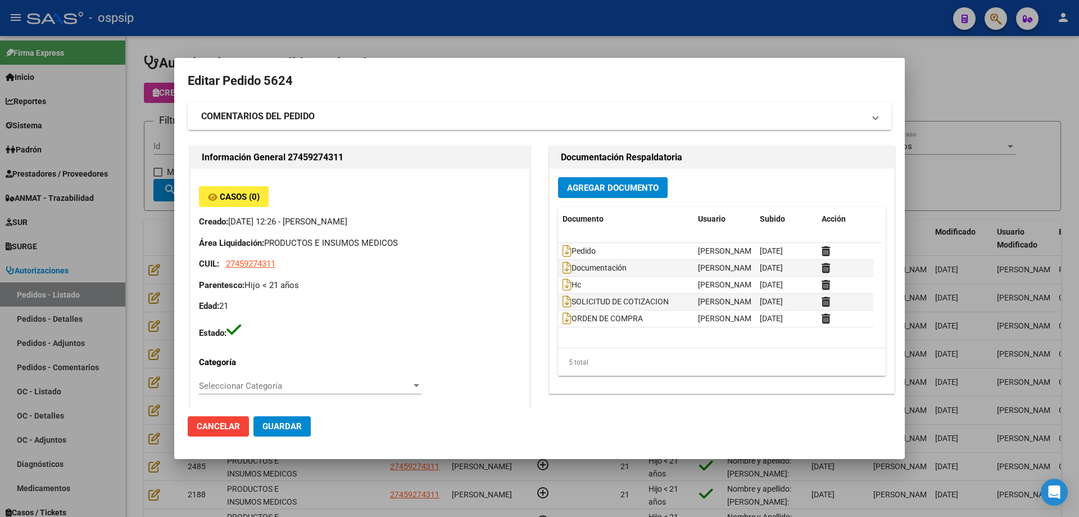
type input "[GEOGRAPHIC_DATA], [PERSON_NAME], [PERSON_NAME] 1534"
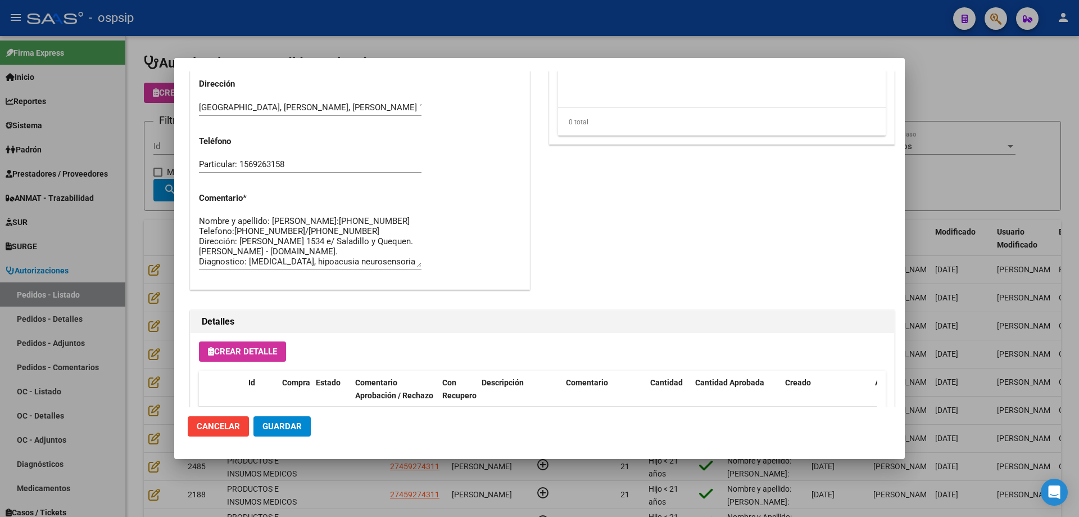
scroll to position [0, 0]
click at [138, 307] on div at bounding box center [539, 258] width 1079 height 517
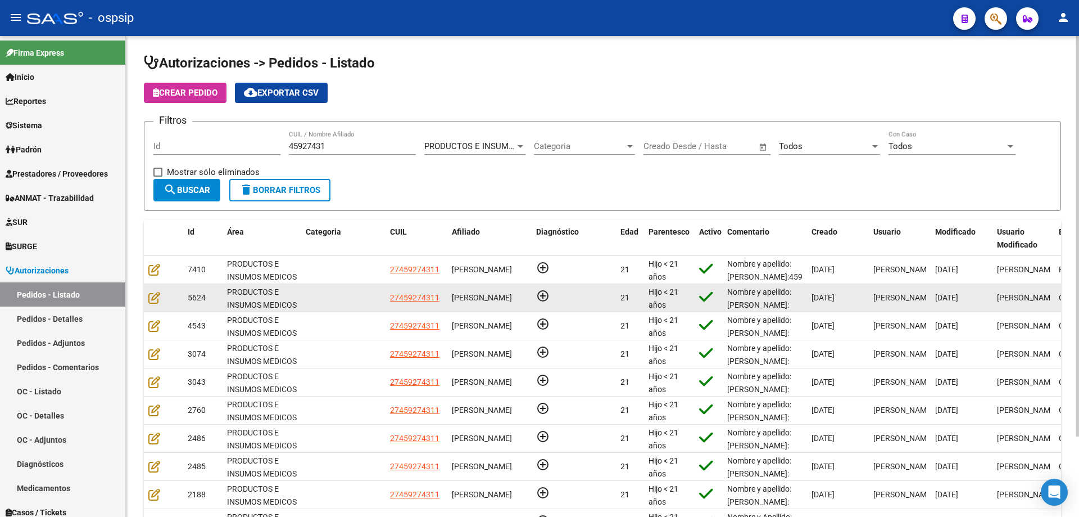
click at [147, 295] on datatable-body-cell at bounding box center [163, 298] width 39 height 28
click at [150, 295] on icon at bounding box center [154, 297] width 12 height 12
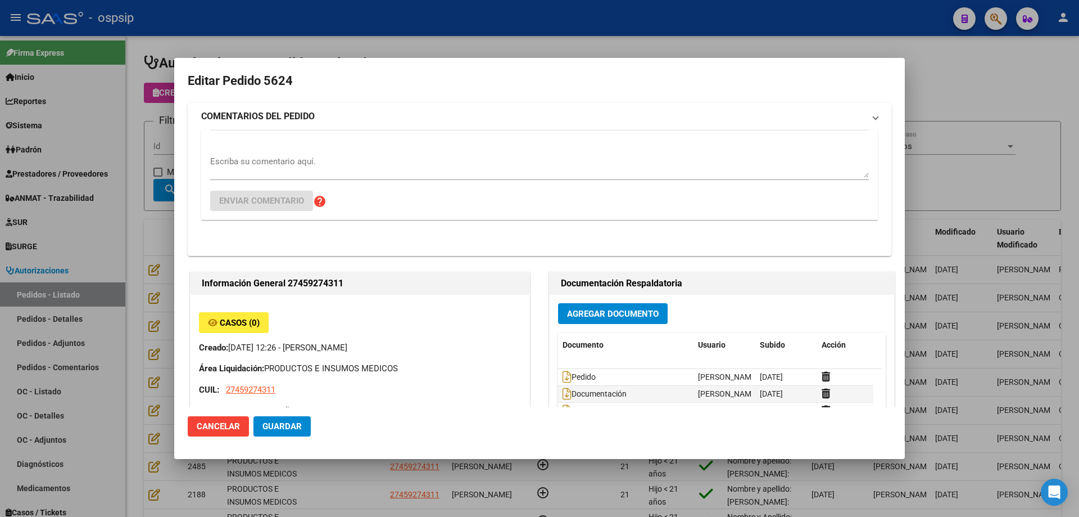
type input "[GEOGRAPHIC_DATA], [PERSON_NAME], [PERSON_NAME] 1534"
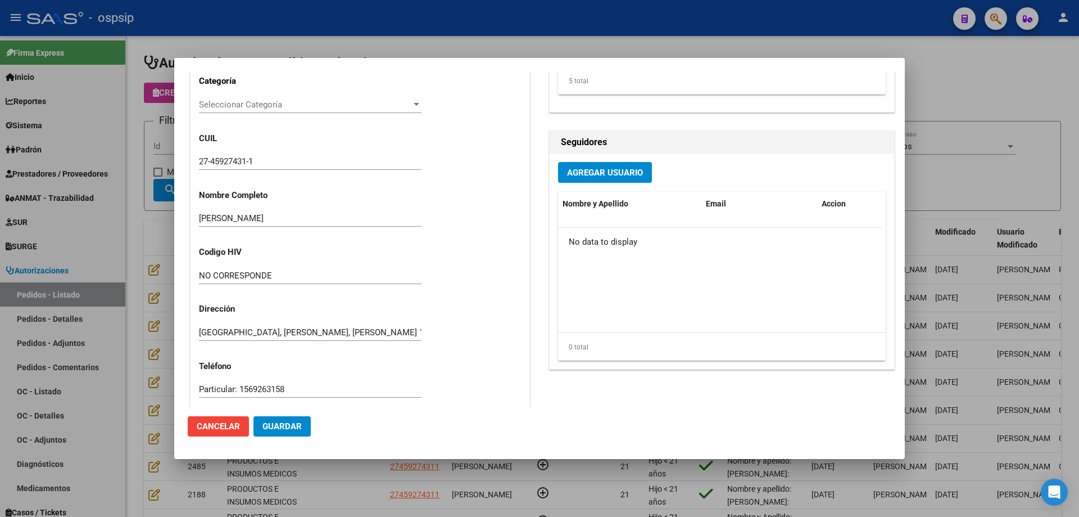
scroll to position [450, 0]
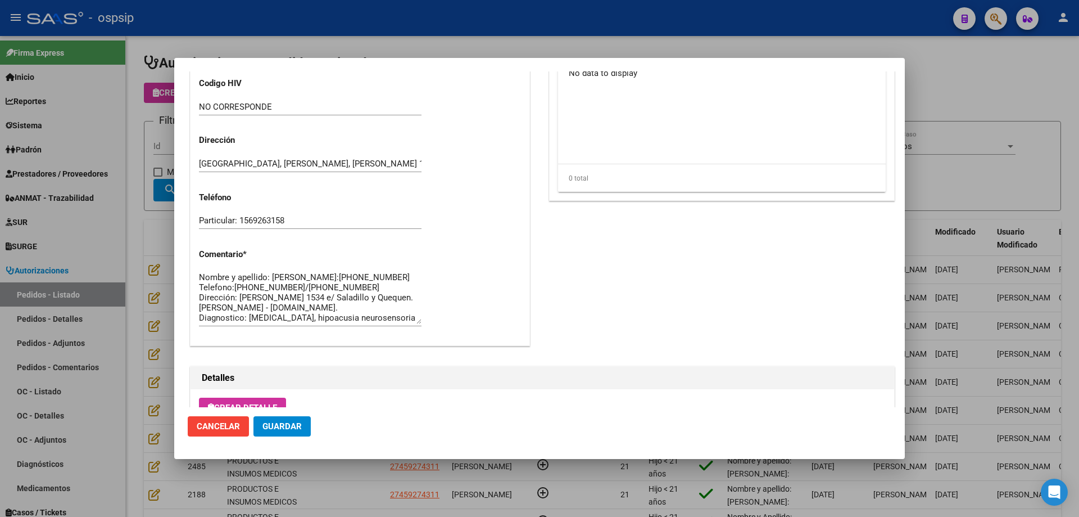
click at [132, 275] on div at bounding box center [539, 258] width 1079 height 517
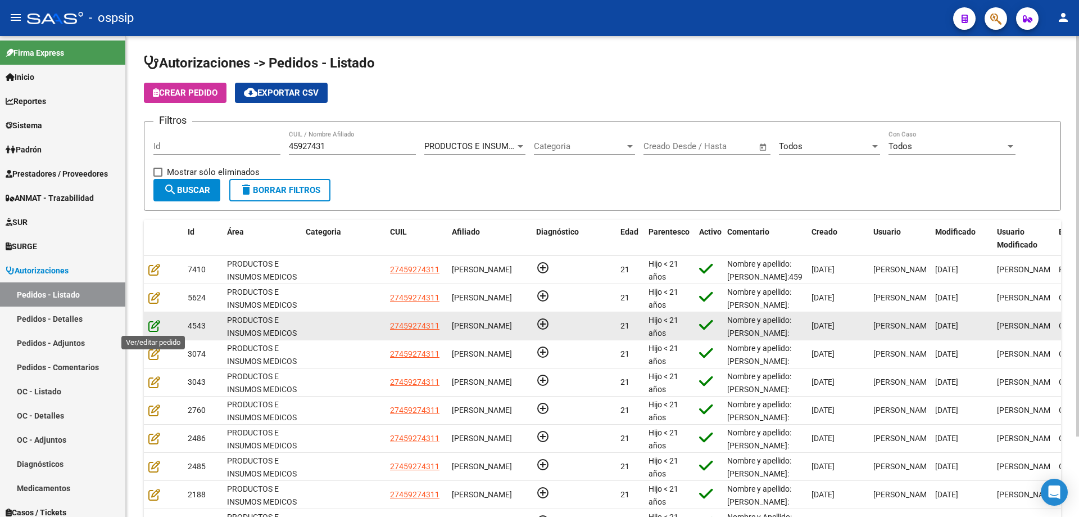
click at [154, 326] on icon at bounding box center [154, 325] width 12 height 12
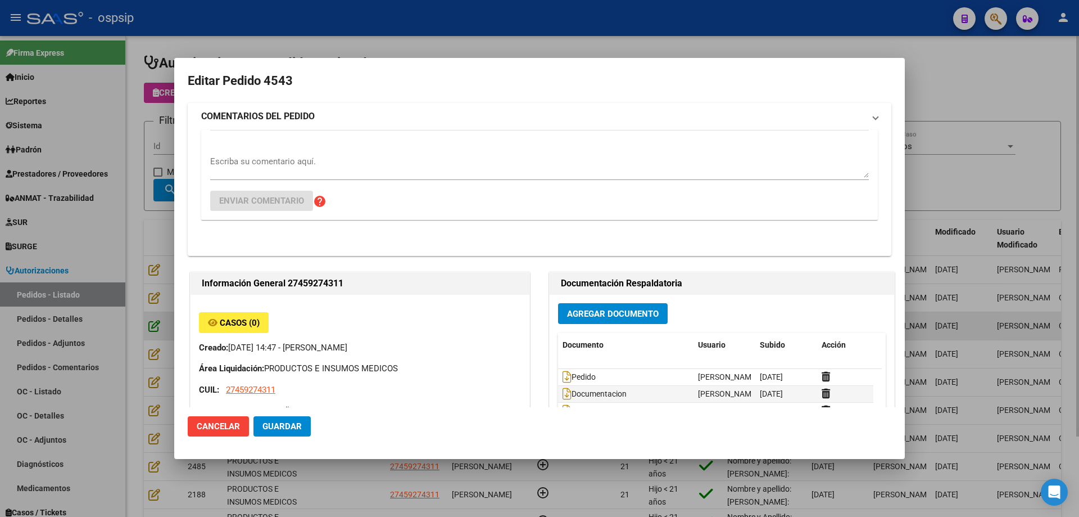
type input "NO CORRESPONDE"
type input "[GEOGRAPHIC_DATA], [PERSON_NAME], [PERSON_NAME] 1534"
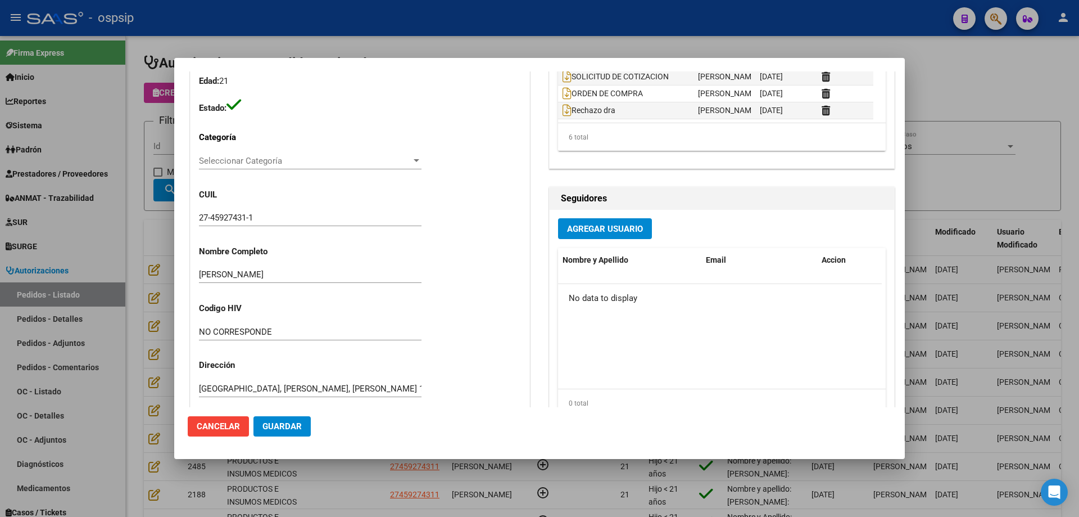
scroll to position [394, 0]
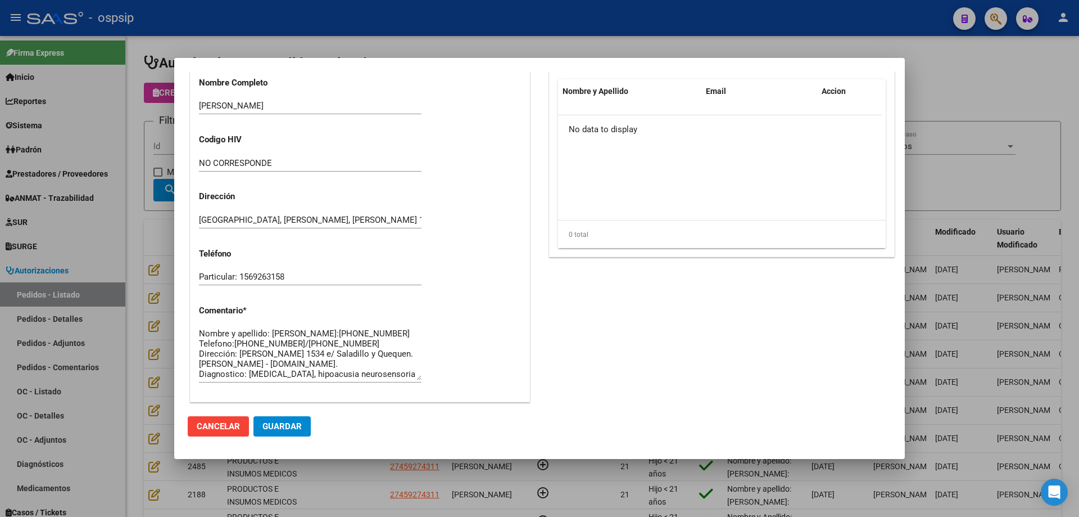
click at [141, 304] on div at bounding box center [539, 258] width 1079 height 517
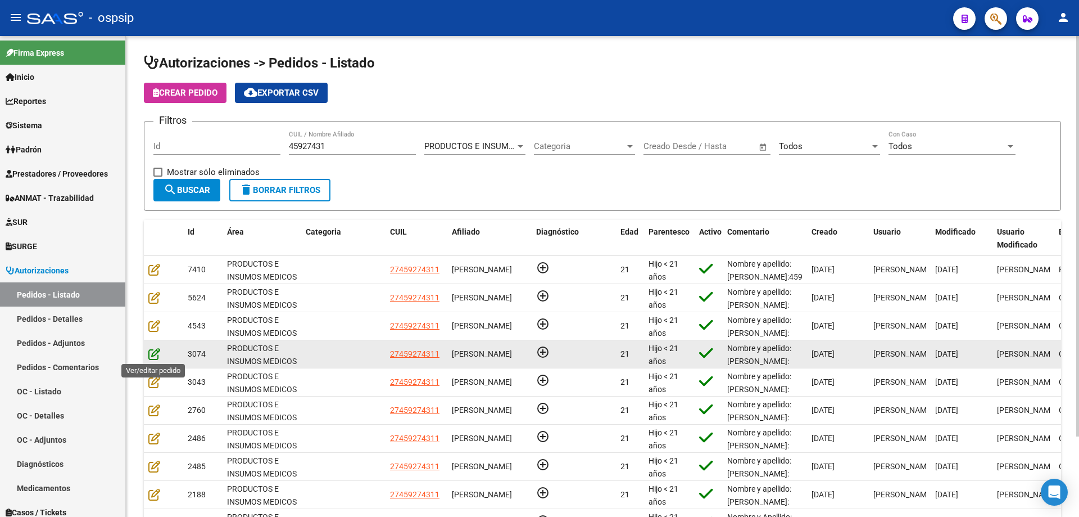
click at [151, 352] on icon at bounding box center [154, 353] width 12 height 12
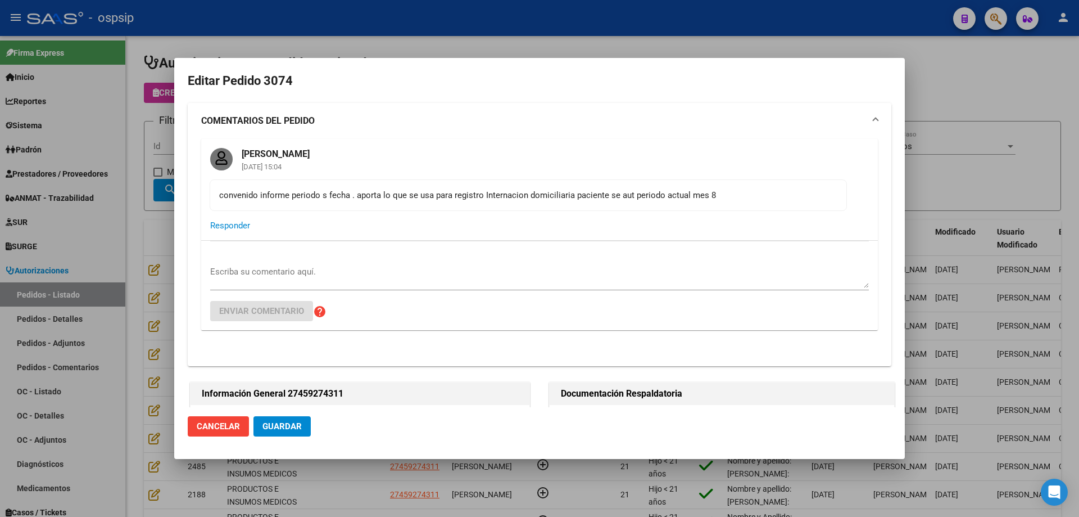
type input "NO CORRESPONDE"
type input "[GEOGRAPHIC_DATA], [PERSON_NAME], [PERSON_NAME] 1534"
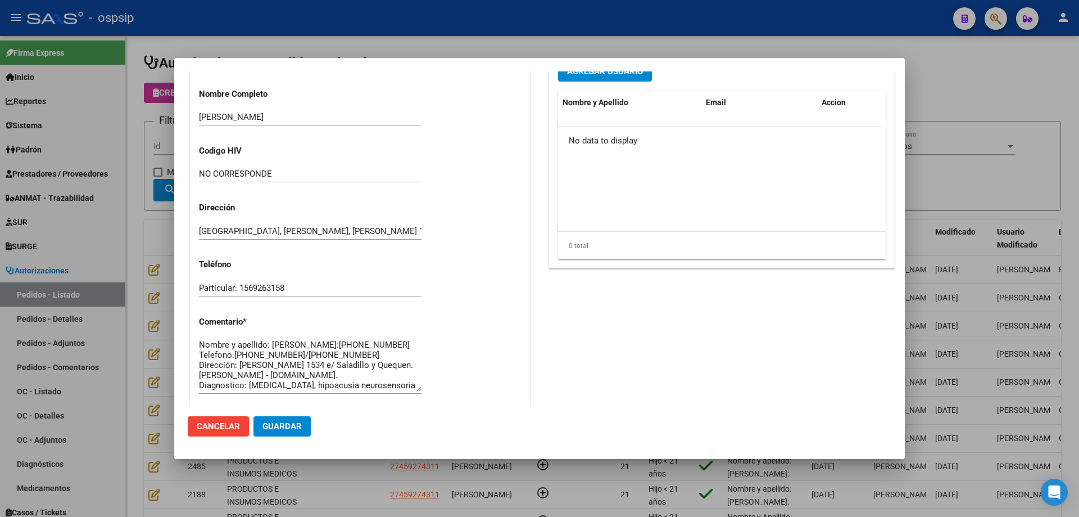
scroll to position [787, 0]
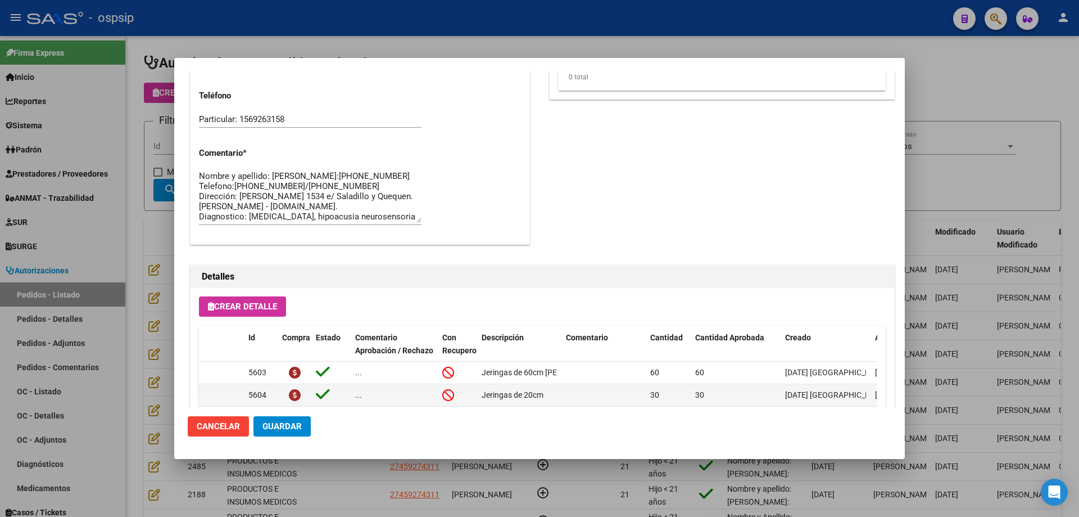
click at [153, 338] on div at bounding box center [539, 258] width 1079 height 517
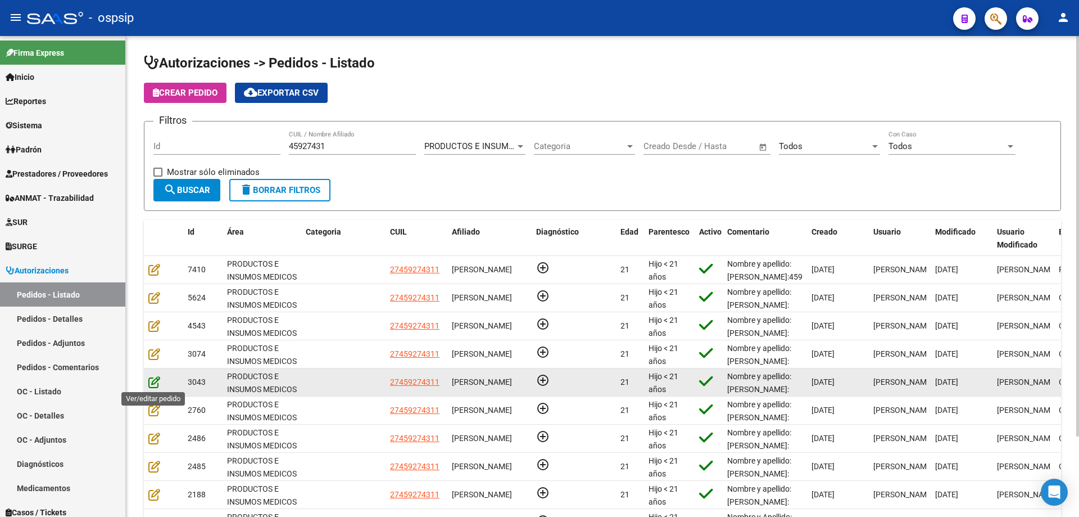
click at [157, 382] on icon at bounding box center [154, 382] width 12 height 12
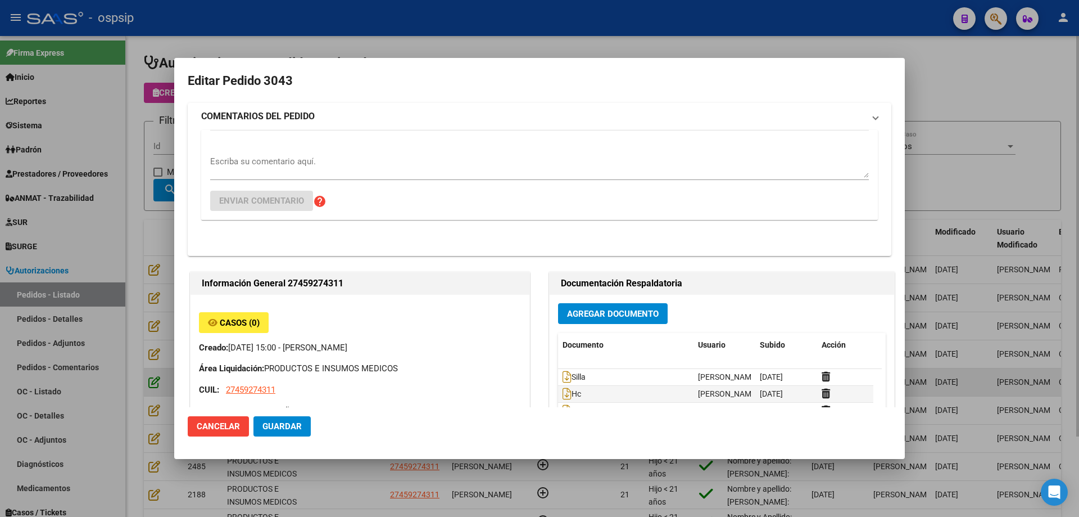
type input "NO CORRESPONDE"
type input "[GEOGRAPHIC_DATA], [PERSON_NAME], [PERSON_NAME] 1534"
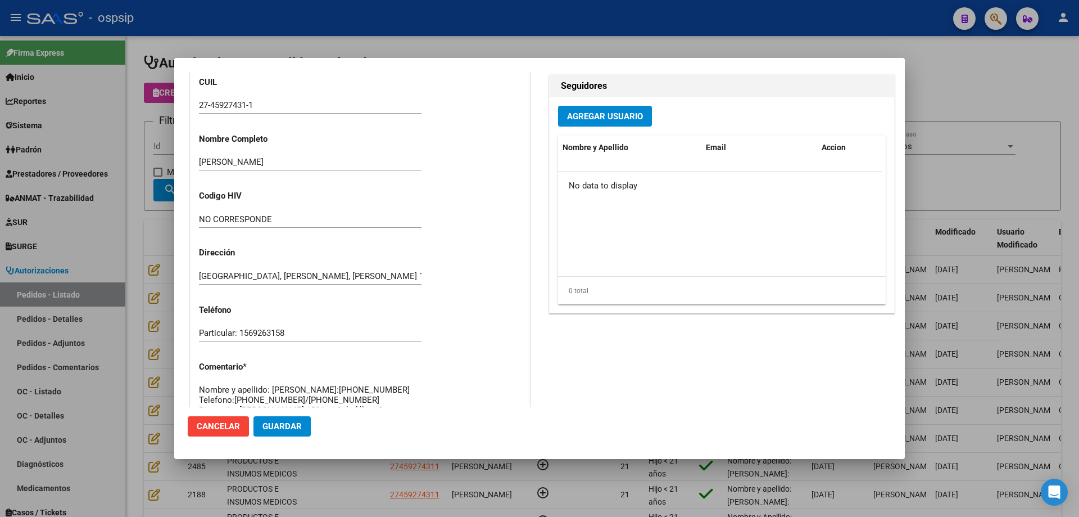
scroll to position [618, 0]
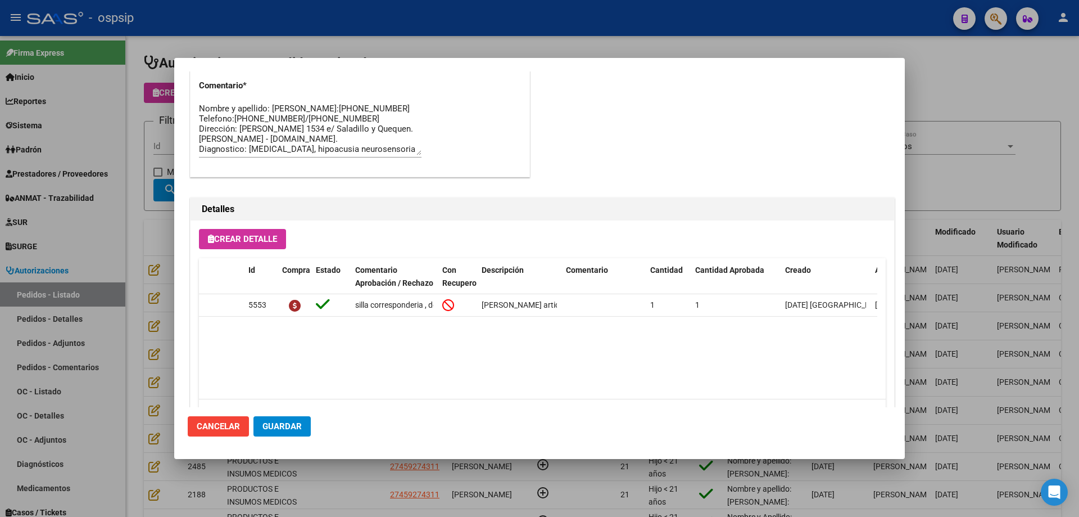
click at [103, 358] on div at bounding box center [539, 258] width 1079 height 517
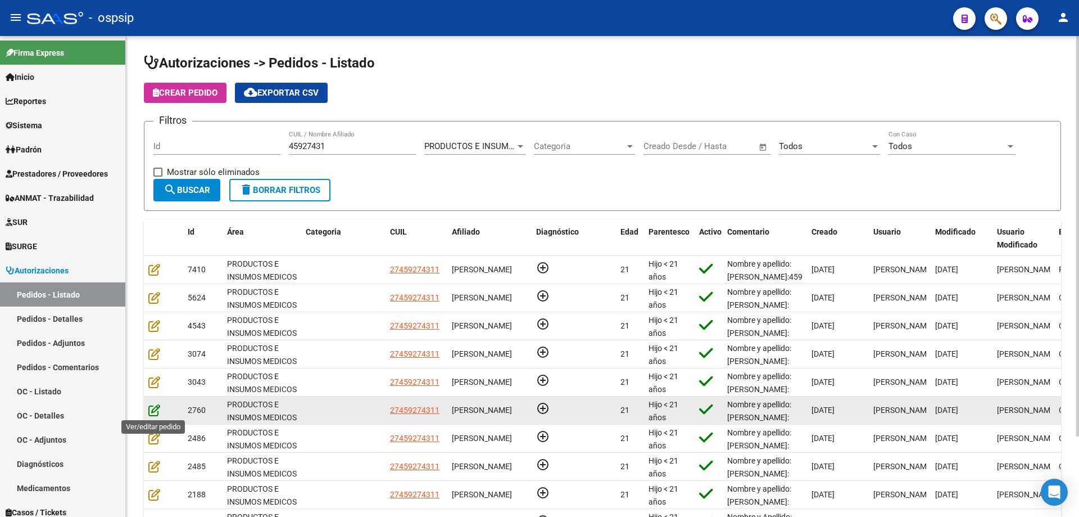
click at [155, 411] on icon at bounding box center [154, 410] width 12 height 12
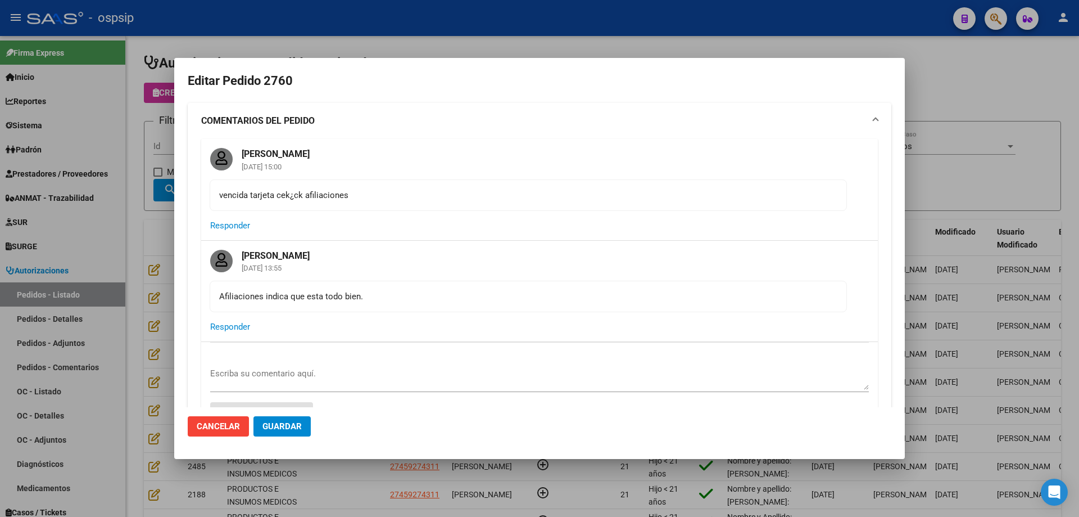
type input "NO CORRESPONDE"
type input "[GEOGRAPHIC_DATA], [PERSON_NAME], [PERSON_NAME] 1534"
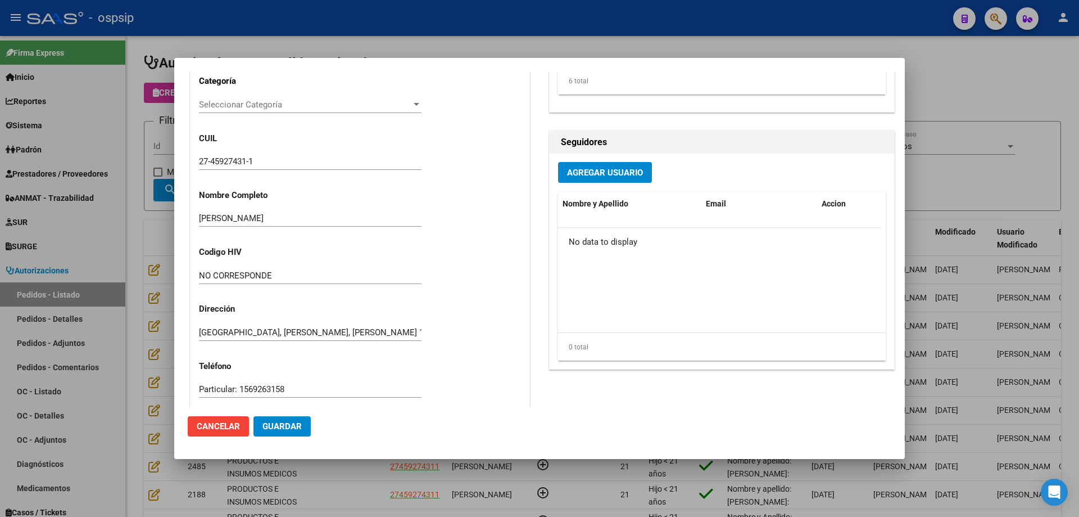
scroll to position [843, 0]
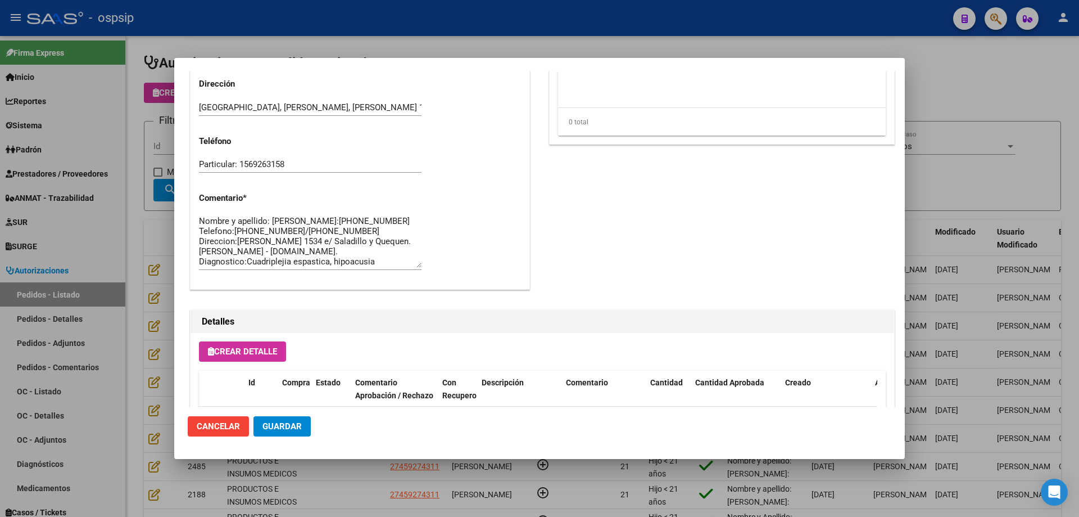
click at [101, 323] on div at bounding box center [539, 258] width 1079 height 517
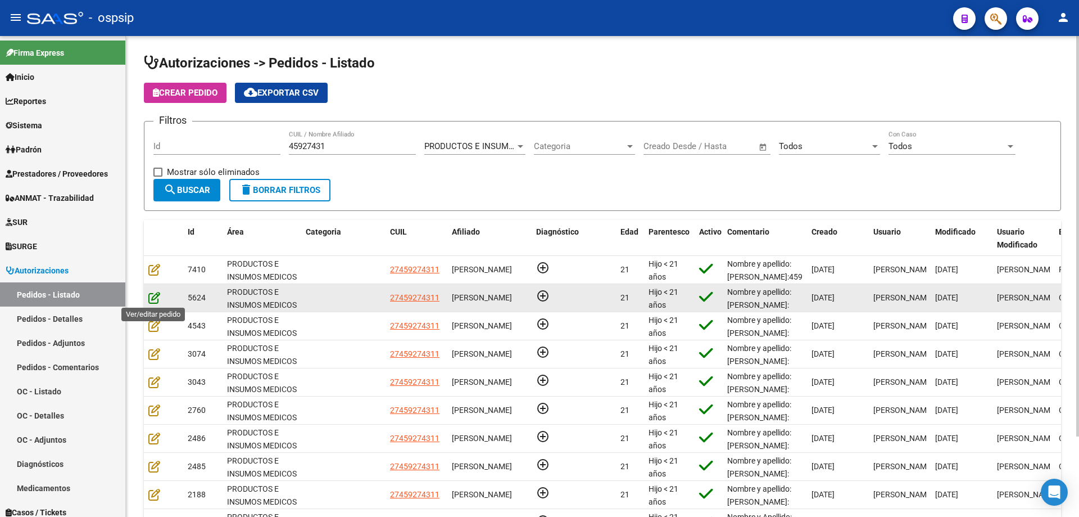
click at [153, 300] on icon at bounding box center [154, 297] width 12 height 12
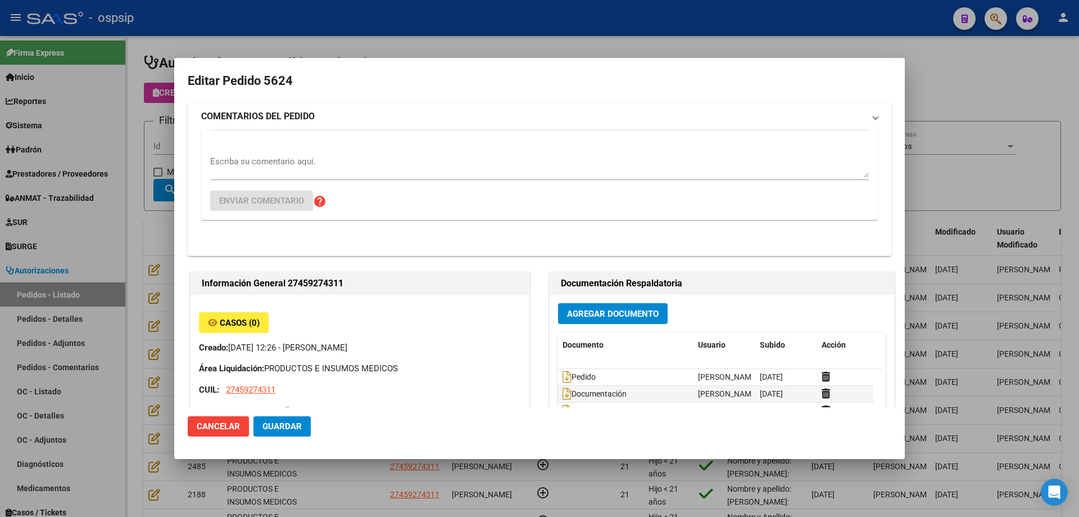
type input "[GEOGRAPHIC_DATA], [PERSON_NAME], [PERSON_NAME] 1534"
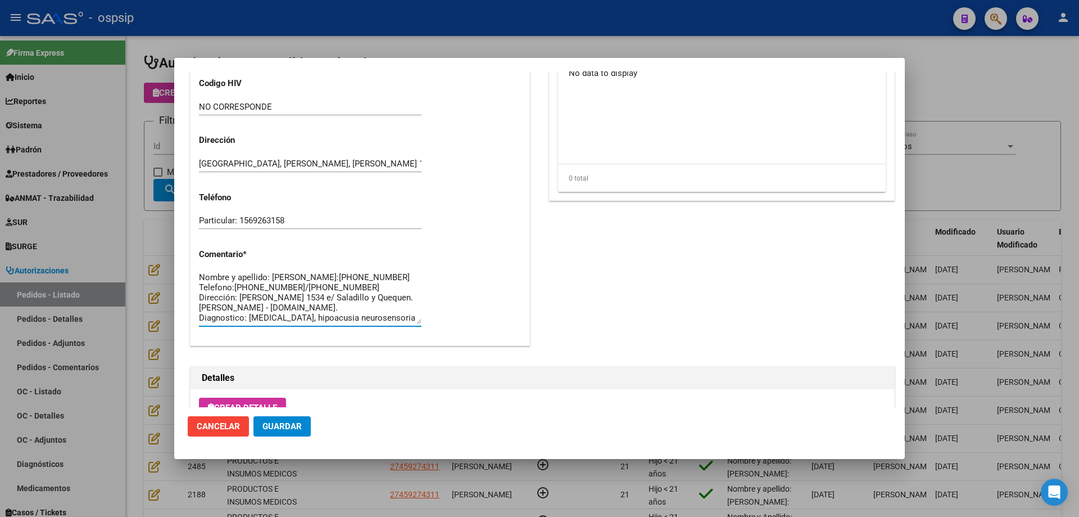
scroll to position [20, 0]
drag, startPoint x: 200, startPoint y: 296, endPoint x: 266, endPoint y: 324, distance: 72.1
click at [266, 324] on textarea "Nombre y apellido: [PERSON_NAME]:[PHONE_NUMBER] Telefono:[PHONE_NUMBER]/[PHONE_…" at bounding box center [310, 297] width 223 height 53
click at [128, 295] on div at bounding box center [539, 258] width 1079 height 517
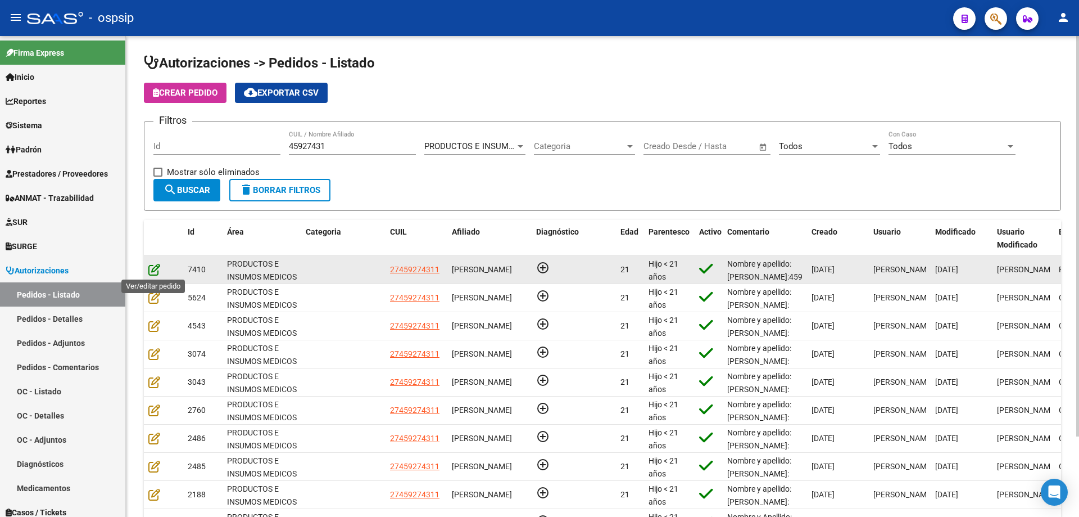
click at [153, 266] on icon at bounding box center [154, 269] width 12 height 12
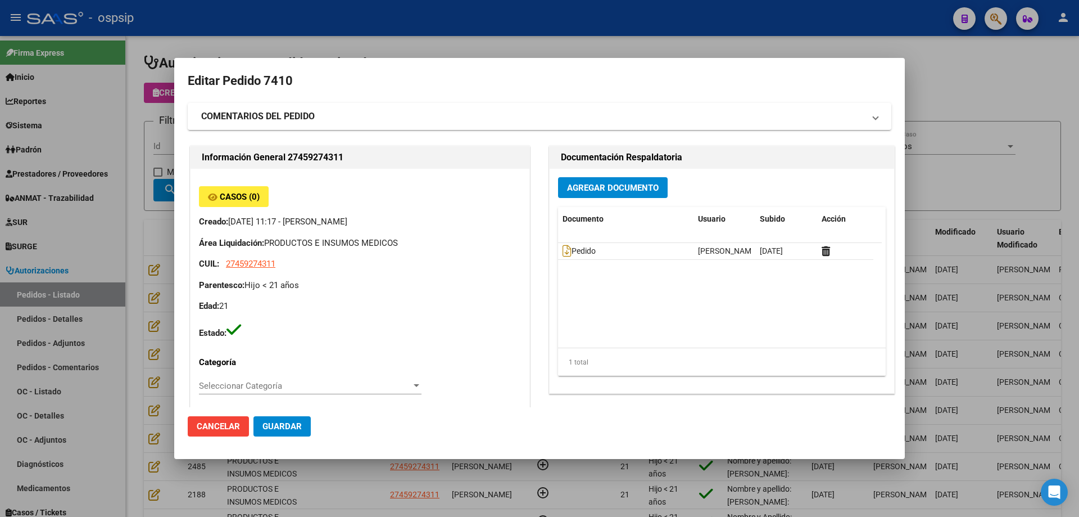
type input "[GEOGRAPHIC_DATA], [PERSON_NAME], [PERSON_NAME] 1534"
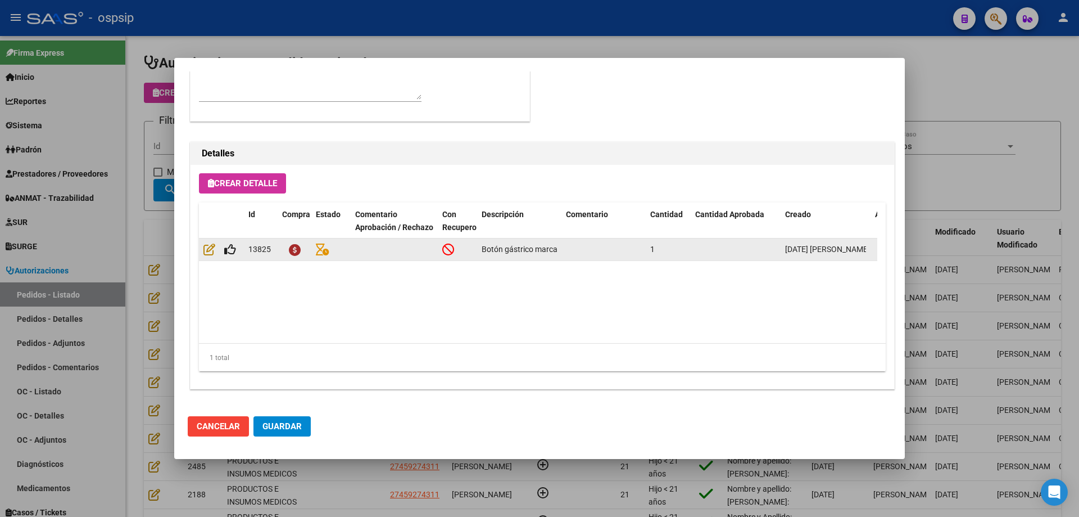
scroll to position [505, 0]
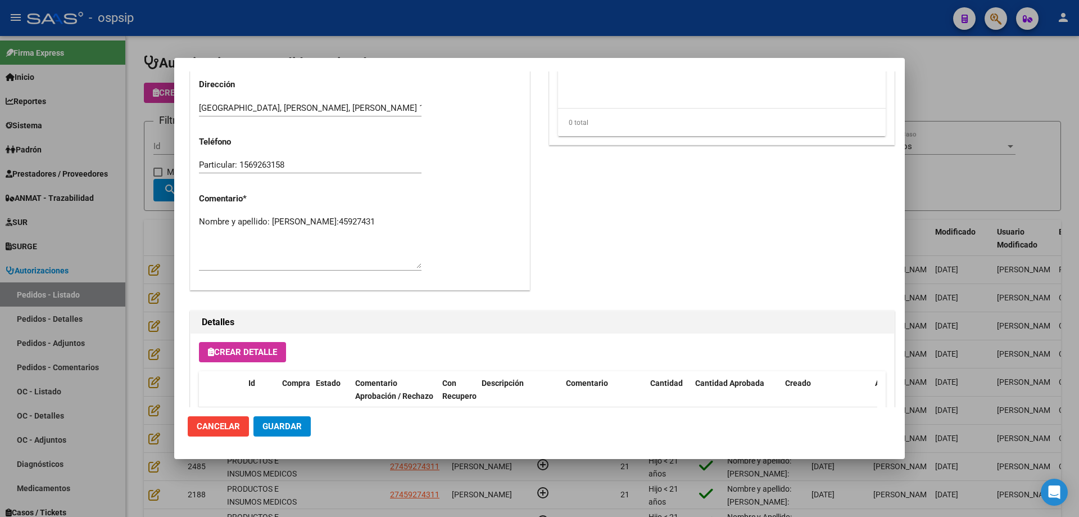
click at [261, 232] on textarea "Nombre y apellido: [PERSON_NAME]:45927431" at bounding box center [310, 241] width 223 height 53
paste textarea "Telefono:[PHONE_NUMBER]/[PHONE_NUMBER] Dirección: [PERSON_NAME] 1534 e/ Saladil…"
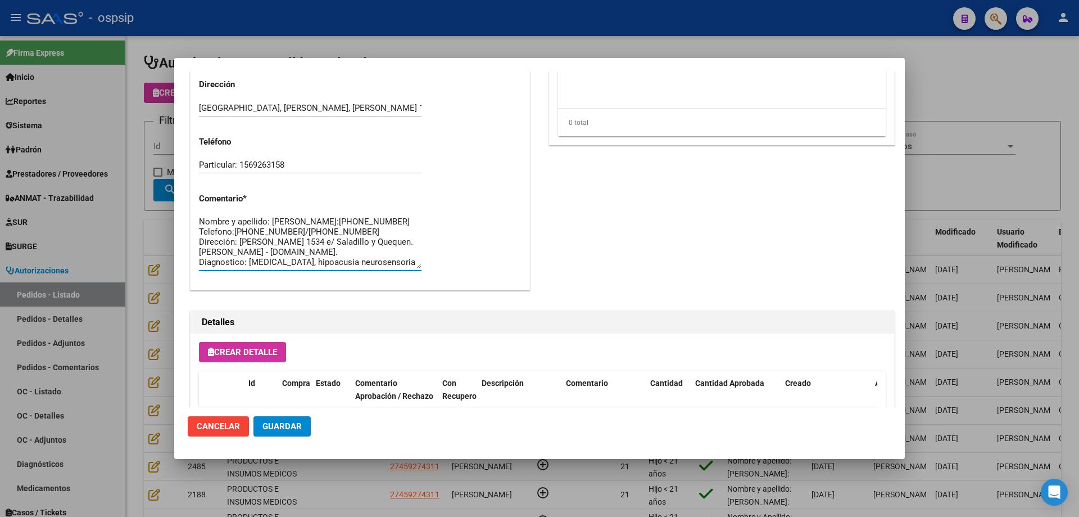
scroll to position [0, 0]
type textarea "Nombre y apellido: [PERSON_NAME]:[PHONE_NUMBER] Telefono:[PHONE_NUMBER]/[PHONE_…"
click at [288, 430] on span "Guardar" at bounding box center [282, 426] width 39 height 10
click at [293, 419] on button "Guardar" at bounding box center [282, 426] width 57 height 20
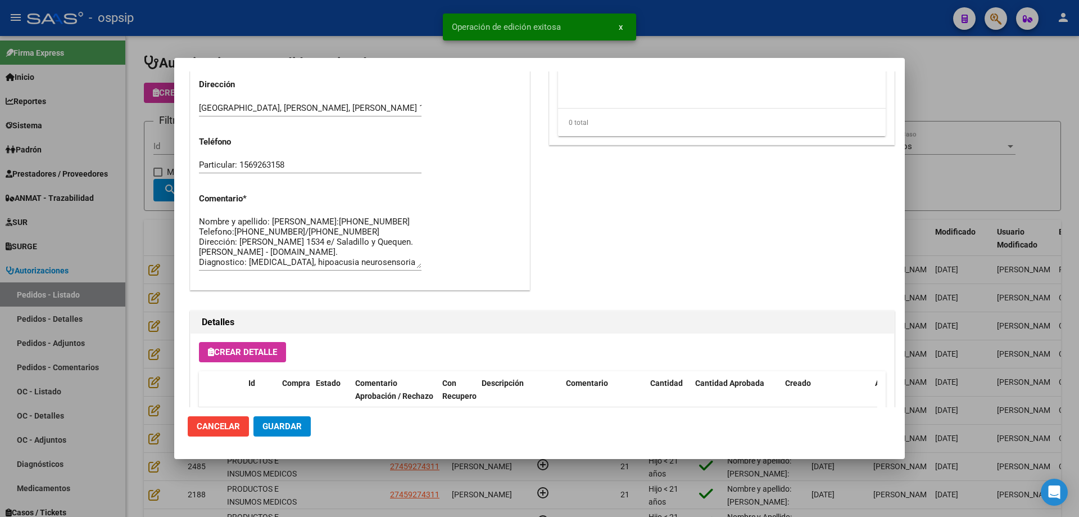
click at [116, 205] on div at bounding box center [539, 258] width 1079 height 517
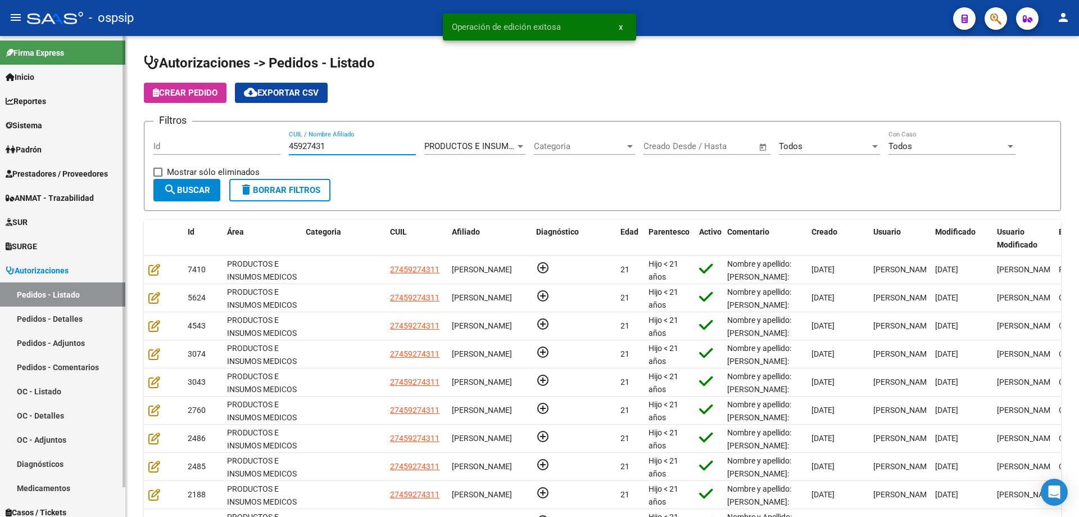
drag, startPoint x: 372, startPoint y: 147, endPoint x: 79, endPoint y: 105, distance: 296.6
click at [79, 105] on mat-sidenav-container "Firma Express Inicio Calendario SSS Instructivos Contacto OS Reportes Egresos D…" at bounding box center [539, 276] width 1079 height 481
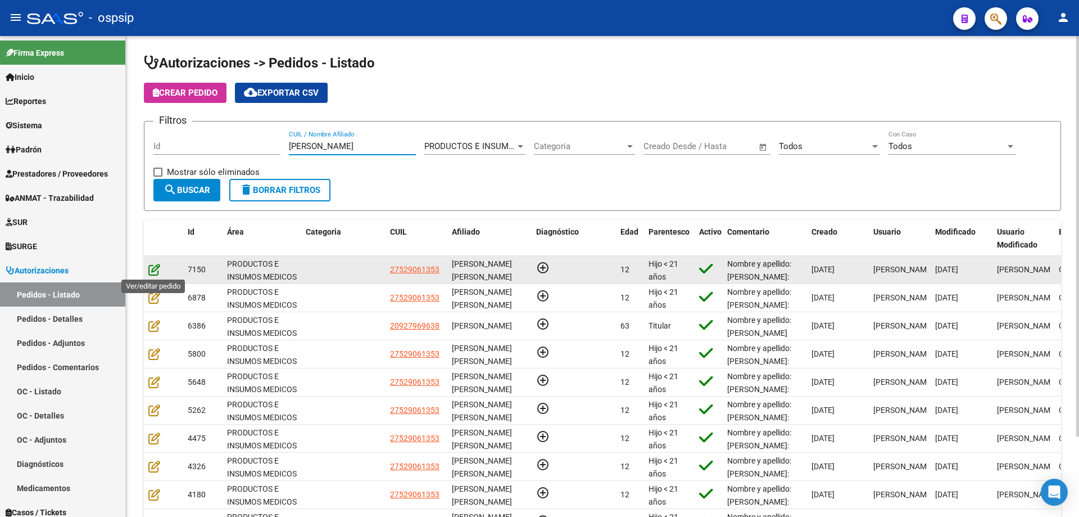
type input "[PERSON_NAME]"
click at [151, 272] on icon at bounding box center [154, 269] width 12 height 12
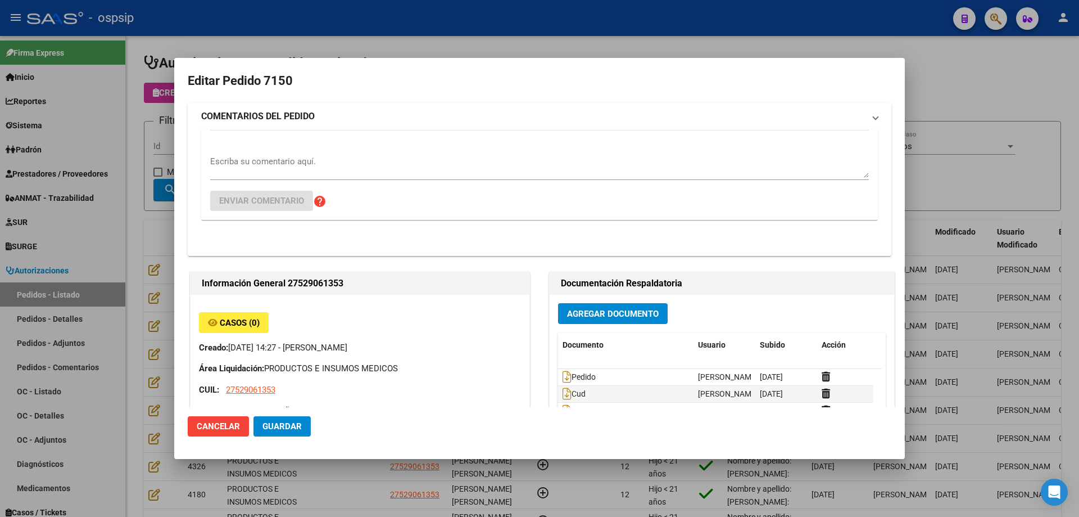
type input "[PERSON_NAME]"
type input "Santa Fe, [GEOGRAPHIC_DATA], [PERSON_NAME] 3512, Departamento: CAS"
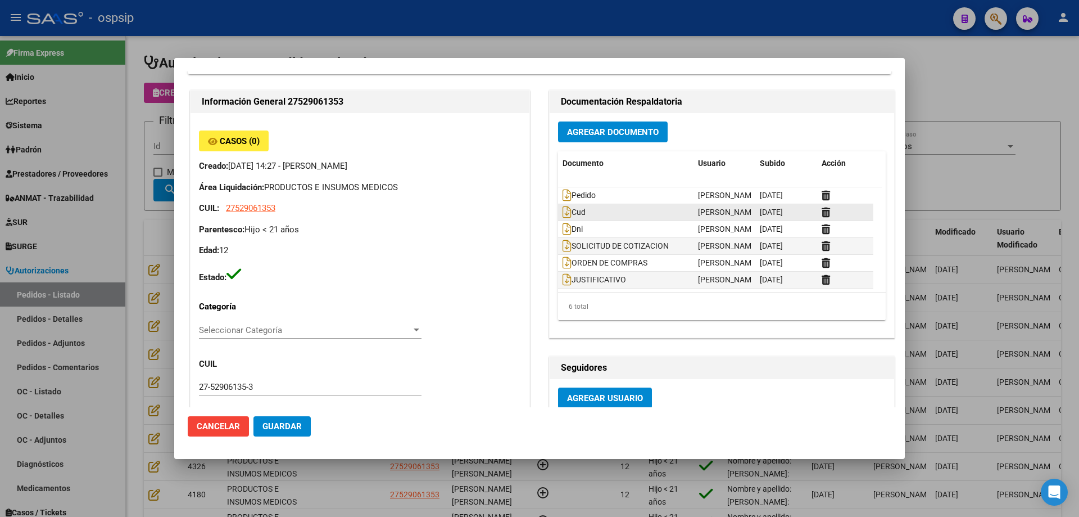
scroll to position [0, 0]
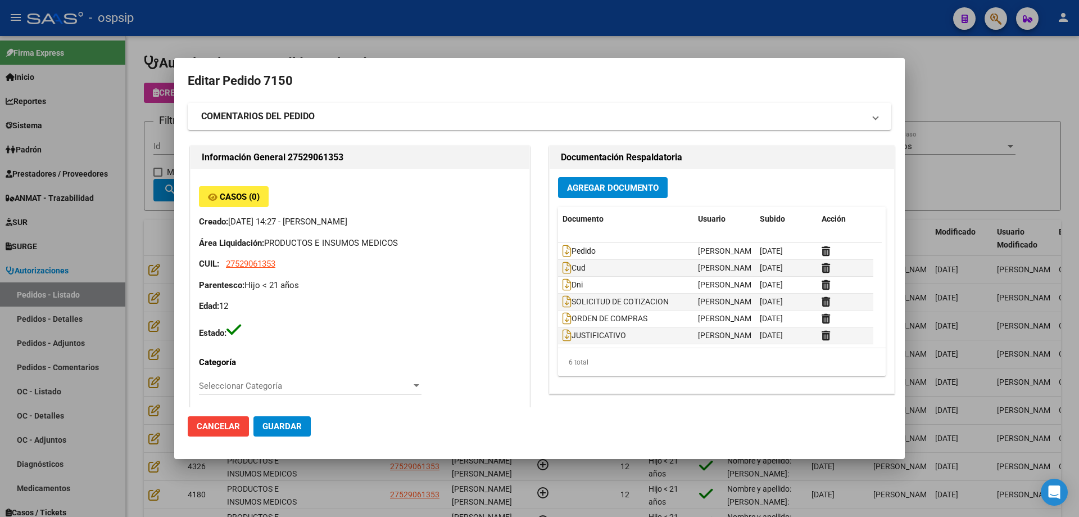
click at [623, 193] on span "Agregar Documento" at bounding box center [613, 188] width 92 height 10
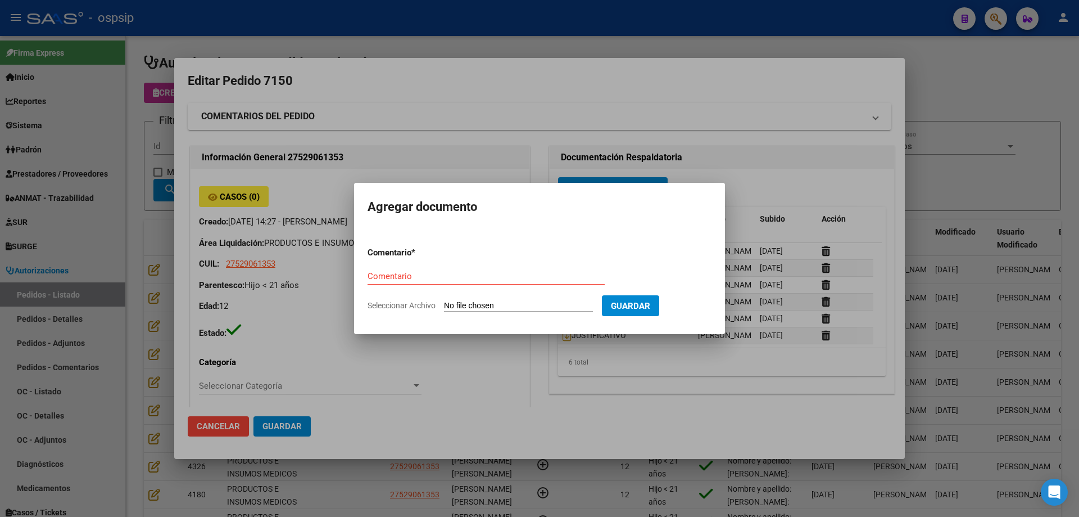
click at [526, 303] on input "Seleccionar Archivo" at bounding box center [518, 306] width 149 height 11
type input "C:\fakepath\JUSTIFICATIVO [PERSON_NAME].png"
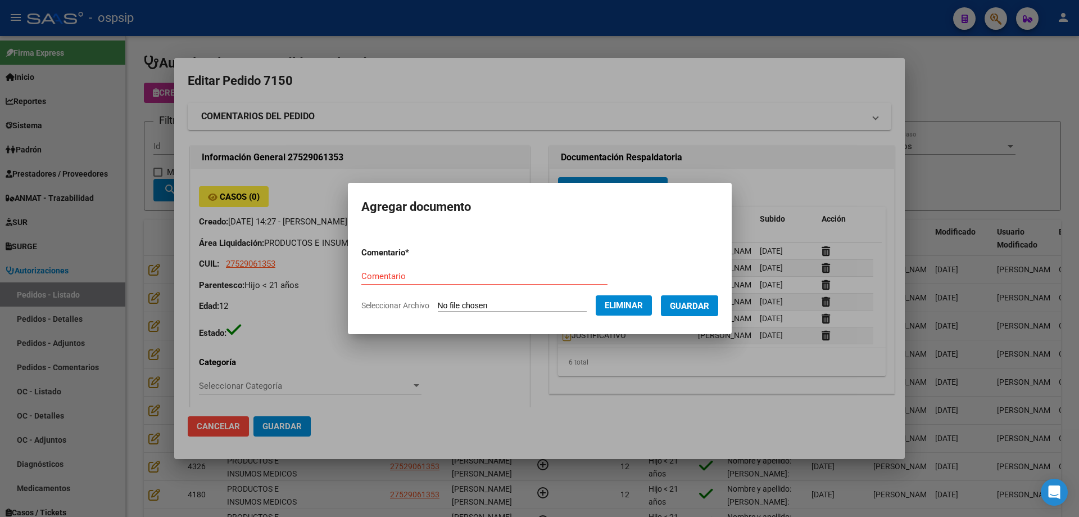
click at [369, 266] on form "Comentario * Comentario Seleccionar Archivo Eliminar Guardar" at bounding box center [540, 279] width 357 height 82
click at [372, 271] on input "Comentario" at bounding box center [485, 276] width 246 height 10
type input "JUSTIFICATIVO 2"
click at [707, 308] on span "Guardar" at bounding box center [689, 306] width 39 height 10
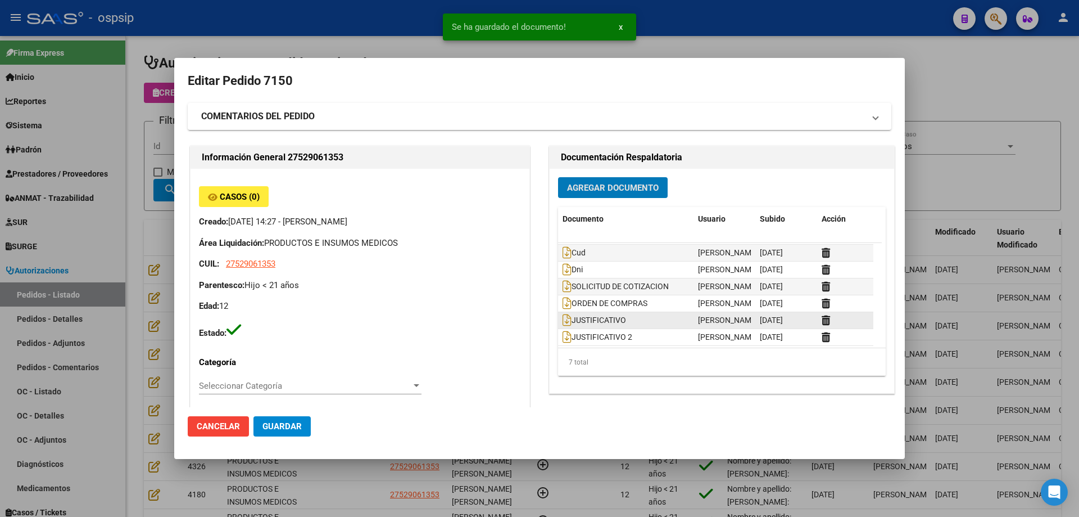
scroll to position [17, 0]
click at [567, 320] on span "JUSTIFICATIVO" at bounding box center [595, 318] width 64 height 9
click at [563, 318] on icon at bounding box center [567, 317] width 9 height 12
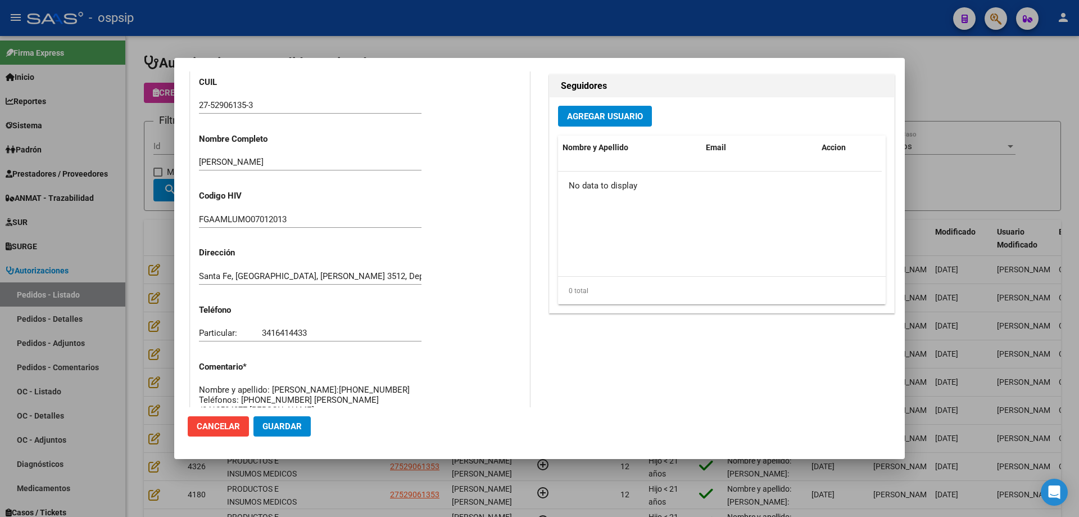
scroll to position [618, 0]
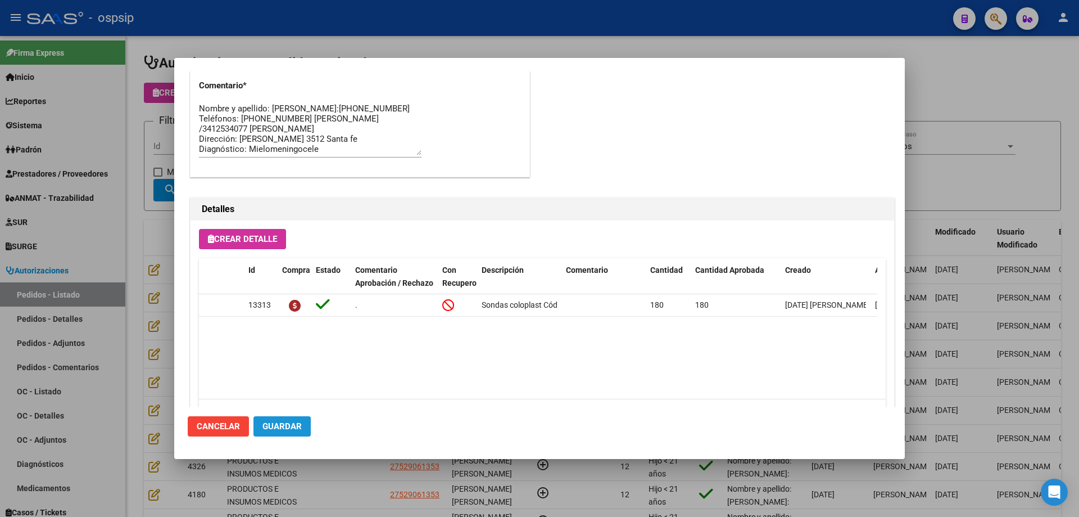
click at [292, 427] on span "Guardar" at bounding box center [282, 426] width 39 height 10
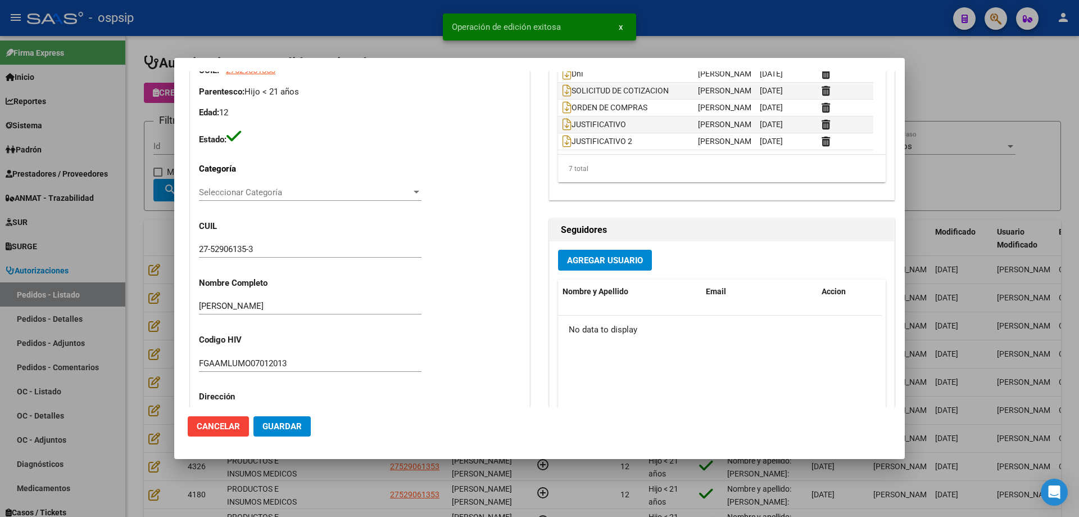
scroll to position [169, 0]
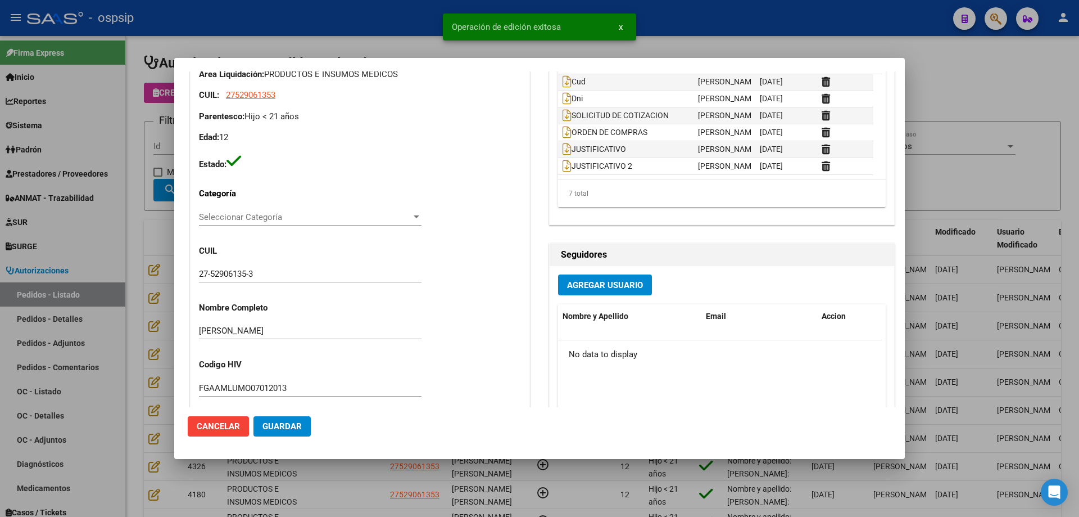
click at [157, 170] on div at bounding box center [539, 258] width 1079 height 517
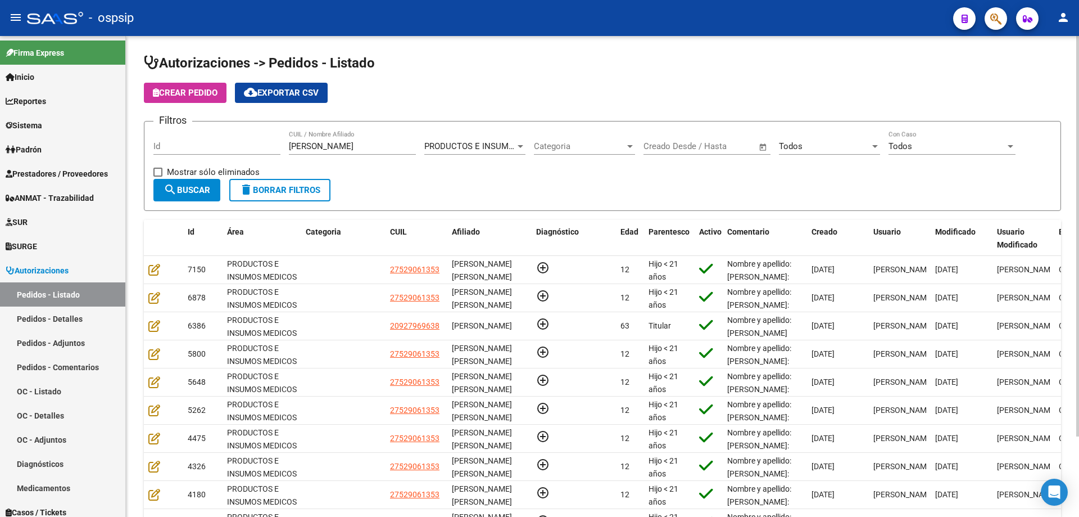
click at [331, 152] on div "[PERSON_NAME] / Nombre Afiliado" at bounding box center [352, 142] width 127 height 24
drag, startPoint x: 347, startPoint y: 151, endPoint x: 213, endPoint y: 139, distance: 135.4
click at [213, 139] on div "Filtros Id [PERSON_NAME] CUIL / Nombre Afiliado PRODUCTOS E INSUMOS MEDICOS Sel…" at bounding box center [602, 154] width 898 height 48
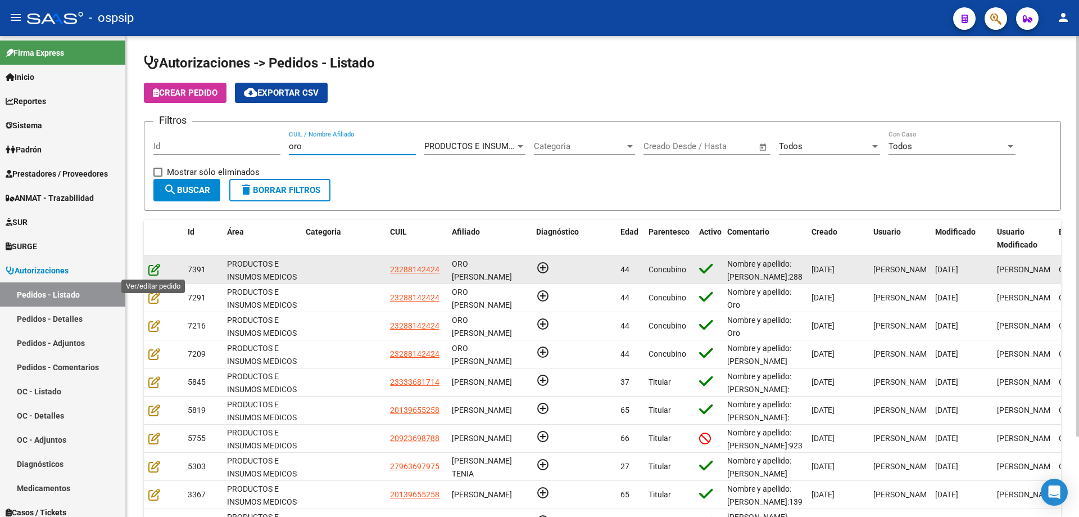
type input "oro"
click at [154, 270] on icon at bounding box center [154, 269] width 12 height 12
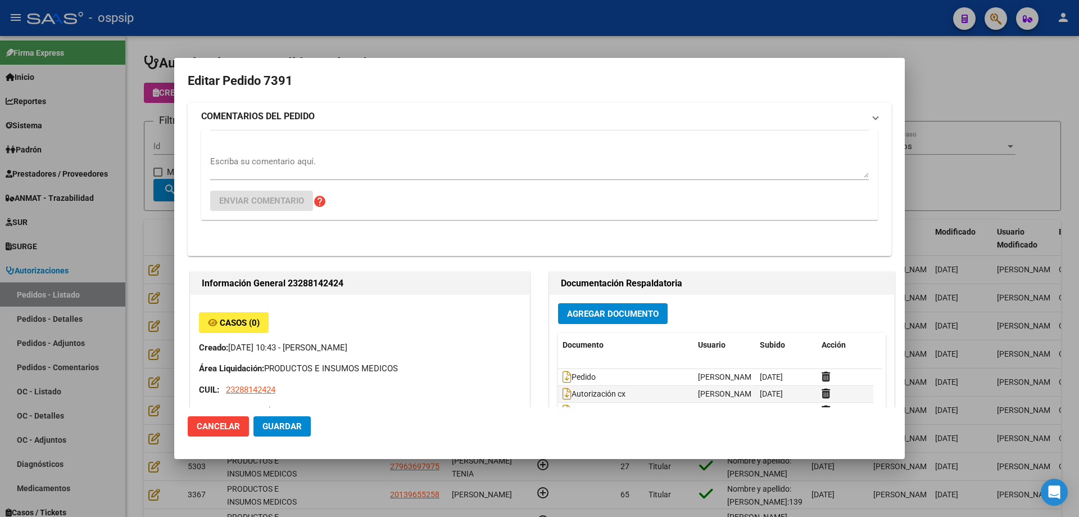
type input "[PERSON_NAME] ORO"
type input "[GEOGRAPHIC_DATA], [PERSON_NAME], AV. ARGENTINA 757"
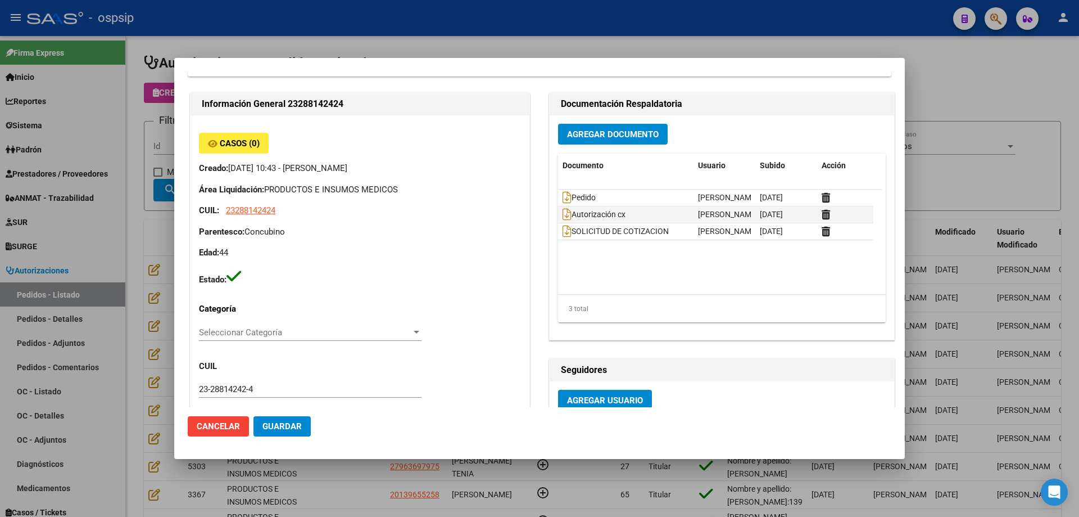
scroll to position [0, 0]
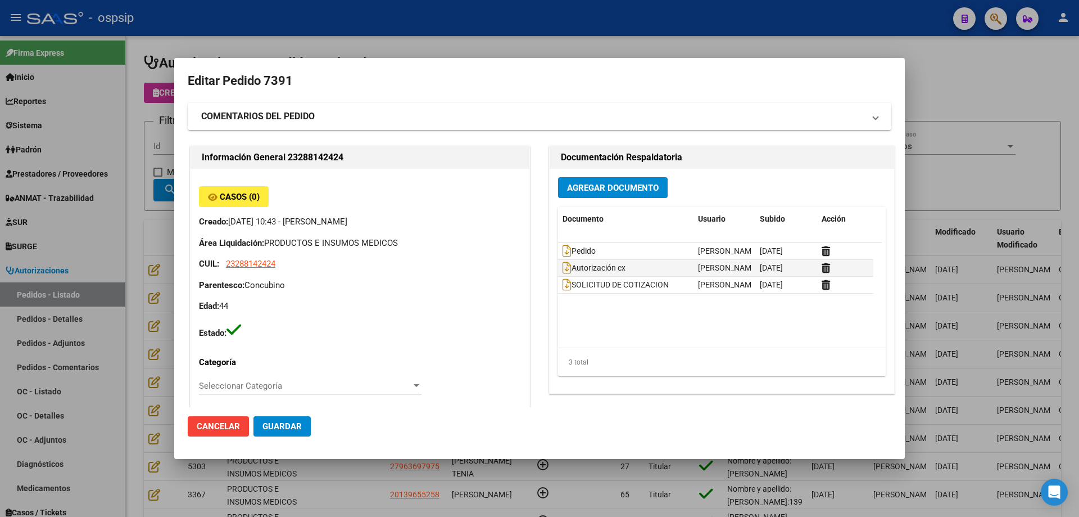
click at [156, 160] on div at bounding box center [539, 258] width 1079 height 517
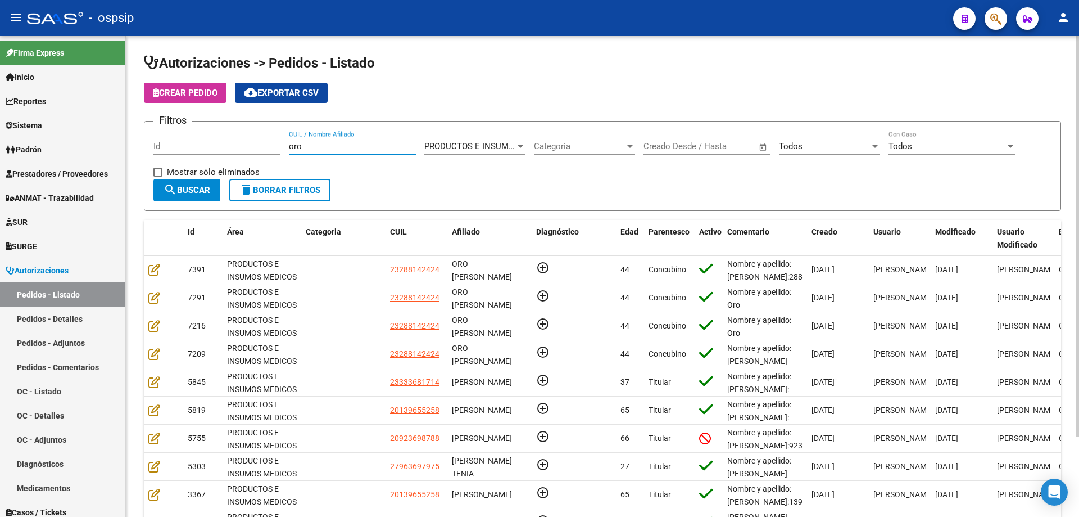
drag, startPoint x: 338, startPoint y: 147, endPoint x: 150, endPoint y: 128, distance: 189.3
click at [150, 128] on form "Filtros Id oro CUIL / Nombre Afiliado PRODUCTOS E INSUMOS MEDICOS Seleccionar Á…" at bounding box center [603, 166] width 918 height 90
type input "x"
type input "cabaña"
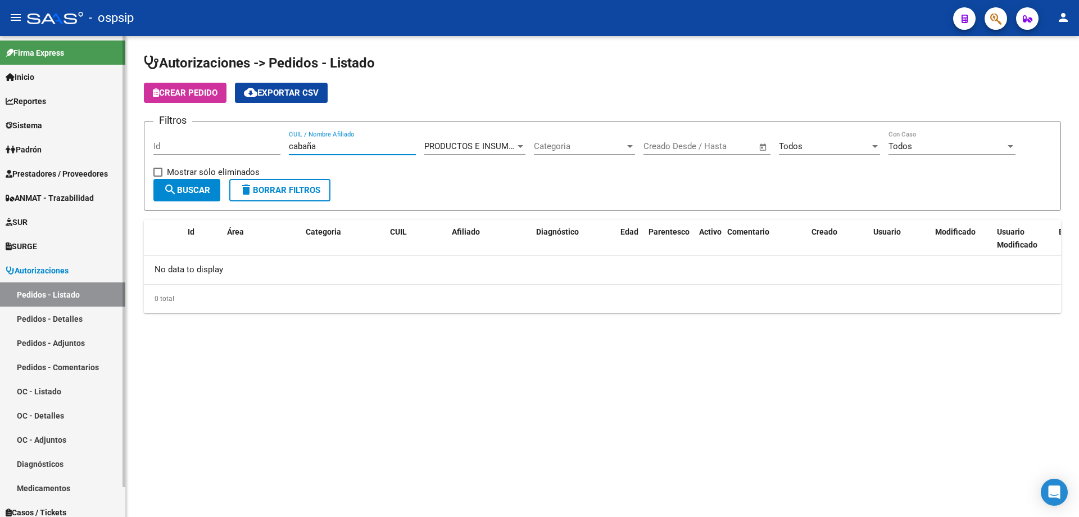
drag, startPoint x: 333, startPoint y: 146, endPoint x: 105, endPoint y: 112, distance: 231.3
click at [105, 112] on mat-sidenav-container "Firma Express Inicio Calendario SSS Instructivos Contacto OS Reportes Egresos D…" at bounding box center [539, 276] width 1079 height 481
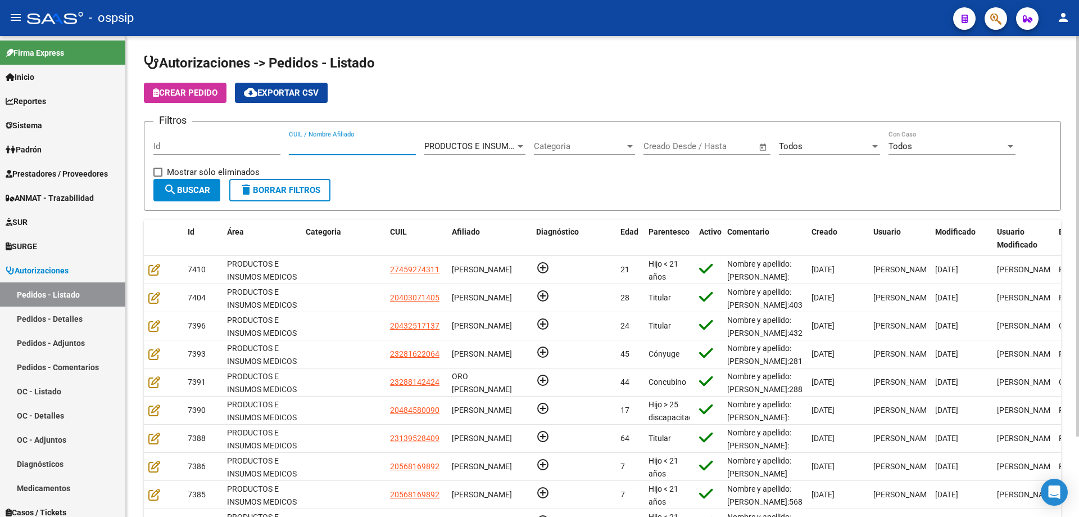
click at [299, 146] on input "CUIL / Nombre Afiliado" at bounding box center [352, 146] width 127 height 10
click at [195, 188] on span "search Buscar" at bounding box center [187, 190] width 47 height 10
click at [325, 147] on input "CUIL / Nombre Afiliado" at bounding box center [352, 146] width 127 height 10
